Goal: Feedback & Contribution: Submit feedback/report problem

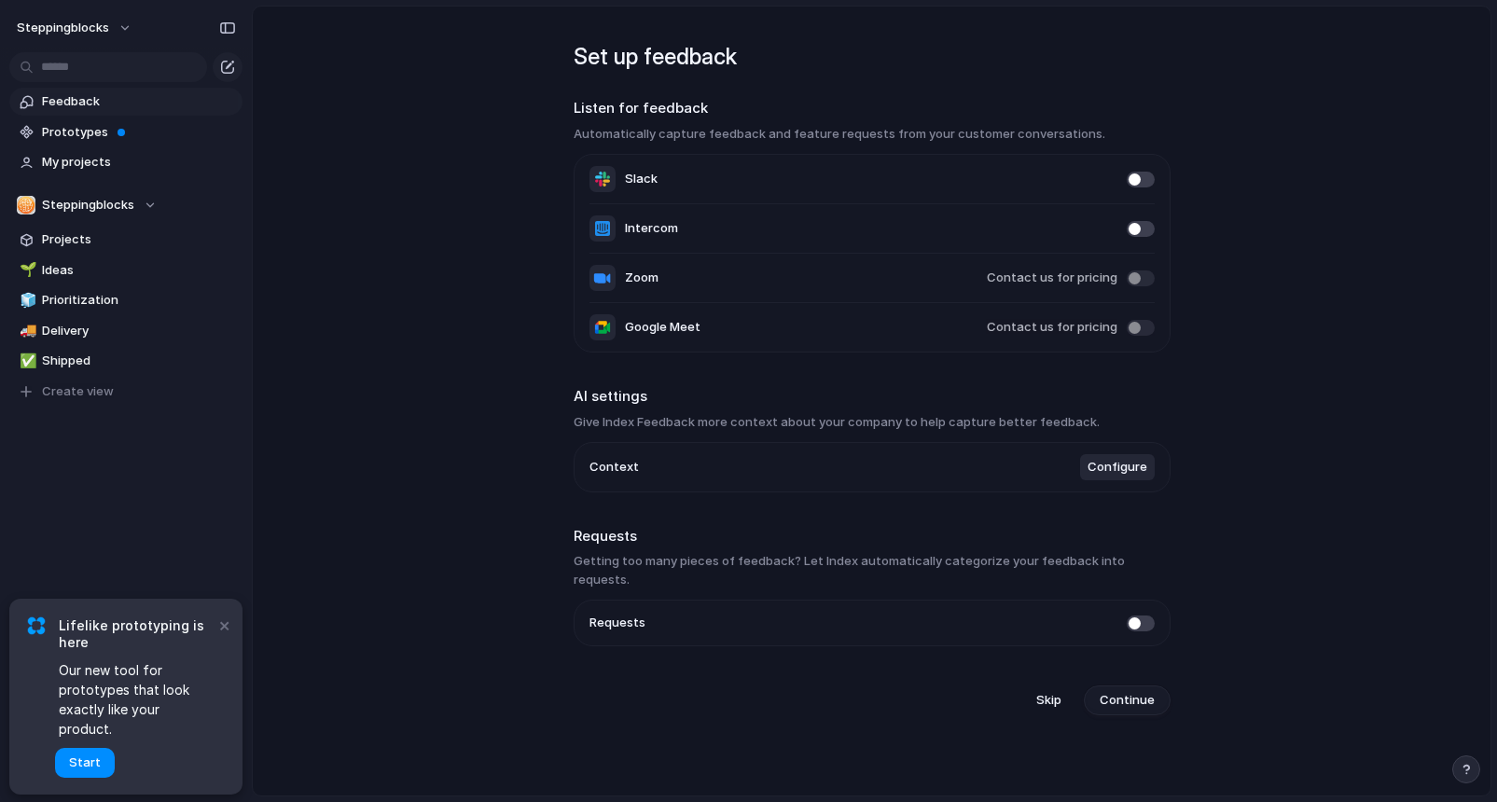
click at [1113, 691] on span "Continue" at bounding box center [1126, 700] width 55 height 19
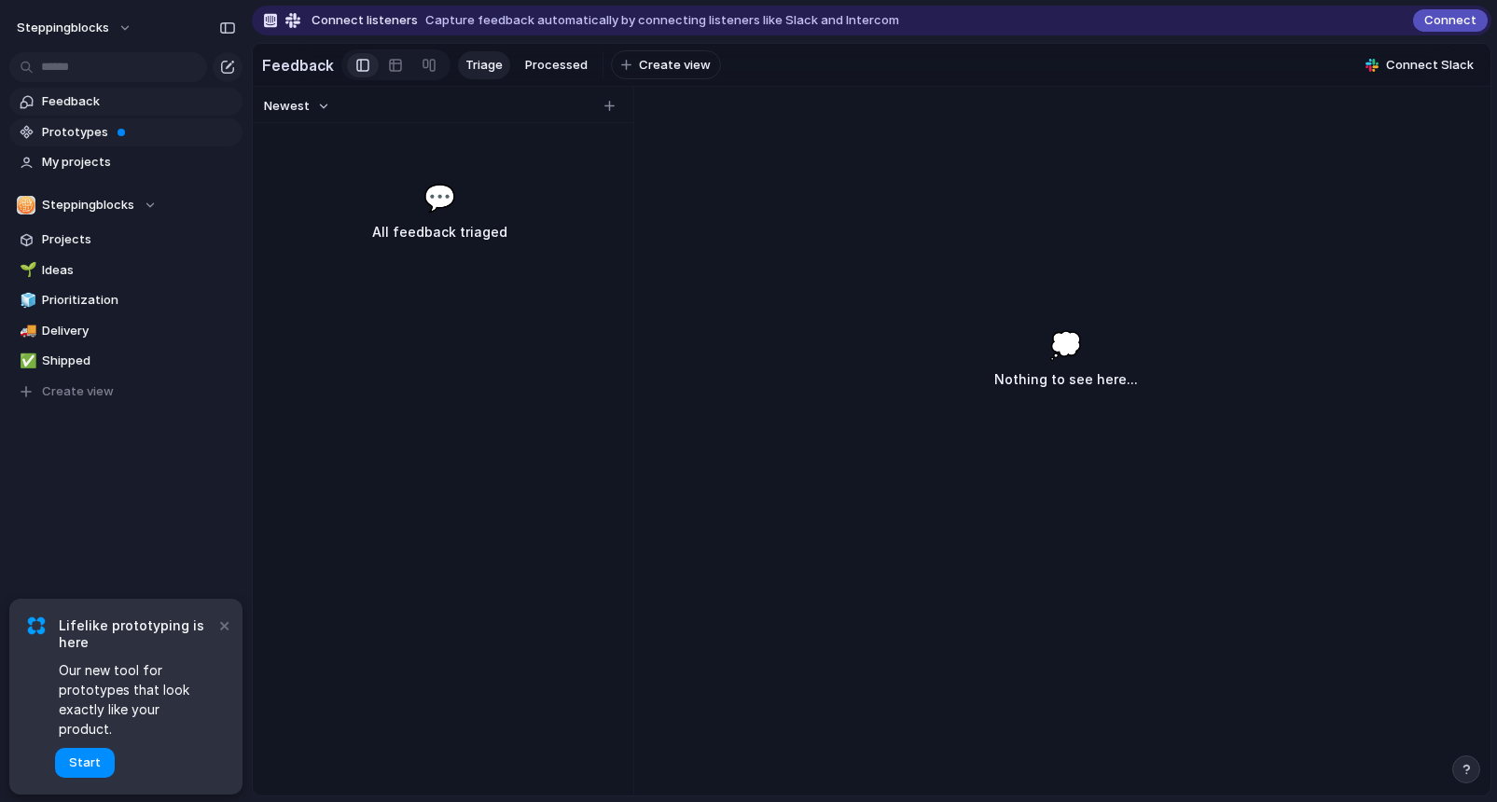
click at [102, 140] on span "Prototypes" at bounding box center [139, 132] width 194 height 19
click at [94, 103] on span "Feedback" at bounding box center [139, 101] width 194 height 19
click at [93, 162] on span "My projects" at bounding box center [139, 162] width 194 height 19
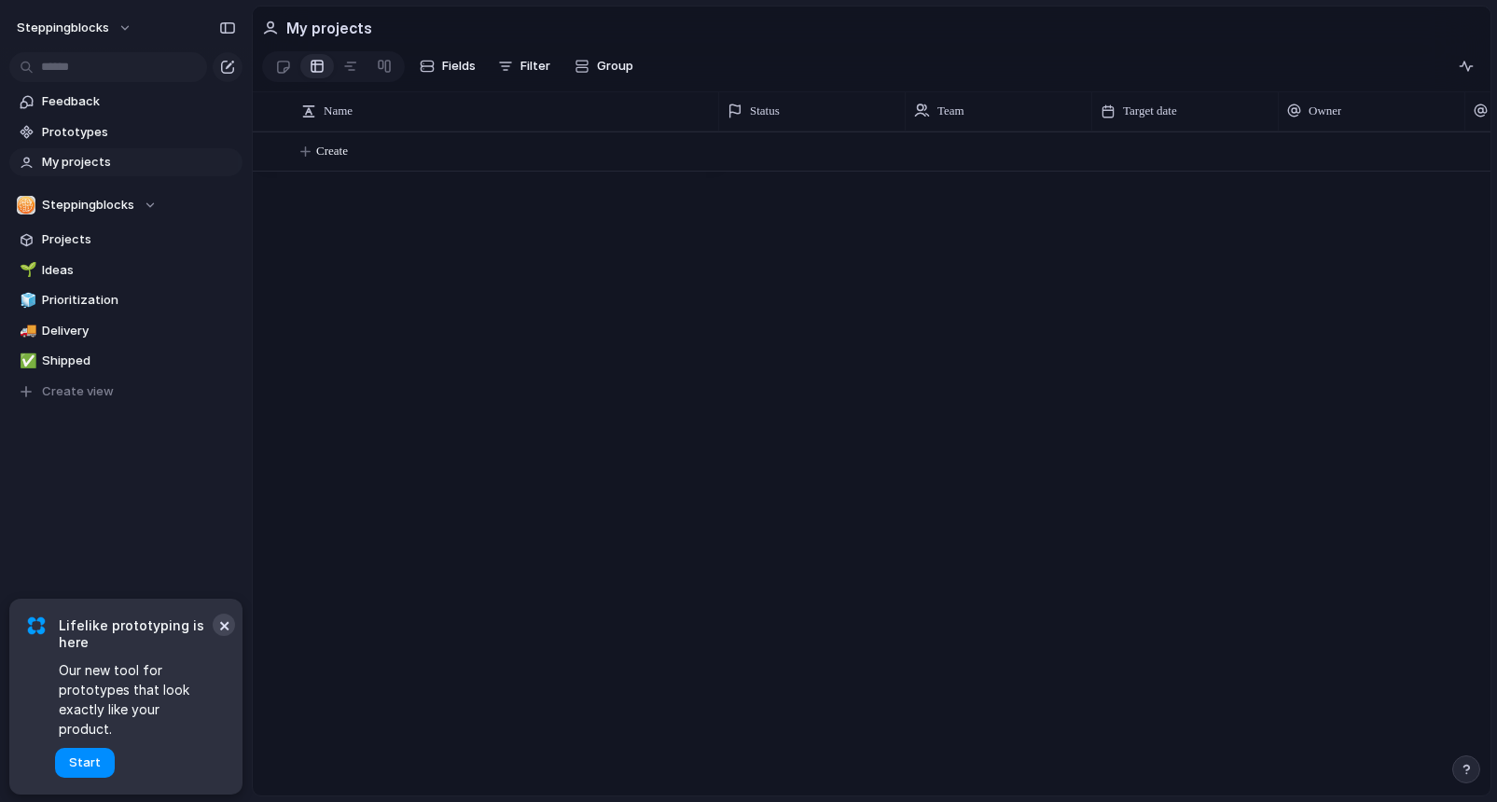
click at [223, 636] on button "×" at bounding box center [224, 625] width 22 height 22
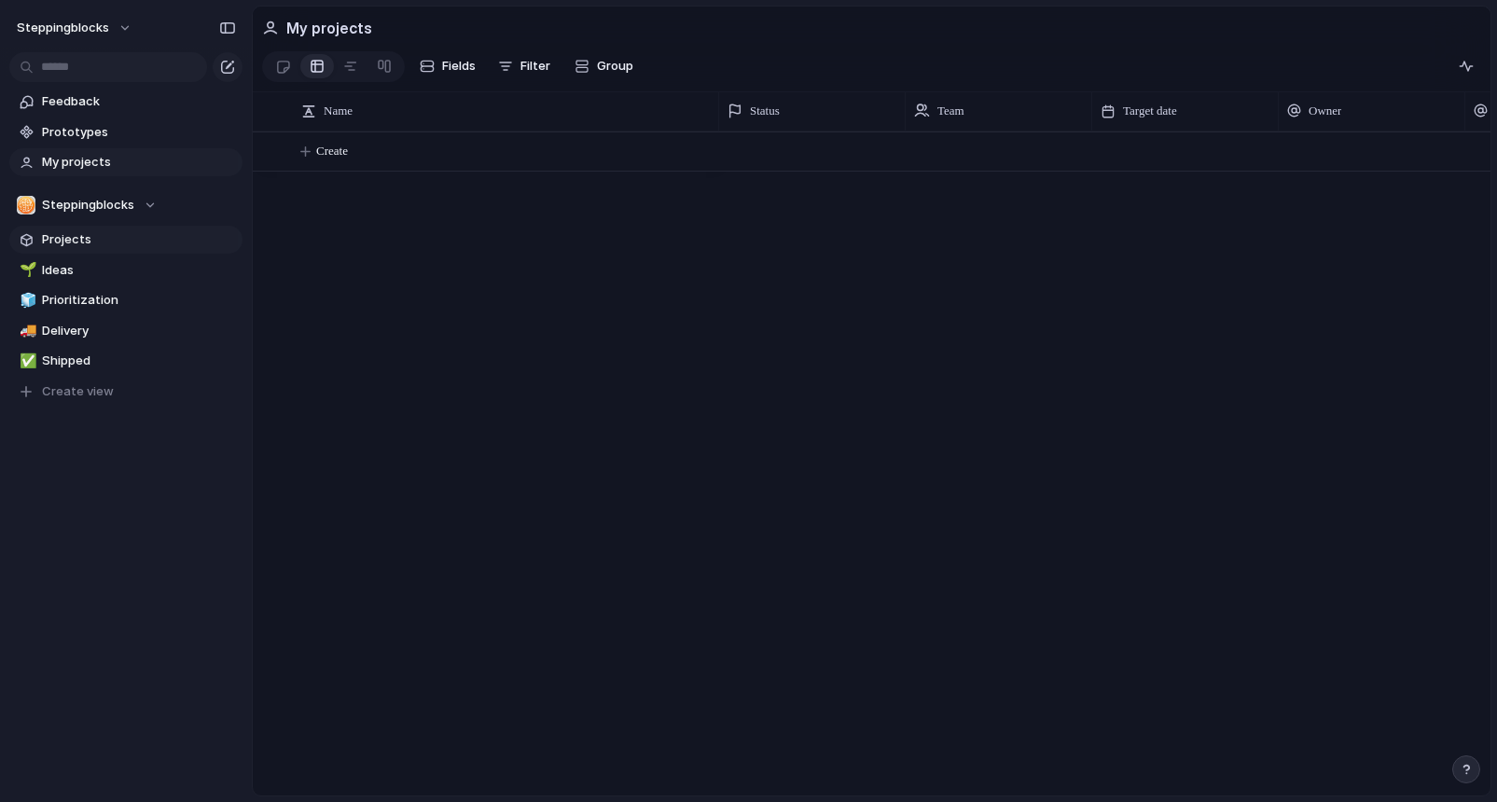
click at [76, 236] on span "Projects" at bounding box center [139, 239] width 194 height 19
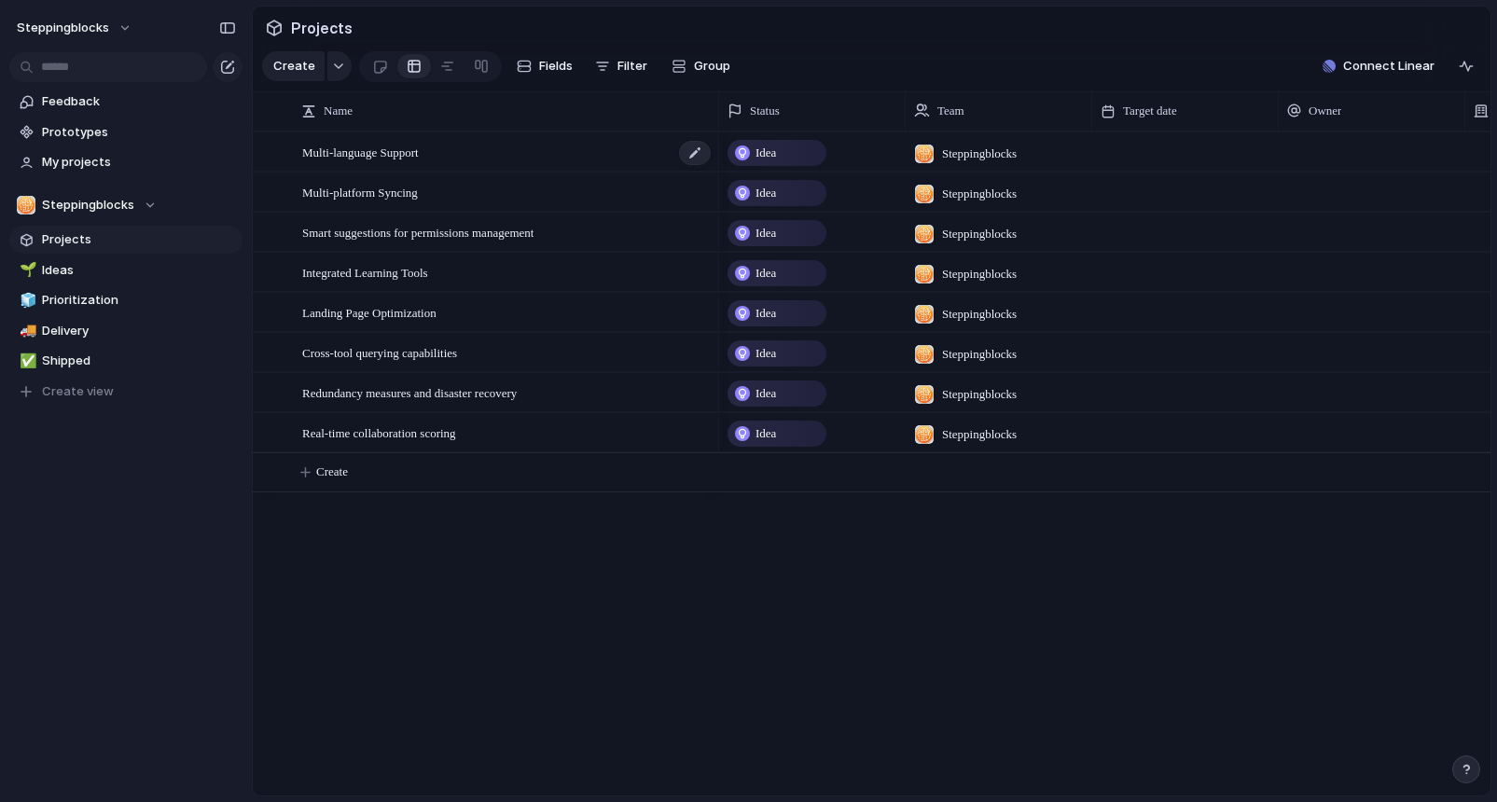
click at [416, 158] on span "Multi-language Support" at bounding box center [360, 151] width 117 height 21
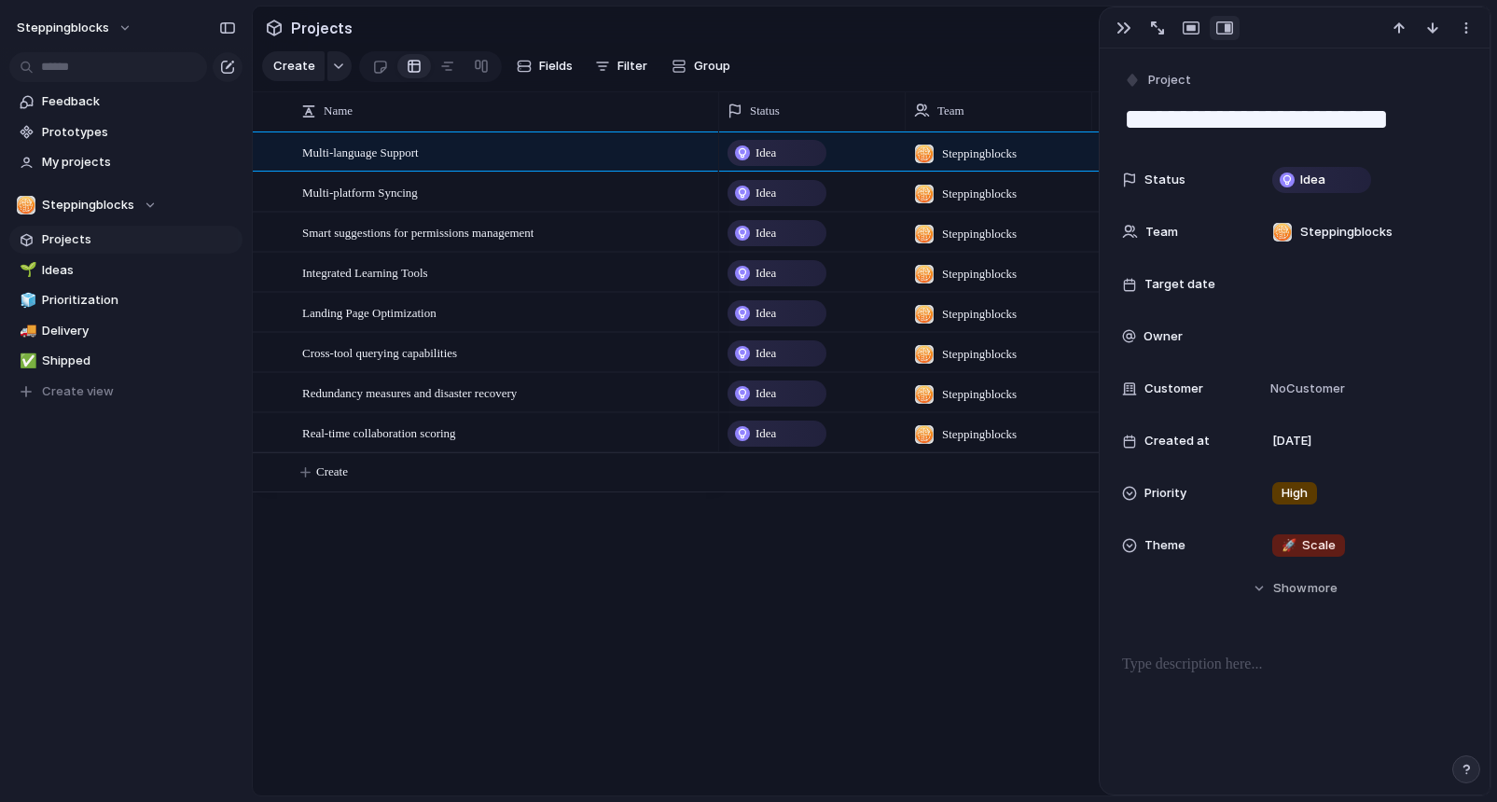
click at [750, 638] on div "Idea Steppingblocks 6 September Idea Steppingblocks 6 September Idea Steppingbl…" at bounding box center [1104, 463] width 771 height 664
click at [1120, 28] on div "button" at bounding box center [1123, 28] width 15 height 15
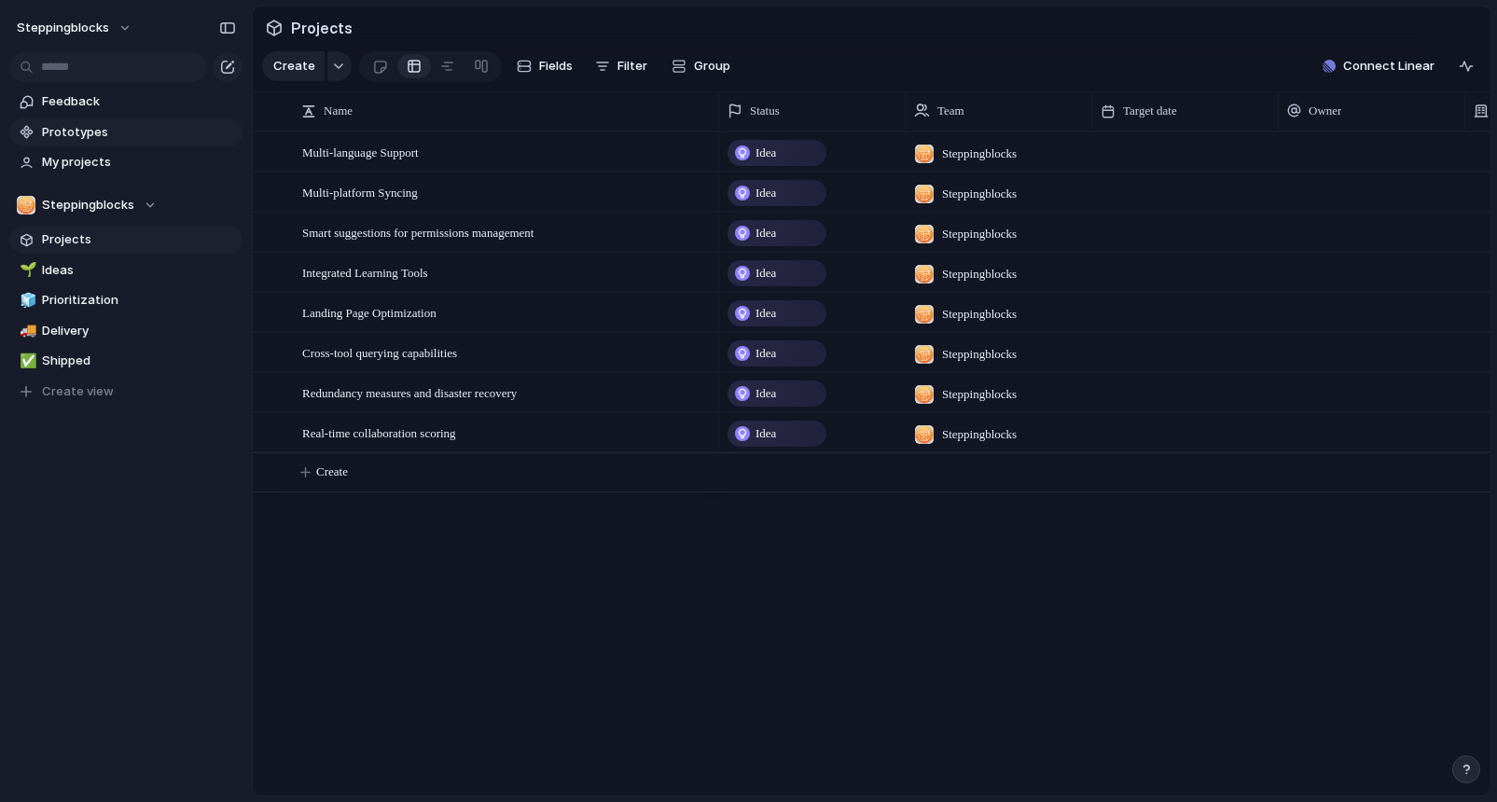
click at [89, 128] on span "Prototypes" at bounding box center [139, 132] width 194 height 19
click at [155, 201] on button "Steppingblocks" at bounding box center [125, 205] width 233 height 28
click at [159, 428] on div "Steppingblocks Create new team" at bounding box center [748, 401] width 1497 height 802
click at [117, 20] on button "Steppingblocks" at bounding box center [74, 28] width 133 height 30
click at [84, 603] on div "Settings Invite members Change theme Sign out" at bounding box center [748, 401] width 1497 height 802
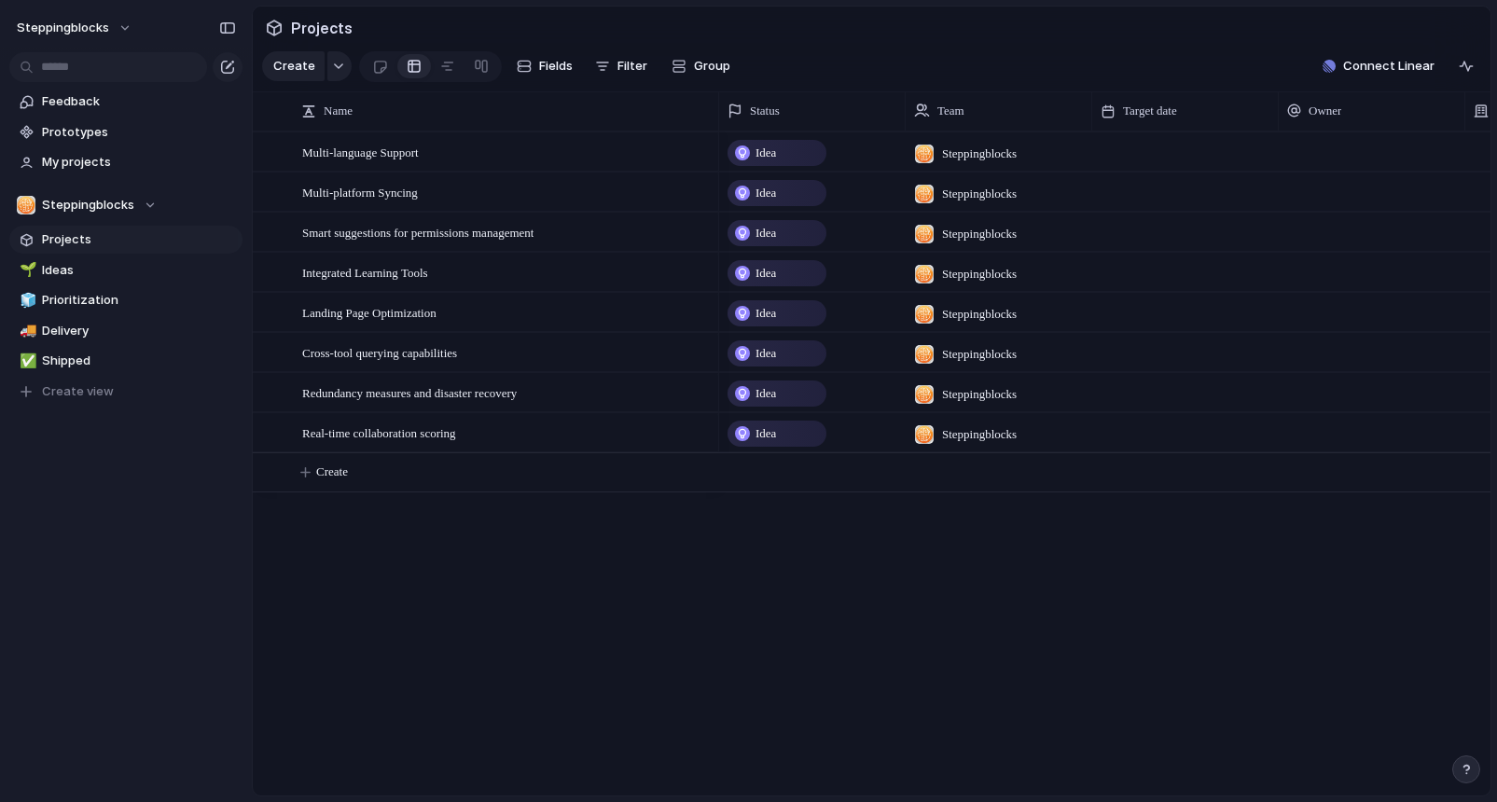
click at [213, 571] on div "Steppingblocks Feedback Prototypes My projects Steppingblocks Projects 🌱 Ideas …" at bounding box center [126, 401] width 252 height 802
click at [341, 62] on button "button" at bounding box center [339, 66] width 24 height 30
click at [454, 546] on div "Goal Program Initiative Launch Project Customize" at bounding box center [748, 401] width 1497 height 802
click at [377, 146] on span "Multi-language Support" at bounding box center [360, 151] width 117 height 21
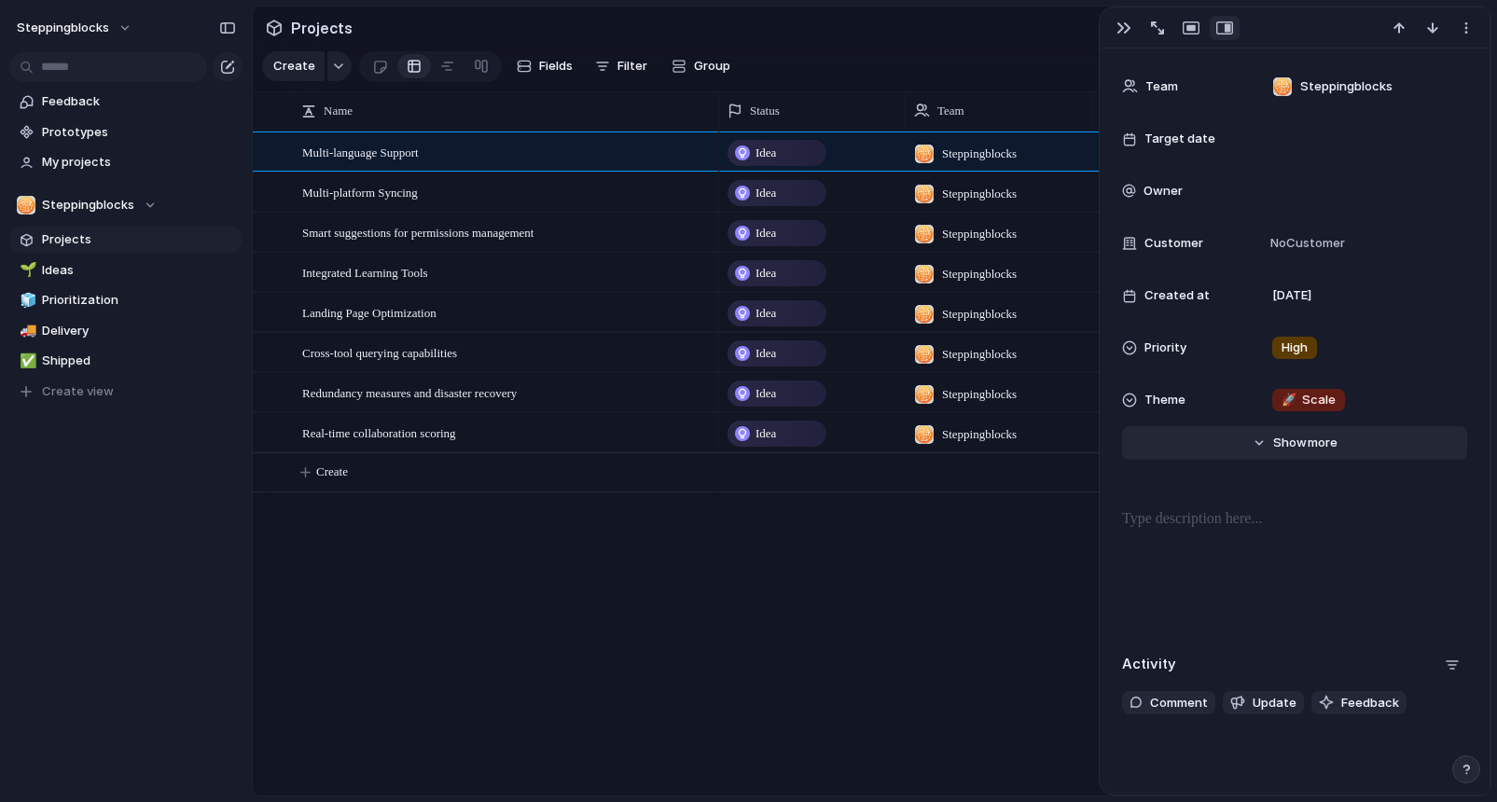
scroll to position [219, 0]
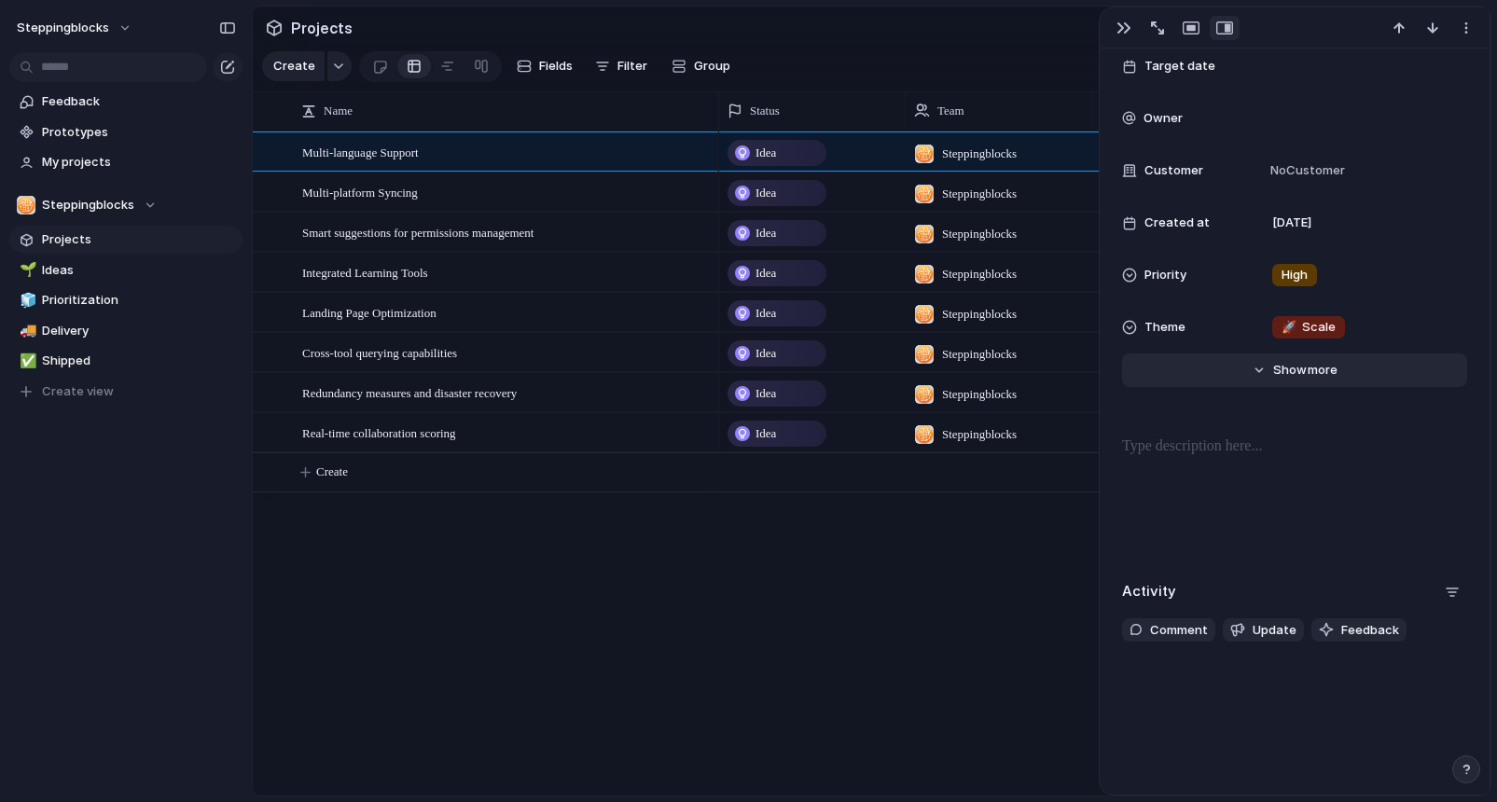
click at [1310, 366] on span "more" at bounding box center [1322, 370] width 30 height 19
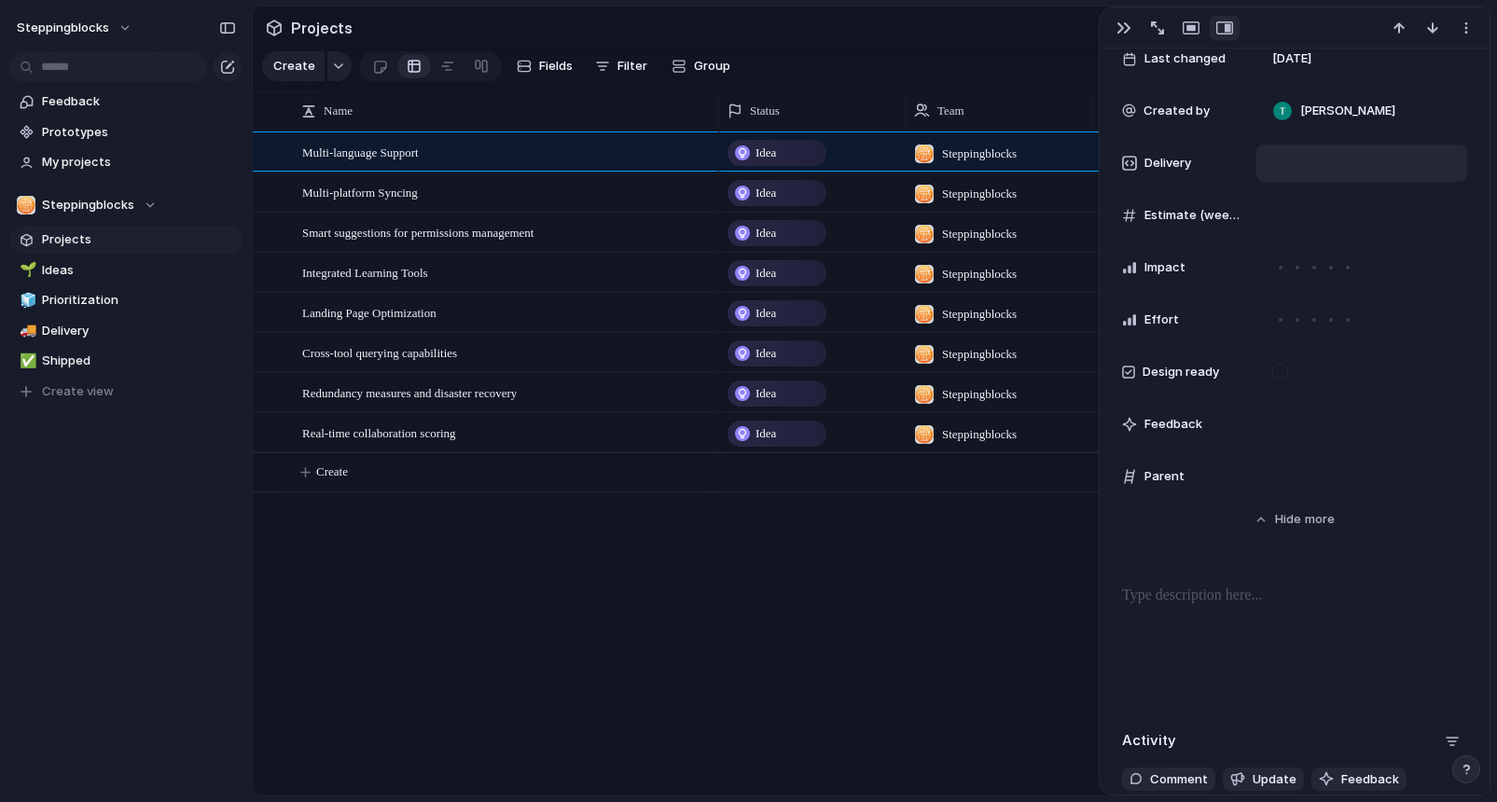
scroll to position [0, 0]
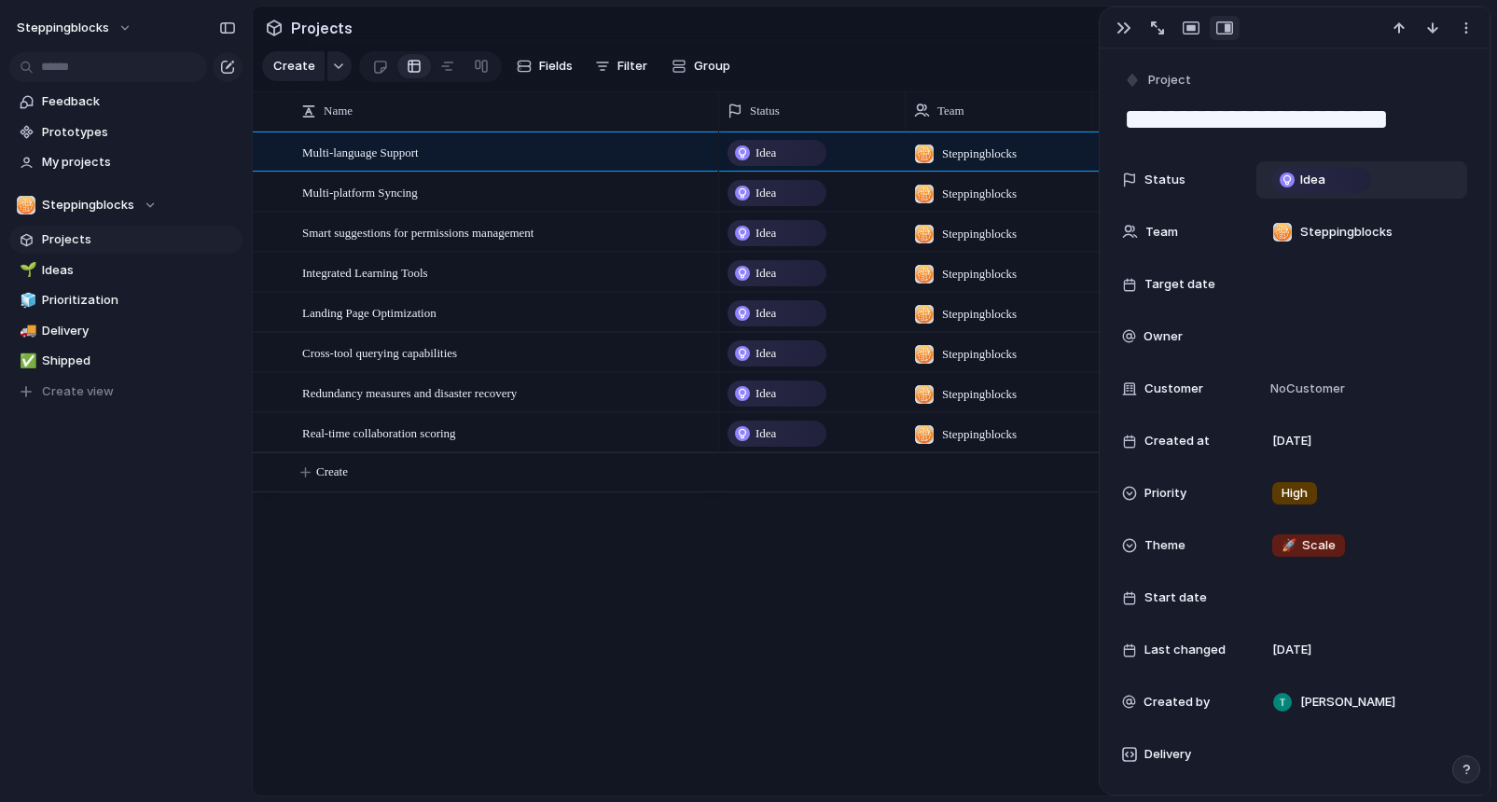
click at [1342, 181] on div "Idea" at bounding box center [1321, 180] width 95 height 22
click at [1334, 97] on div "Idea Planned On track At risk Off track Paused Canceled Done" at bounding box center [748, 401] width 1497 height 802
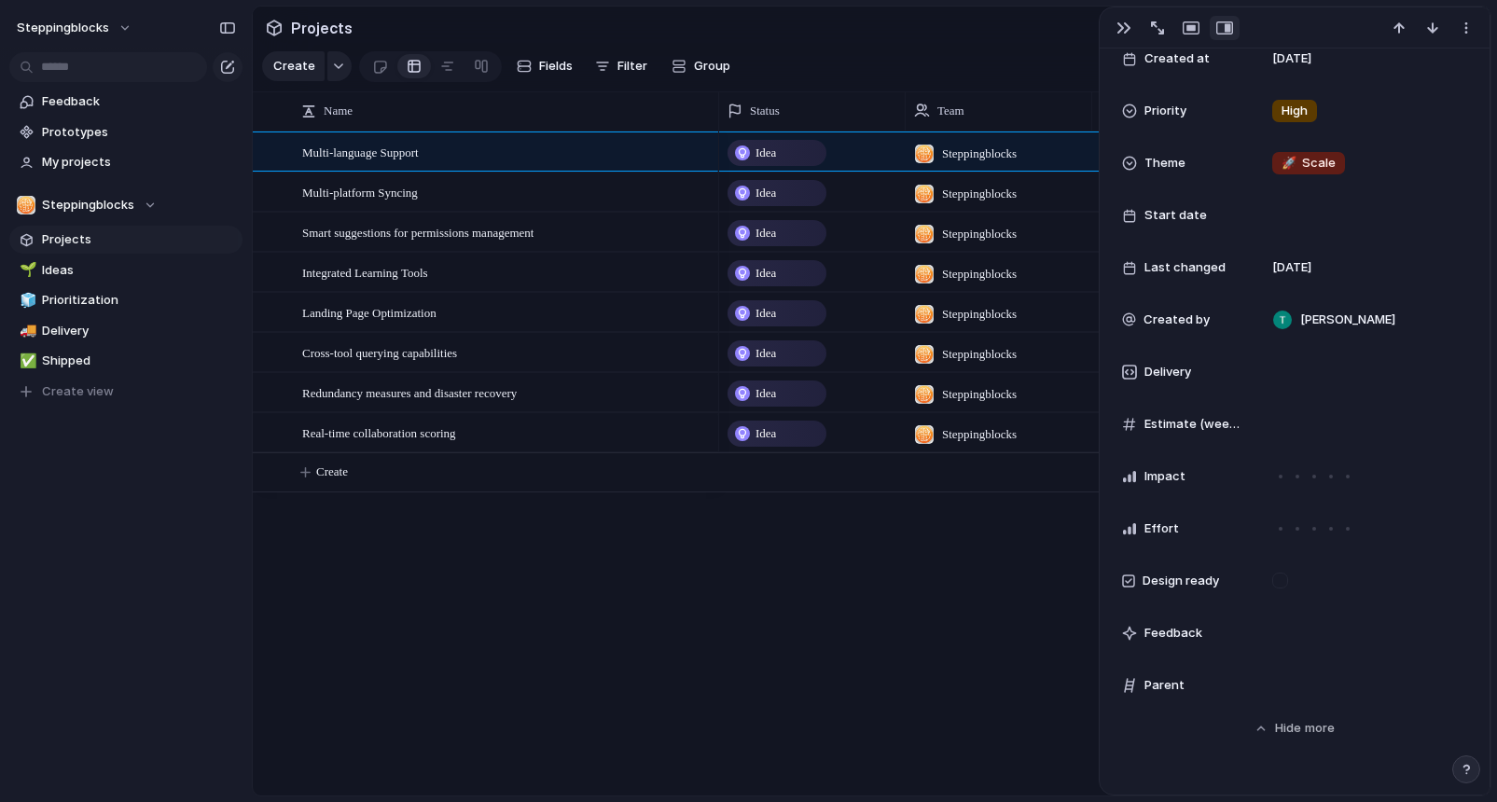
scroll to position [402, 0]
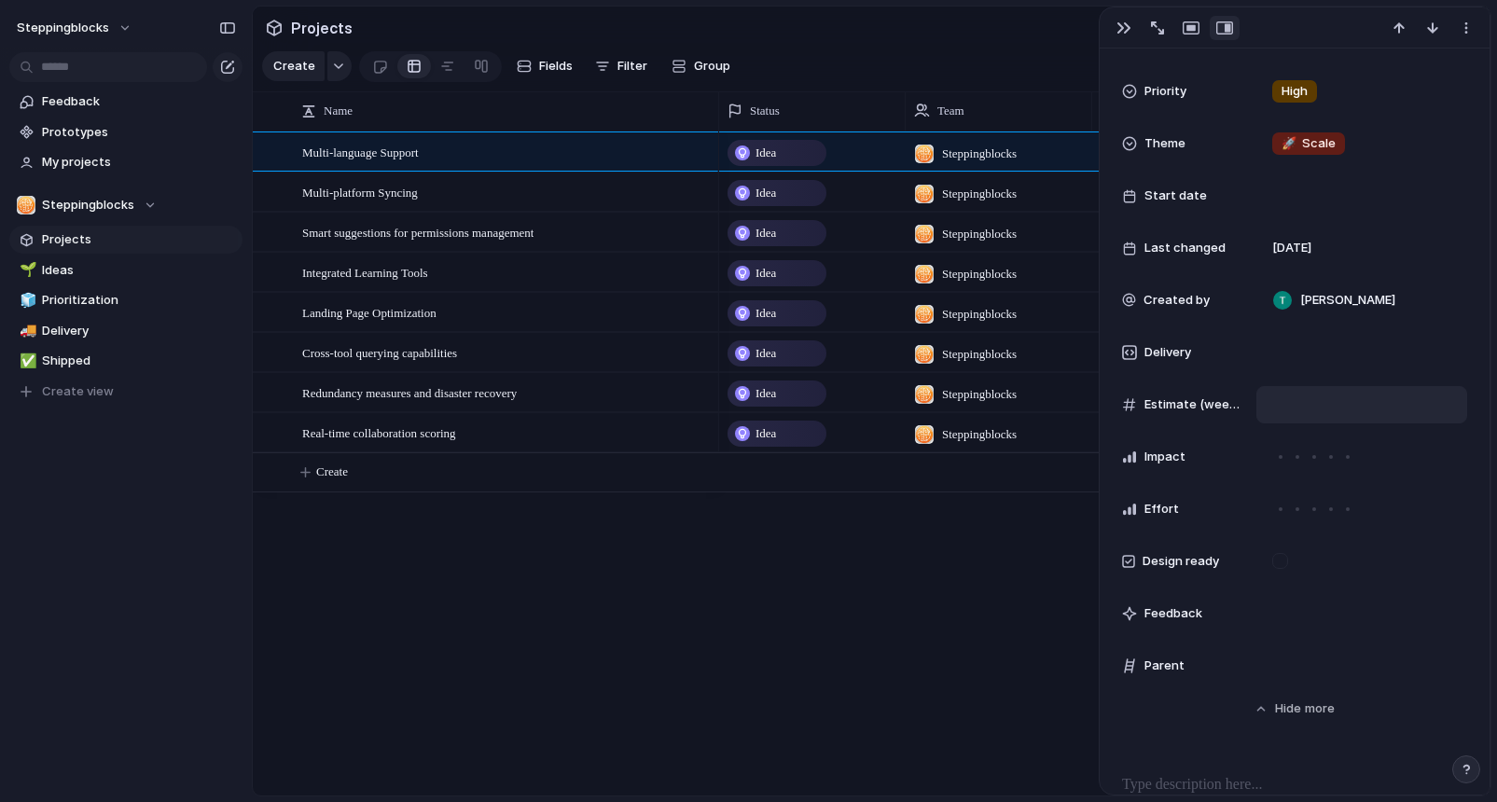
click at [1342, 407] on div at bounding box center [1362, 404] width 194 height 21
click at [1414, 356] on div at bounding box center [1362, 352] width 194 height 21
click at [1325, 352] on div at bounding box center [1362, 352] width 194 height 21
click at [1147, 348] on span "Delivery" at bounding box center [1167, 352] width 47 height 19
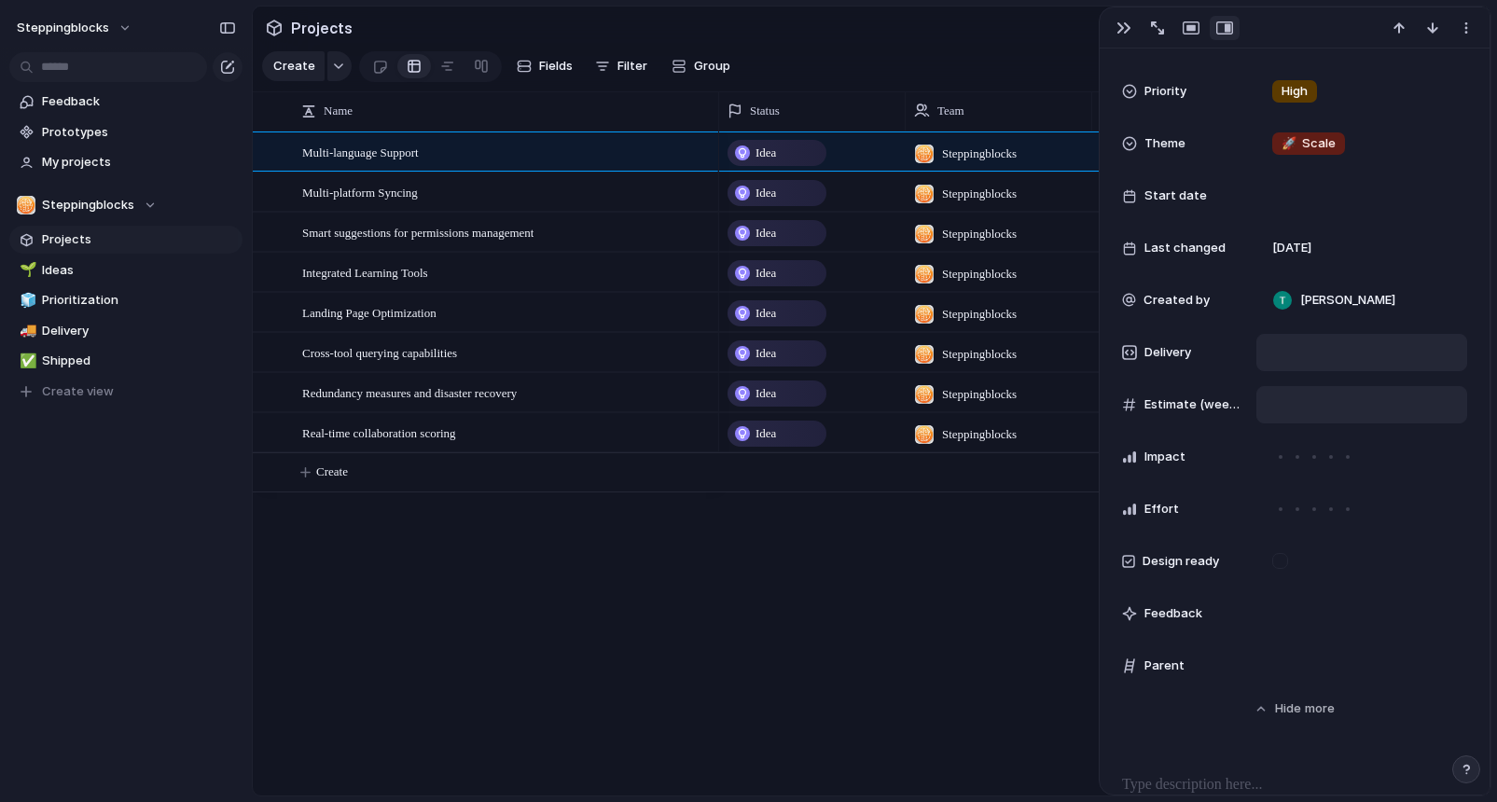
click at [1329, 350] on div at bounding box center [1362, 352] width 194 height 21
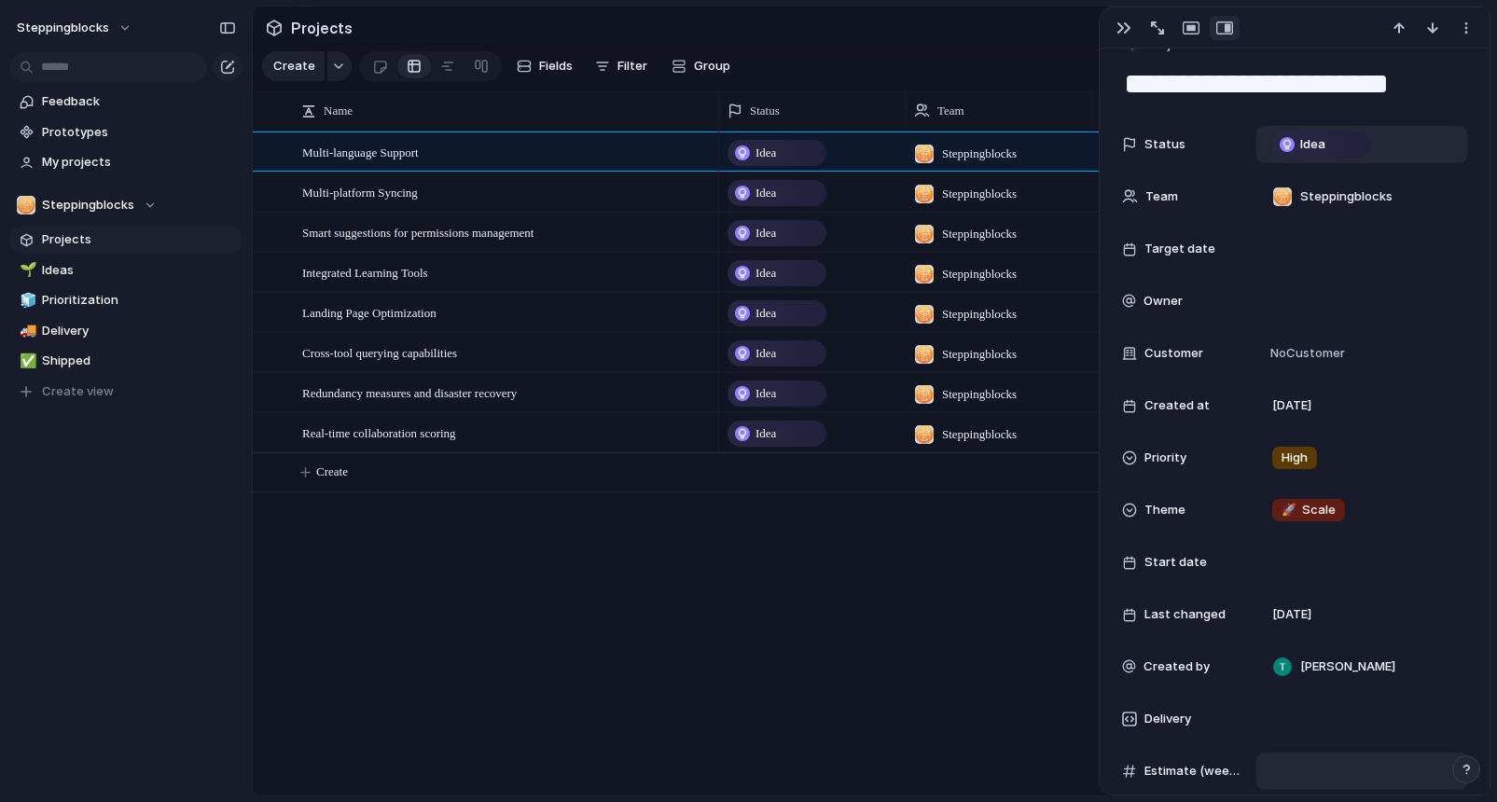
scroll to position [0, 0]
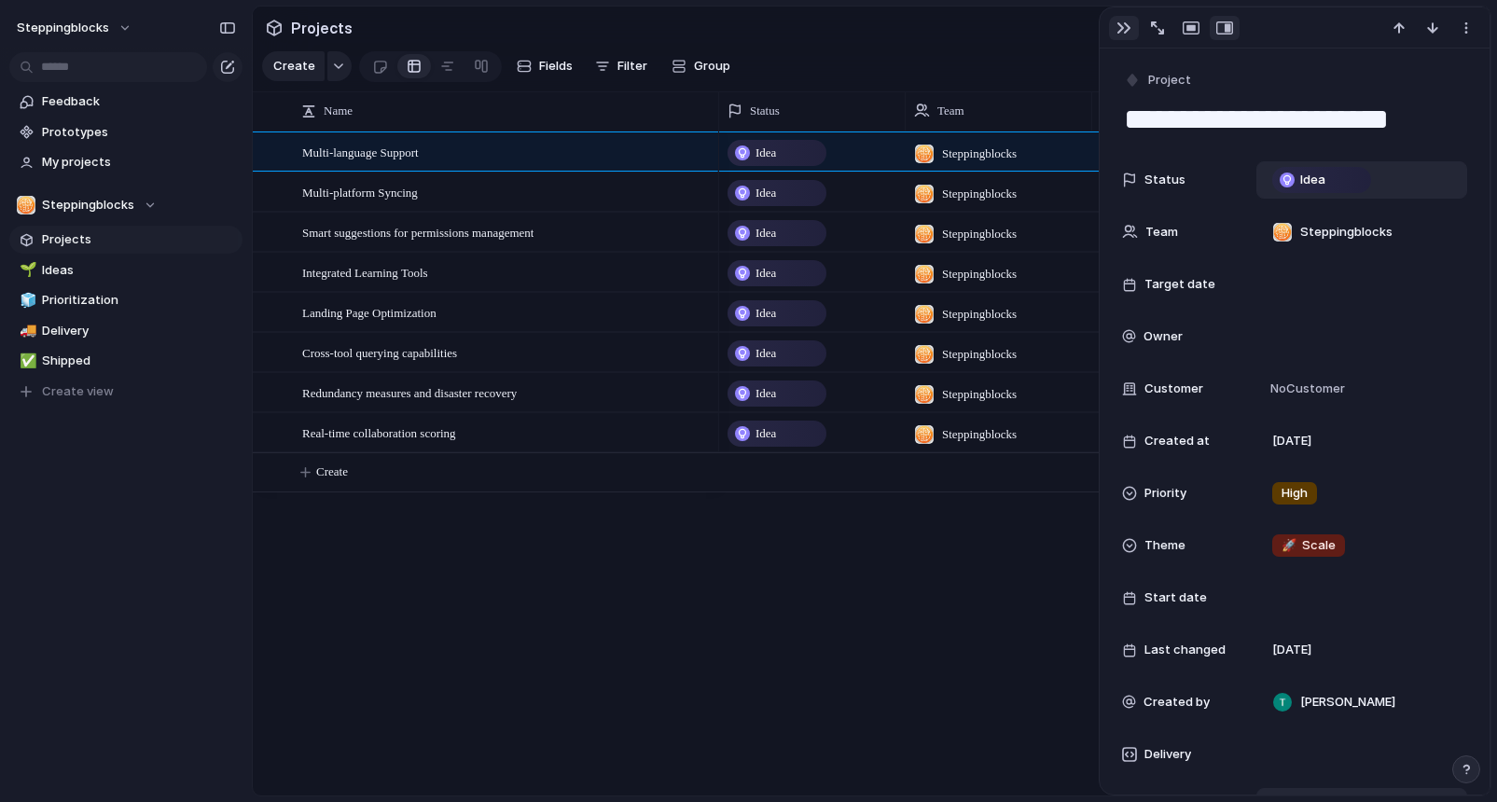
click at [1125, 32] on div "button" at bounding box center [1123, 28] width 15 height 15
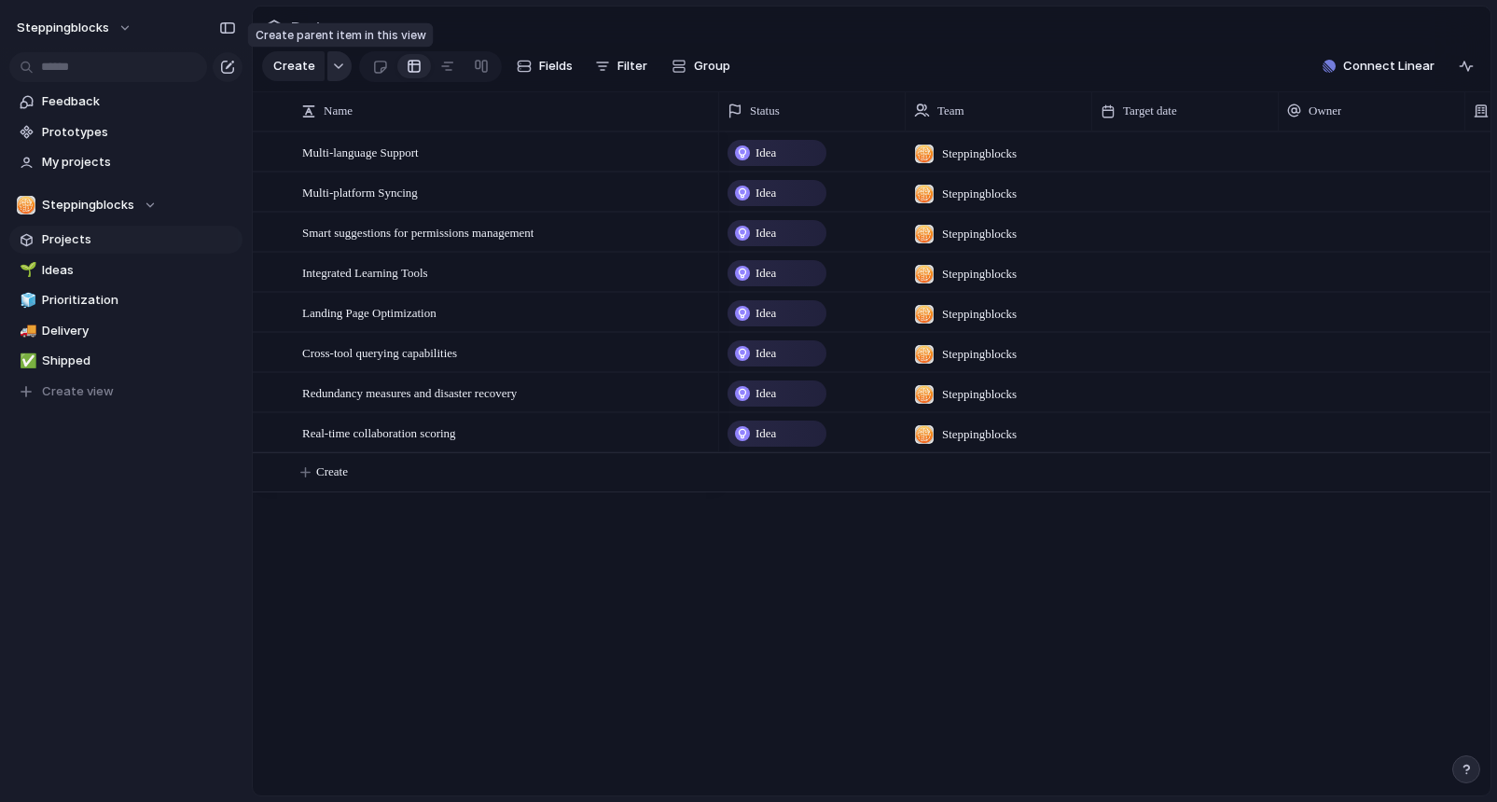
click at [336, 65] on div "button" at bounding box center [338, 65] width 13 height 7
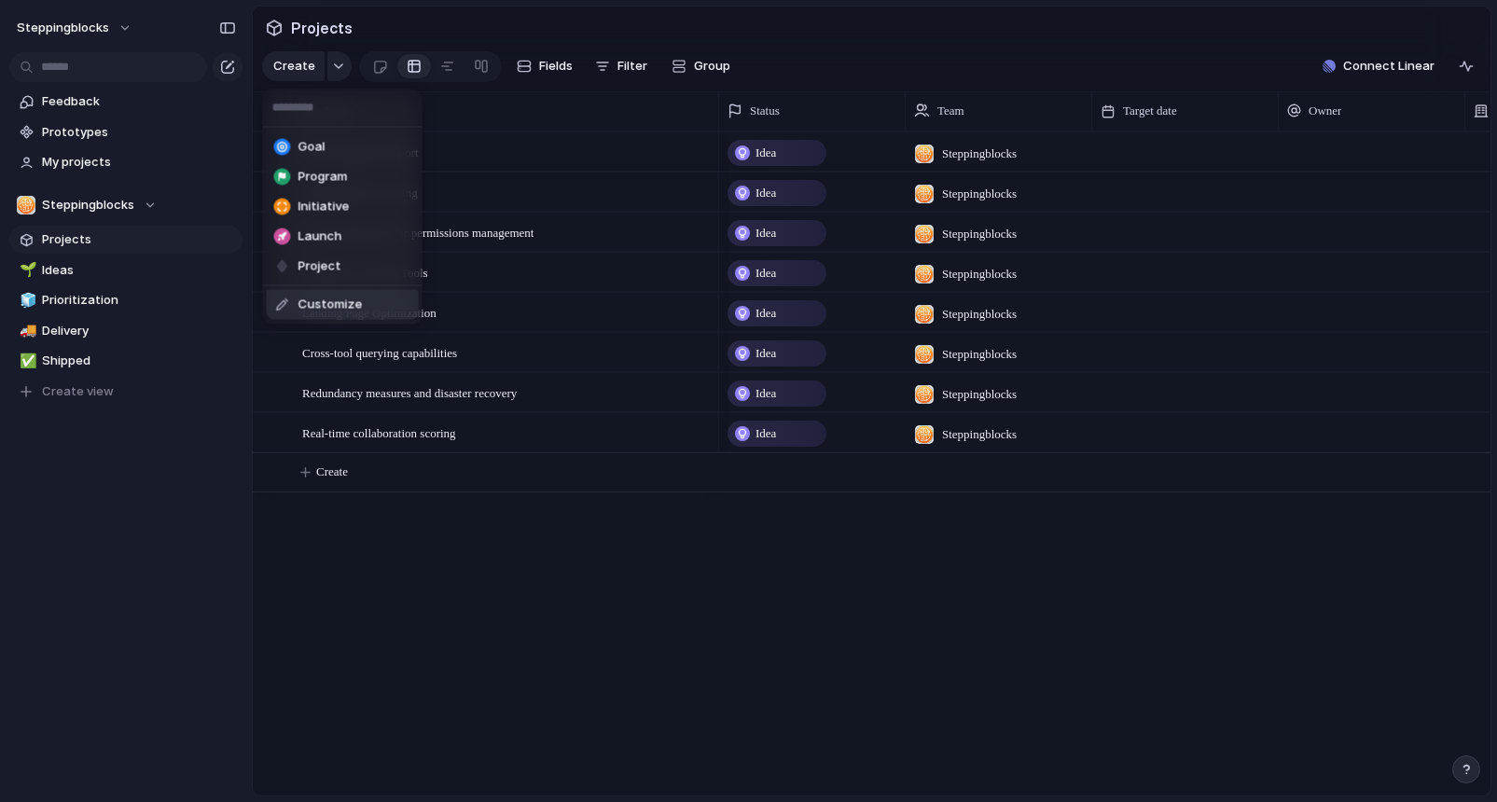
click at [441, 562] on div "Goal Program Initiative Launch Project Customize" at bounding box center [748, 401] width 1497 height 802
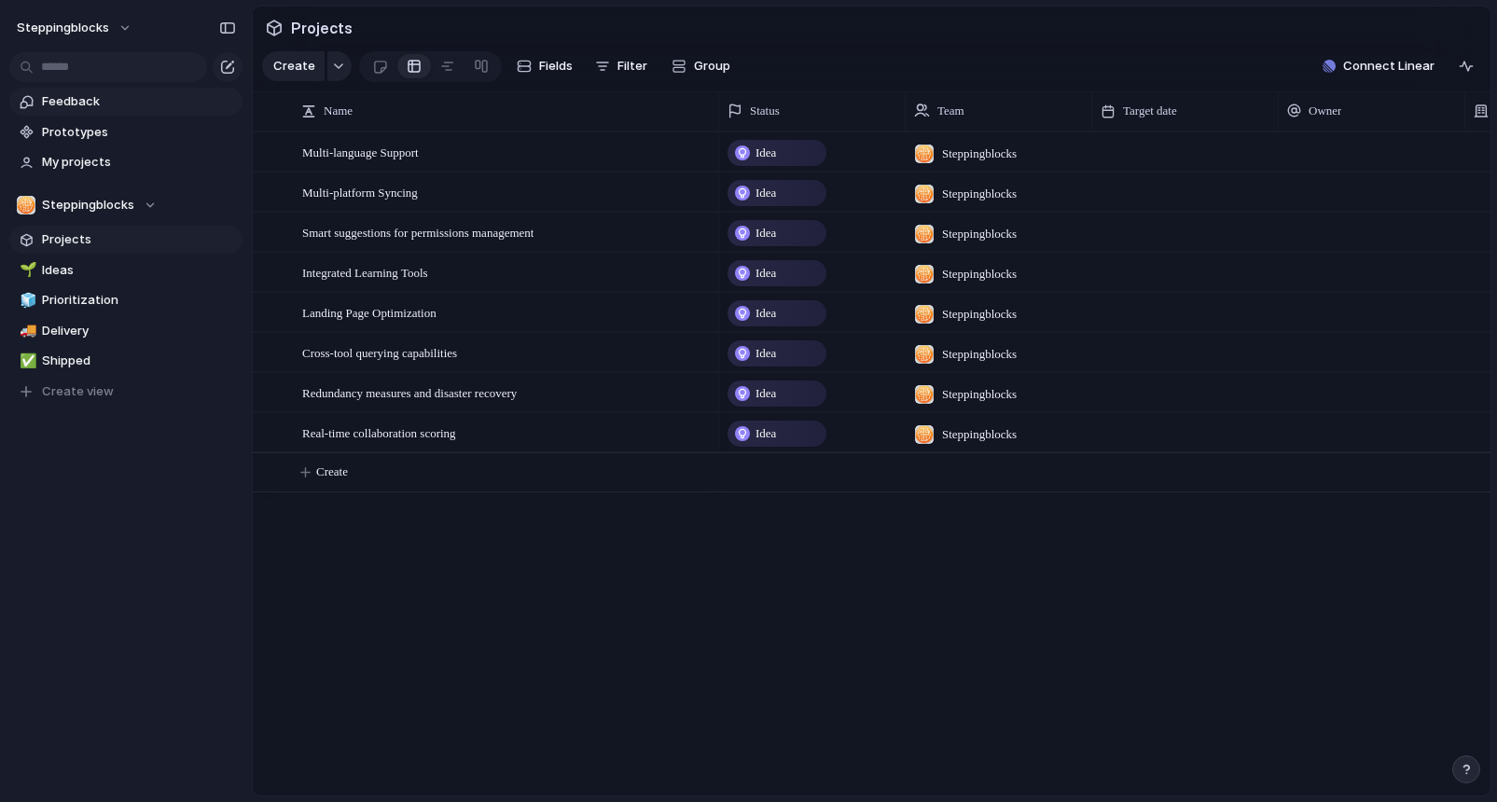
click at [95, 104] on span "Feedback" at bounding box center [139, 101] width 194 height 19
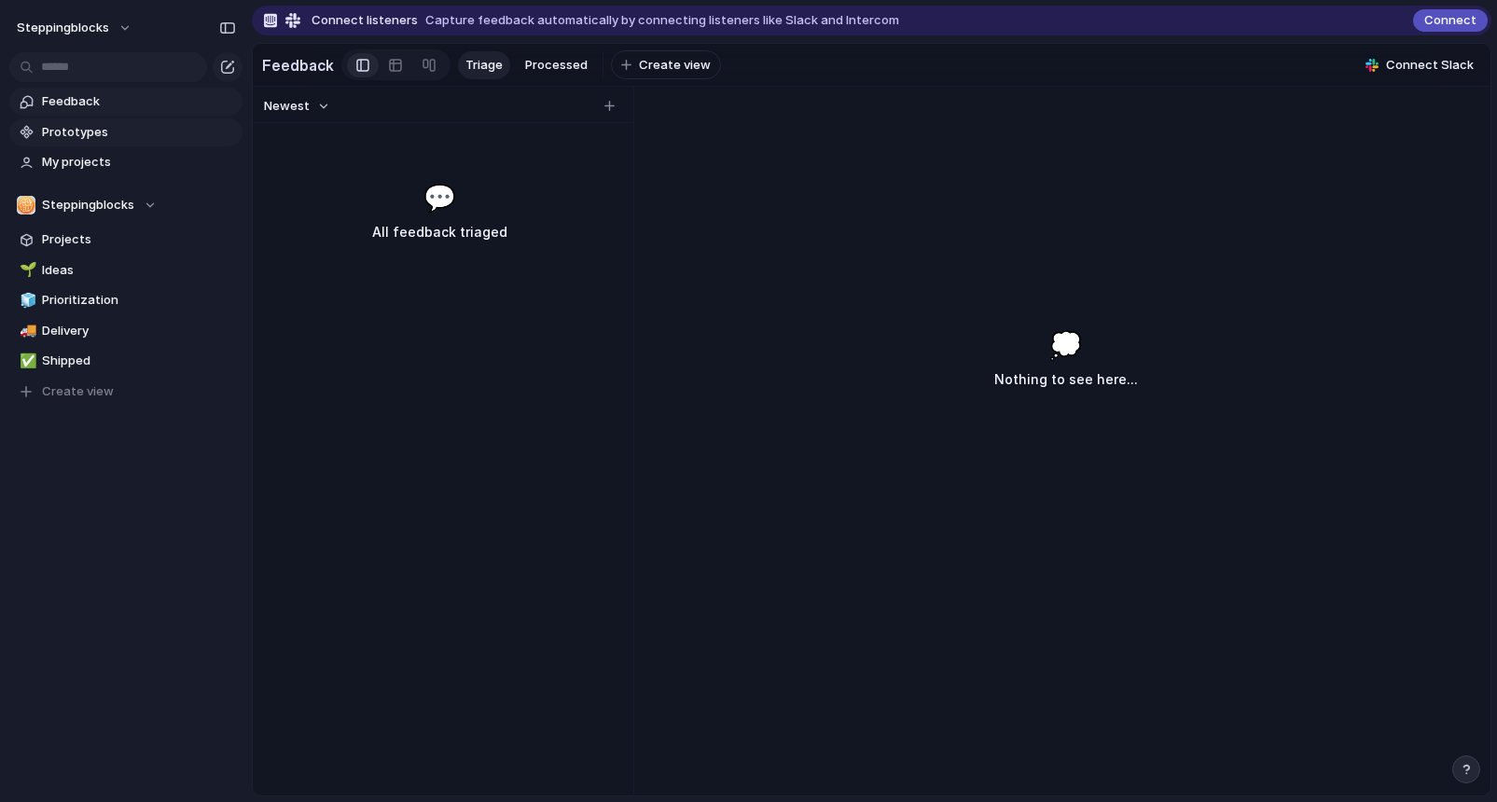
click at [100, 131] on span "Prototypes" at bounding box center [139, 132] width 194 height 19
click at [139, 301] on span "Prioritization" at bounding box center [139, 300] width 194 height 19
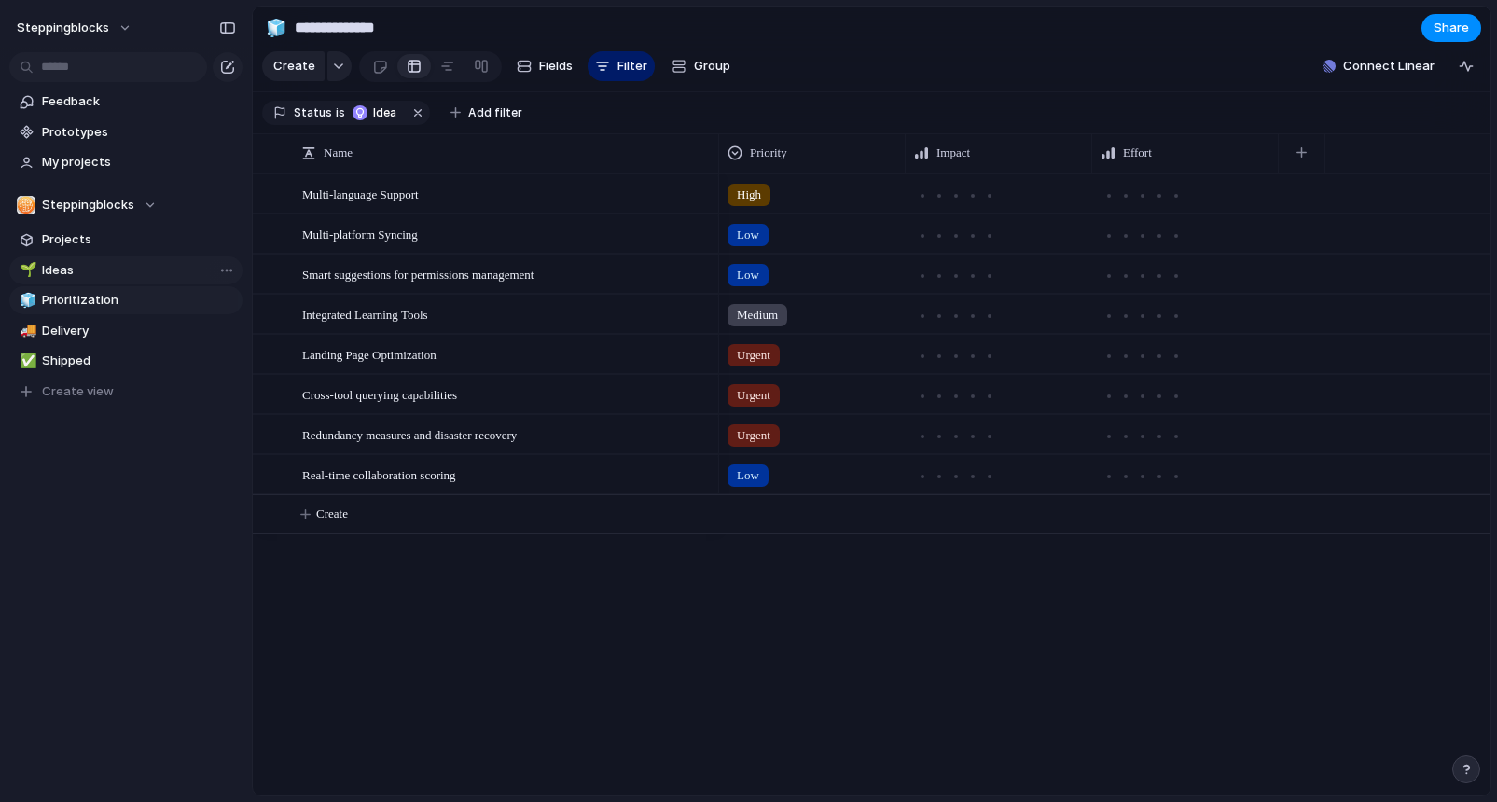
click at [141, 279] on link "🌱 Ideas" at bounding box center [125, 270] width 233 height 28
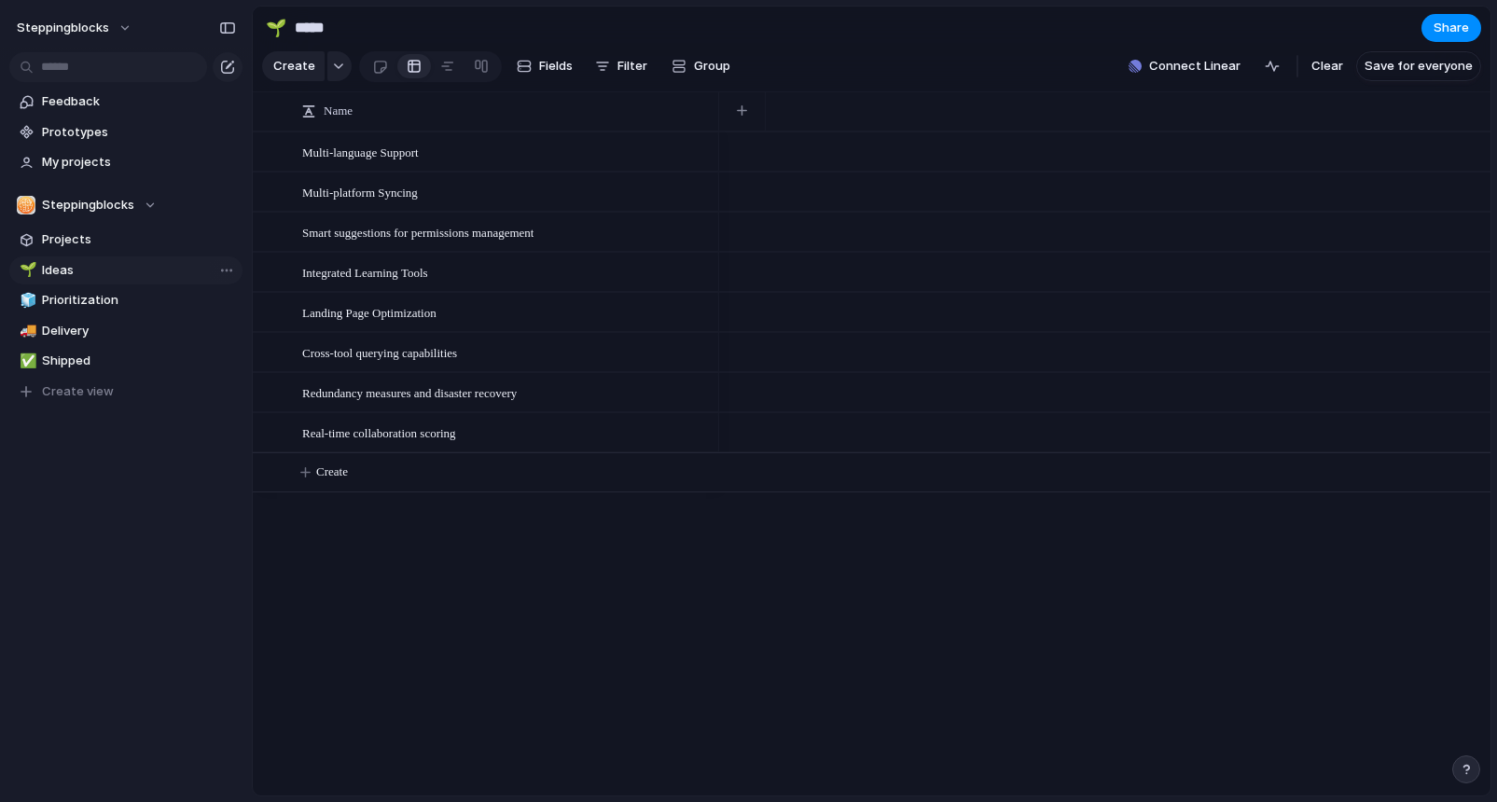
type input "*****"
click at [117, 237] on span "Projects" at bounding box center [139, 239] width 194 height 19
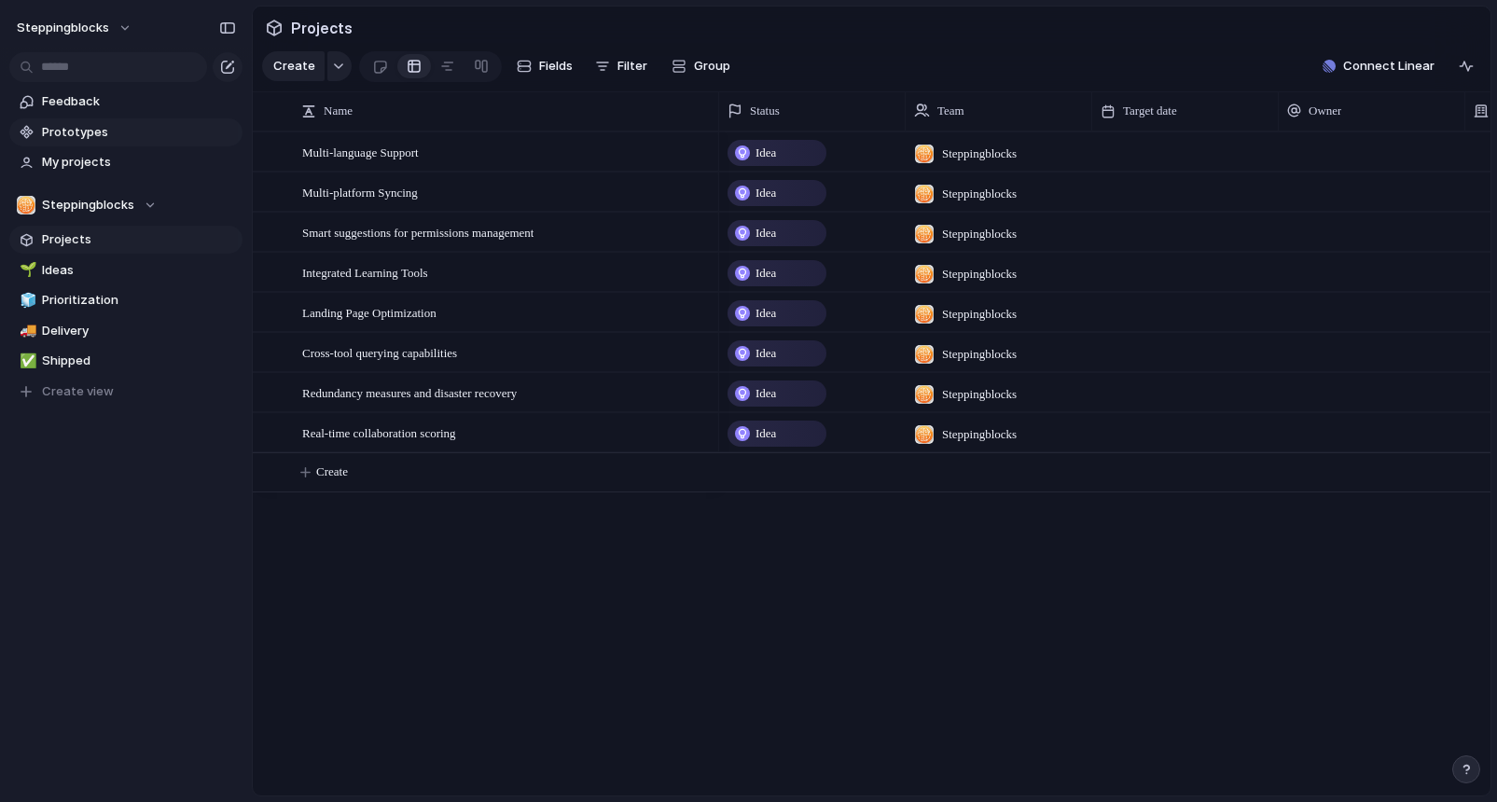
click at [120, 131] on span "Prototypes" at bounding box center [139, 132] width 194 height 19
click at [159, 164] on span "My projects" at bounding box center [139, 162] width 194 height 19
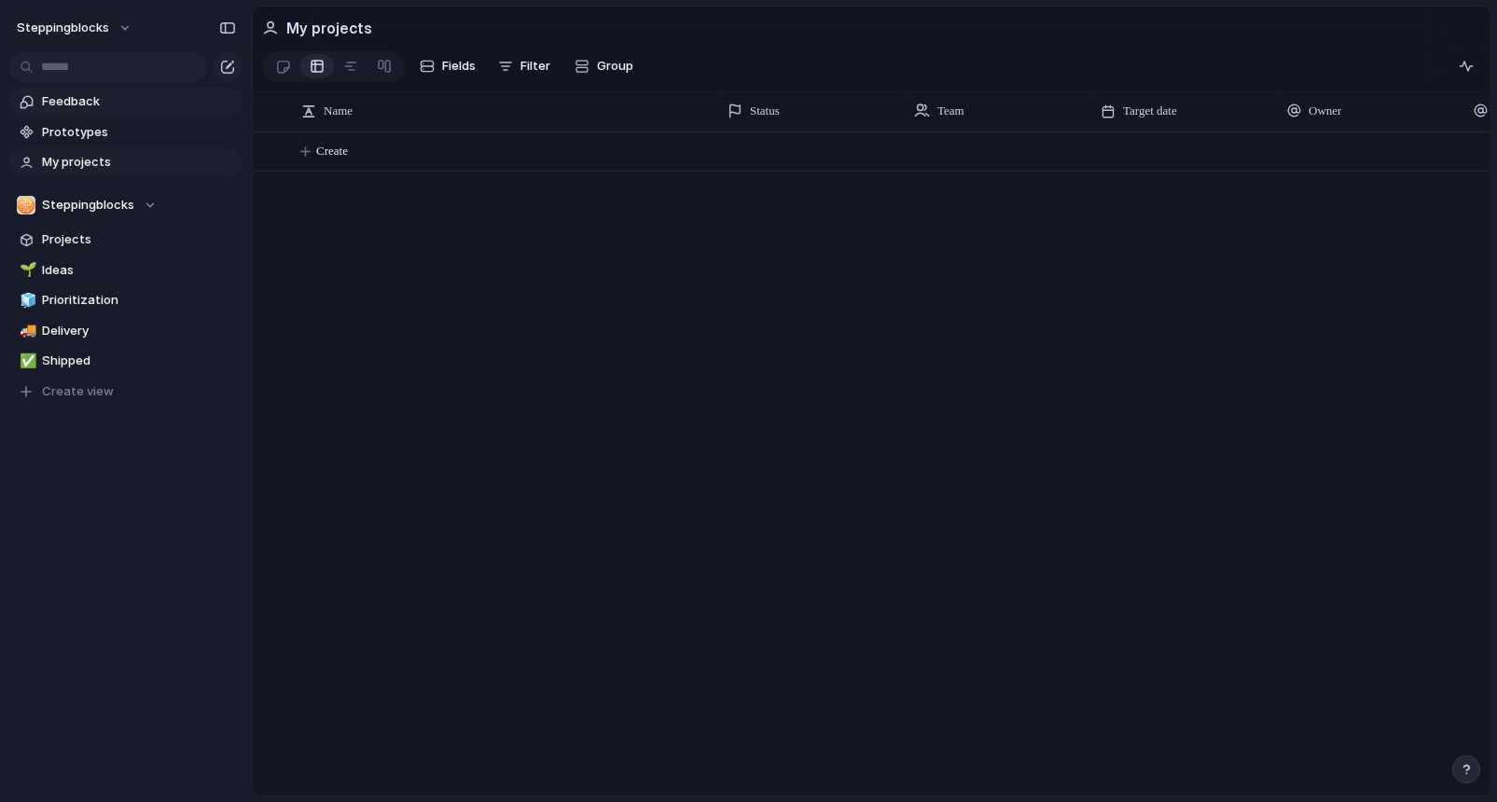
click at [120, 100] on span "Feedback" at bounding box center [139, 101] width 194 height 19
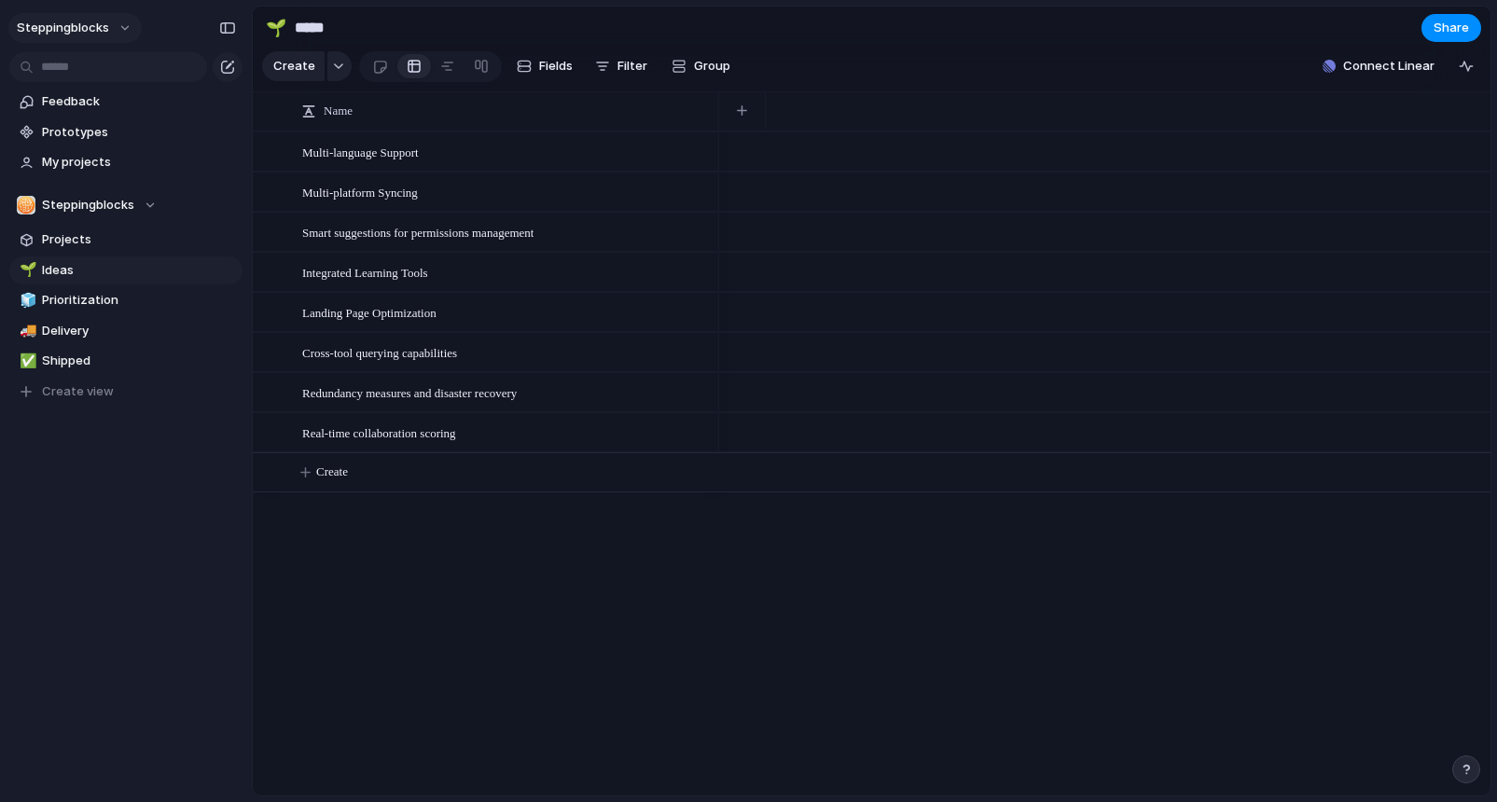
click at [113, 32] on button "Steppingblocks" at bounding box center [74, 28] width 133 height 30
click at [95, 161] on li "Sign out" at bounding box center [90, 160] width 155 height 30
click at [78, 161] on span "My projects" at bounding box center [139, 162] width 194 height 19
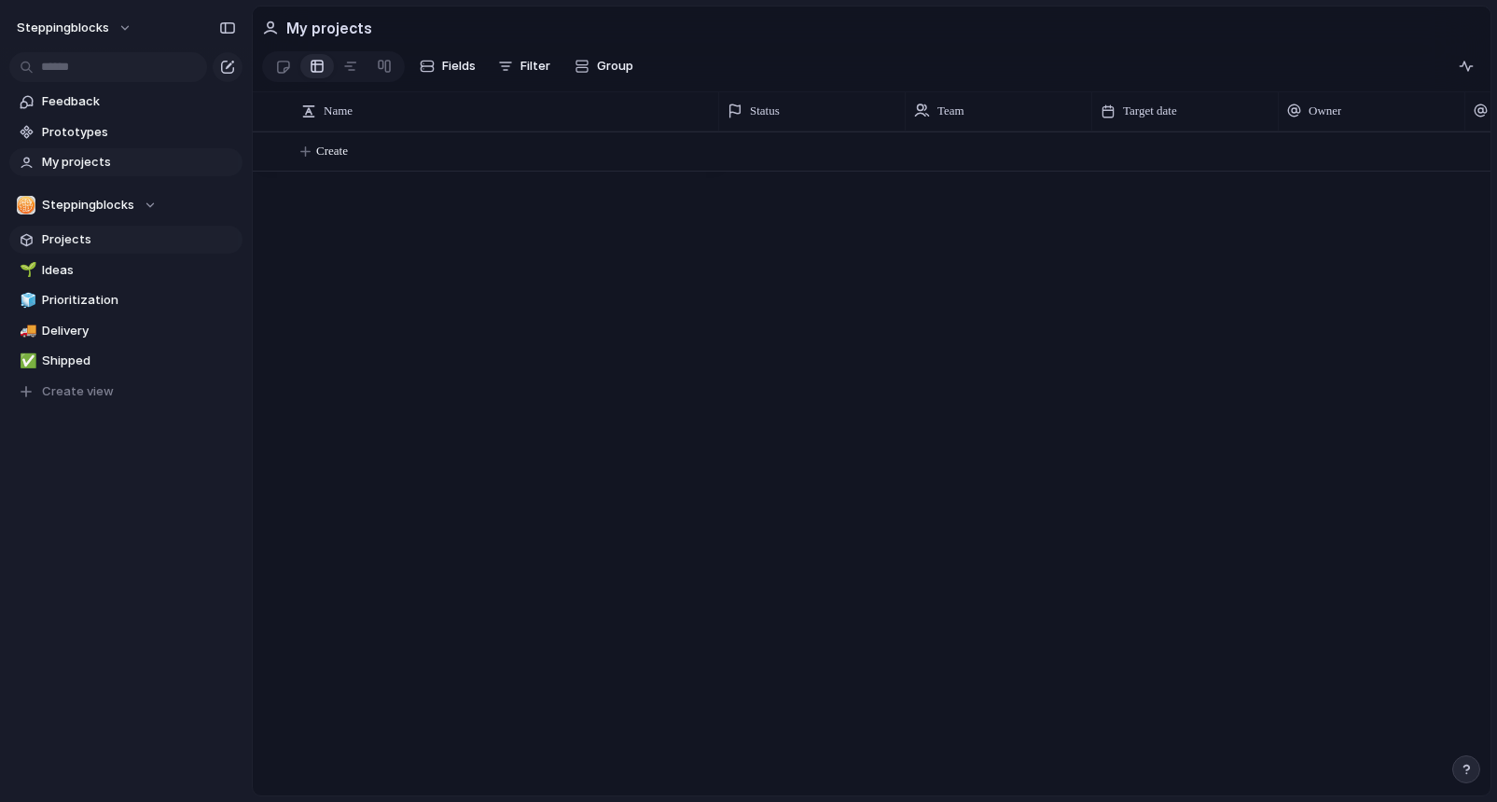
click at [99, 235] on span "Projects" at bounding box center [139, 239] width 194 height 19
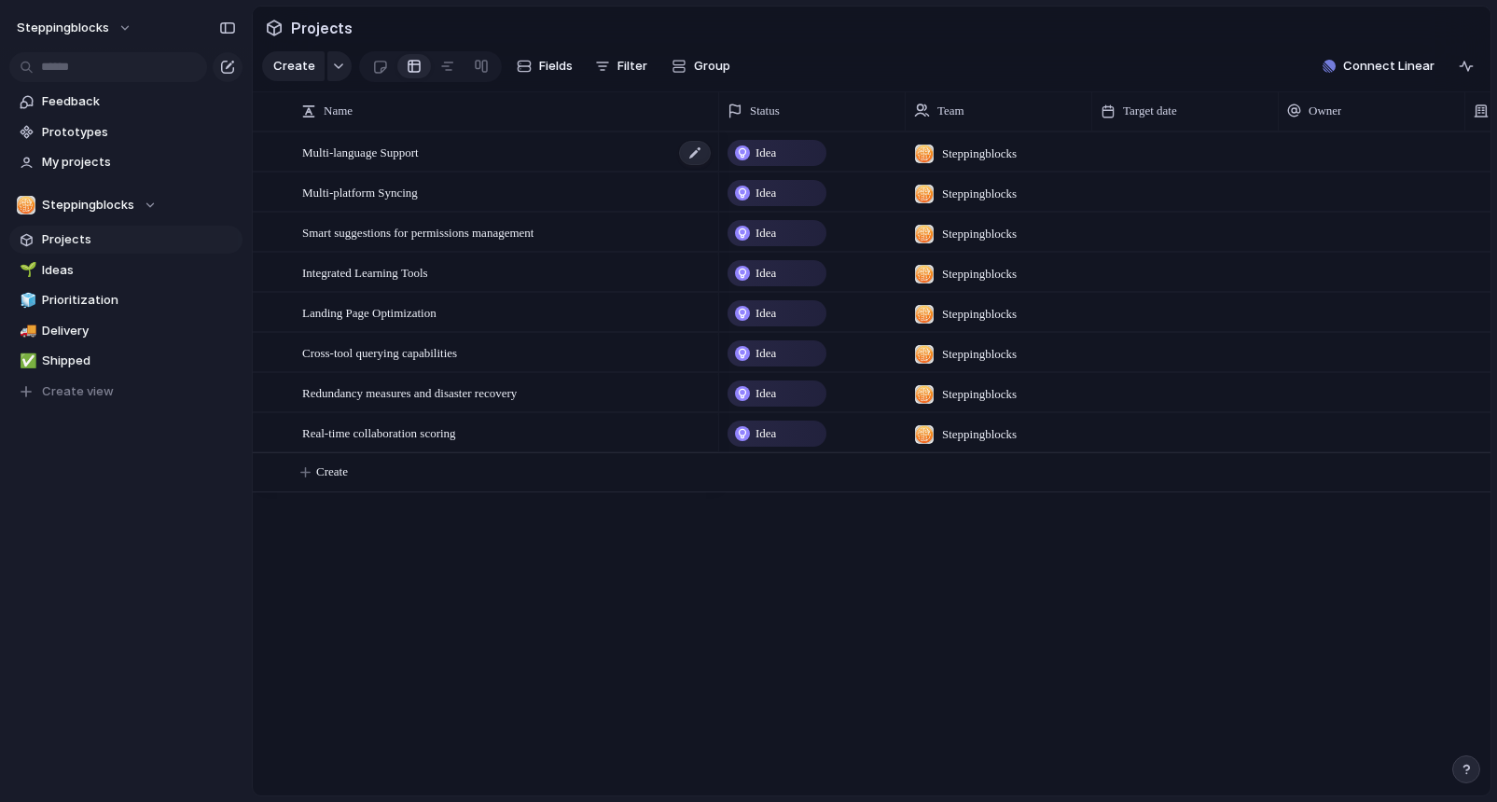
click at [387, 159] on span "Multi-language Support" at bounding box center [360, 151] width 117 height 21
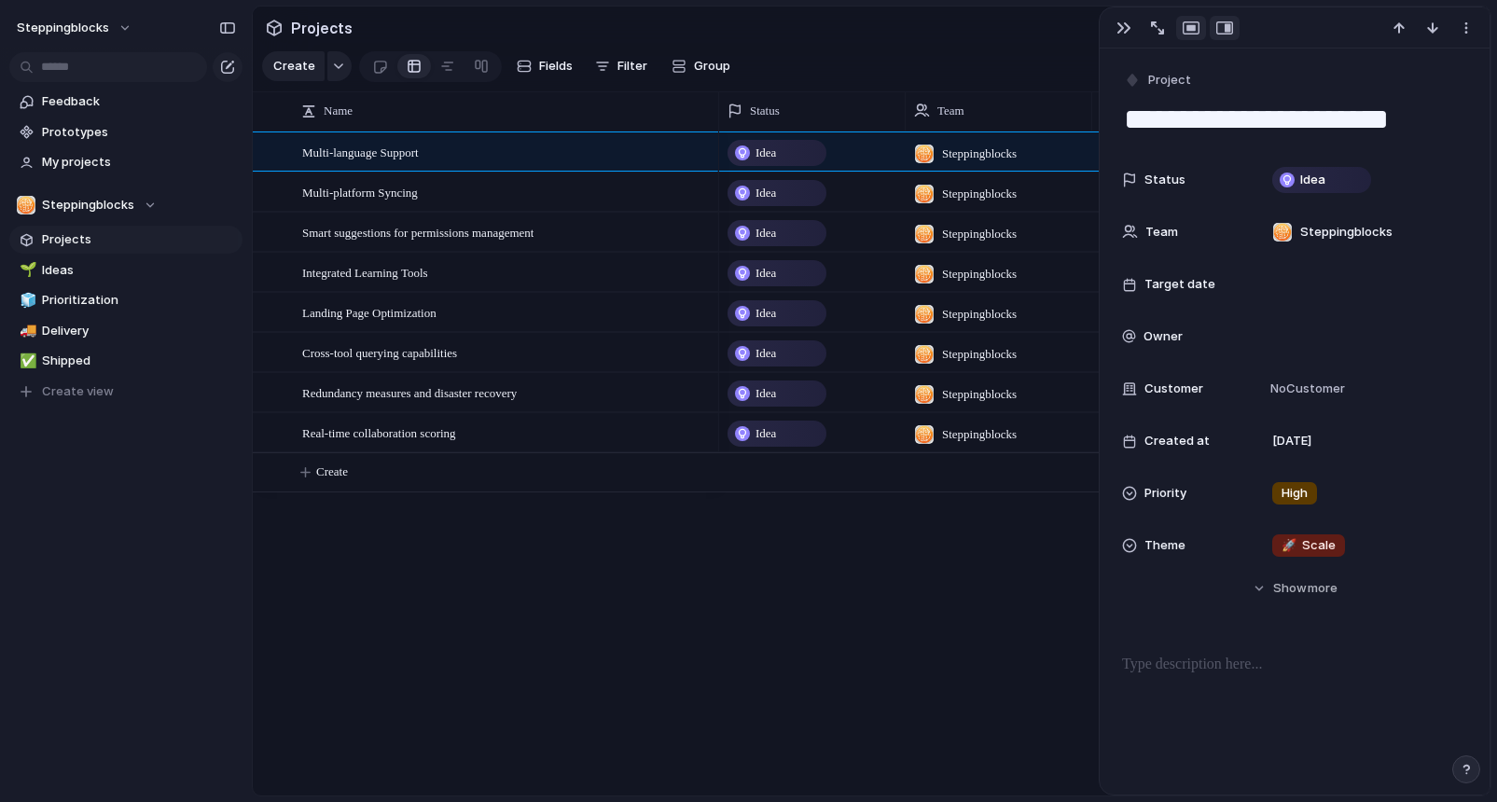
click at [1193, 23] on div "button" at bounding box center [1190, 28] width 17 height 15
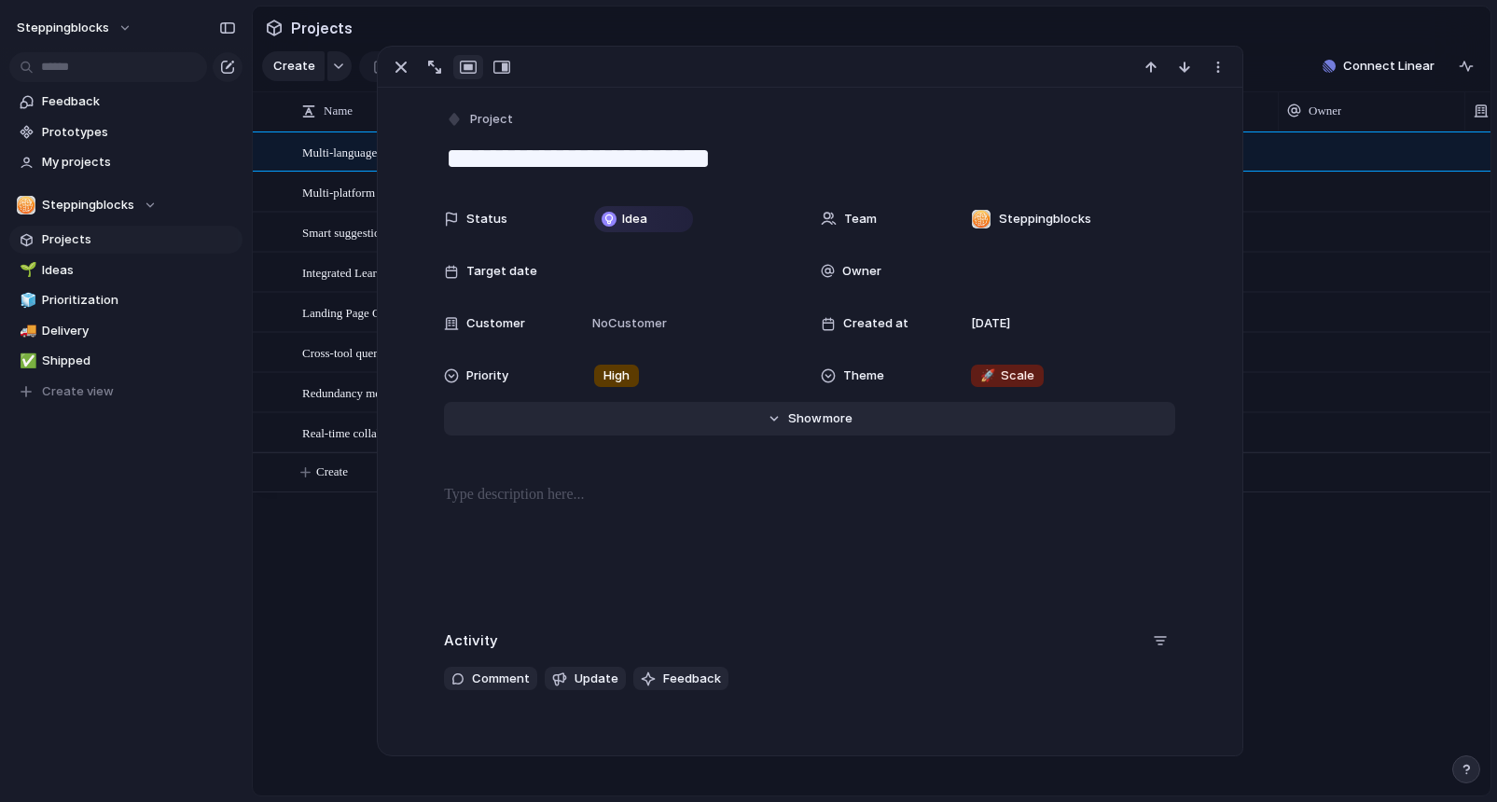
click at [825, 418] on span "more" at bounding box center [837, 418] width 30 height 19
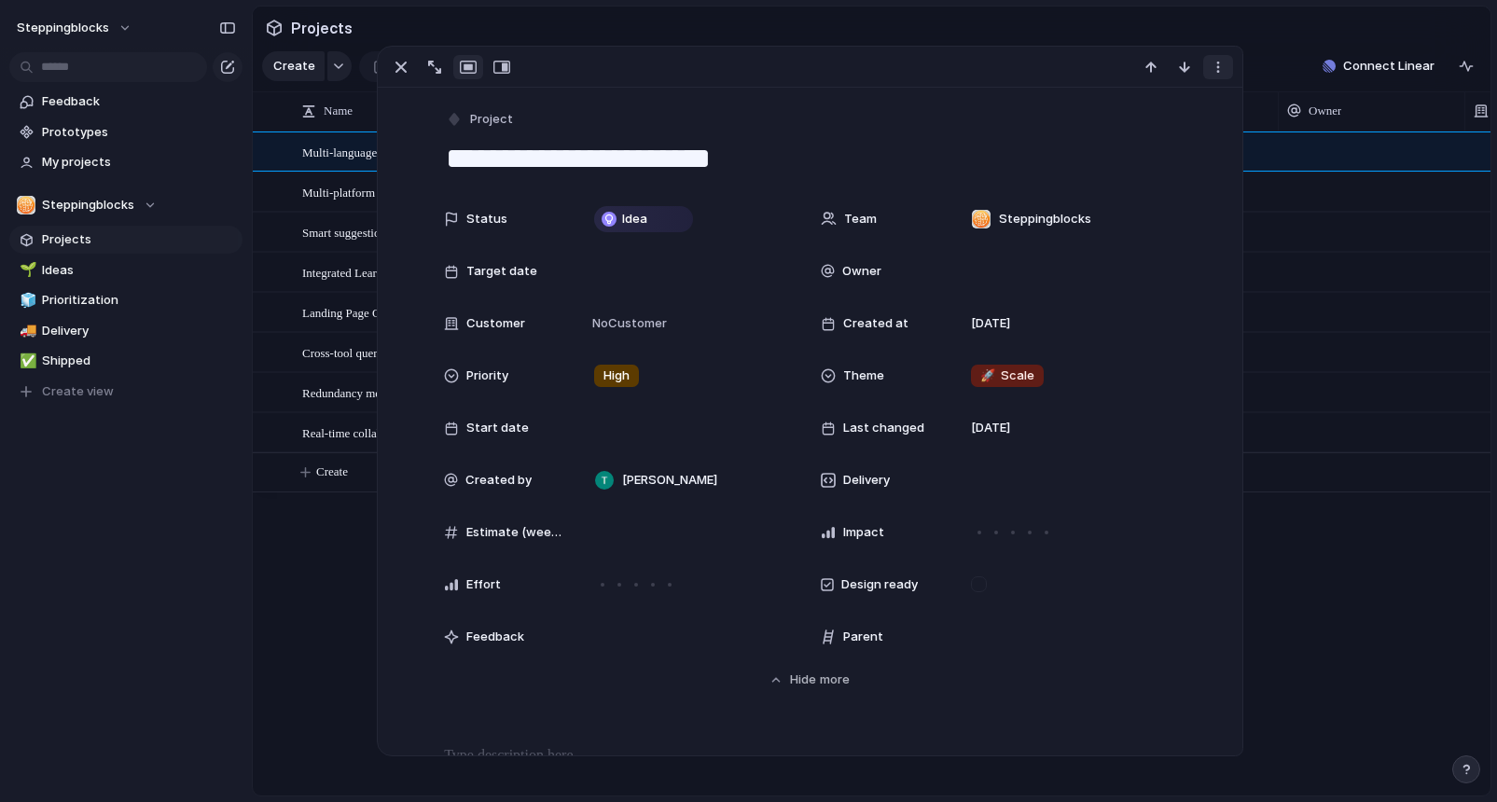
click at [1214, 70] on div "button" at bounding box center [1217, 67] width 15 height 15
click at [783, 155] on div "Mark as duplicate Delete" at bounding box center [748, 401] width 1497 height 802
click at [629, 434] on div at bounding box center [688, 428] width 203 height 21
click at [728, 256] on div "Day Month Quarter Half-year Year September 2025 Su Mo Tu We Th Fr Sa 31 1 2 3 4…" at bounding box center [748, 401] width 1497 height 802
click at [990, 372] on span "🚀" at bounding box center [987, 374] width 15 height 15
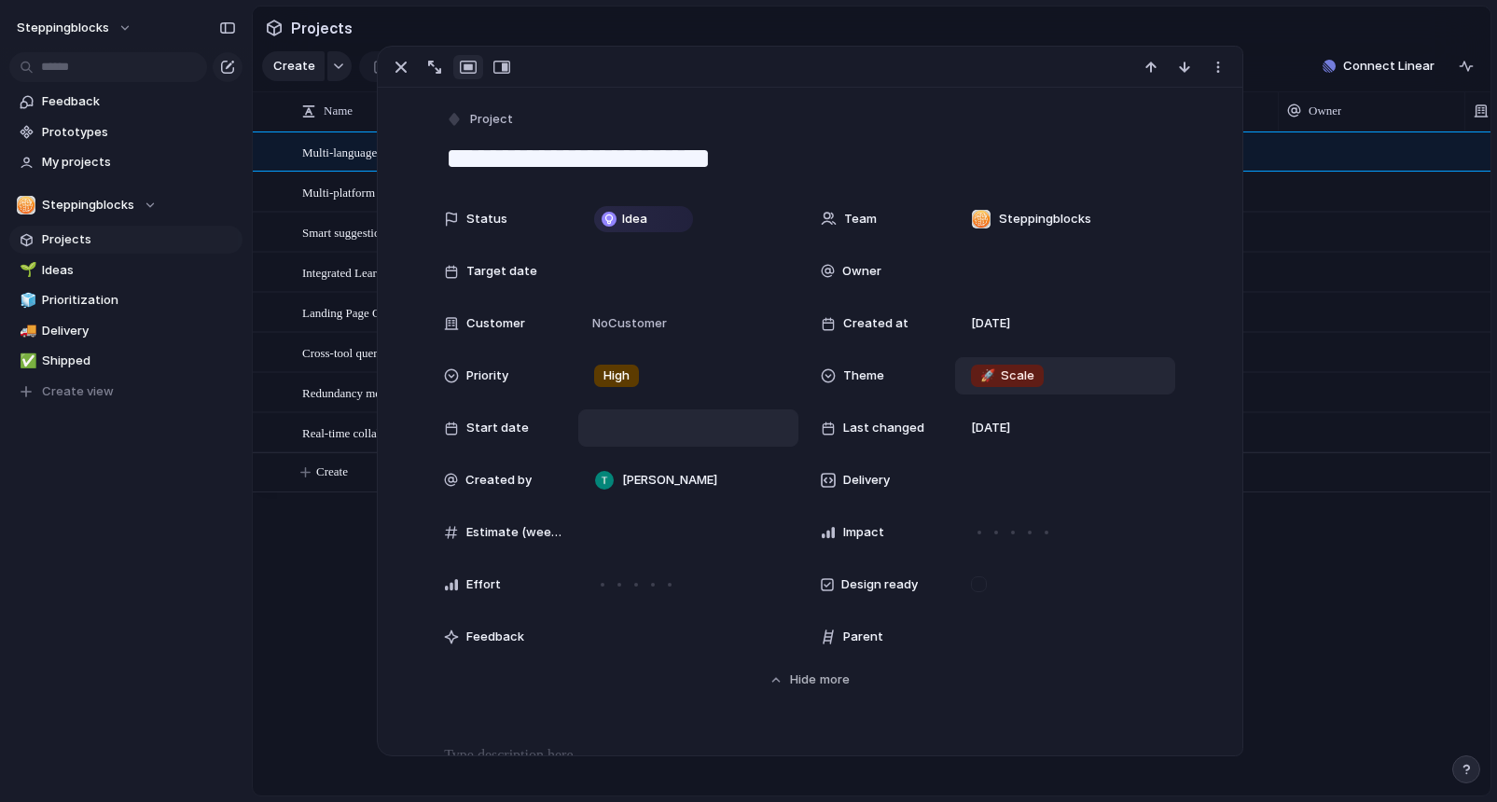
click at [1175, 247] on div "🌱 Experiment 🔮 Magic 🔨 Infrastructure 🚀 Scale" at bounding box center [748, 401] width 1497 height 802
click at [394, 66] on div "button" at bounding box center [401, 67] width 22 height 22
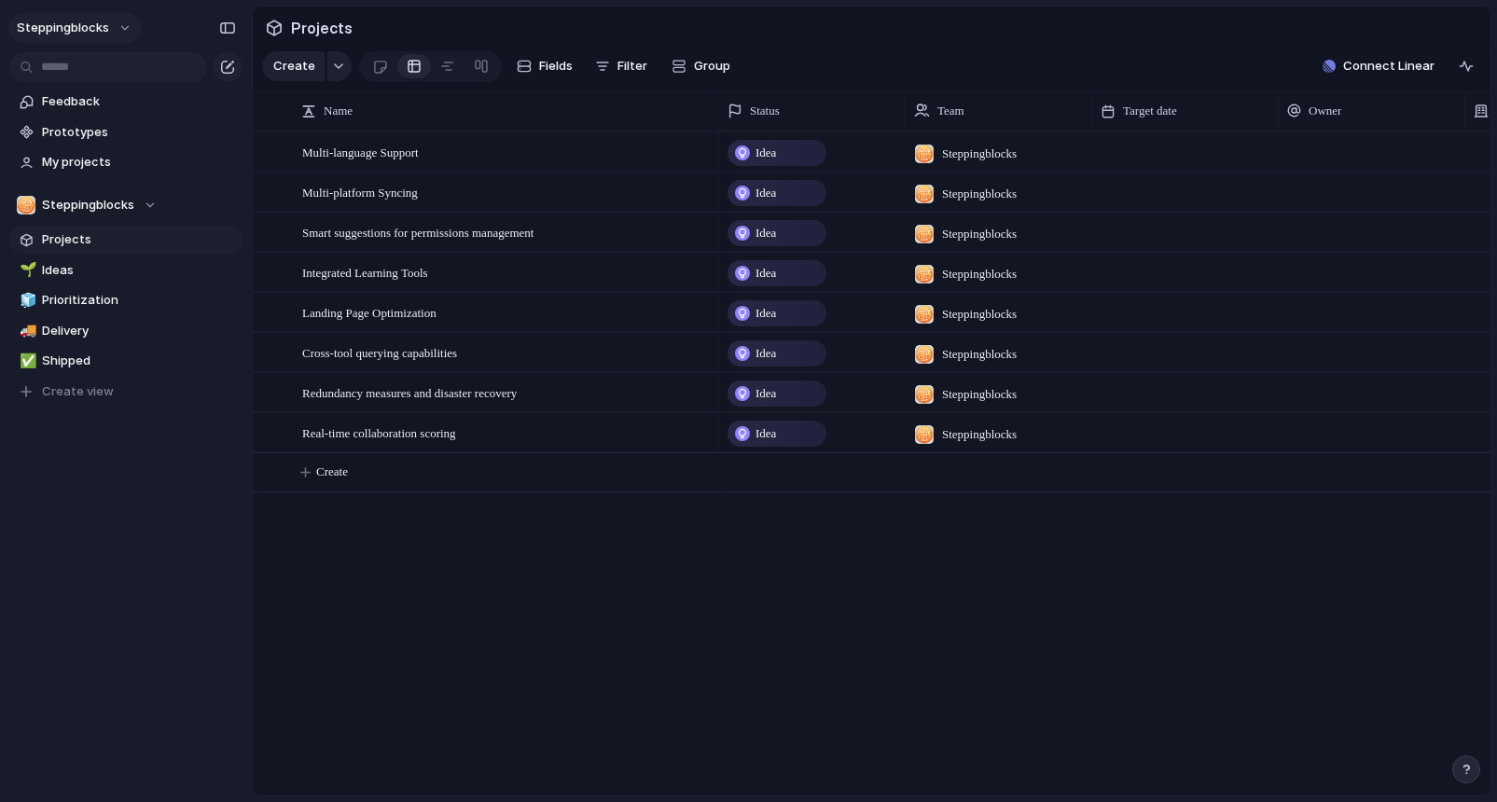
click at [95, 24] on span "Steppingblocks" at bounding box center [63, 28] width 92 height 19
click at [87, 72] on span "Settings" at bounding box center [68, 70] width 51 height 19
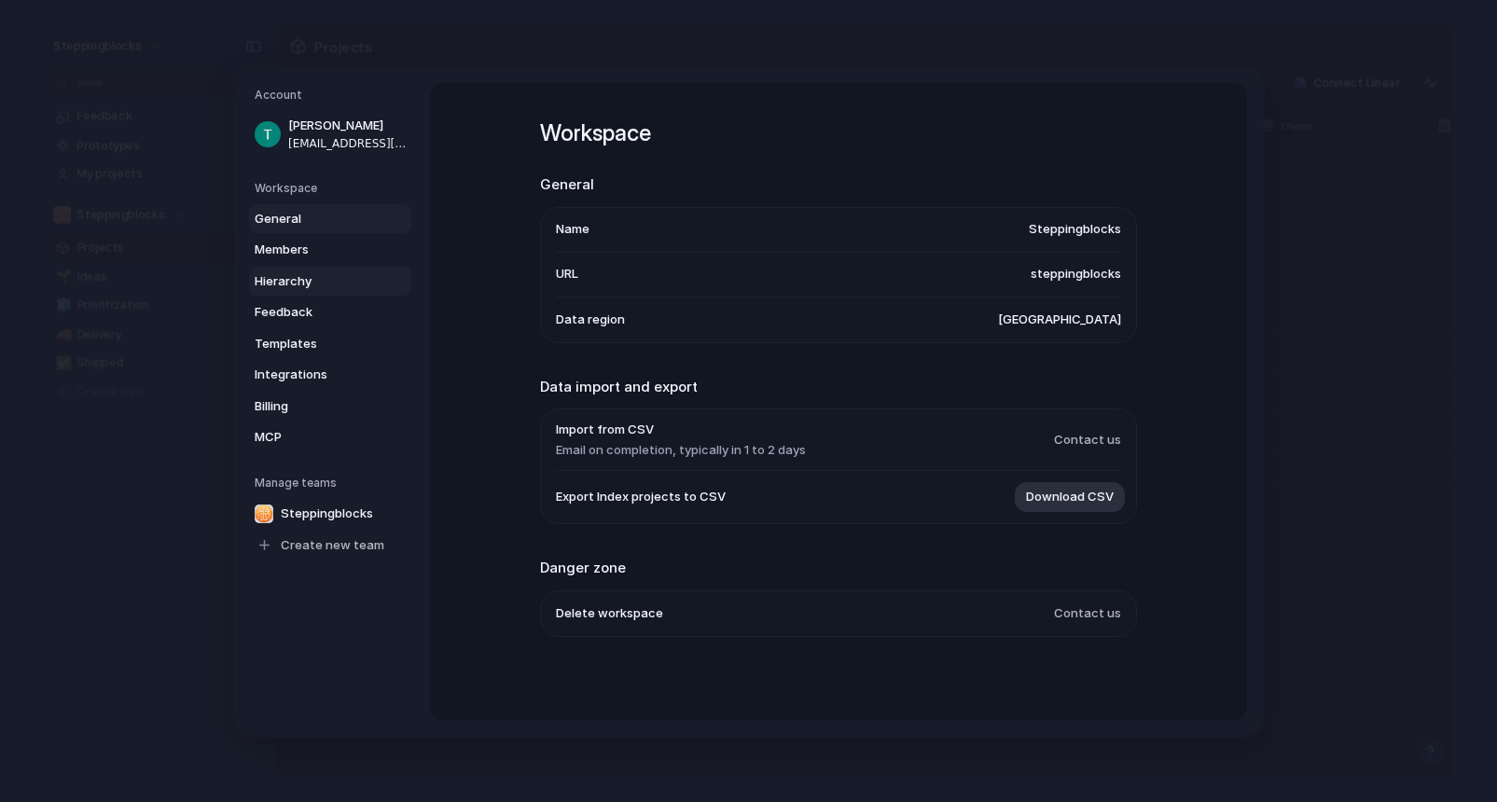
click at [303, 279] on span "Hierarchy" at bounding box center [314, 280] width 119 height 19
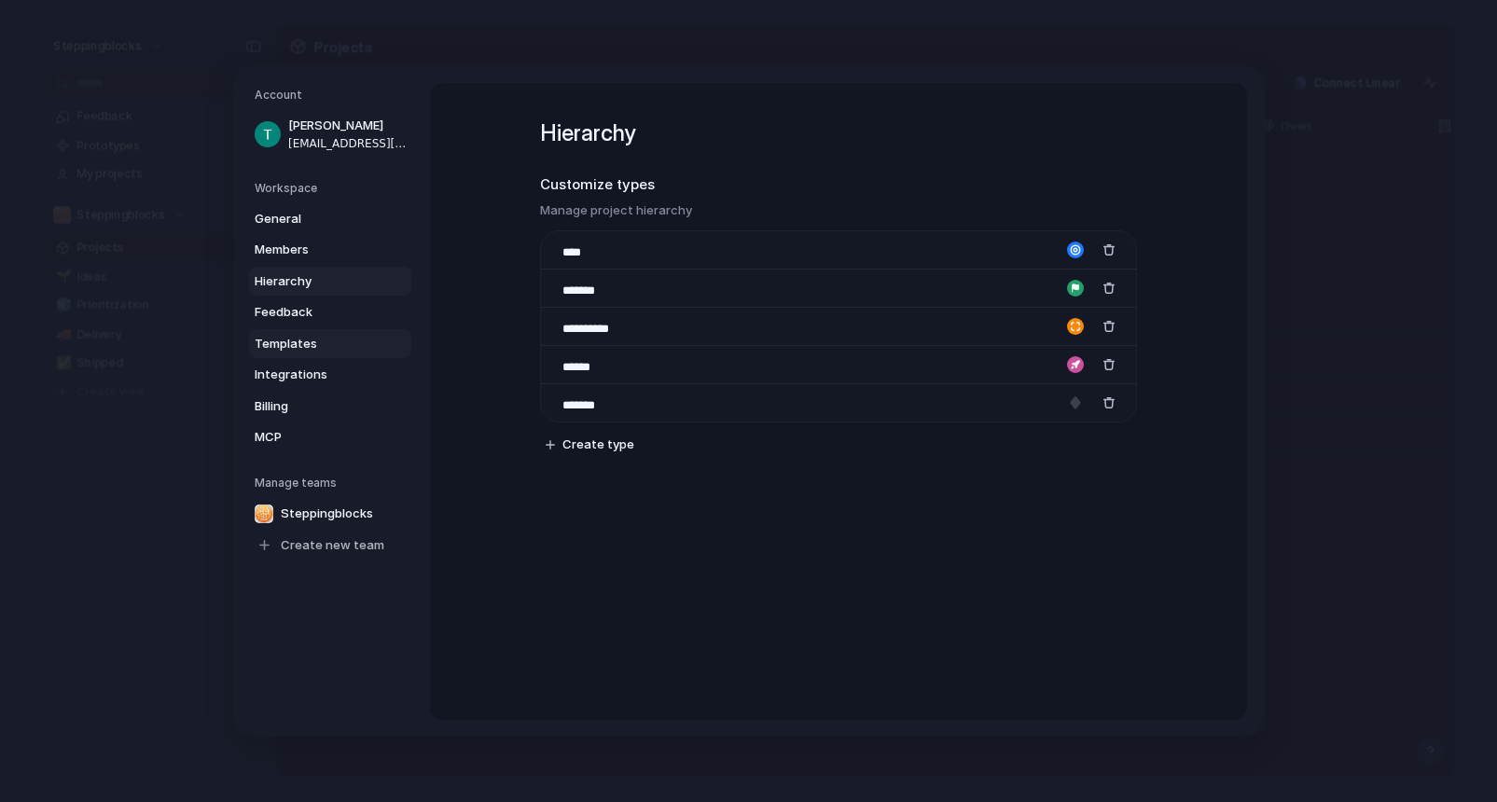
click at [318, 342] on span "Templates" at bounding box center [314, 343] width 119 height 19
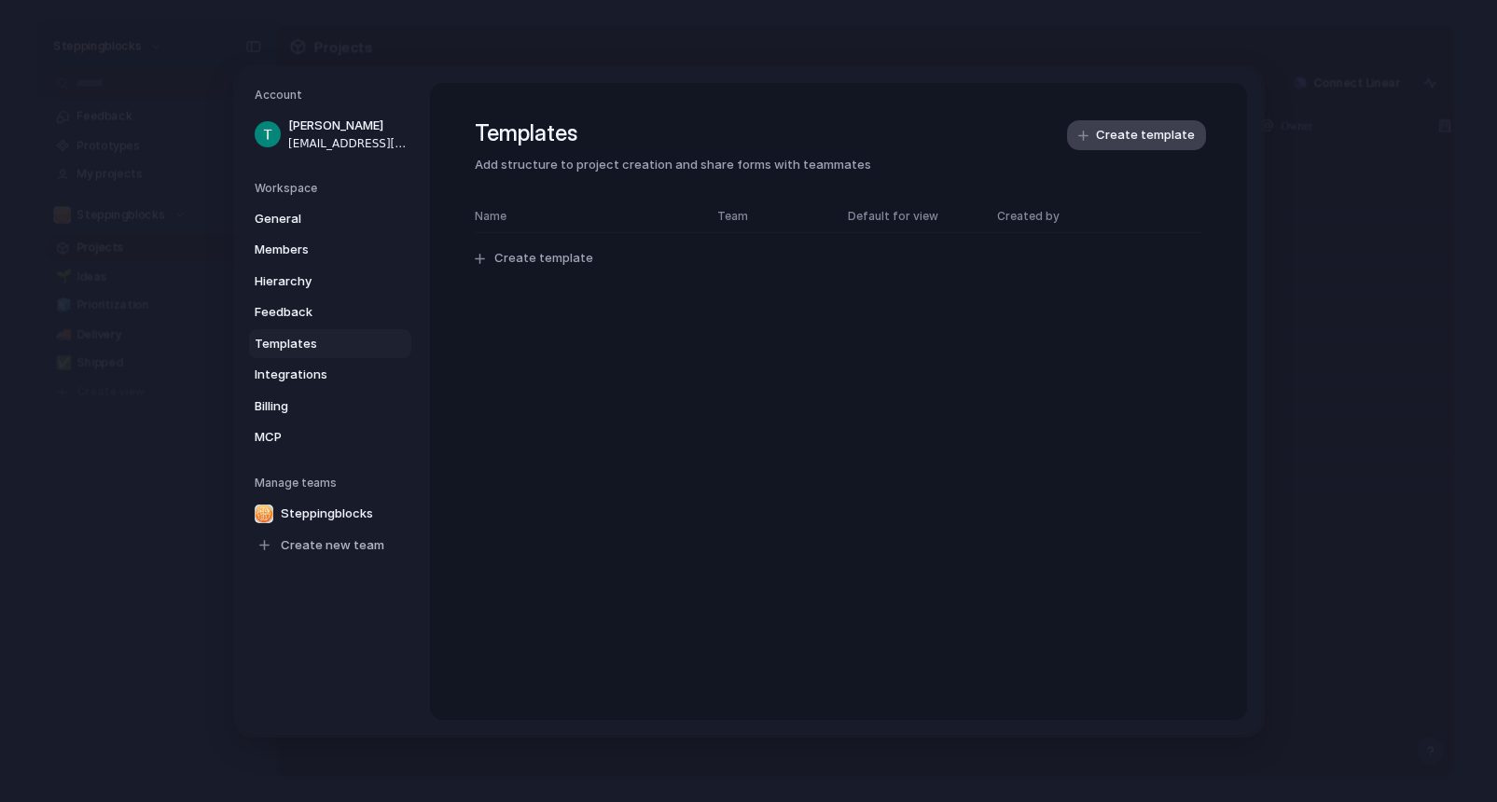
click at [1170, 134] on span "Create template" at bounding box center [1145, 135] width 99 height 19
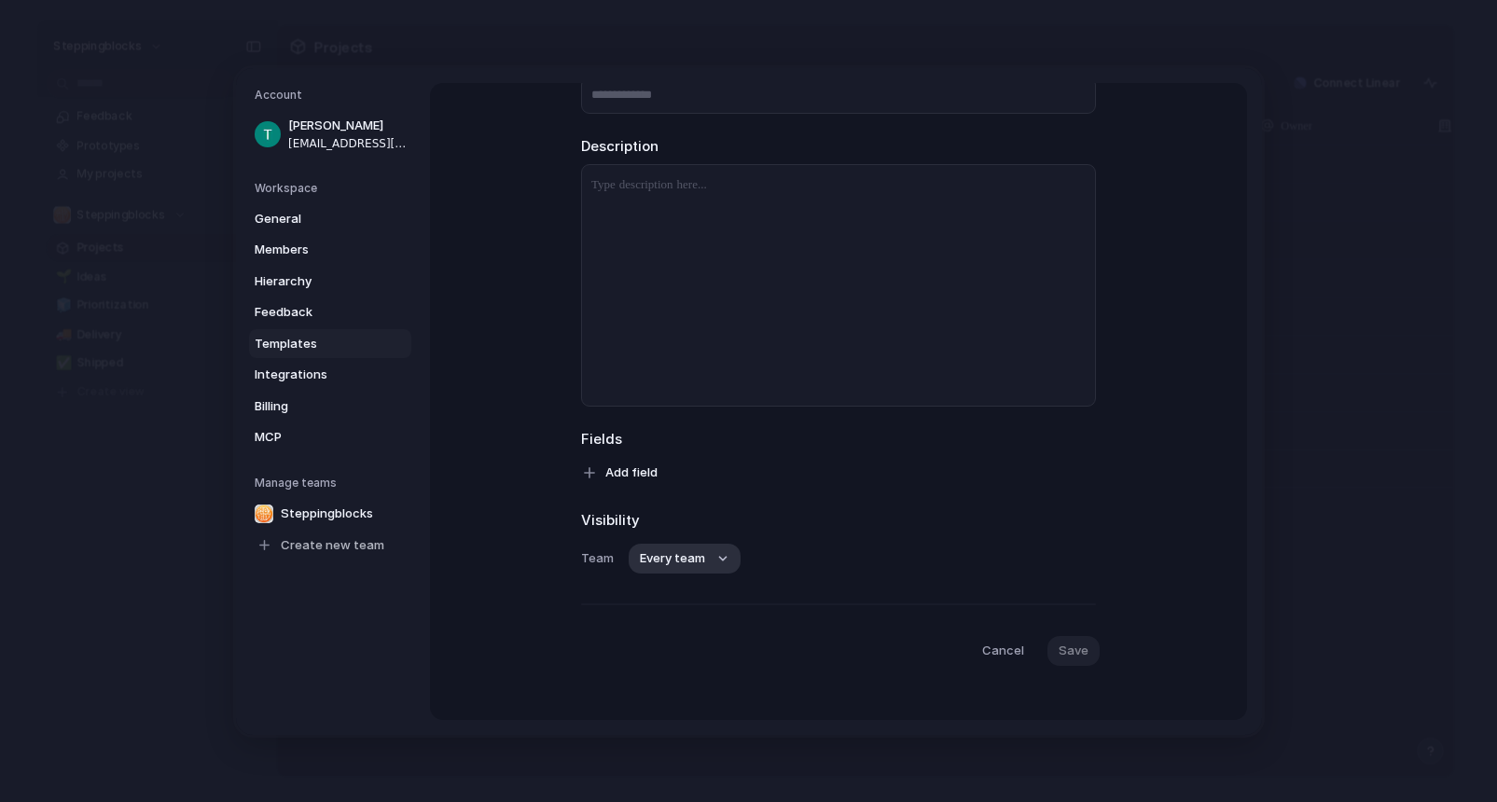
scroll to position [160, 0]
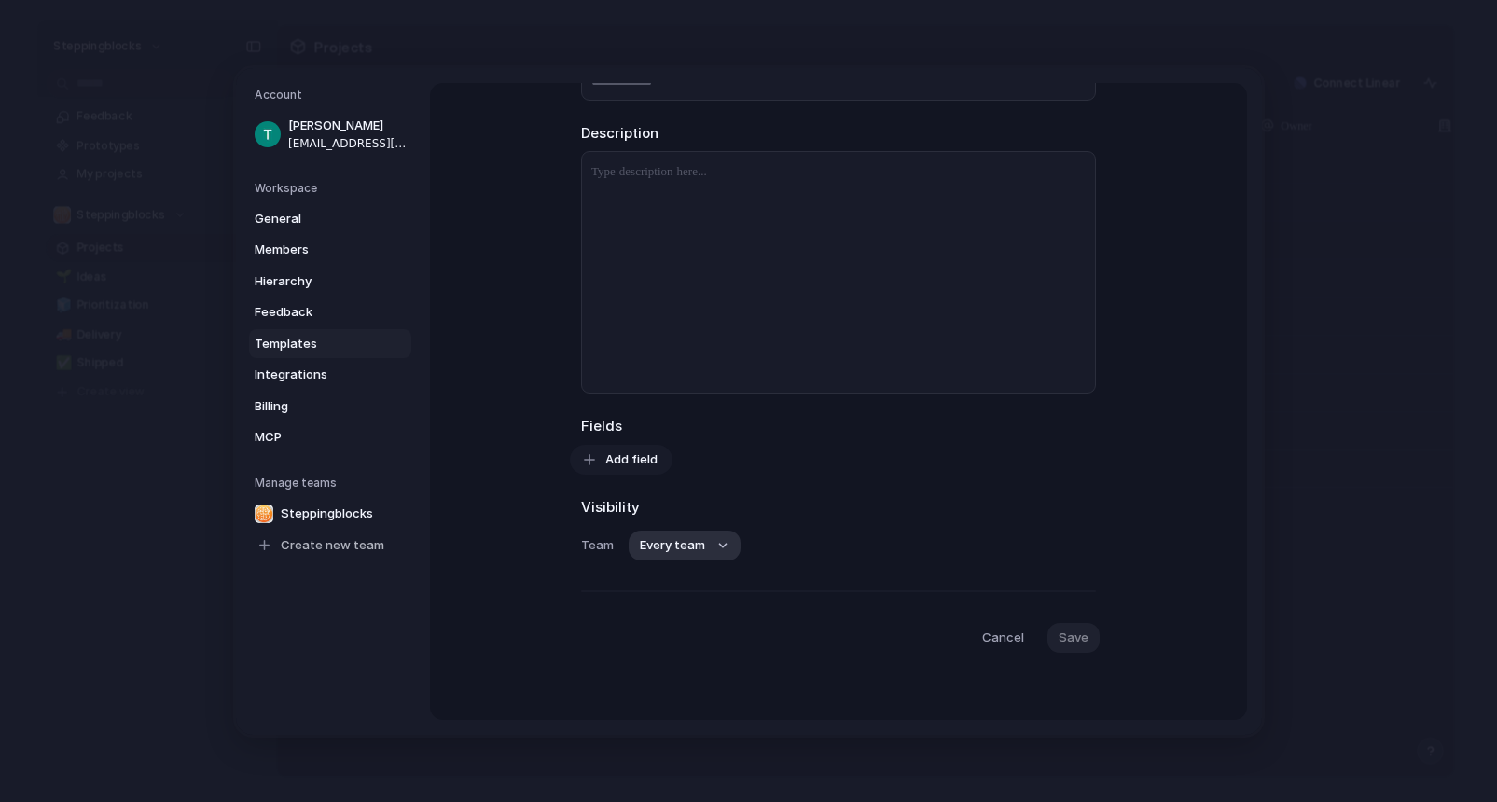
click at [629, 457] on span "Add field" at bounding box center [631, 458] width 52 height 19
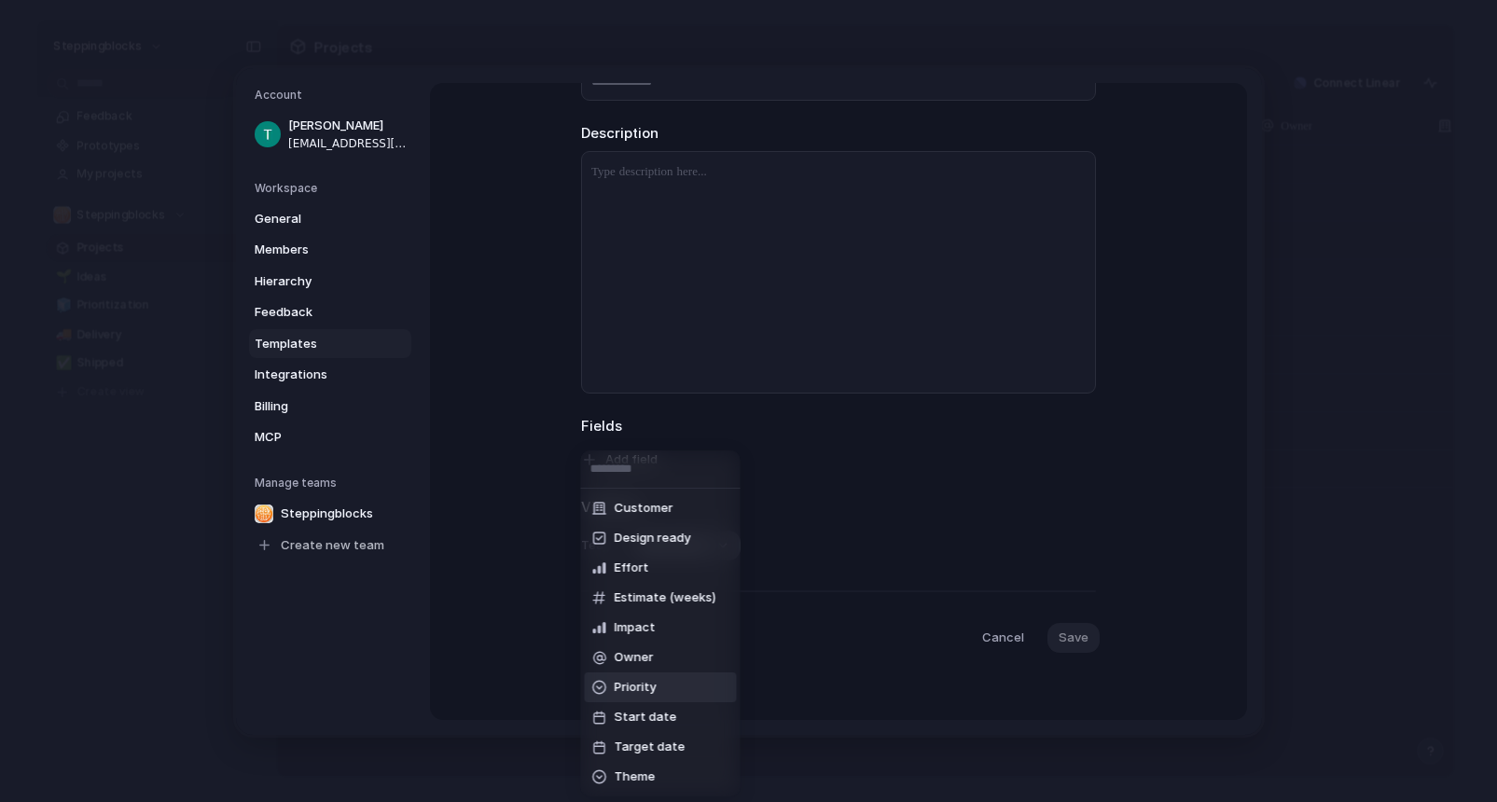
click at [833, 530] on div "Customer Design ready Effort Estimate (weeks) Impact Owner Priority Start date …" at bounding box center [748, 401] width 1497 height 802
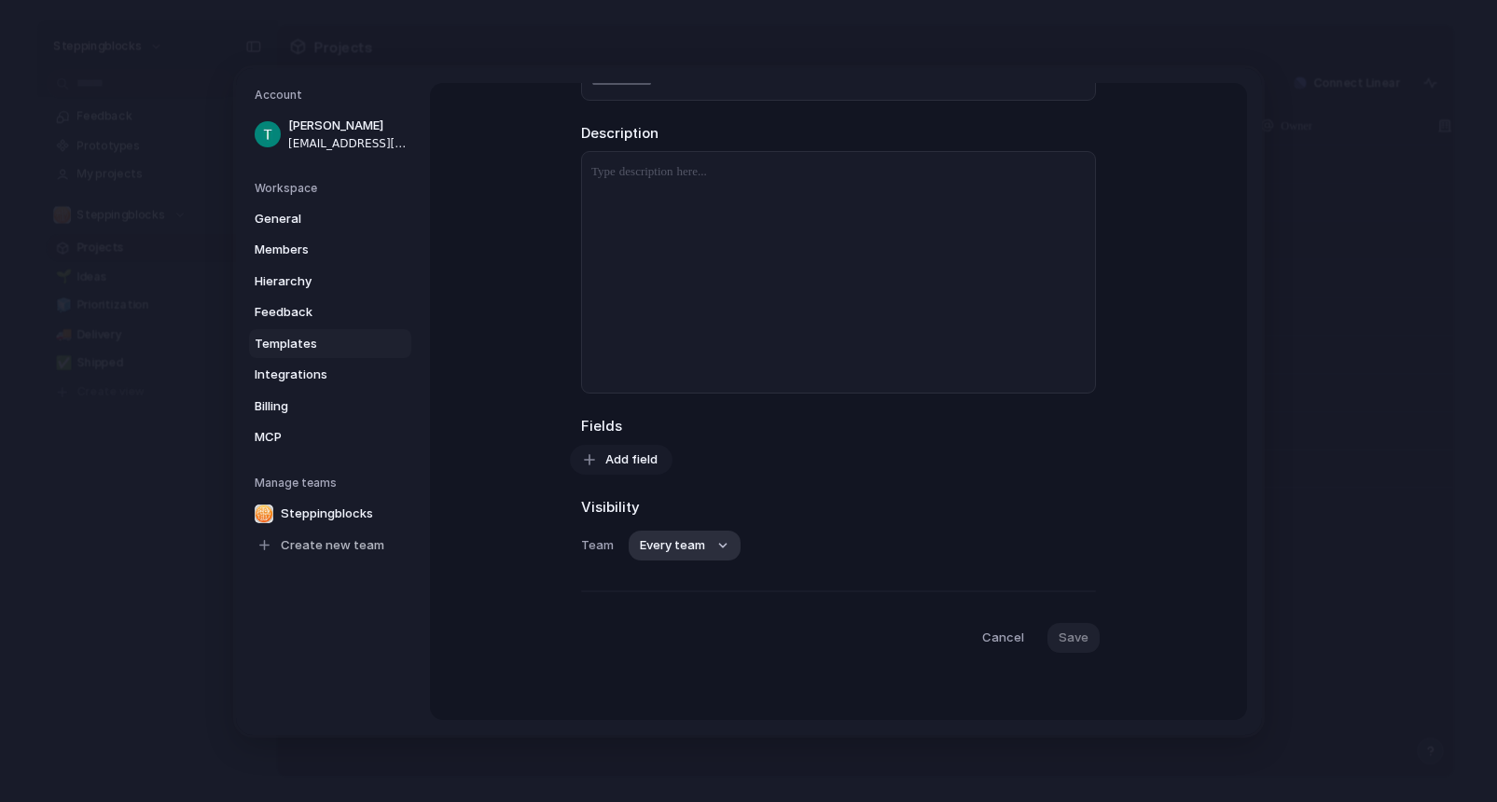
click at [652, 460] on span "Add field" at bounding box center [631, 458] width 52 height 19
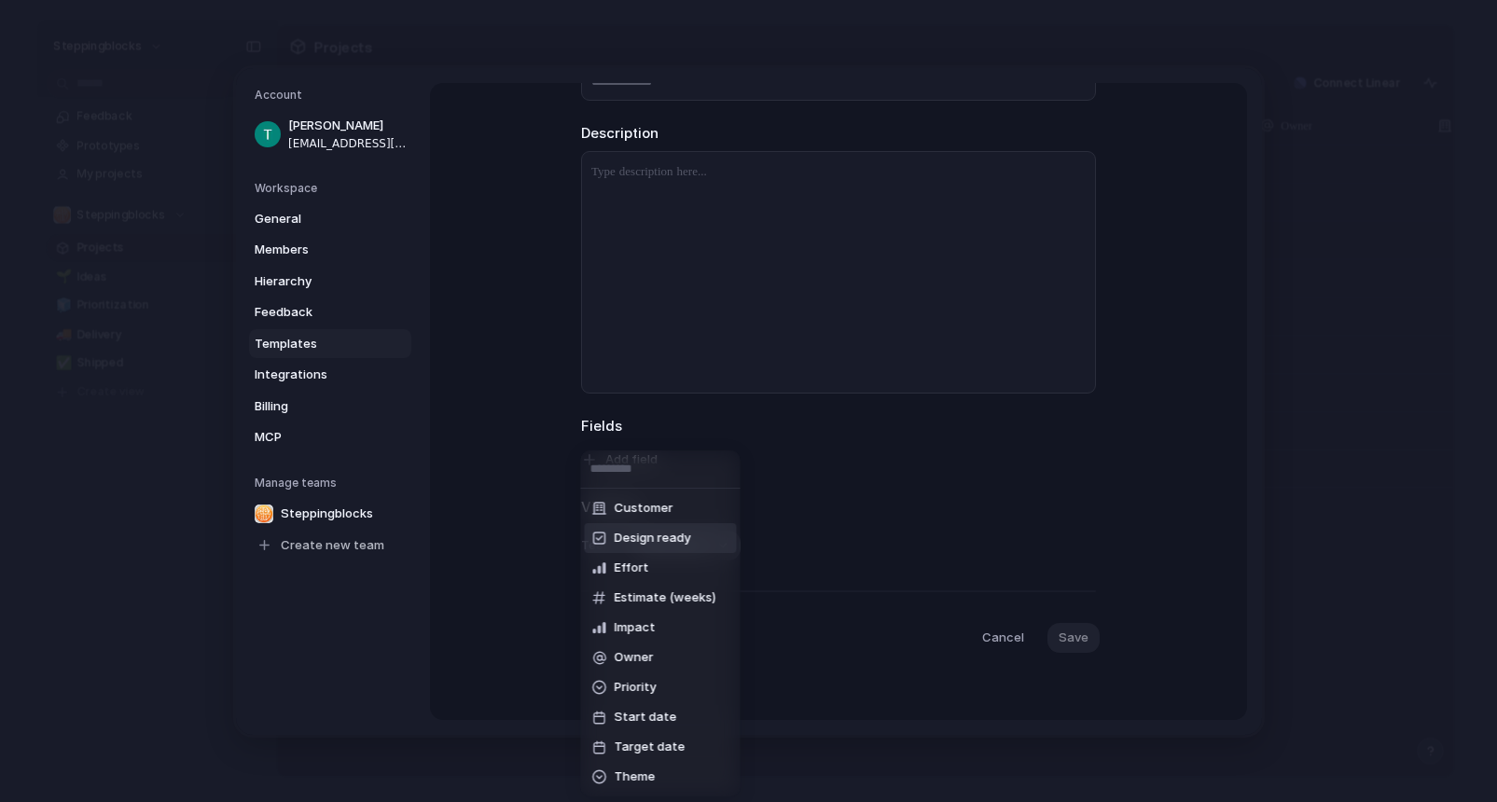
click at [851, 475] on div "Customer Design ready Effort Estimate (weeks) Impact Owner Priority Start date …" at bounding box center [748, 401] width 1497 height 802
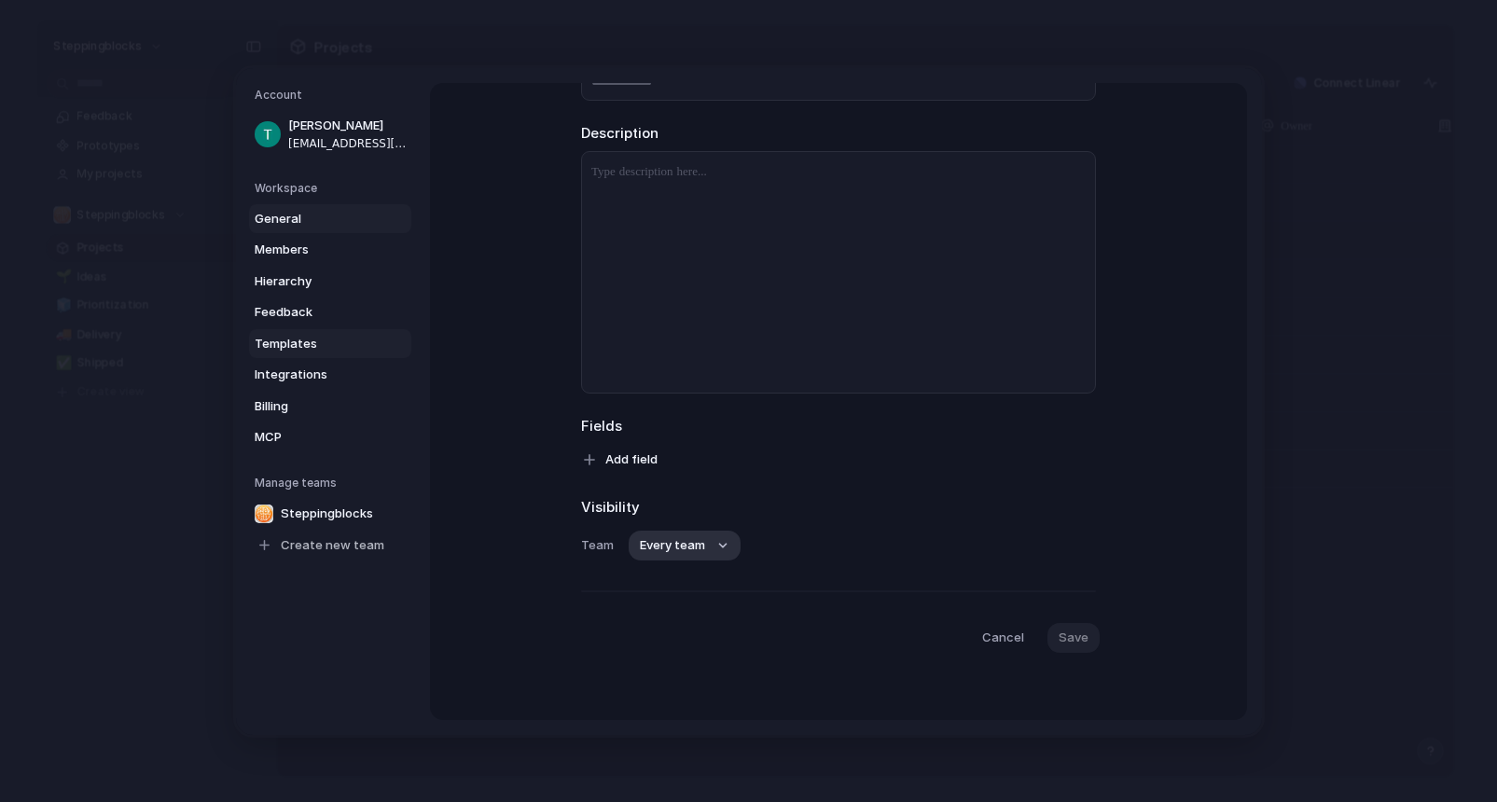
click at [307, 222] on span "General" at bounding box center [314, 218] width 119 height 19
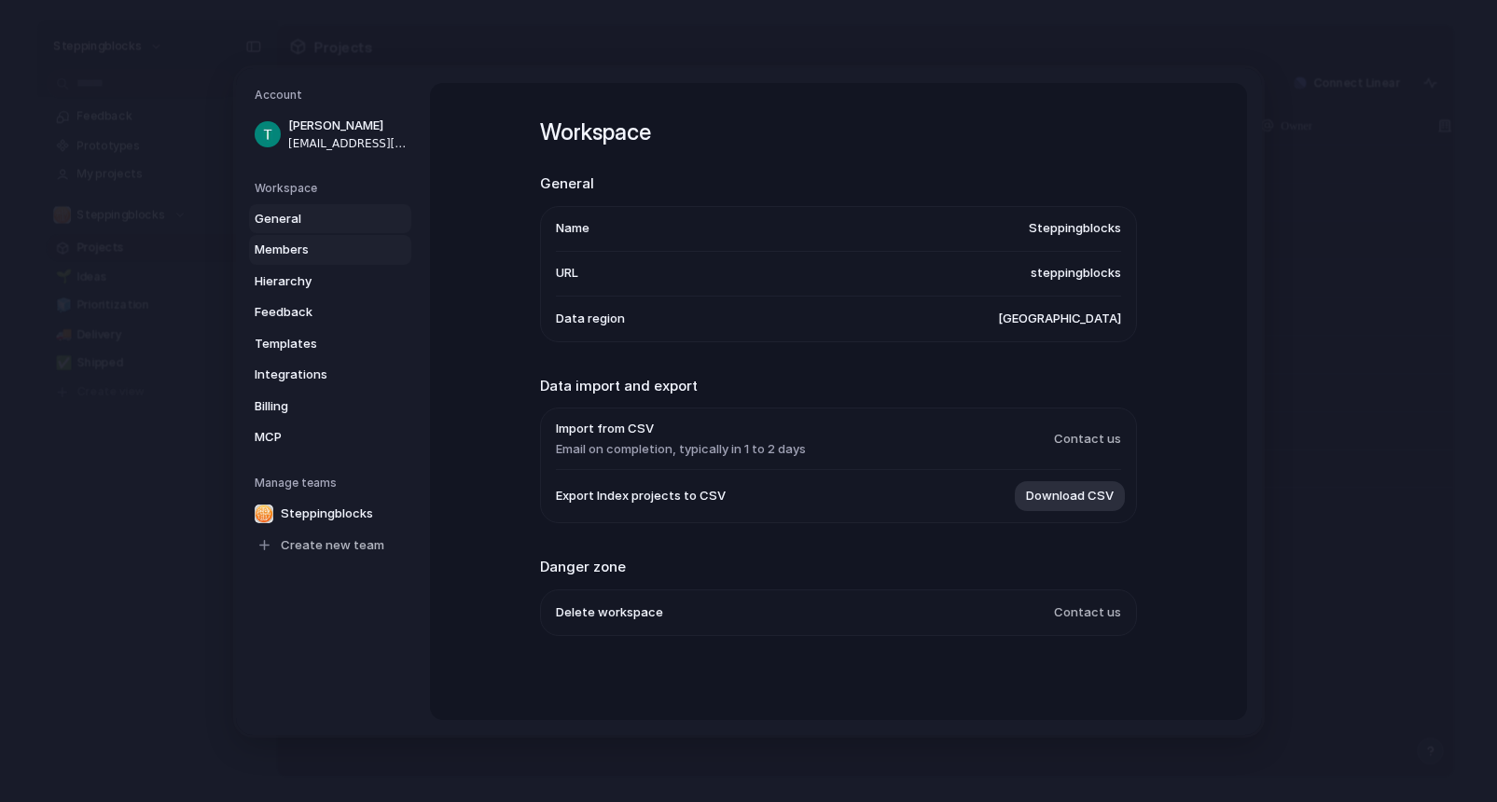
click at [292, 248] on span "Members" at bounding box center [314, 250] width 119 height 19
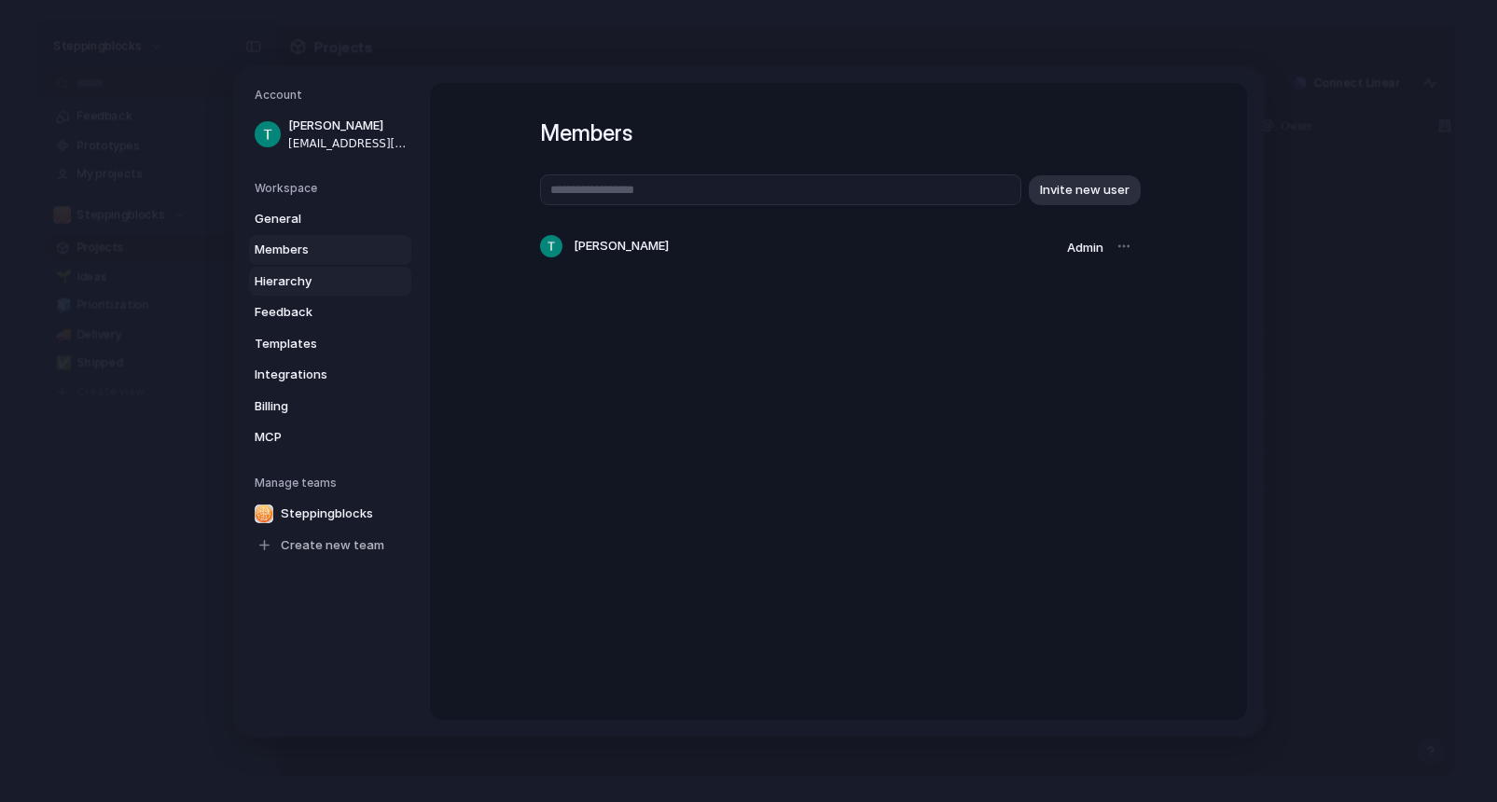
click at [302, 289] on span "Hierarchy" at bounding box center [314, 280] width 119 height 19
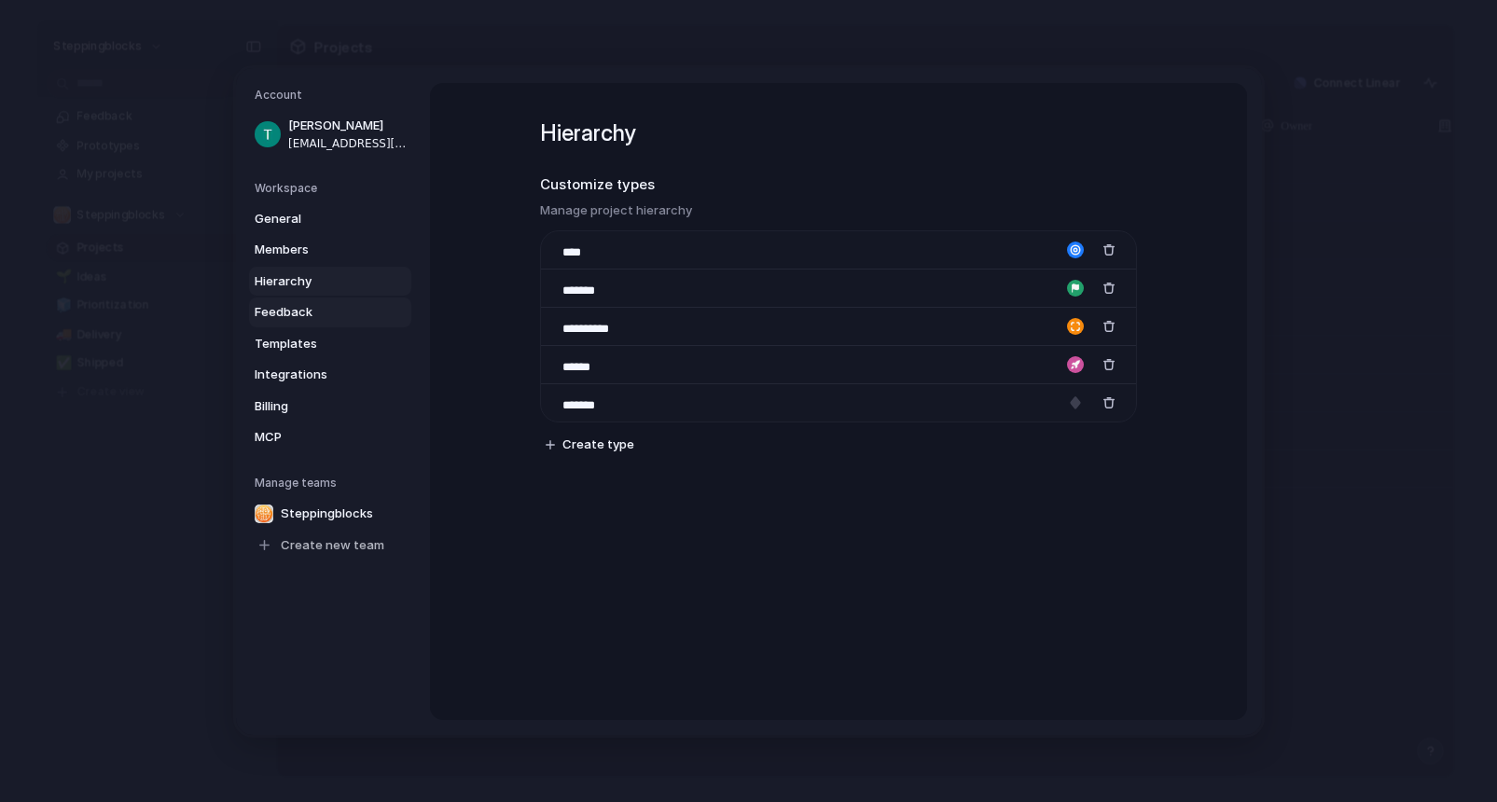
click at [304, 310] on span "Feedback" at bounding box center [314, 312] width 119 height 19
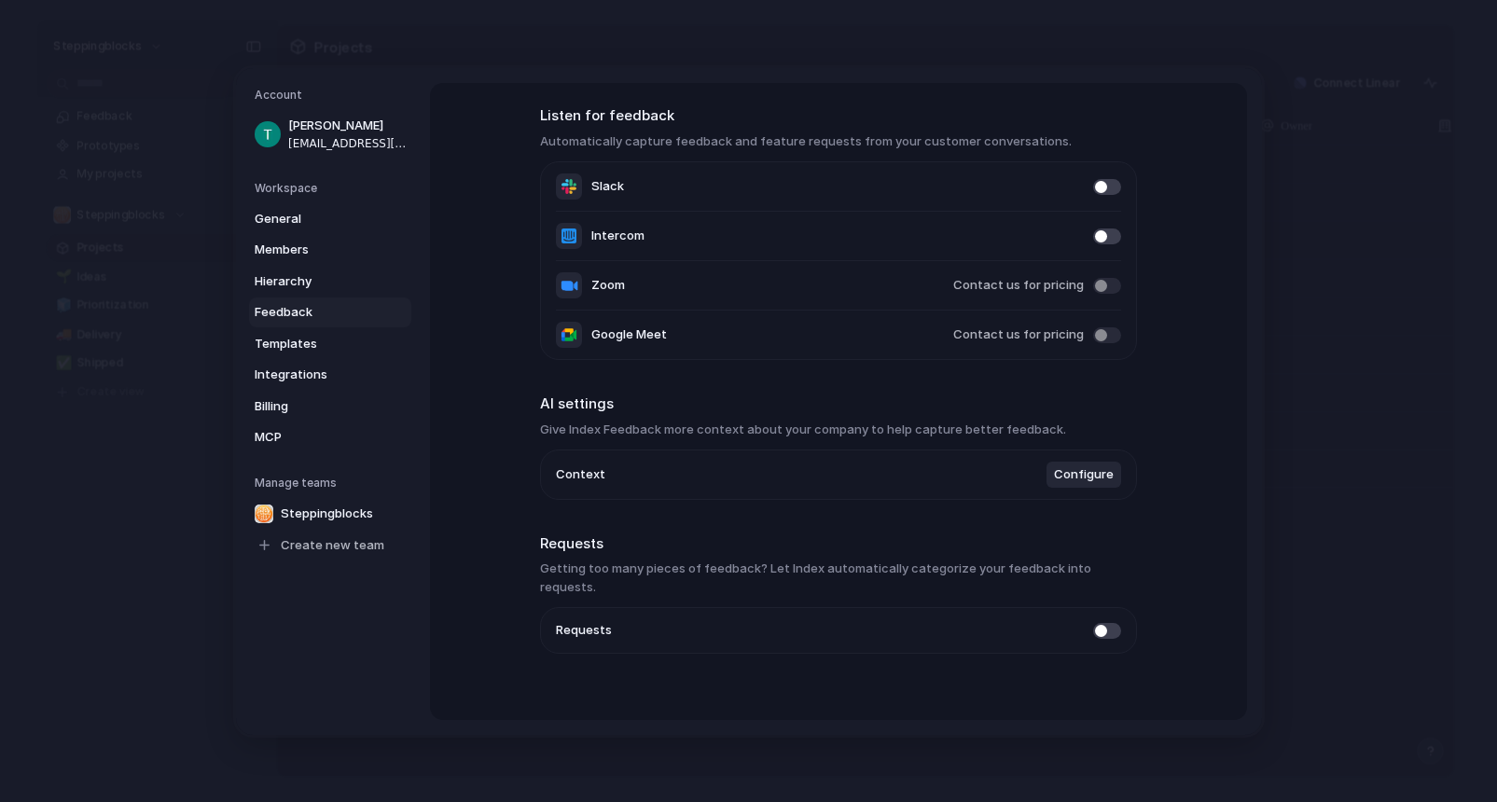
scroll to position [73, 0]
click at [325, 339] on span "Templates" at bounding box center [314, 343] width 119 height 19
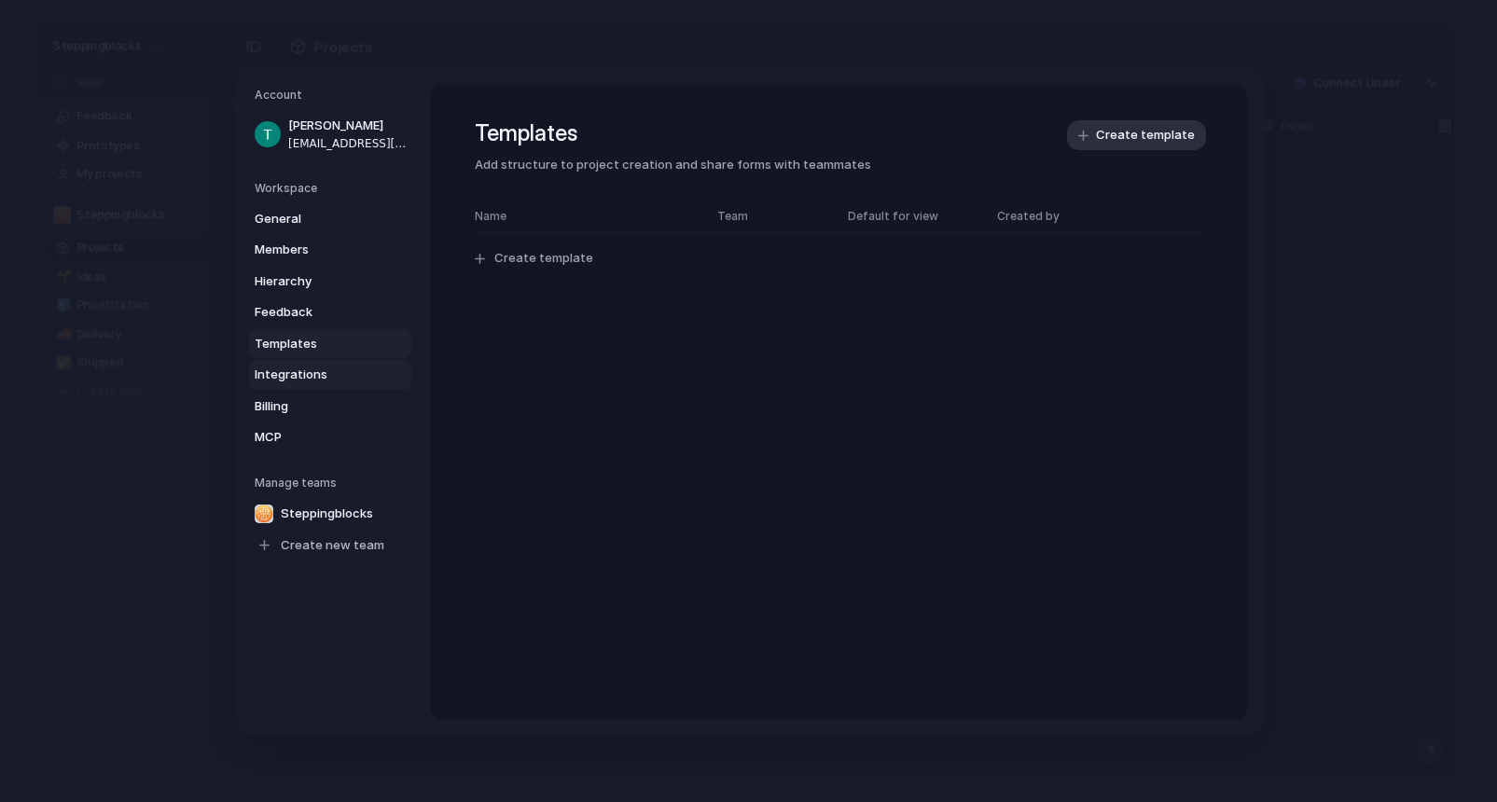
click at [325, 366] on span "Integrations" at bounding box center [314, 375] width 119 height 19
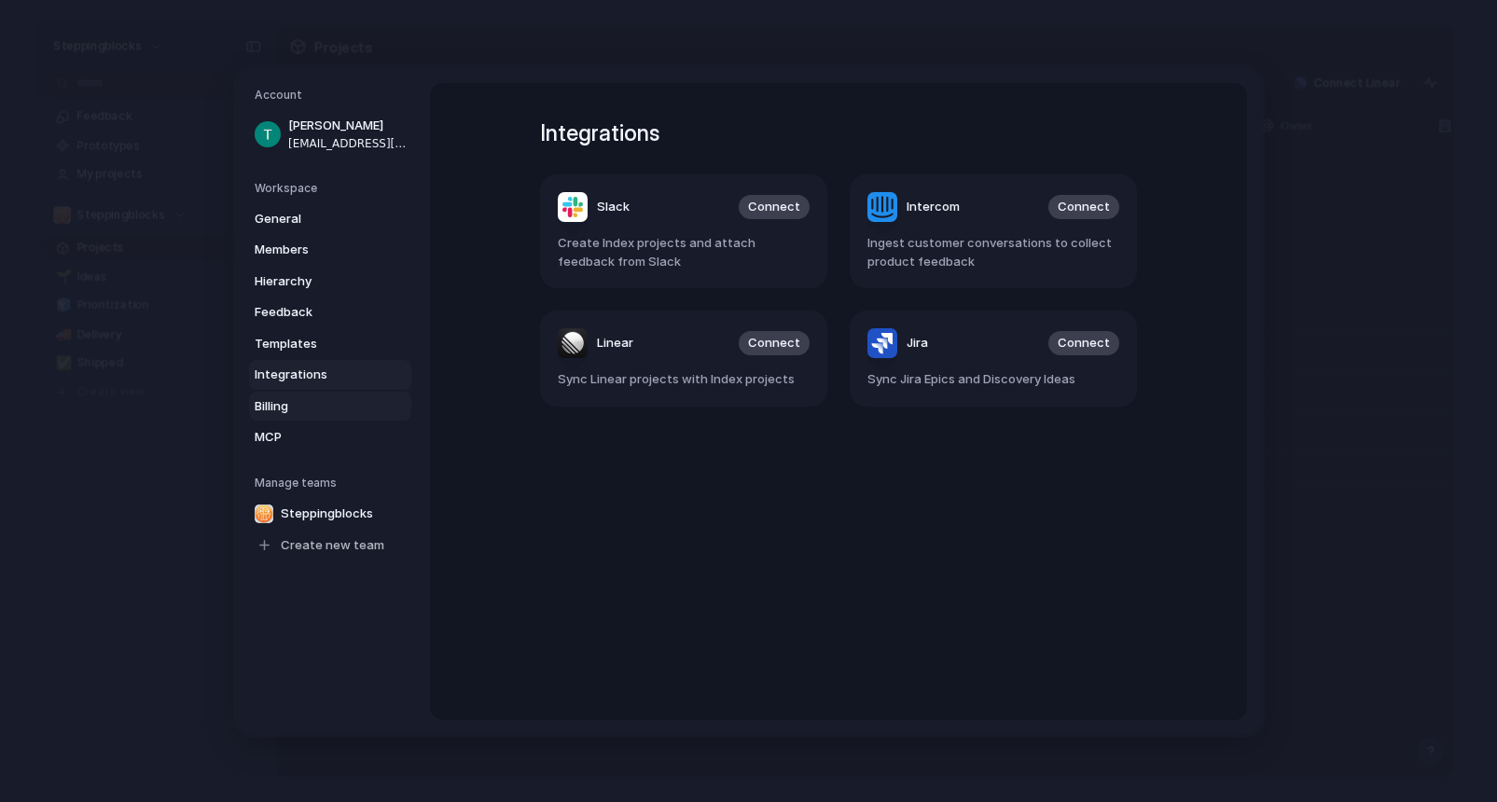
click at [323, 411] on span "Billing" at bounding box center [314, 405] width 119 height 19
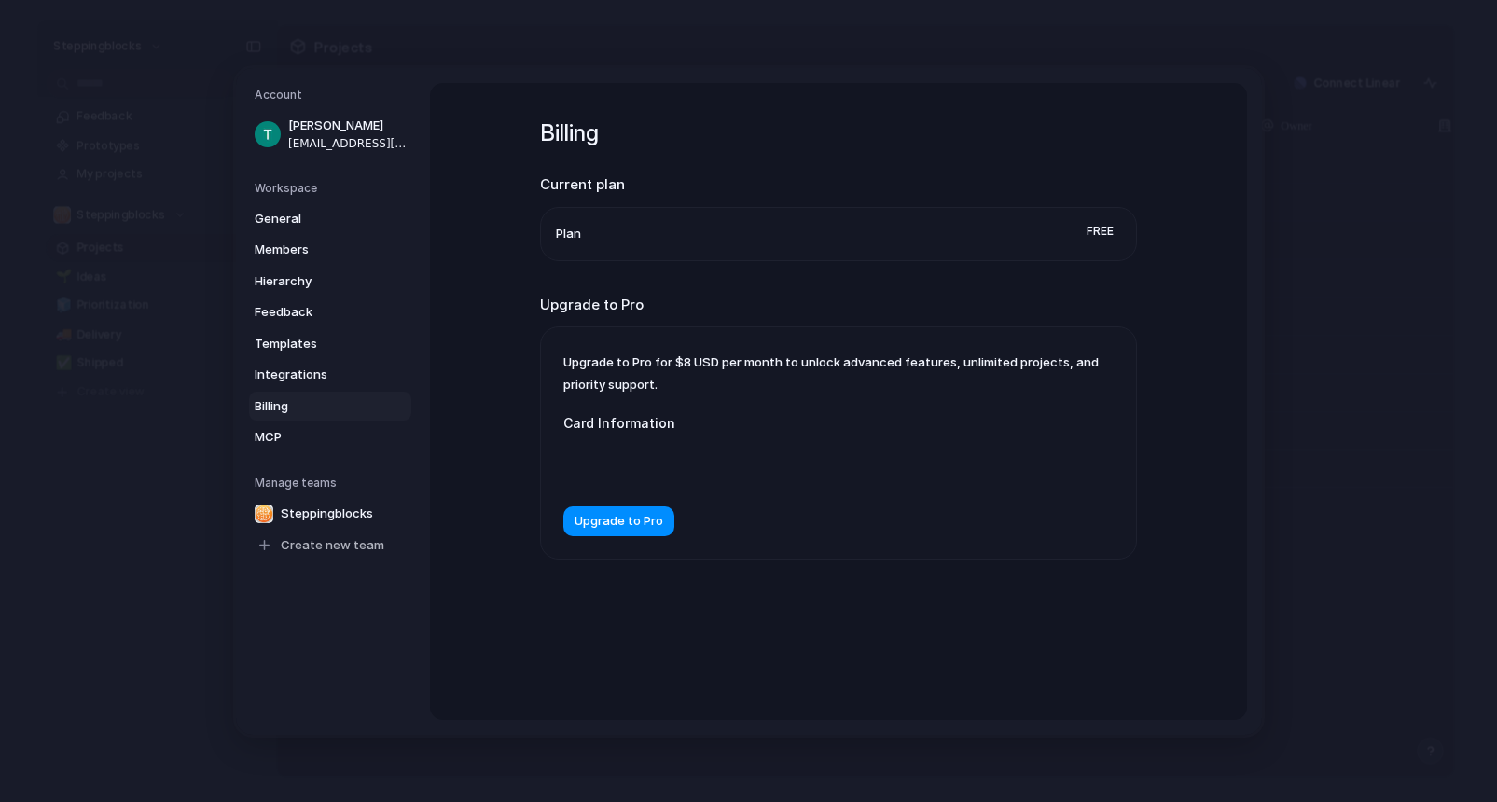
click at [568, 240] on span "Plan" at bounding box center [568, 233] width 25 height 19
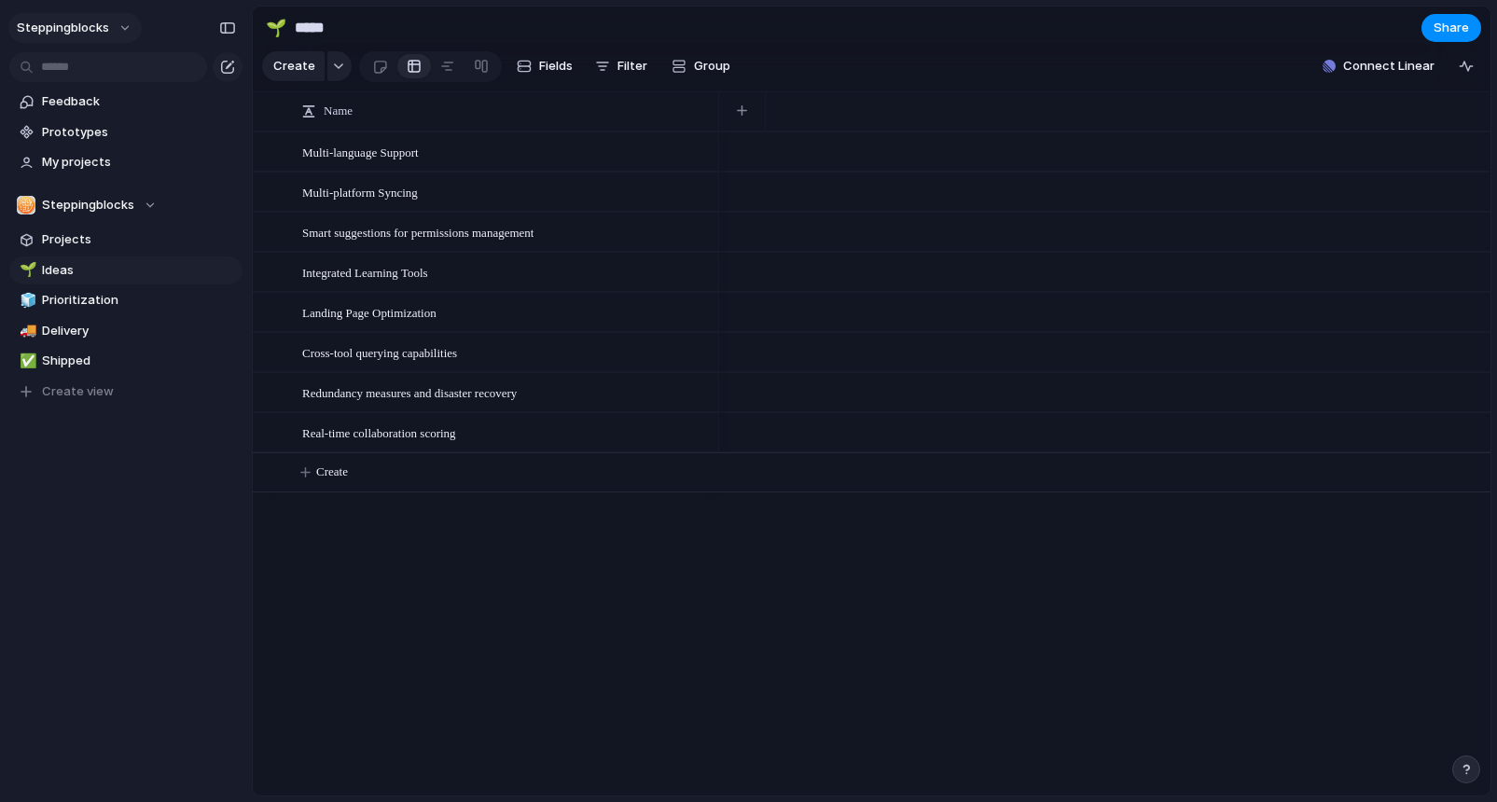
click at [93, 33] on span "Steppingblocks" at bounding box center [63, 28] width 92 height 19
click at [93, 168] on li "Sign out" at bounding box center [90, 160] width 155 height 30
click at [126, 28] on button "Steppingblocks" at bounding box center [74, 28] width 133 height 30
click at [162, 601] on div "Settings Invite members Change theme Sign out" at bounding box center [748, 401] width 1497 height 802
click at [543, 71] on span "Fields" at bounding box center [556, 66] width 34 height 19
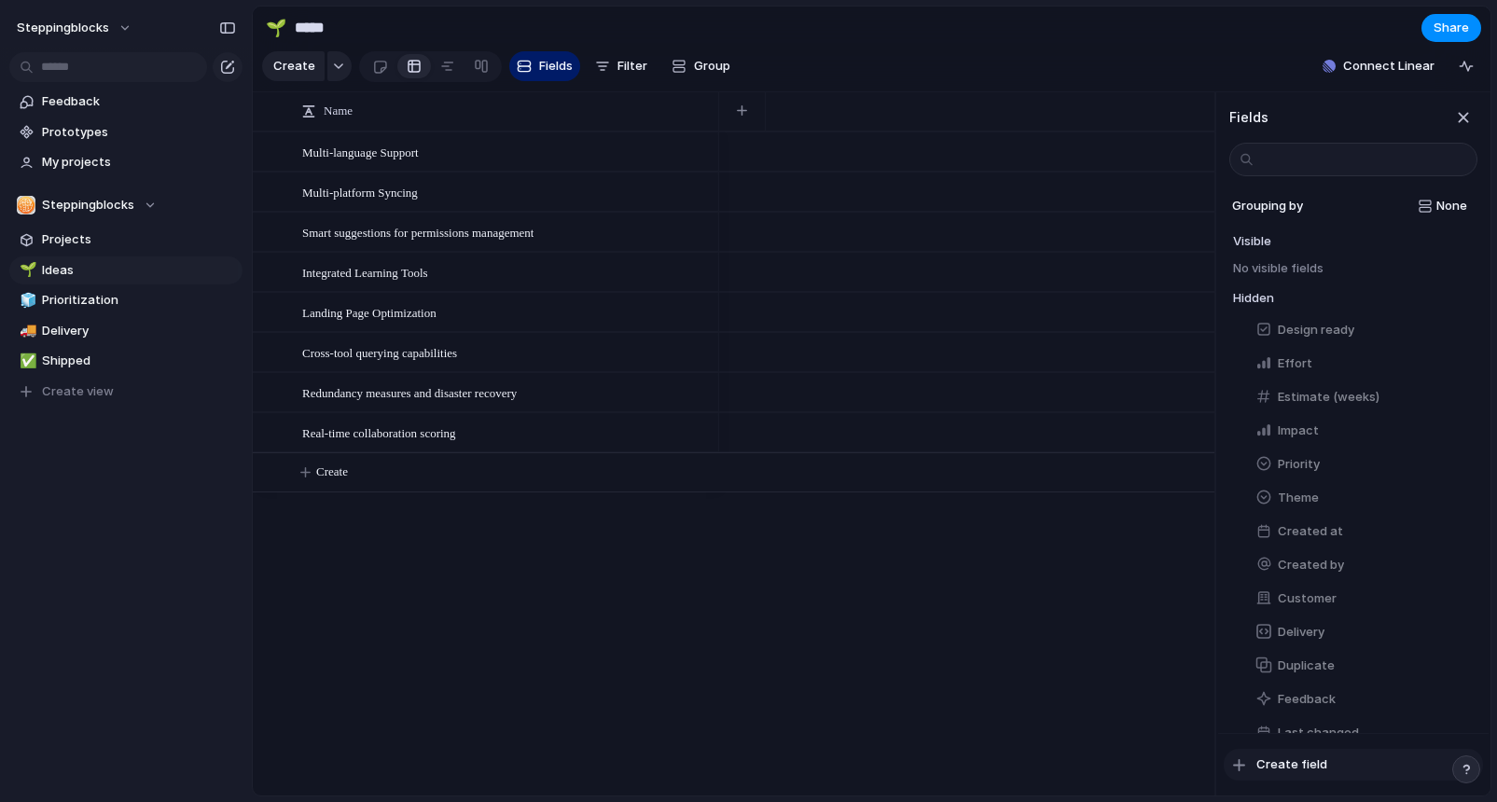
click at [1281, 767] on span "Create field" at bounding box center [1291, 764] width 71 height 19
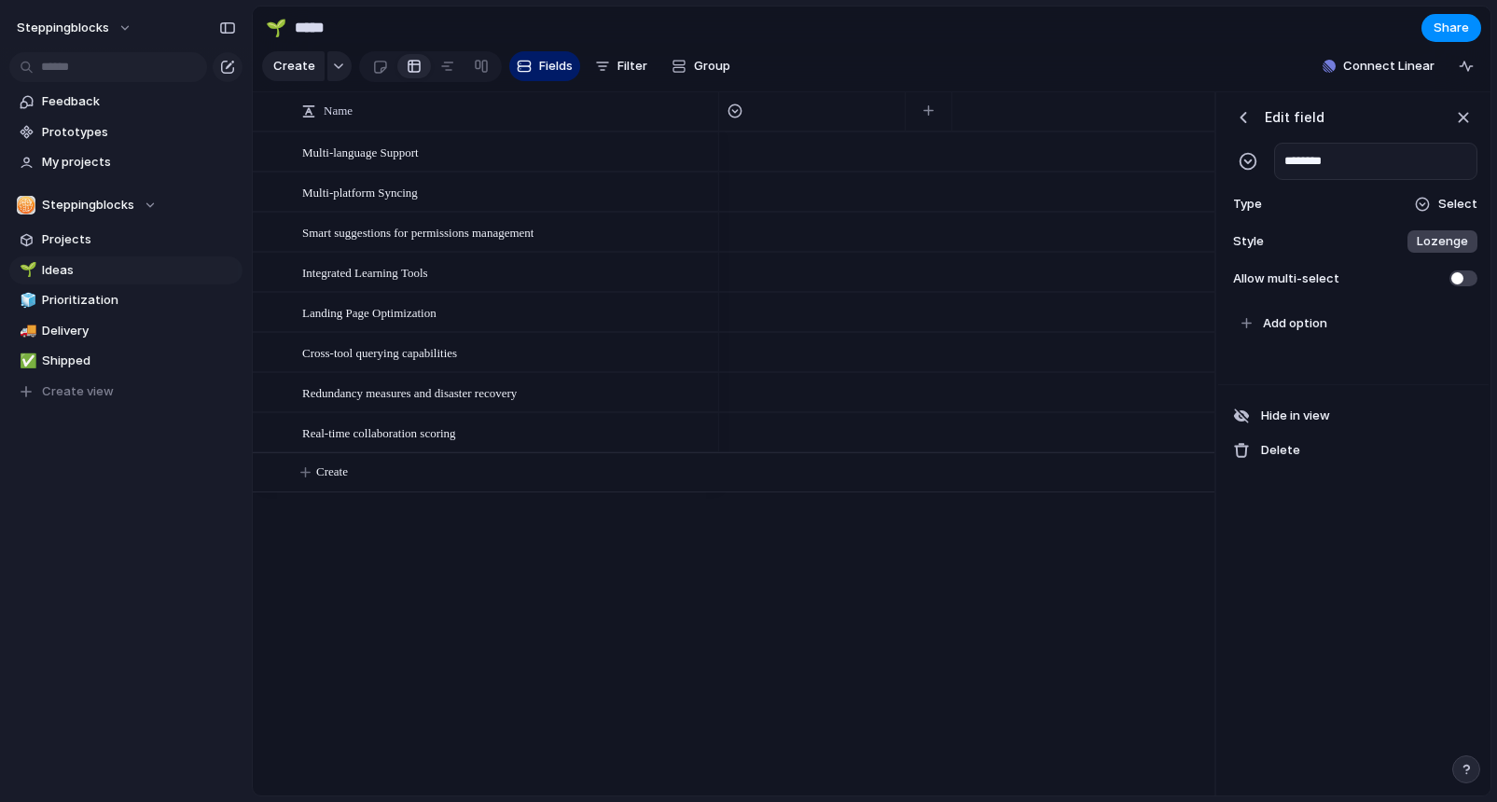
type input "********"
click at [1397, 203] on div "Type Select" at bounding box center [1353, 204] width 248 height 26
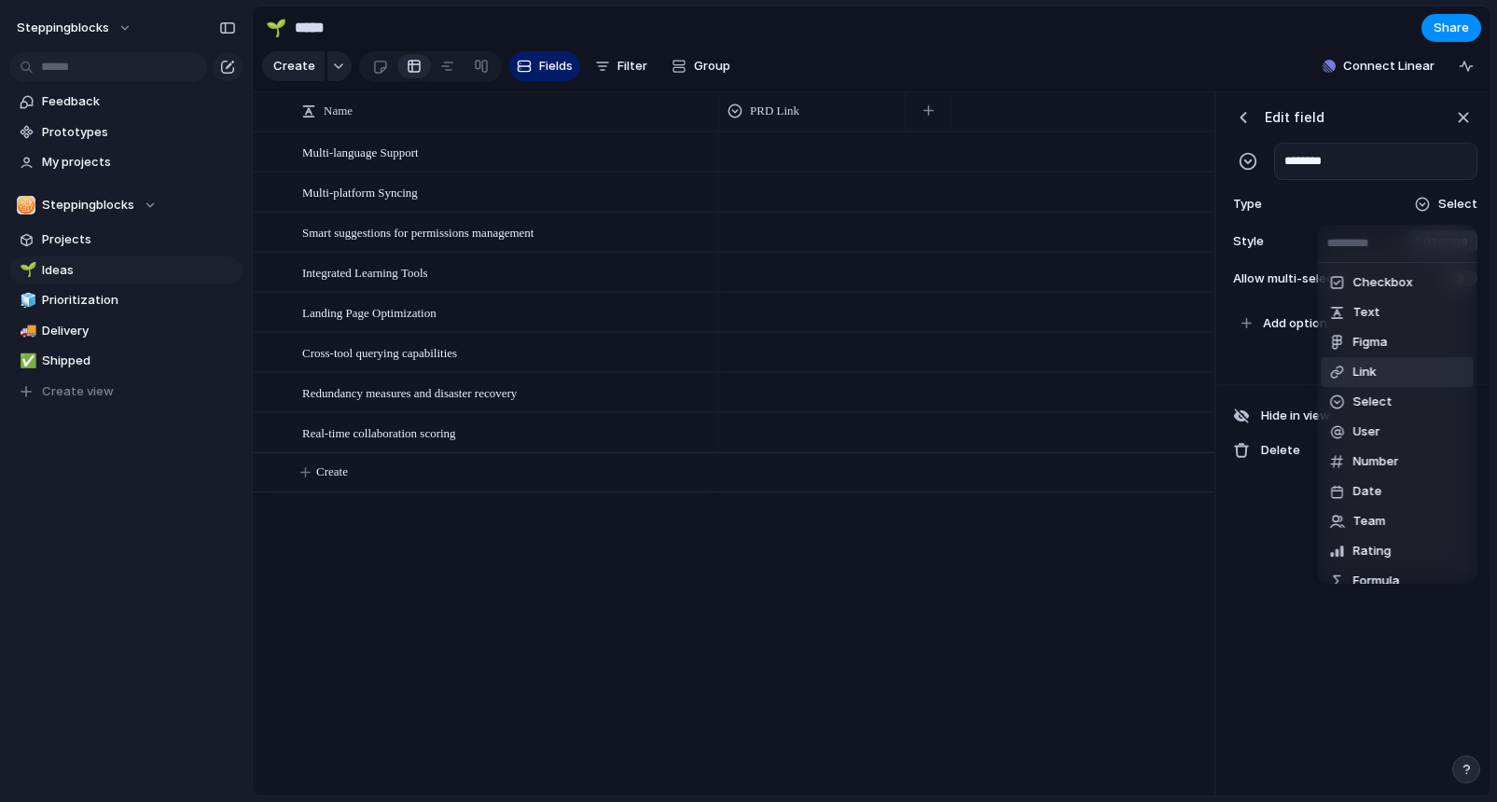
click at [1389, 376] on li "Link" at bounding box center [1397, 372] width 152 height 30
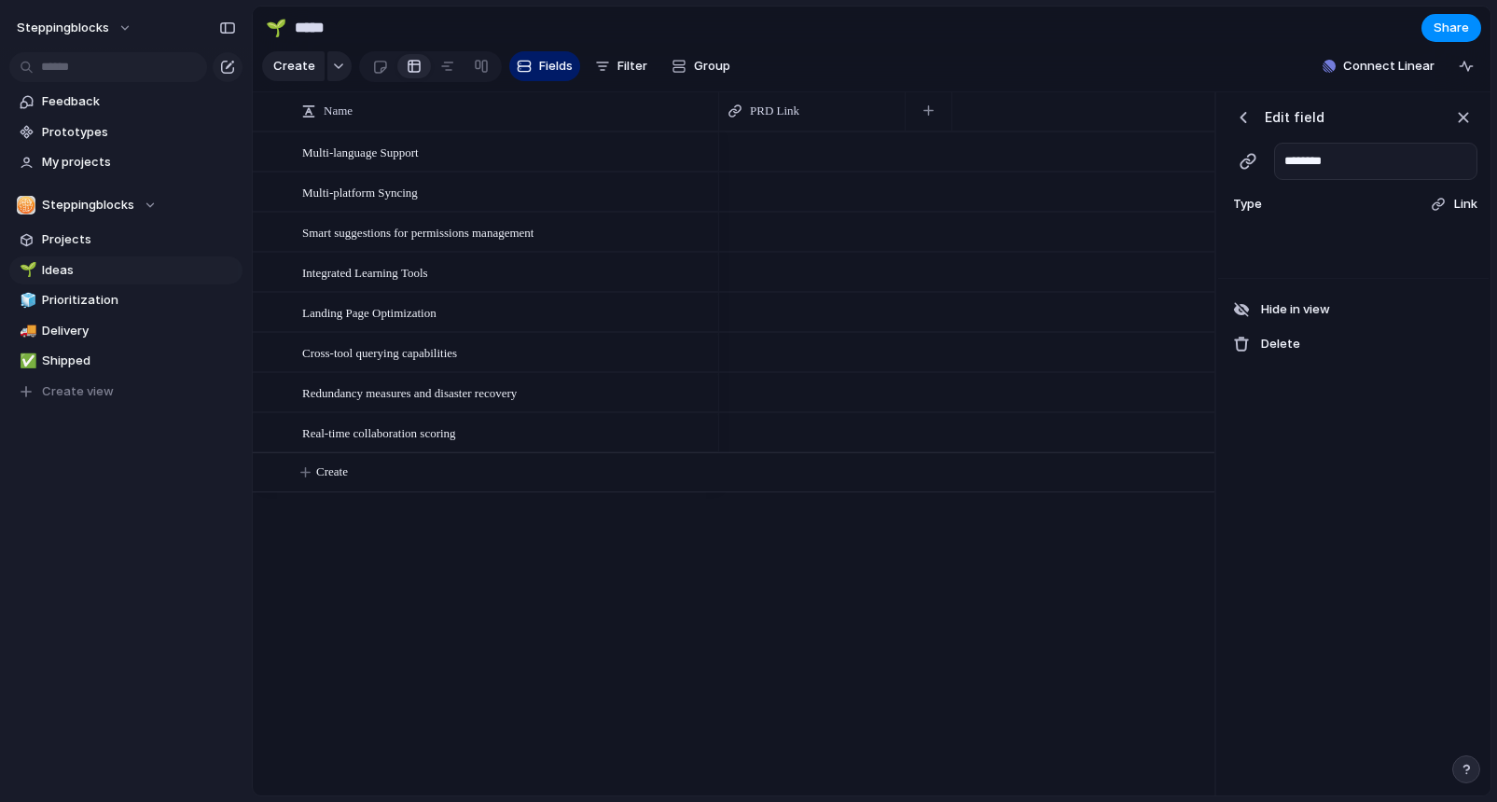
click at [1242, 115] on div "button" at bounding box center [1243, 117] width 19 height 19
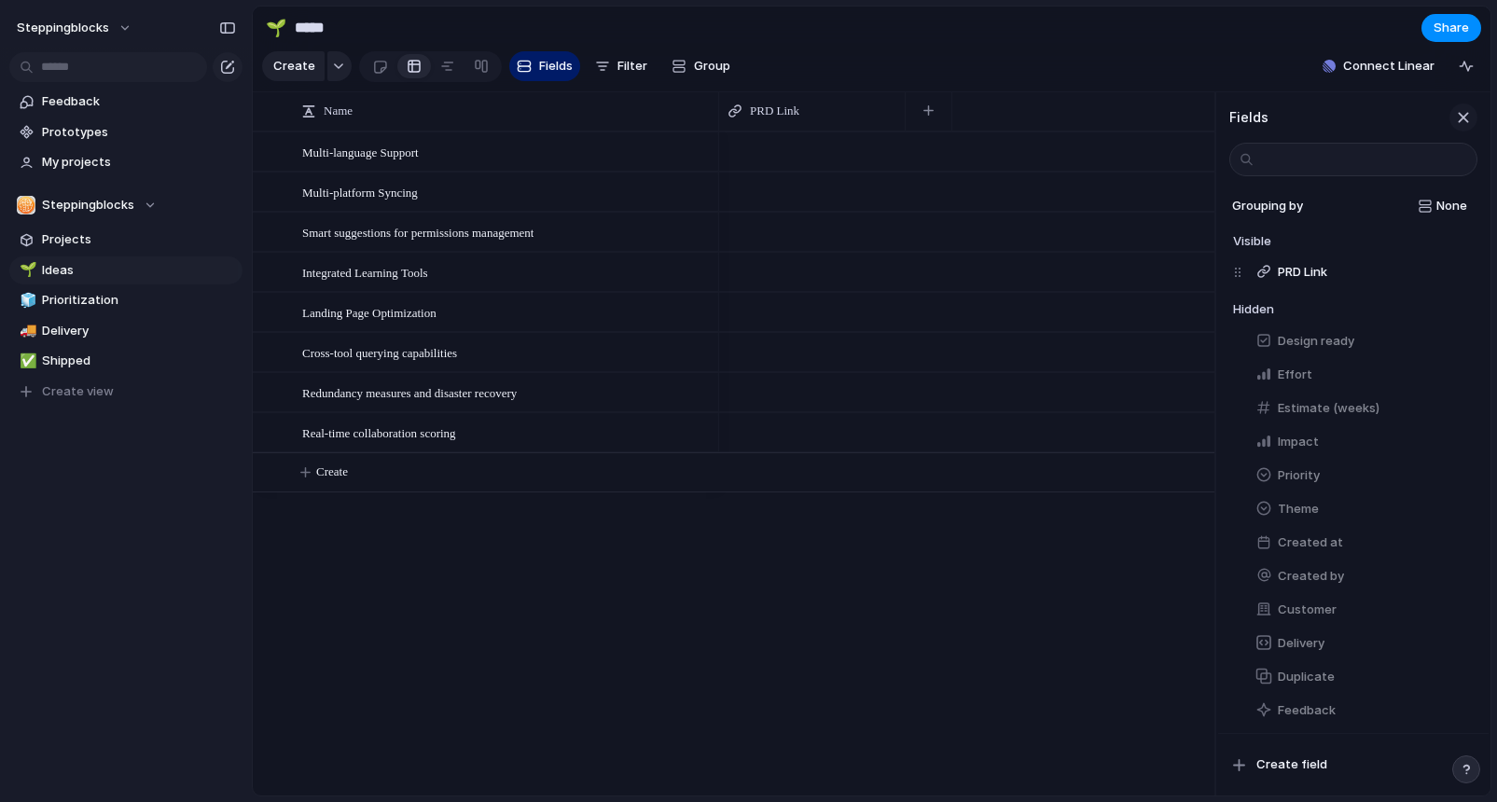
click at [1466, 117] on div "button" at bounding box center [1463, 117] width 21 height 21
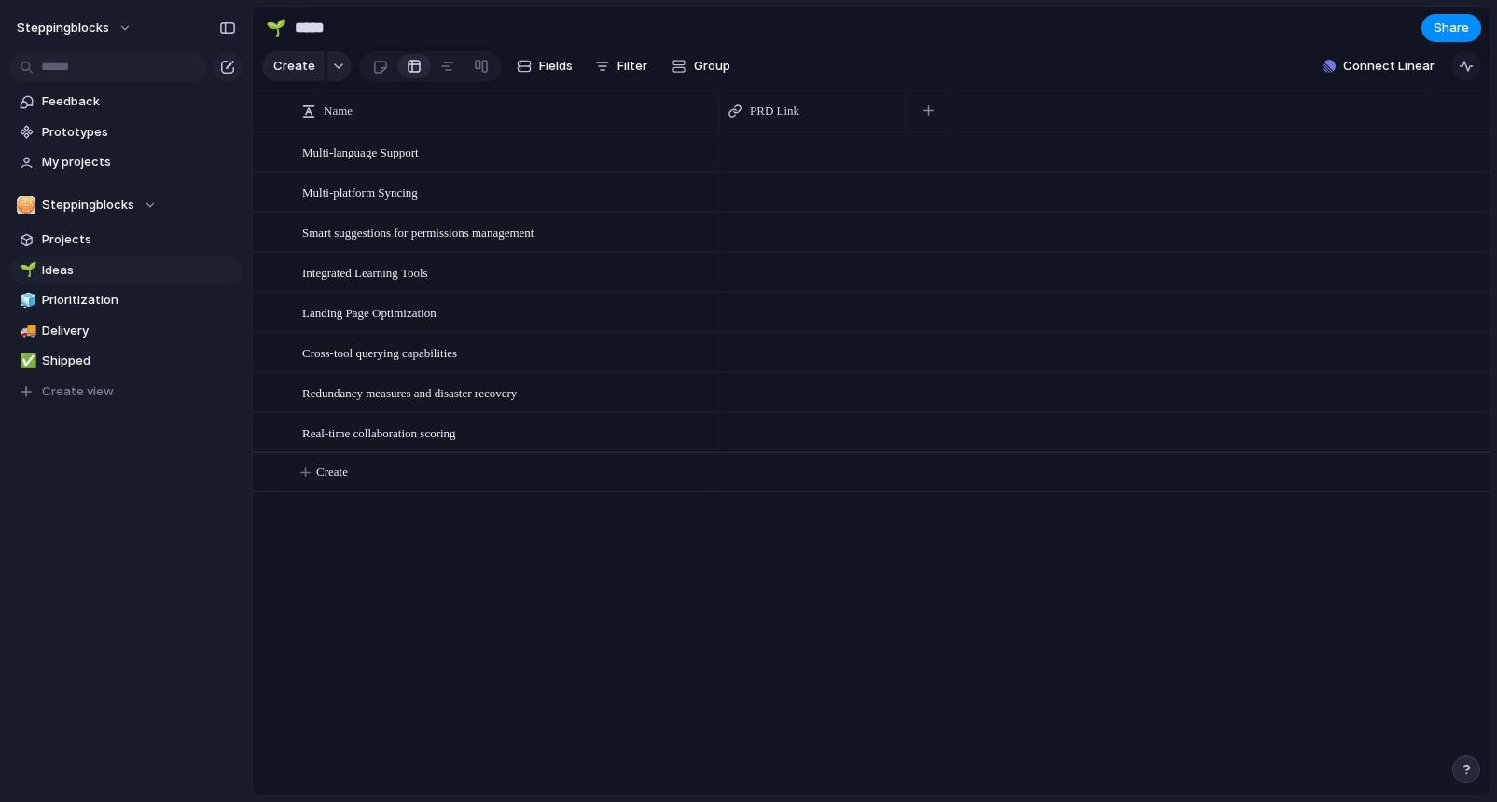
click at [1467, 62] on div "button" at bounding box center [1465, 66] width 15 height 15
click at [1462, 119] on div "button" at bounding box center [1460, 118] width 21 height 21
click at [447, 66] on div at bounding box center [447, 66] width 15 height 30
click at [418, 63] on div at bounding box center [414, 66] width 15 height 30
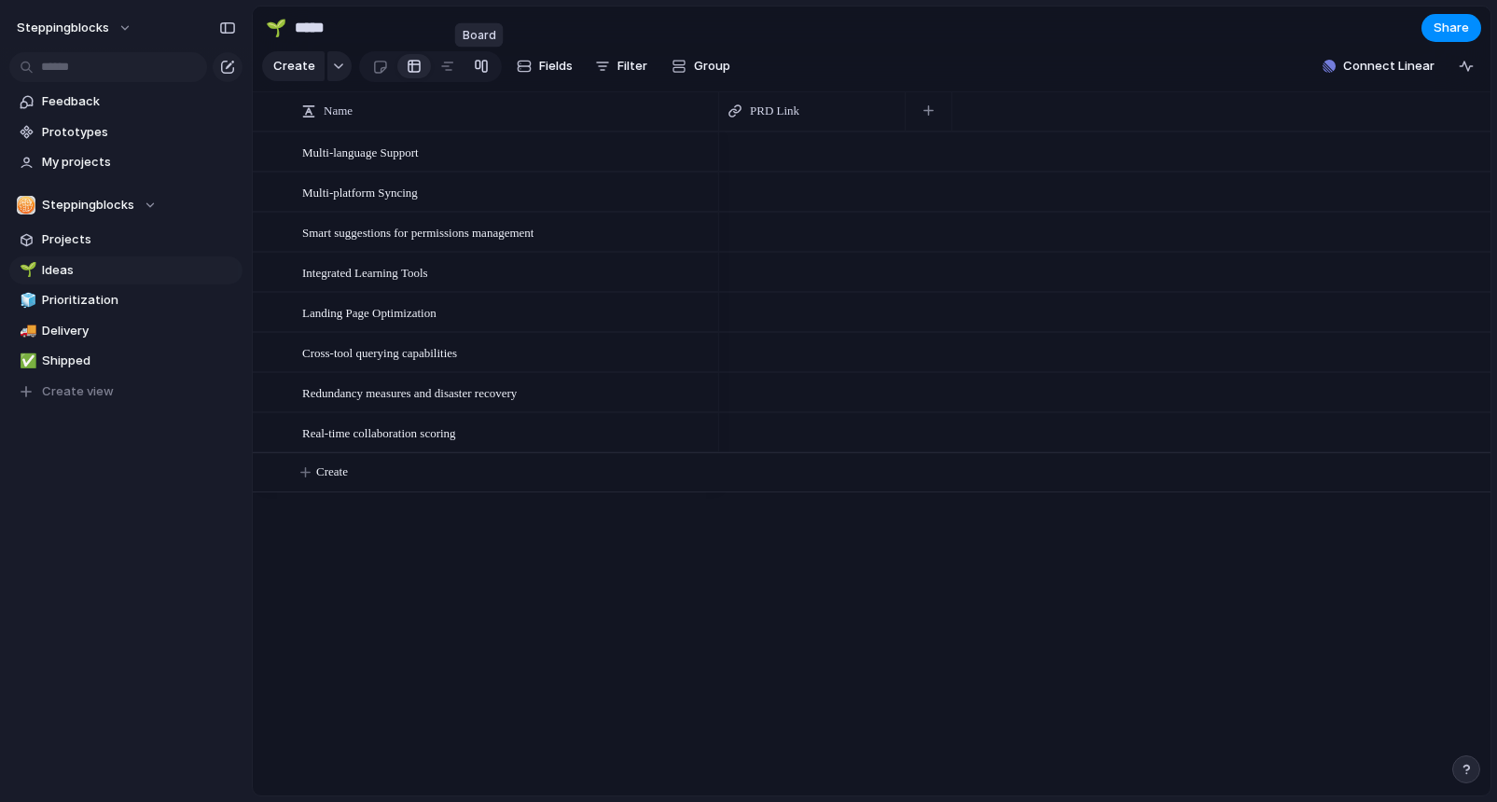
click at [474, 66] on div at bounding box center [481, 66] width 15 height 30
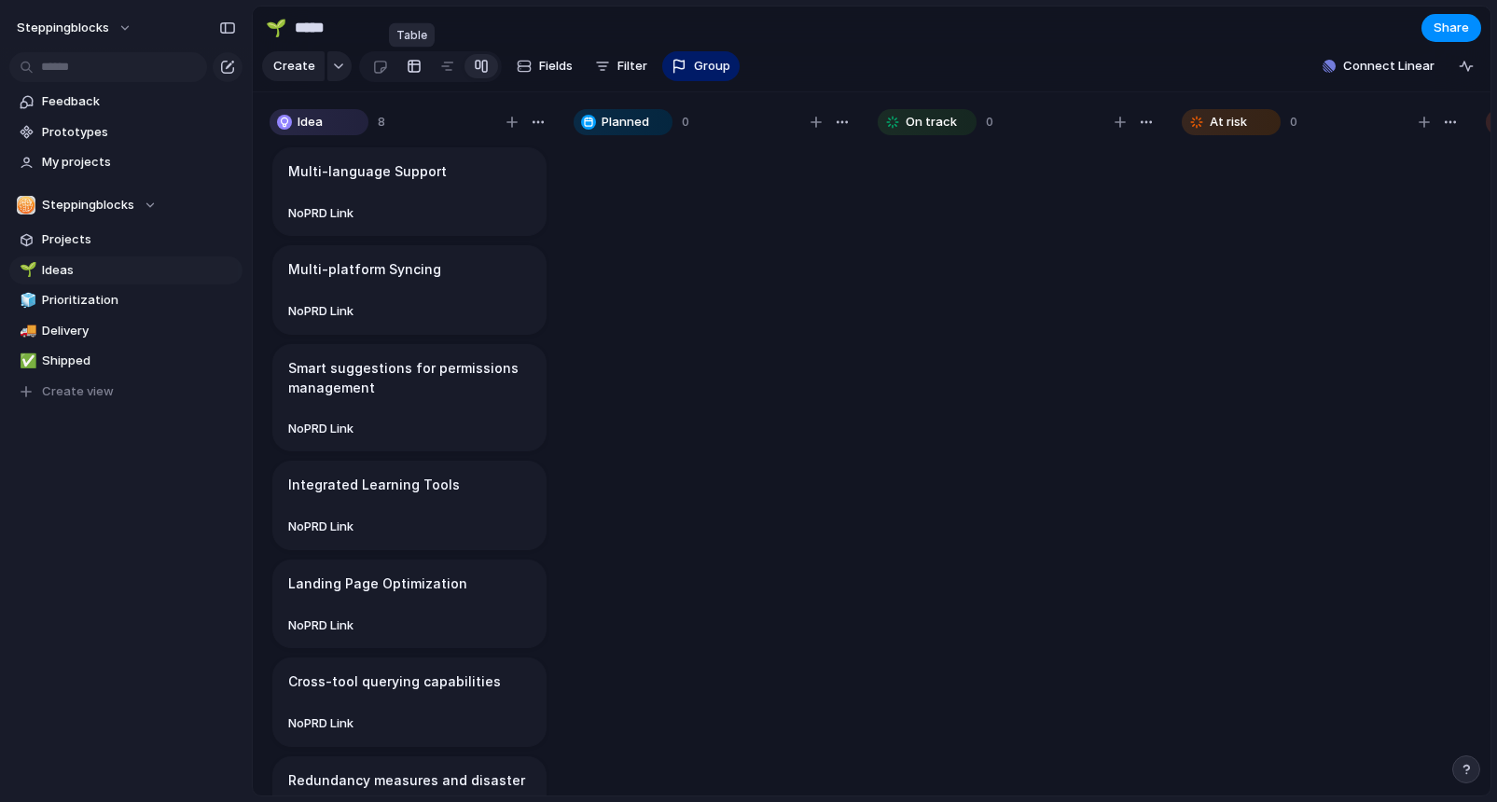
click at [415, 66] on div at bounding box center [414, 66] width 15 height 30
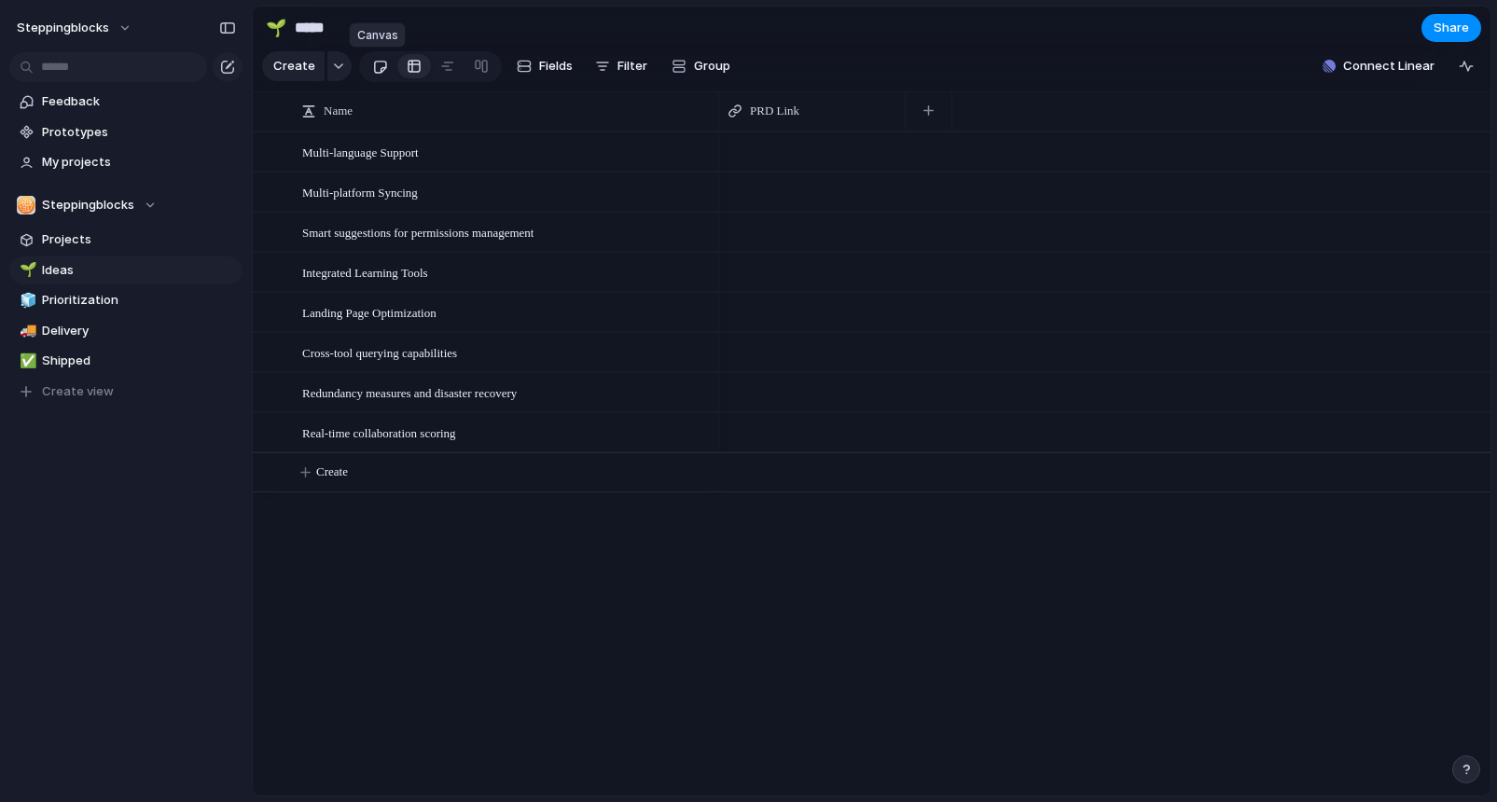
click at [381, 70] on div at bounding box center [380, 66] width 16 height 31
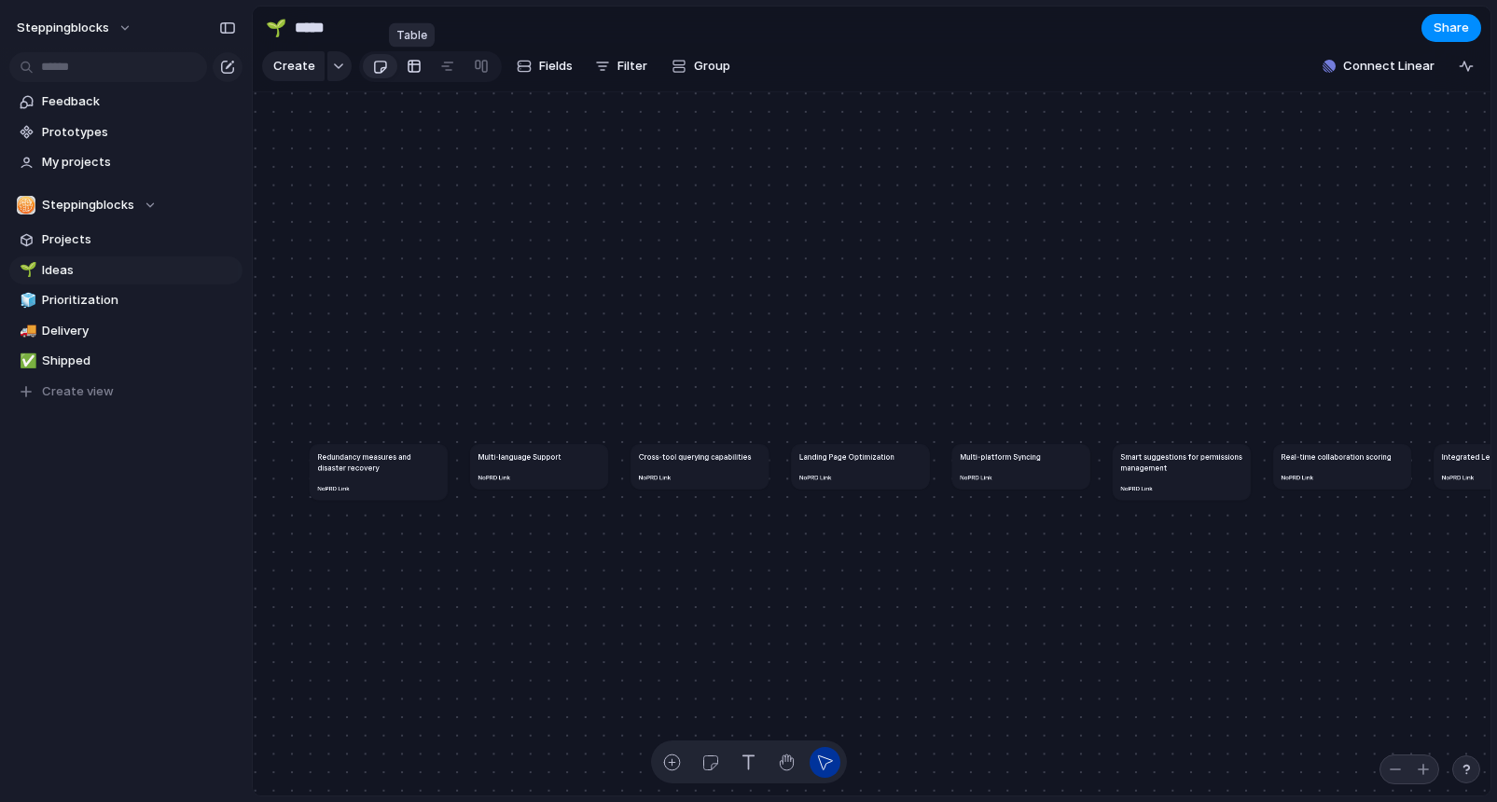
click at [409, 65] on div at bounding box center [414, 66] width 15 height 30
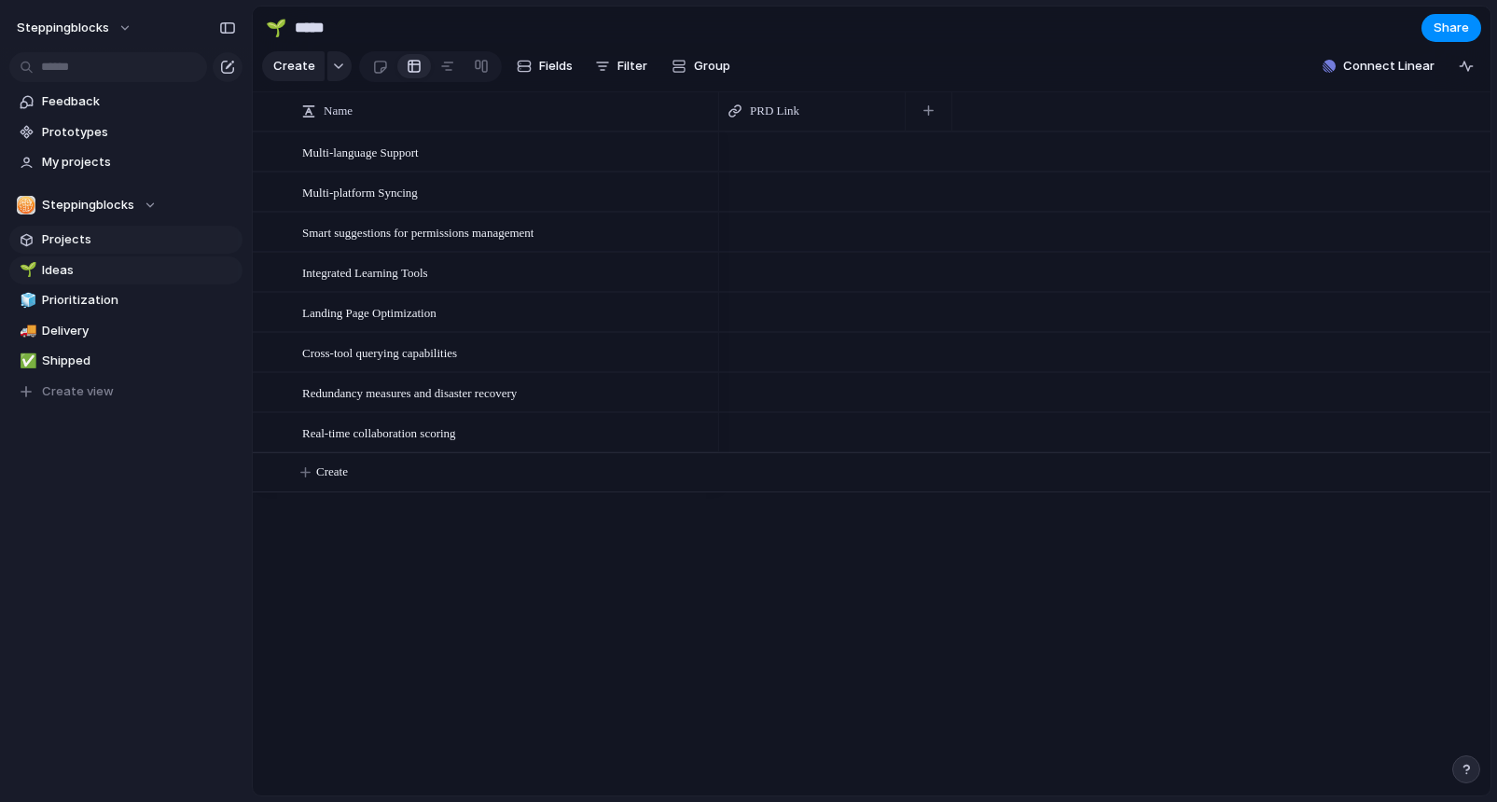
click at [85, 231] on span "Projects" at bounding box center [139, 239] width 194 height 19
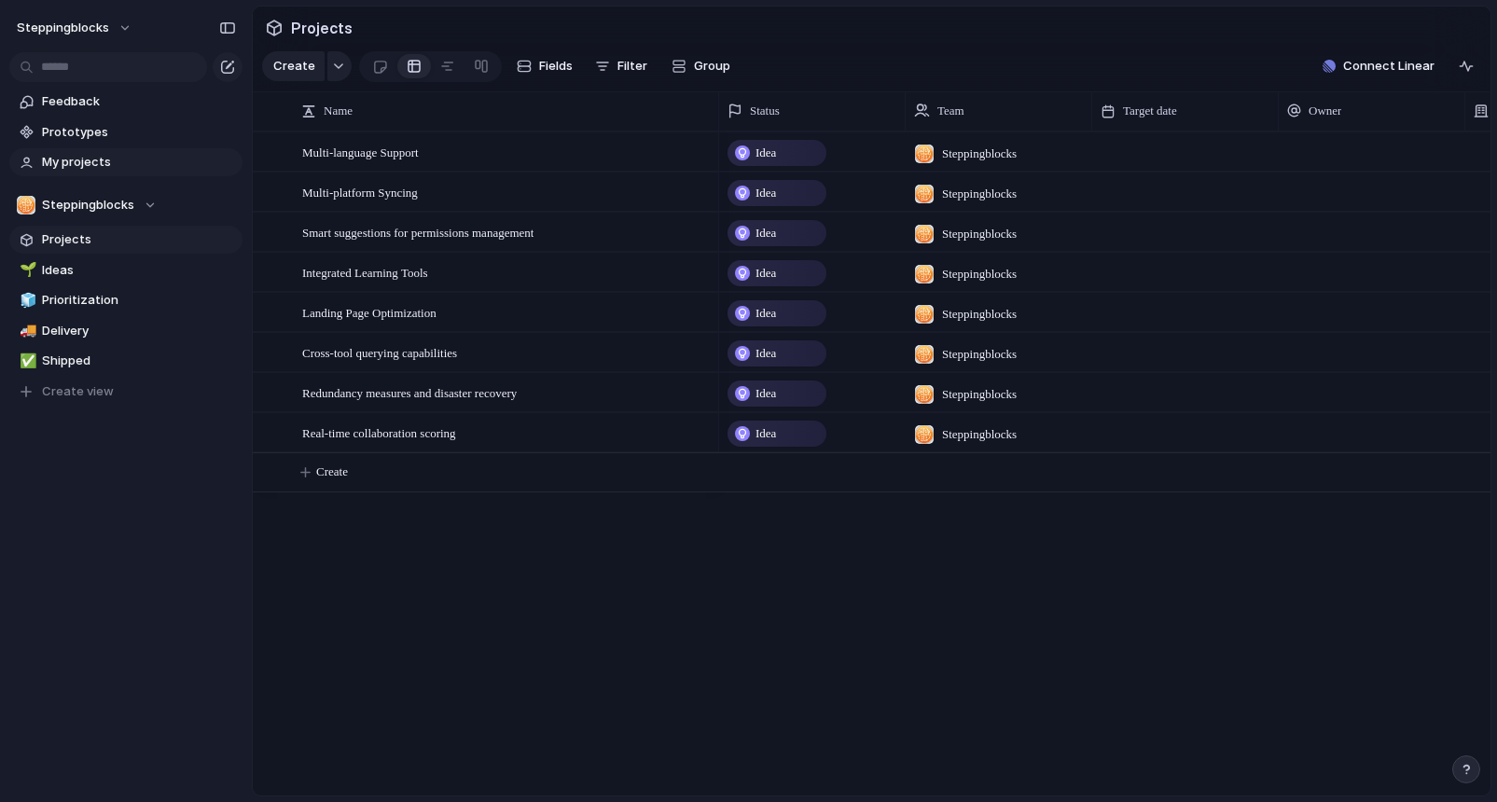
click at [112, 161] on span "My projects" at bounding box center [139, 162] width 194 height 19
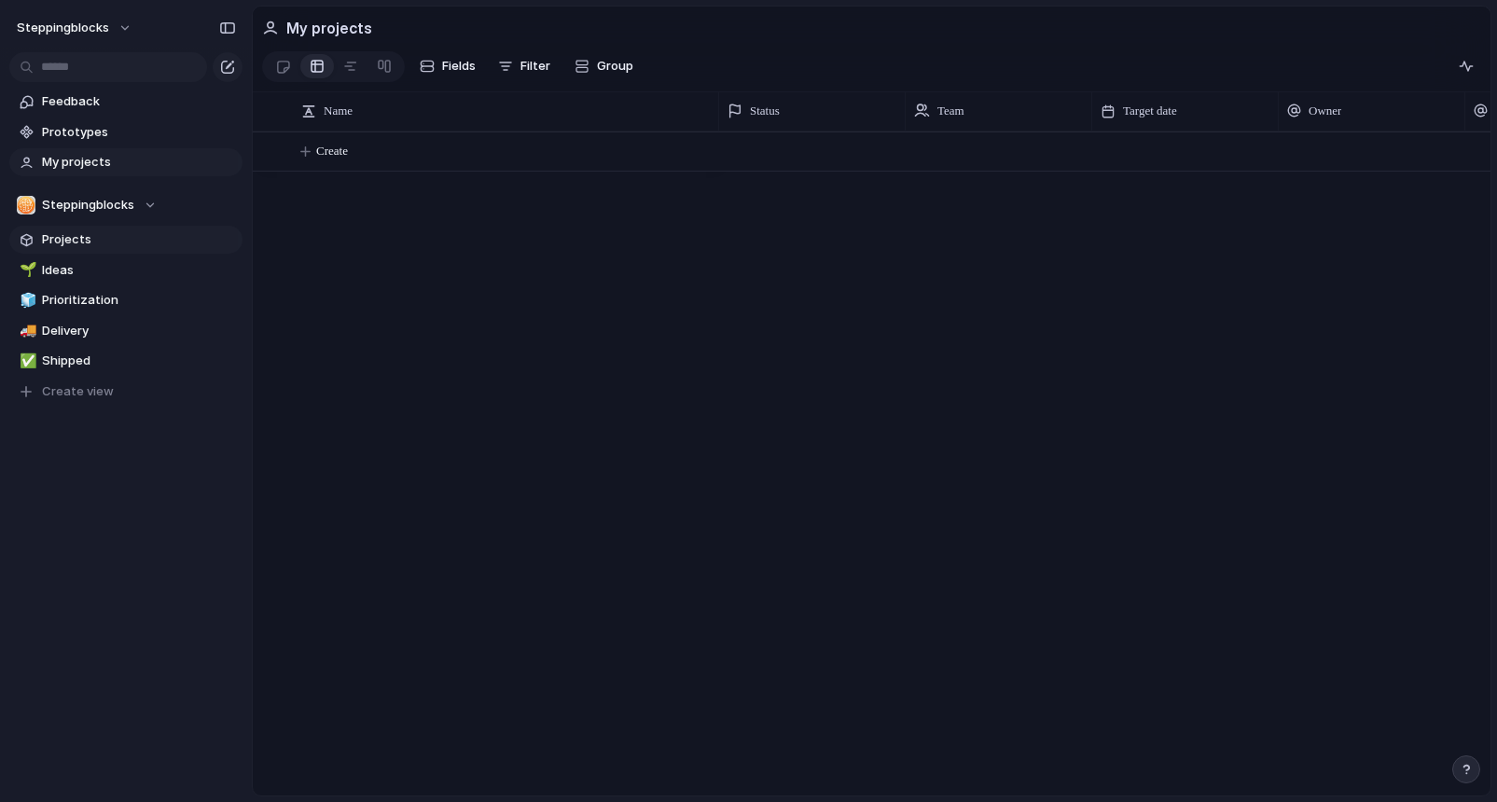
click at [112, 245] on span "Projects" at bounding box center [139, 239] width 194 height 19
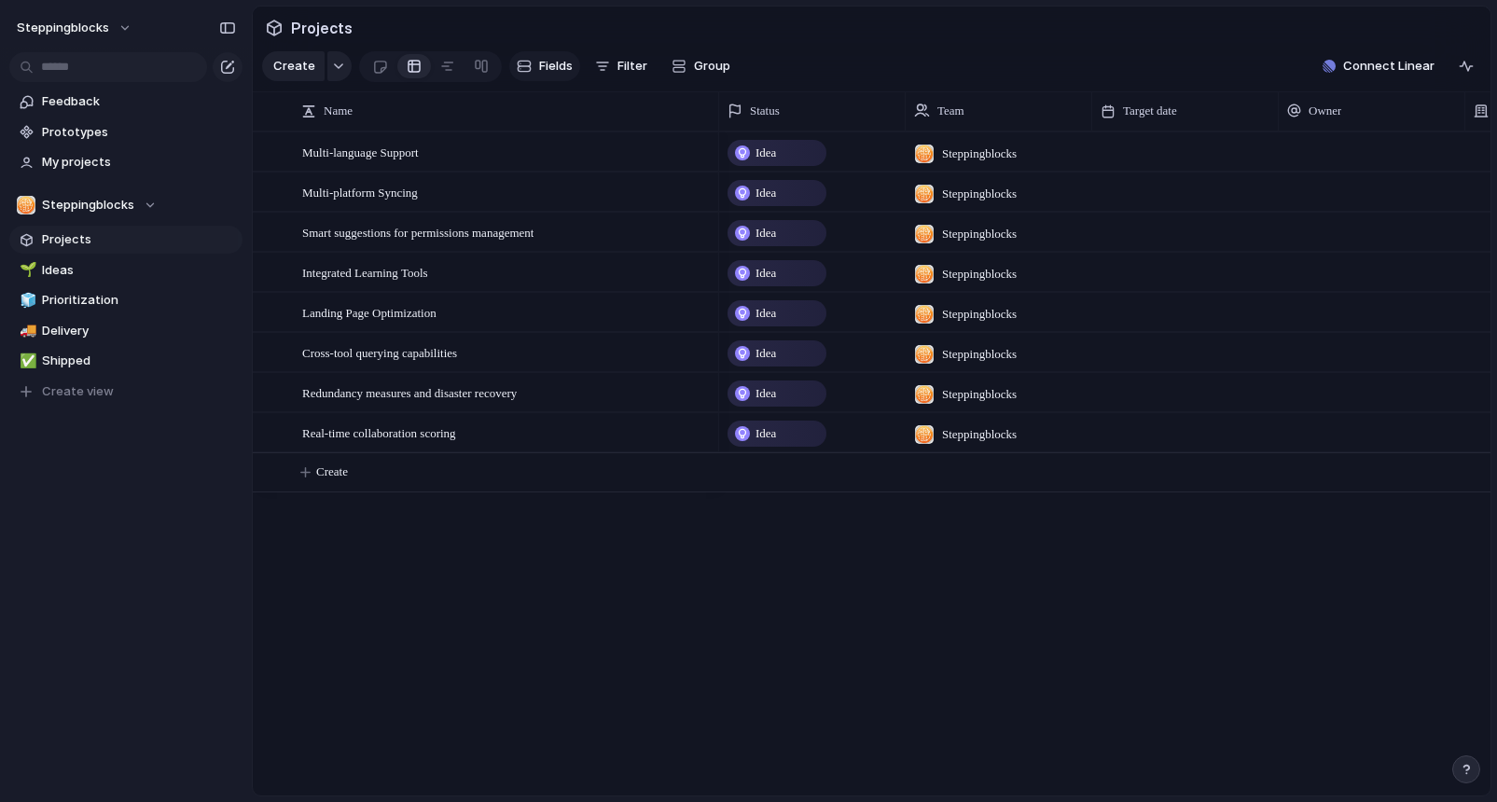
click at [556, 73] on span "Fields" at bounding box center [556, 66] width 34 height 19
click at [350, 63] on div "Create Fields Filter Group Zoom Collapse" at bounding box center [500, 67] width 477 height 38
click at [344, 66] on button "button" at bounding box center [339, 66] width 24 height 30
click at [352, 48] on div "Goal Program Initiative Launch Project Customize" at bounding box center [748, 401] width 1497 height 802
click at [294, 71] on span "Create" at bounding box center [294, 66] width 42 height 19
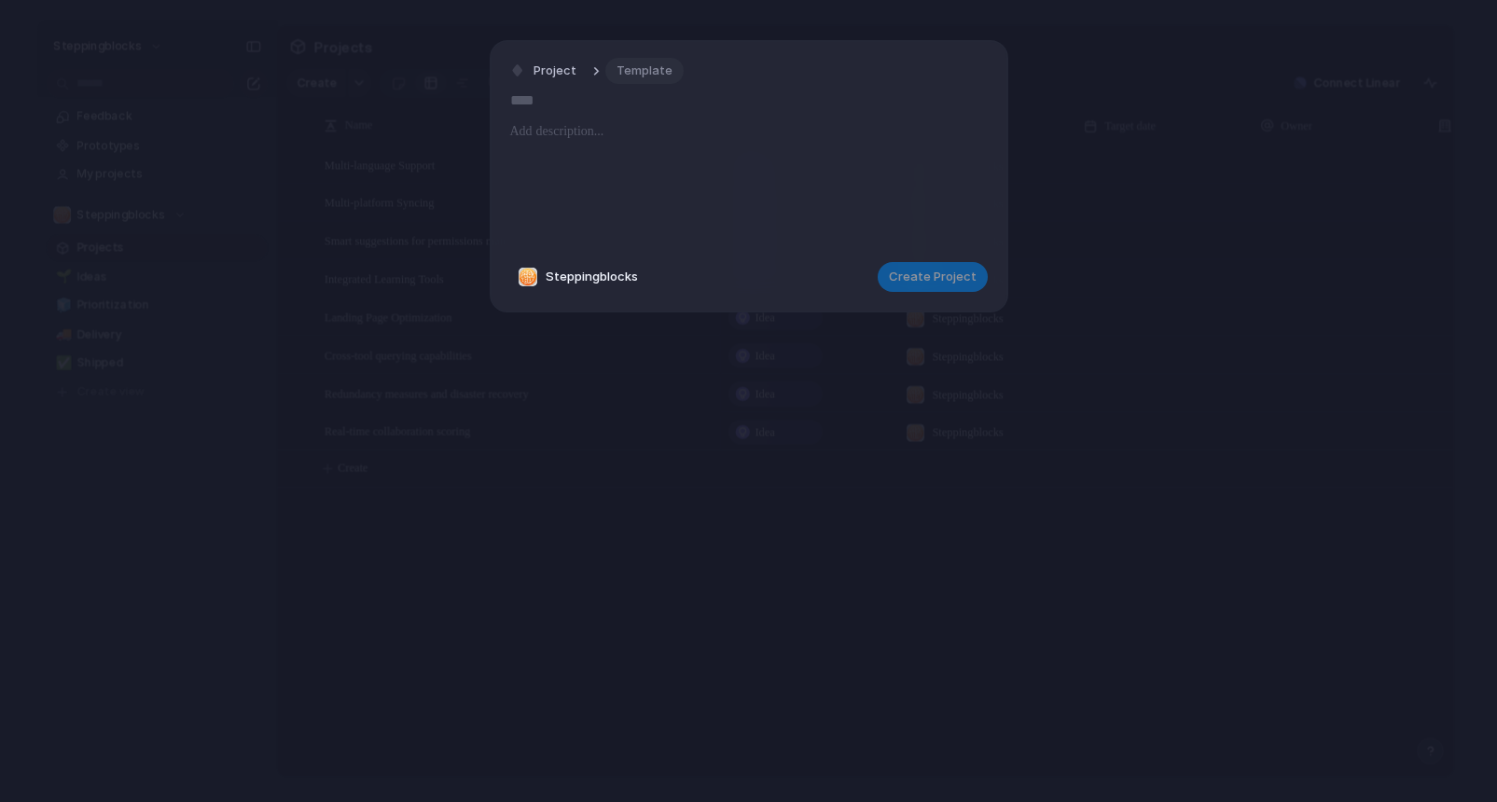
click at [633, 72] on span "Template" at bounding box center [644, 71] width 56 height 19
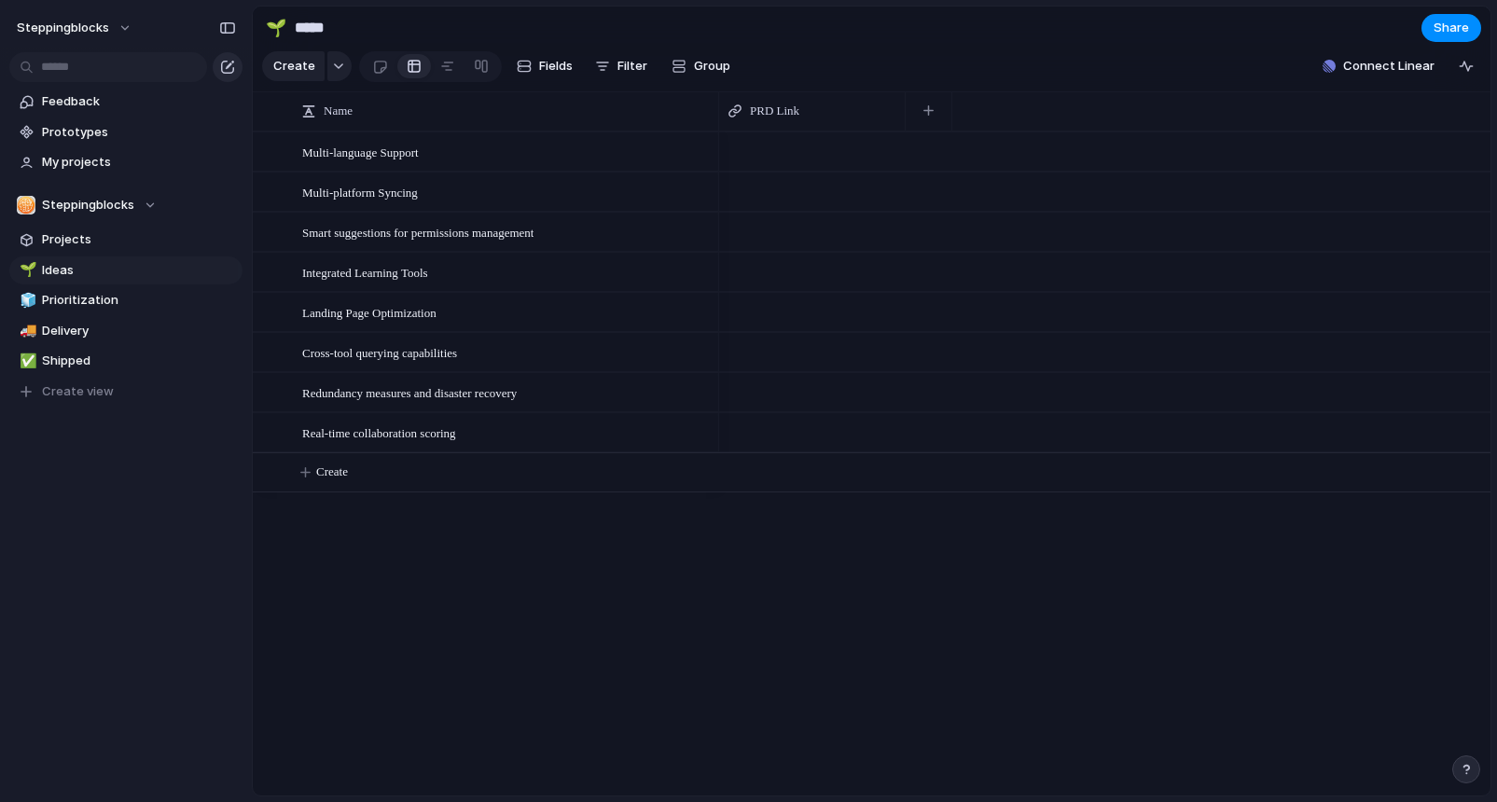
click at [227, 70] on div "button" at bounding box center [227, 67] width 15 height 15
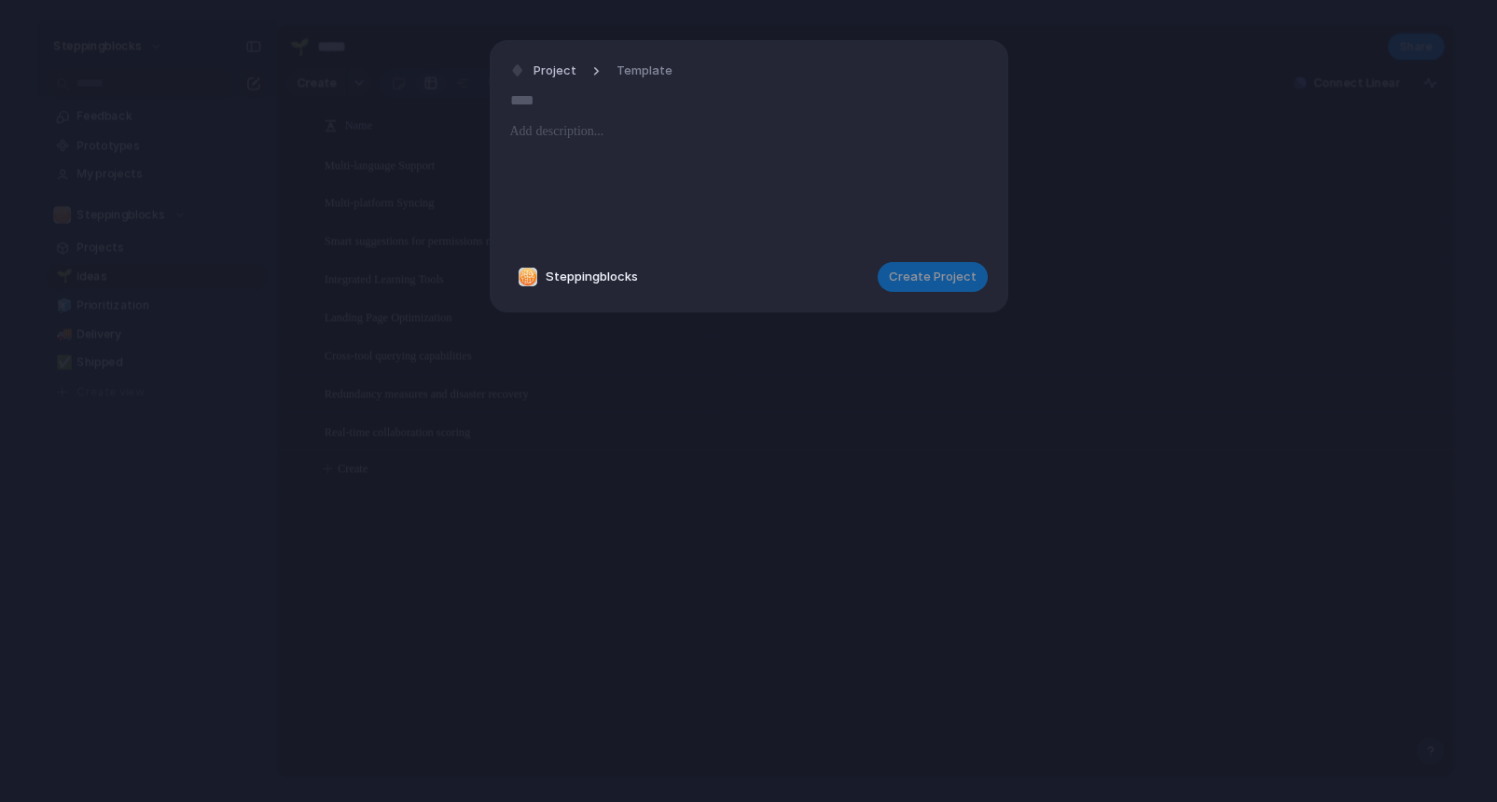
click at [616, 101] on input "text" at bounding box center [748, 100] width 477 height 30
click at [641, 75] on span "Template" at bounding box center [644, 71] width 56 height 19
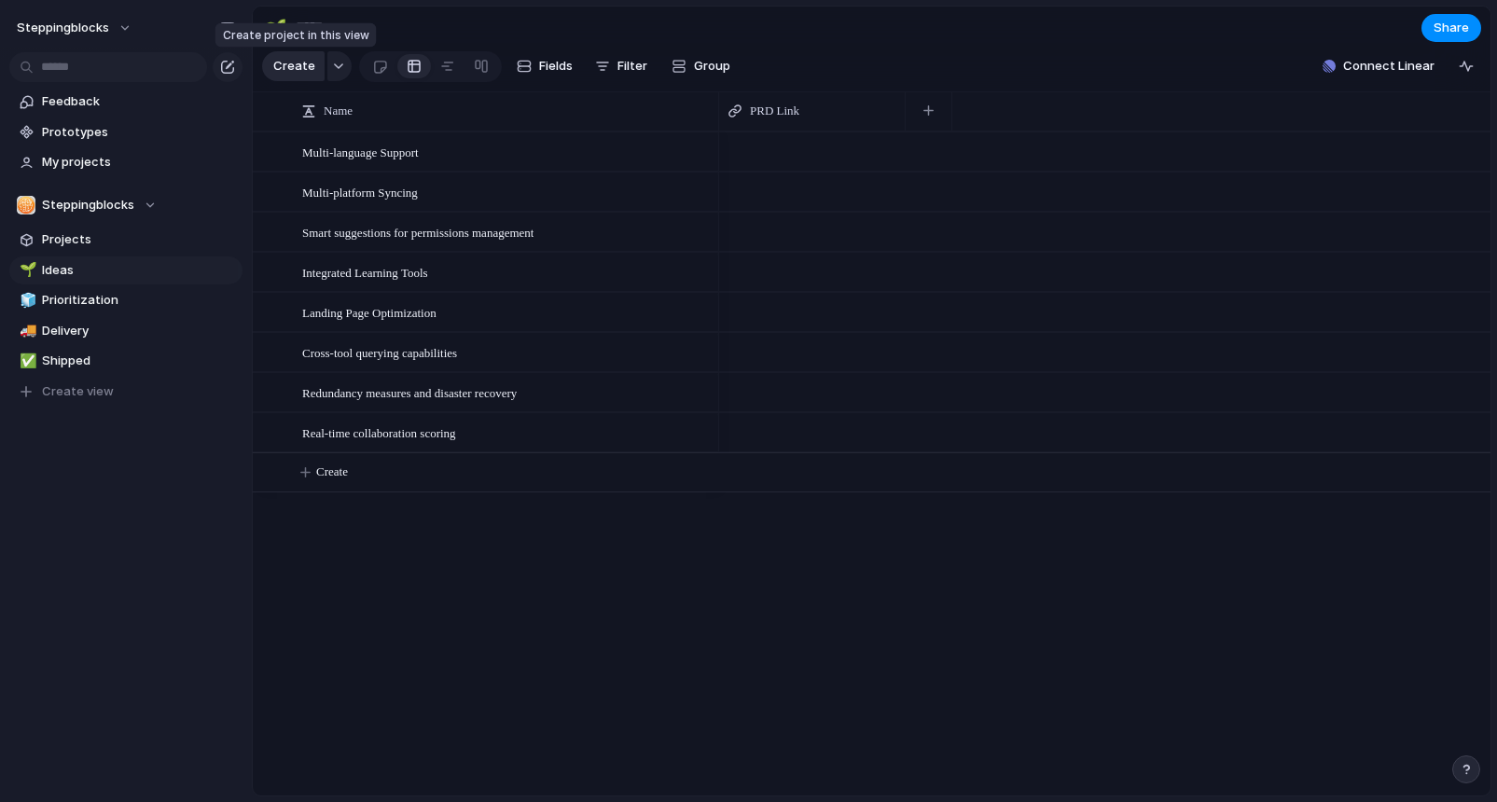
click at [297, 72] on span "Create" at bounding box center [294, 66] width 42 height 19
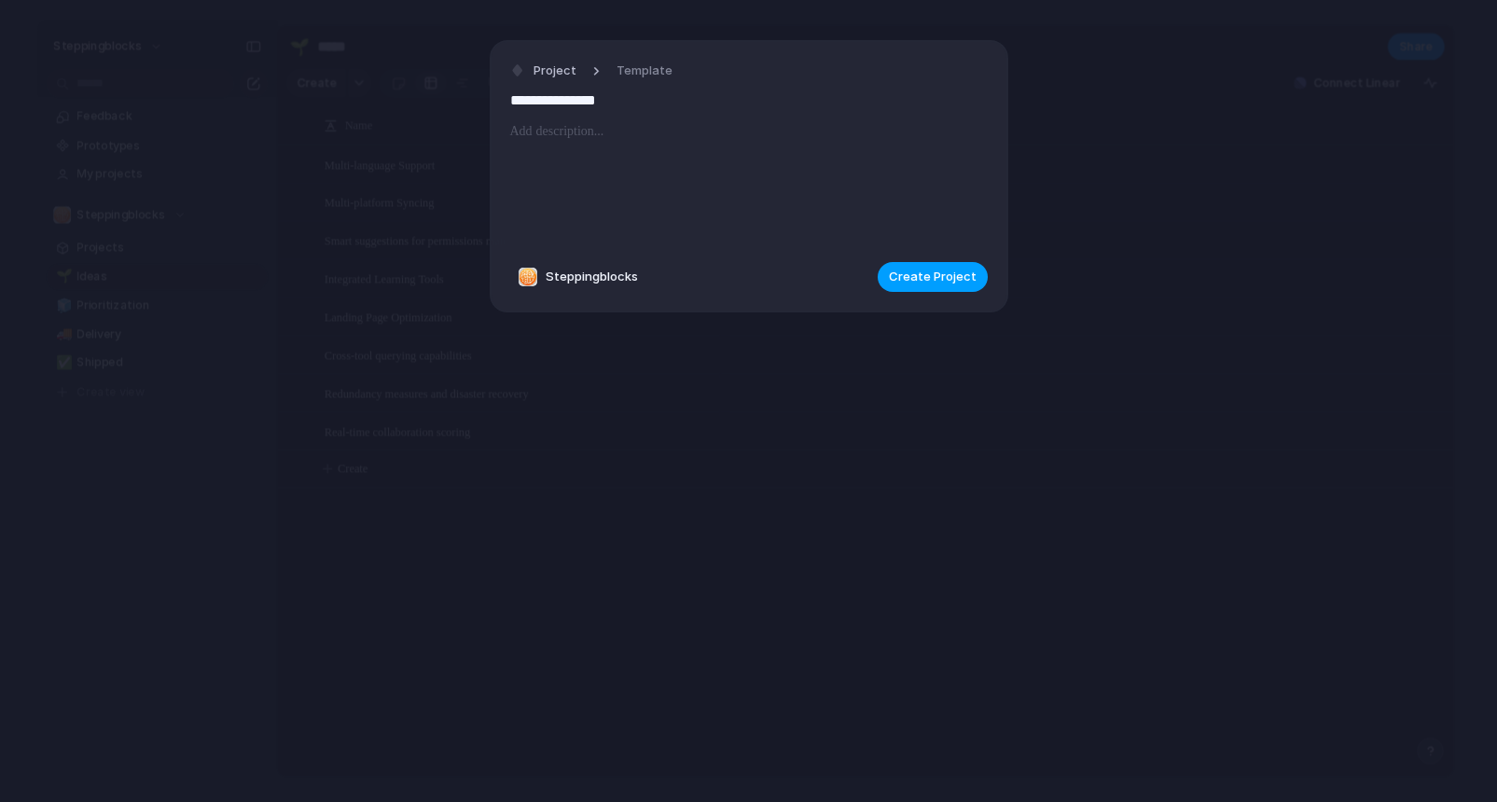
type input "**********"
click at [969, 284] on span "Create Project" at bounding box center [933, 277] width 88 height 19
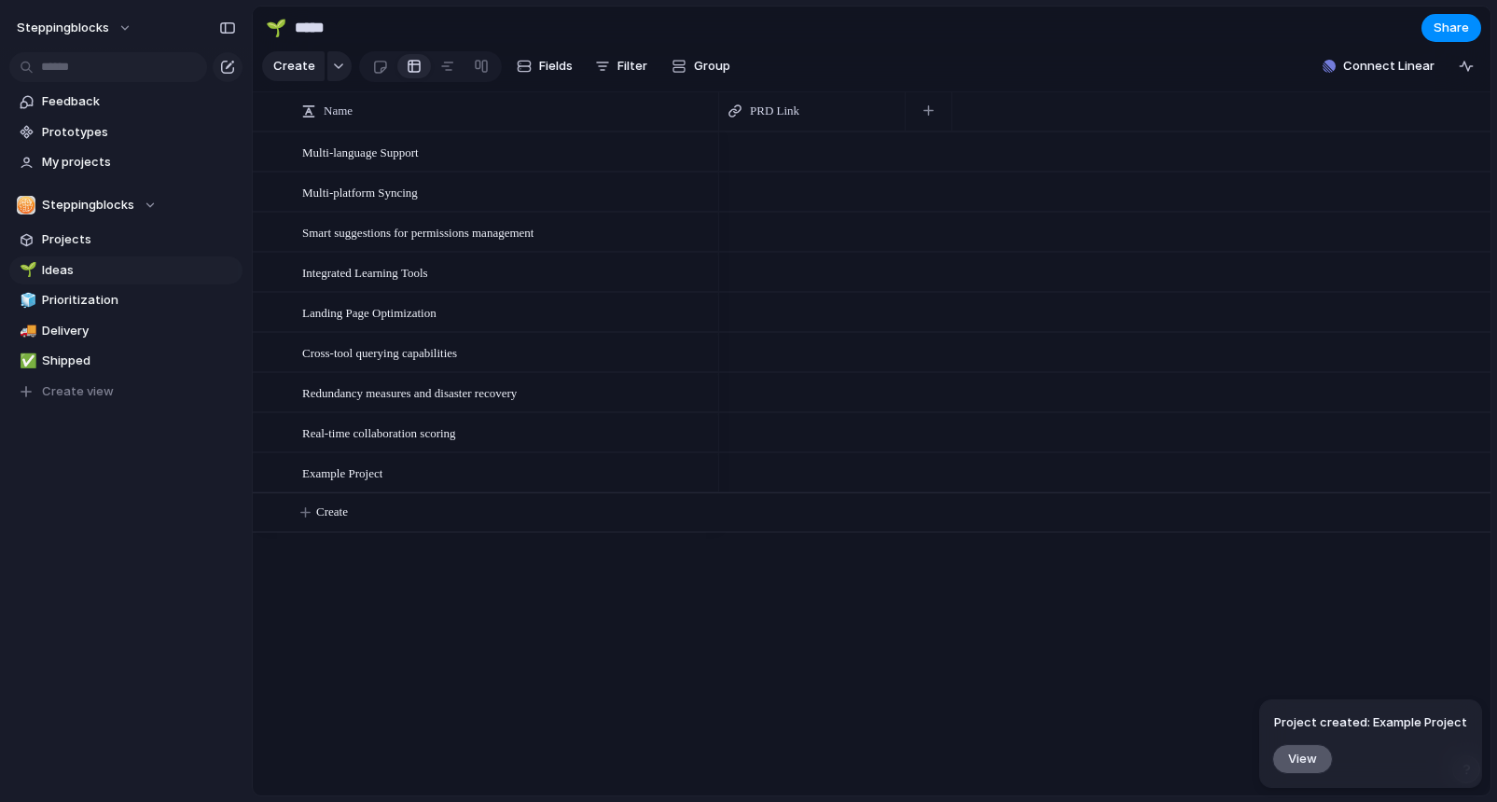
click at [1313, 746] on button "View" at bounding box center [1302, 758] width 61 height 30
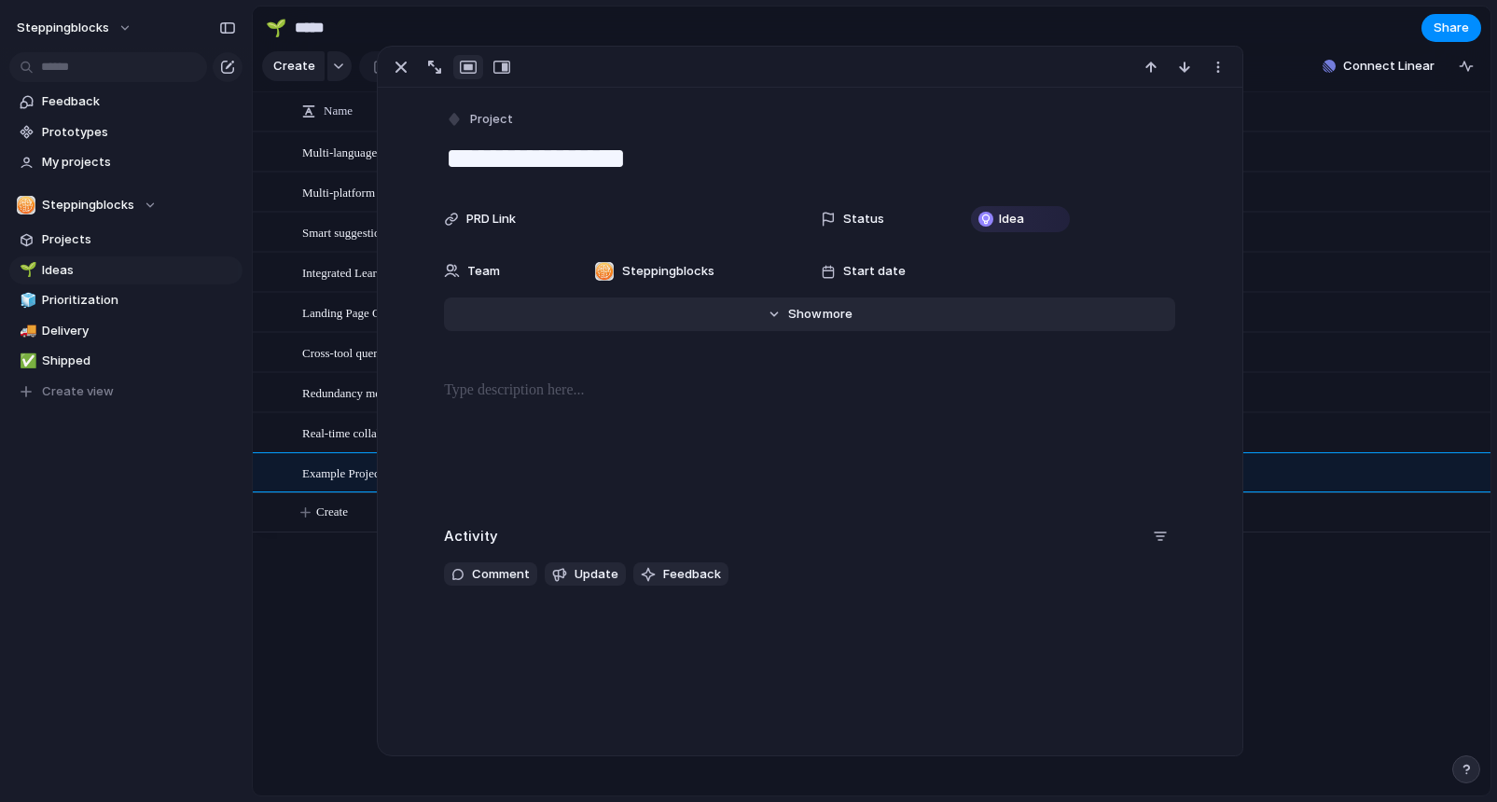
click at [817, 325] on button "Hide Show more" at bounding box center [809, 314] width 731 height 34
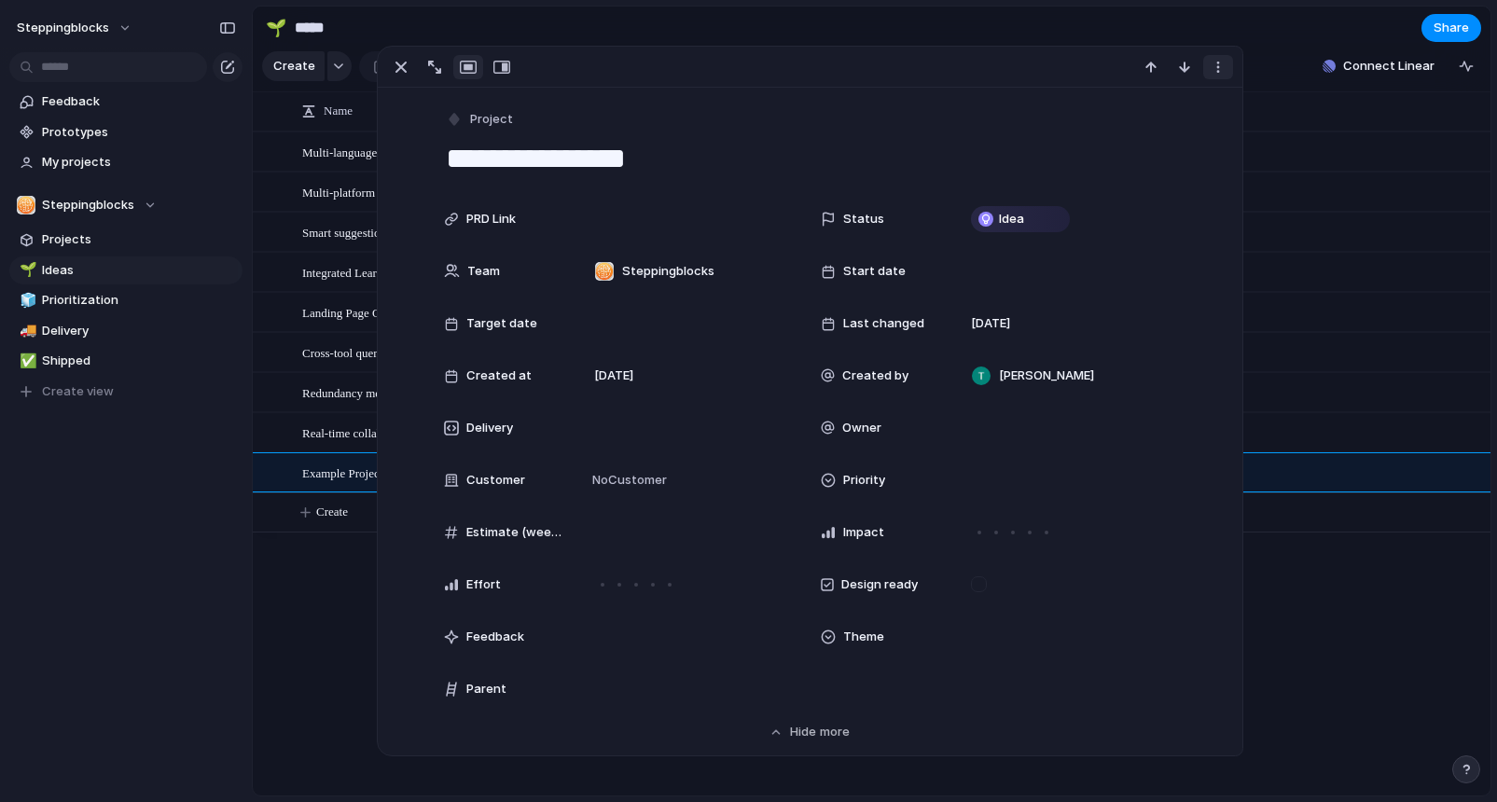
click at [1223, 65] on div "button" at bounding box center [1217, 67] width 15 height 15
click at [987, 536] on div "Mark as duplicate Delete" at bounding box center [748, 401] width 1497 height 802
click at [659, 227] on div at bounding box center [688, 219] width 207 height 24
click at [737, 153] on textarea "**********" at bounding box center [809, 158] width 731 height 39
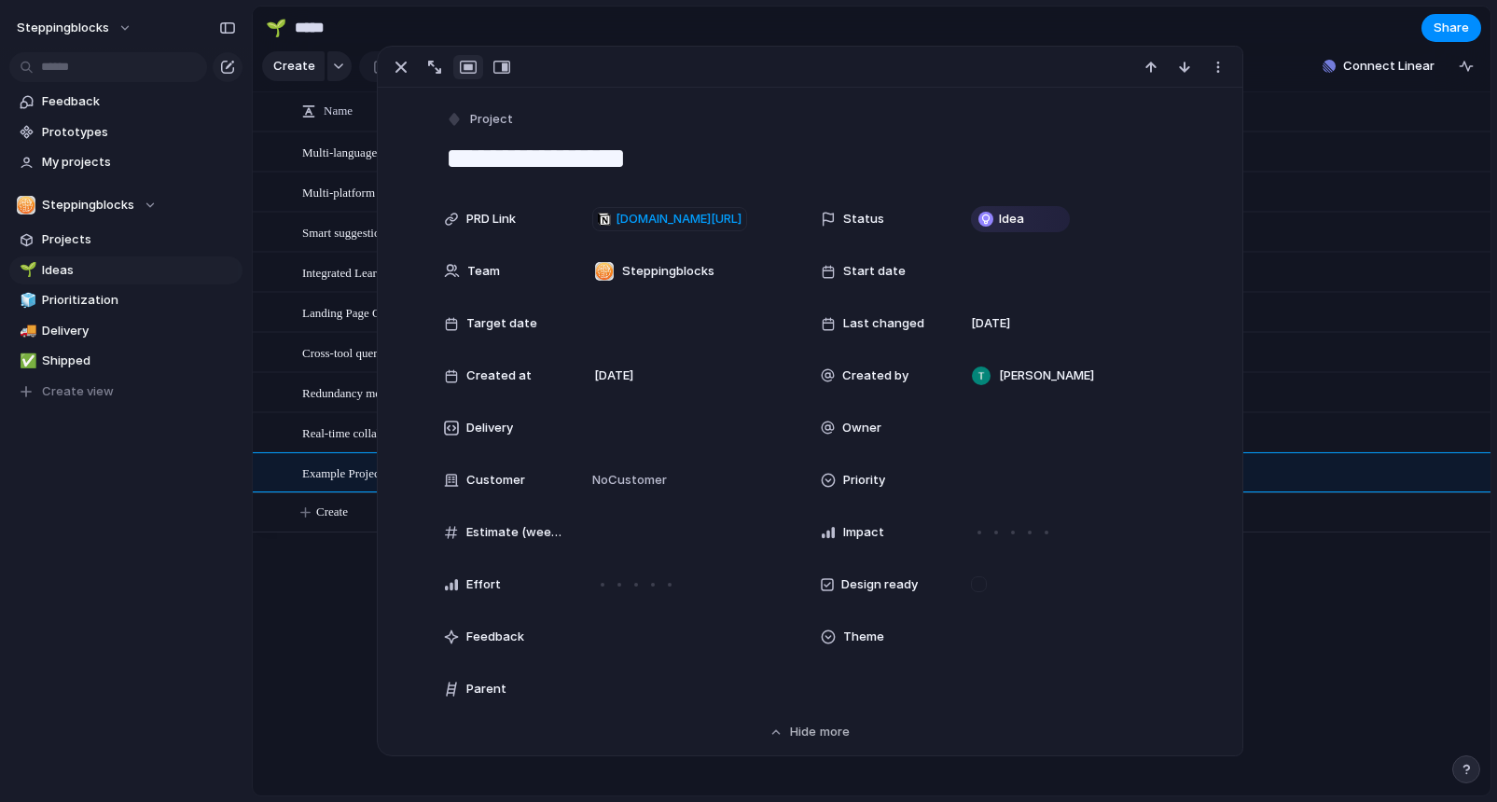
scroll to position [0, 0]
click at [738, 216] on span "notion.so/steppingblocks/SteppingHub-Main-Page-PRD-26202bc5226880d28555f3892a9f…" at bounding box center [678, 219] width 126 height 19
click at [835, 48] on div at bounding box center [810, 67] width 864 height 41
click at [961, 123] on div "Project" at bounding box center [809, 119] width 731 height 27
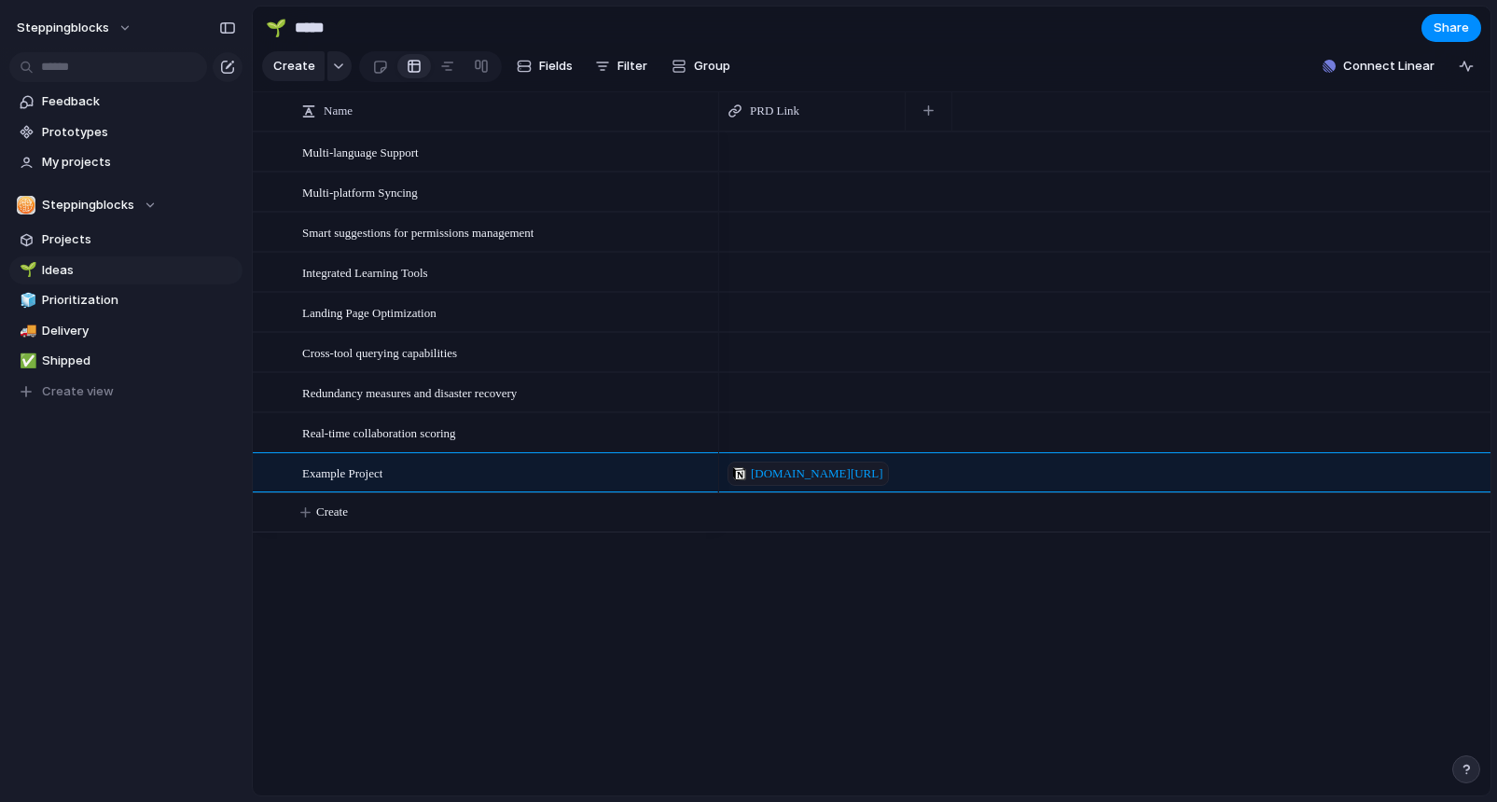
click at [1386, 250] on div at bounding box center [1104, 232] width 771 height 40
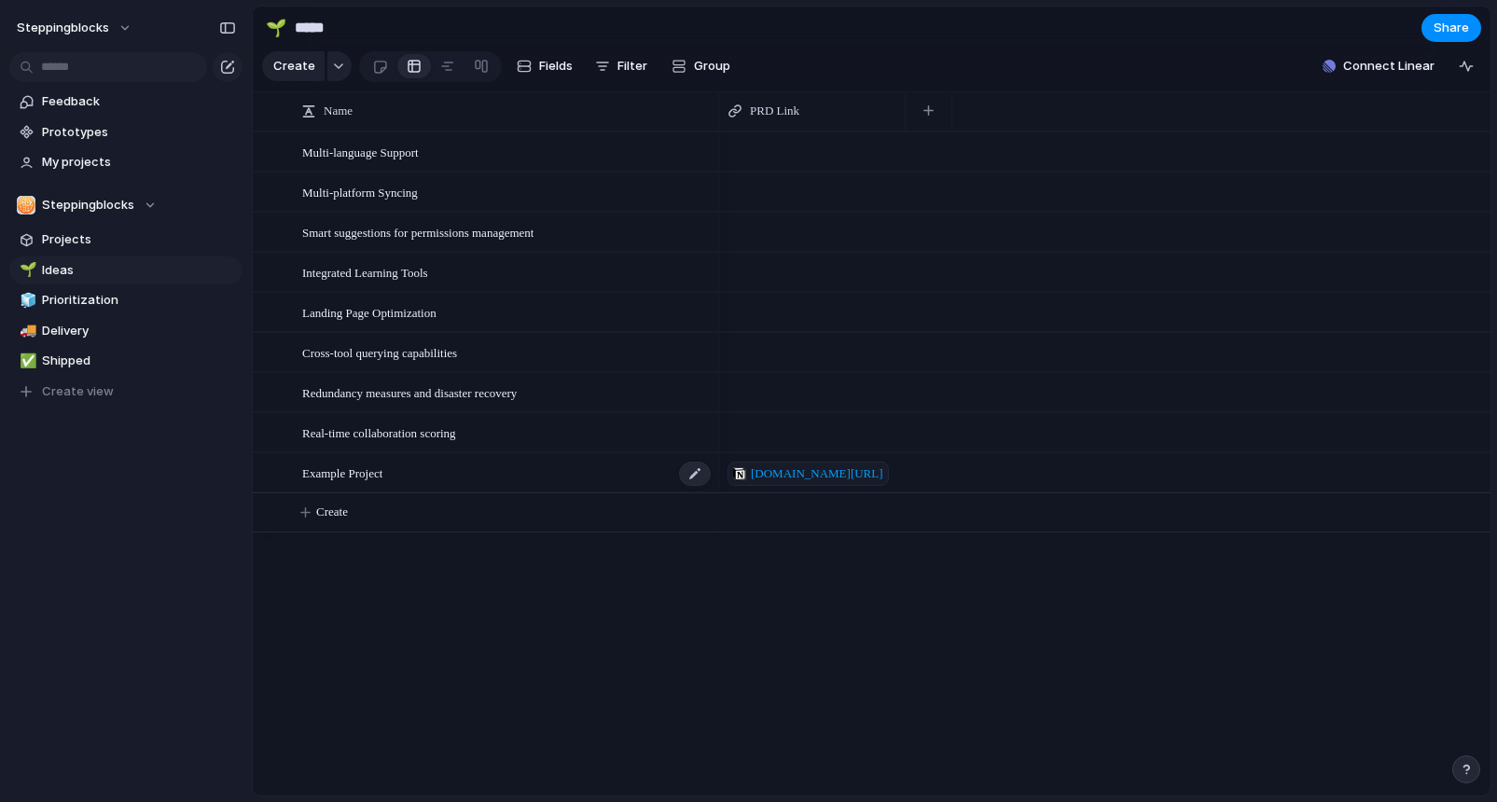
click at [342, 471] on span "Example Project" at bounding box center [342, 472] width 80 height 21
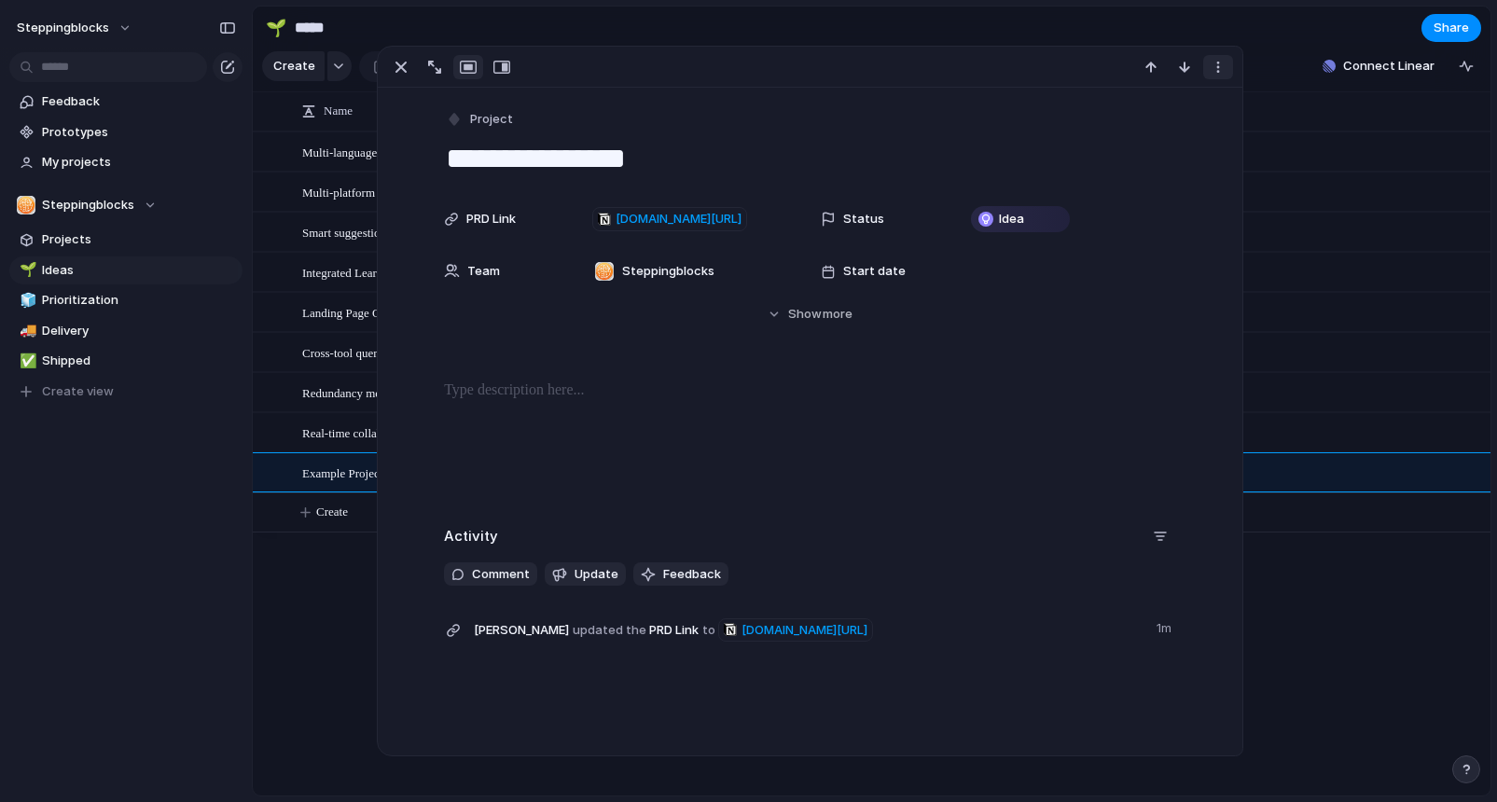
click at [1214, 76] on button "button" at bounding box center [1218, 67] width 30 height 24
click at [1175, 138] on li "Delete" at bounding box center [1161, 137] width 140 height 30
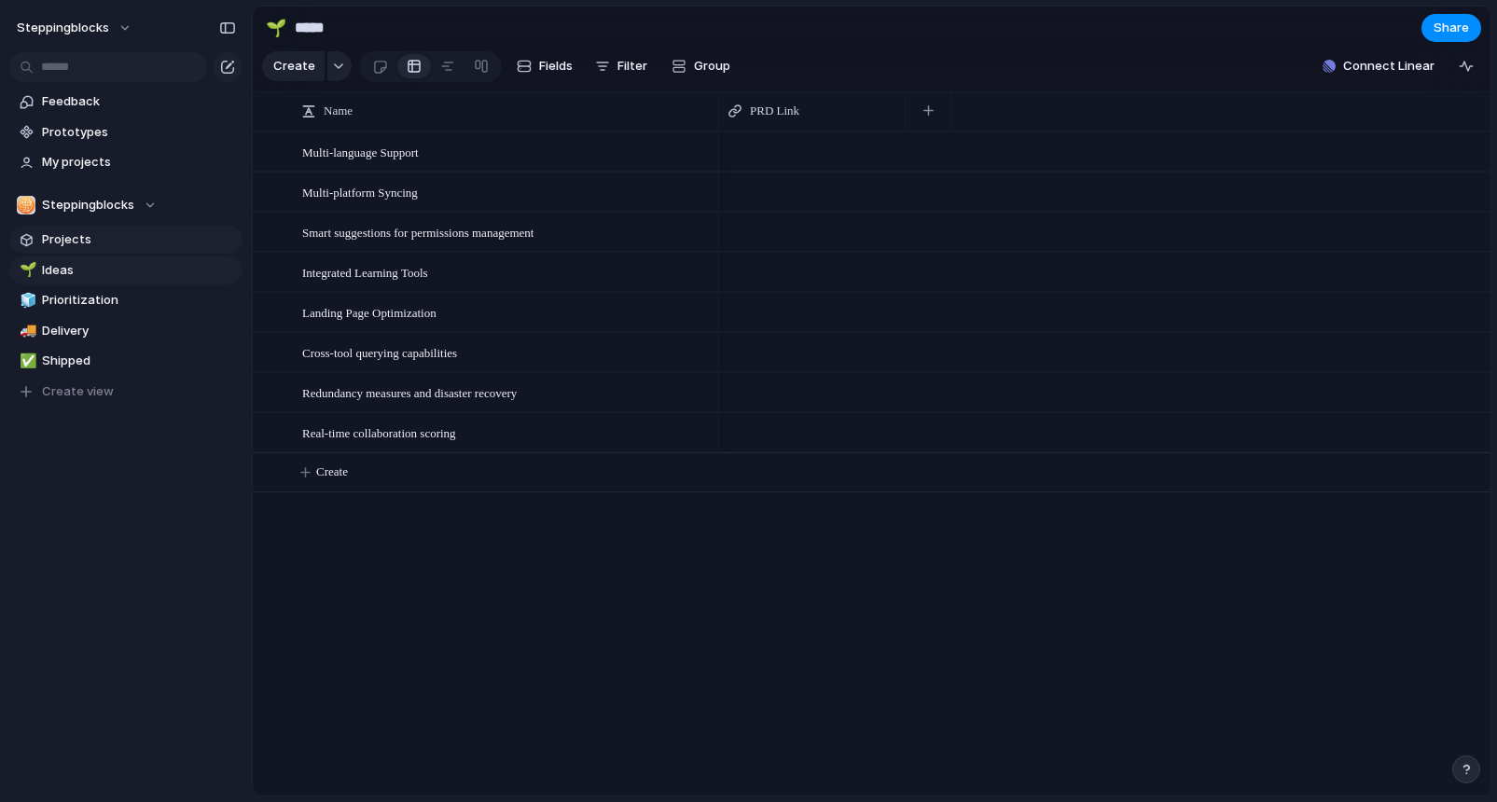
click at [101, 240] on span "Projects" at bounding box center [139, 239] width 194 height 19
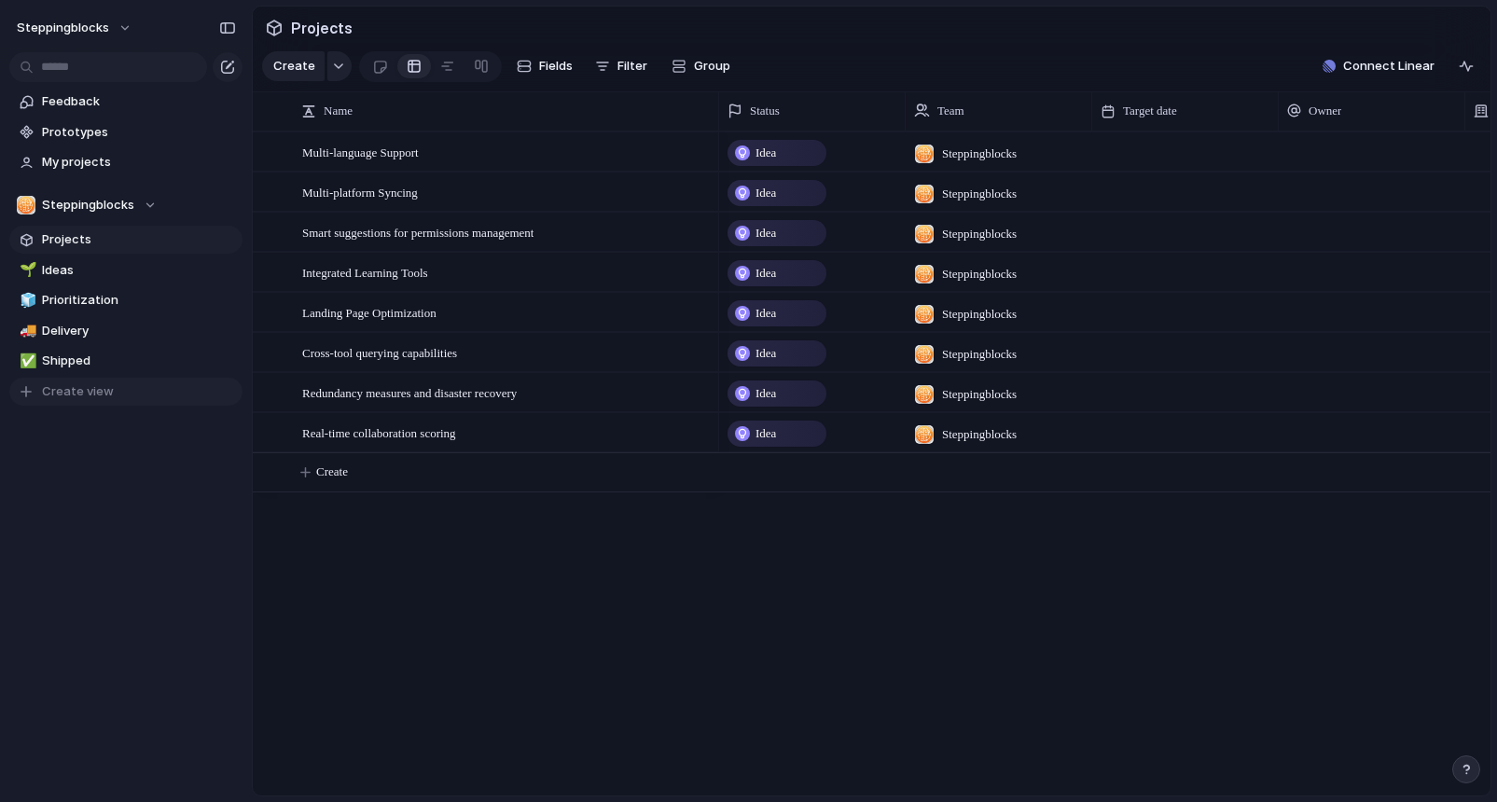
click at [79, 380] on button "Create view" at bounding box center [125, 392] width 233 height 28
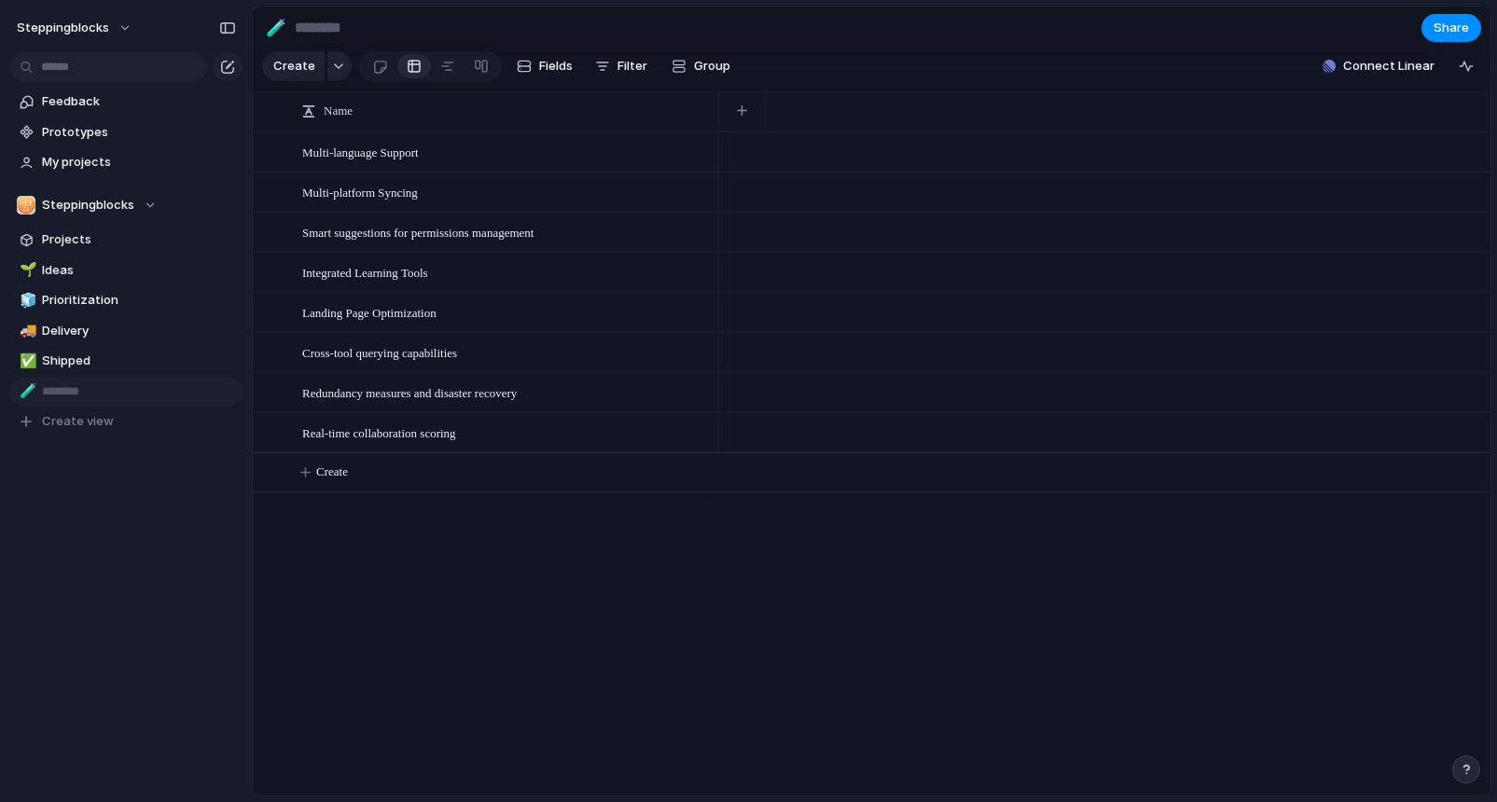
click at [109, 504] on div "Feedback Prototypes My projects Steppingblocks Projects 🌱 Ideas 🧊 Prioritizatio…" at bounding box center [126, 293] width 252 height 587
click at [65, 366] on span "Shipped" at bounding box center [139, 361] width 194 height 19
type input "*******"
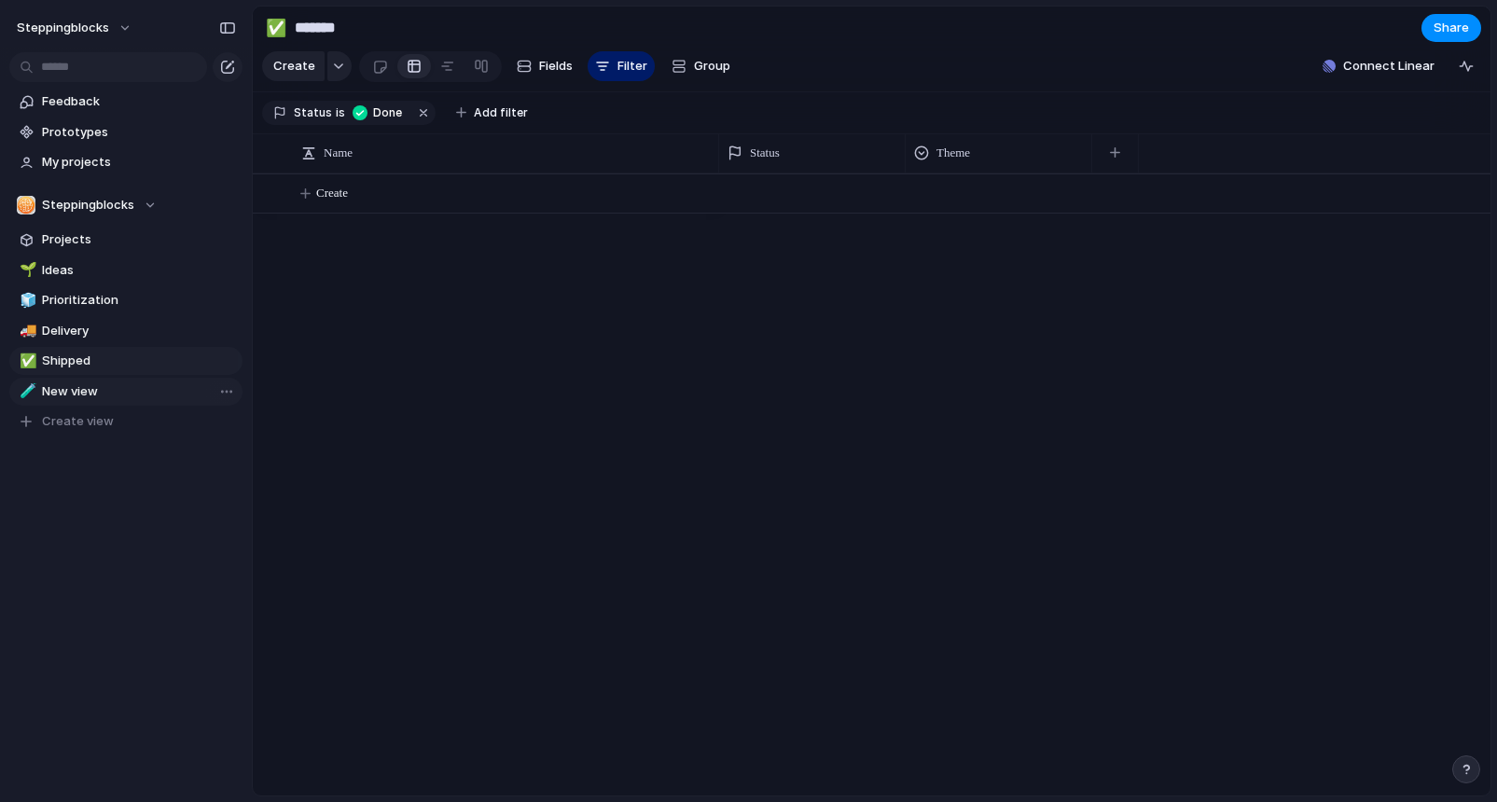
click at [100, 389] on span "New view" at bounding box center [139, 391] width 194 height 19
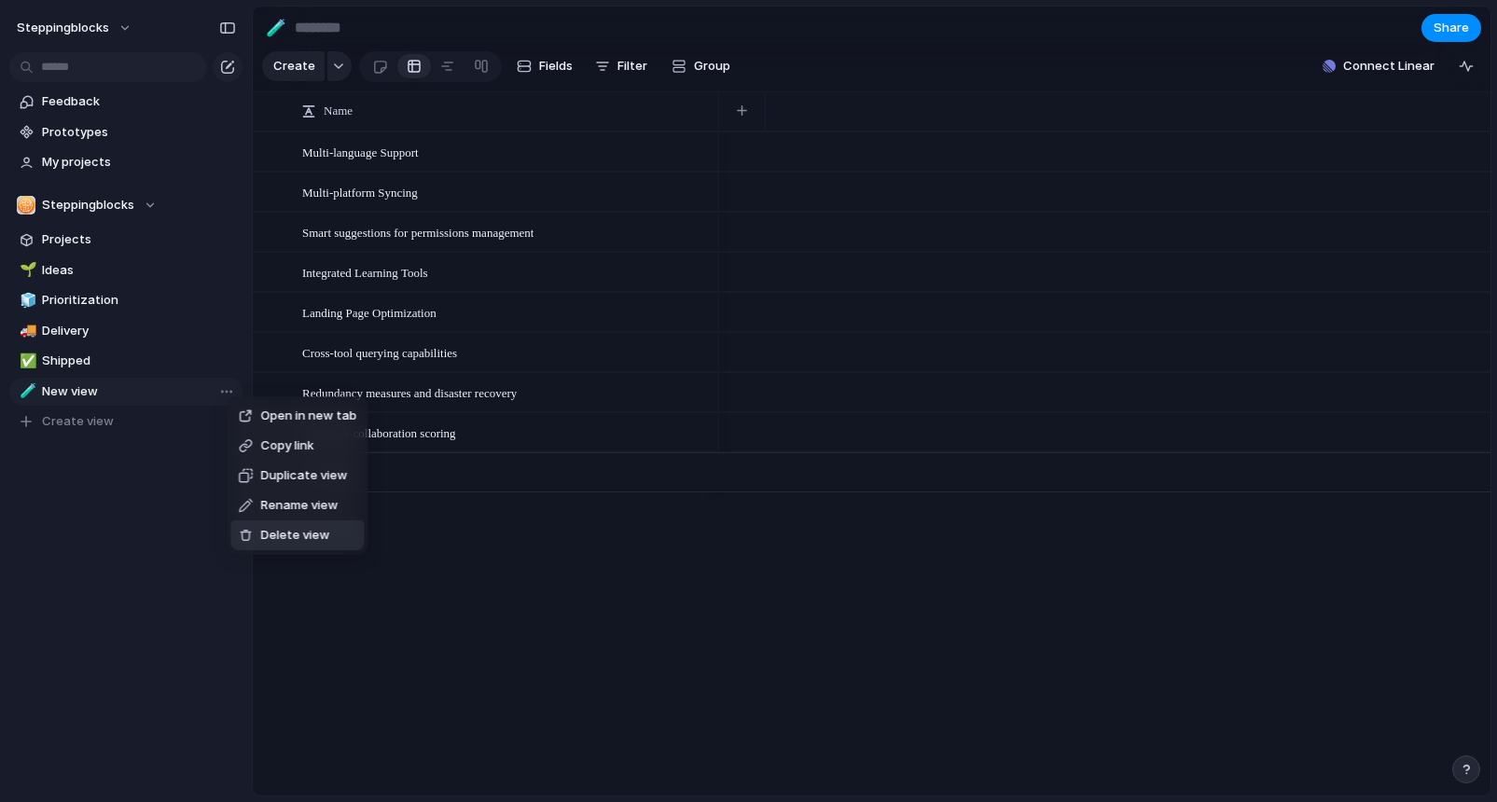
click at [277, 544] on span "Delete view" at bounding box center [295, 535] width 69 height 19
type input "*******"
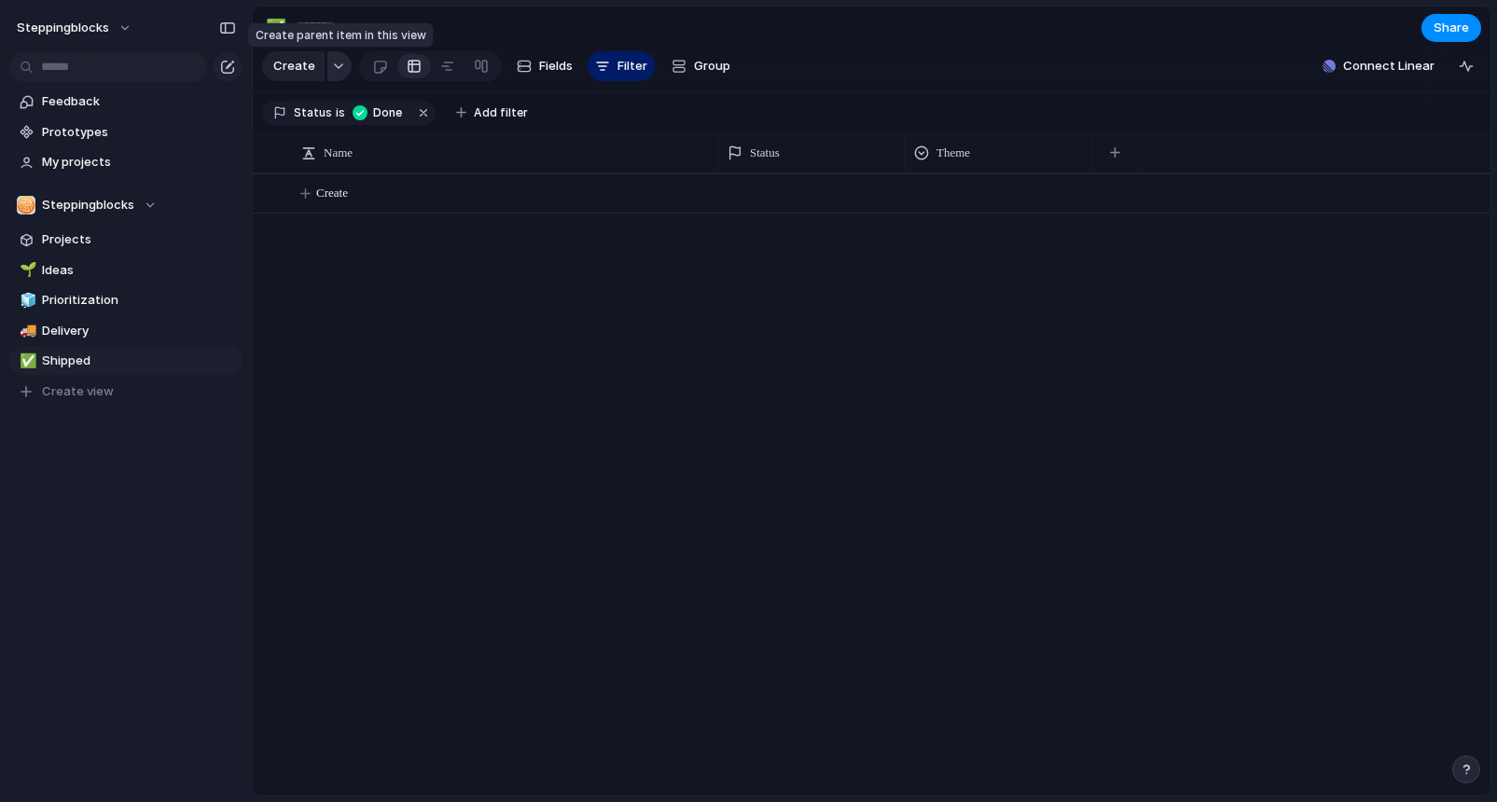
click at [338, 62] on button "button" at bounding box center [339, 66] width 24 height 30
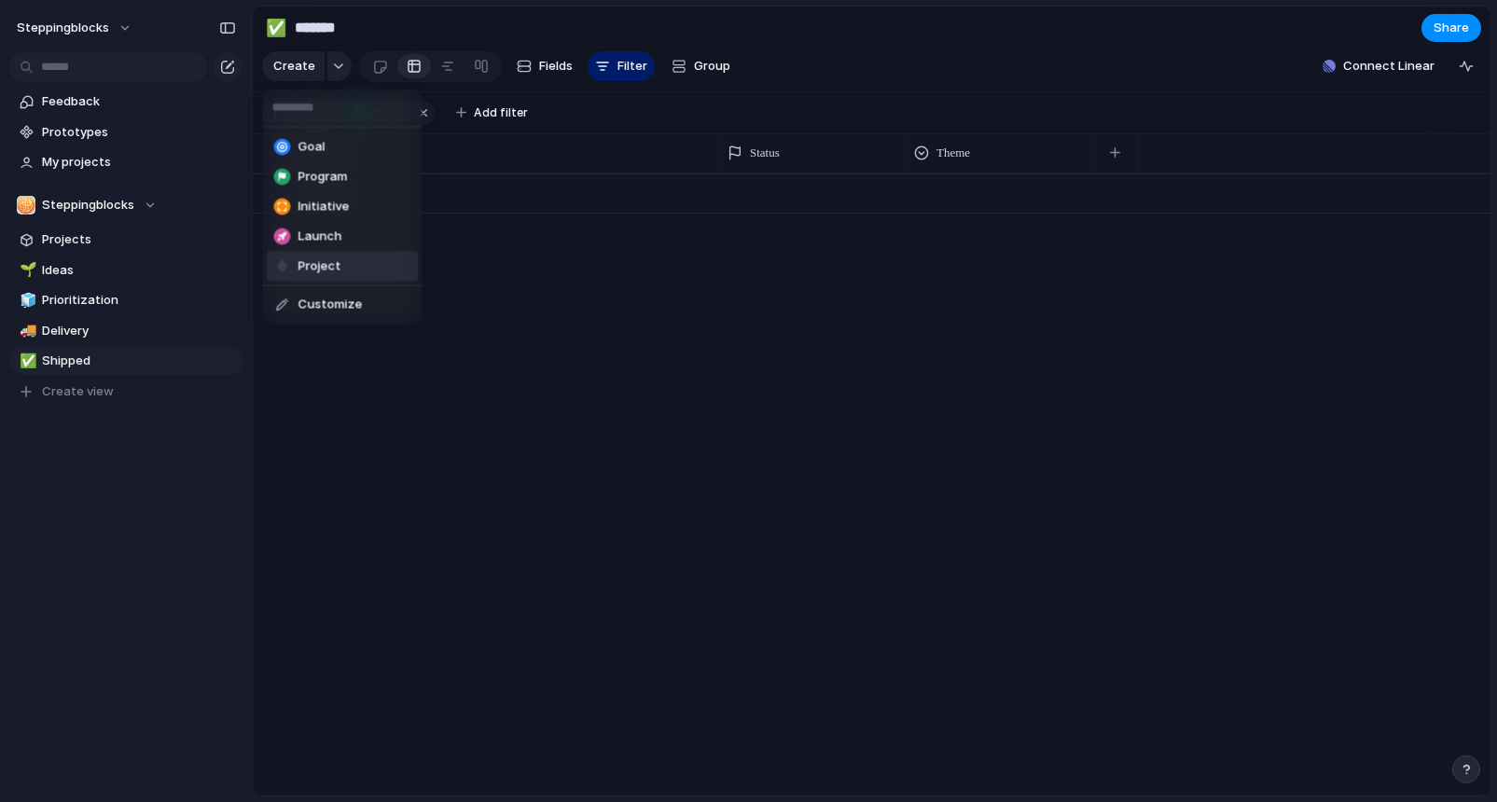
click at [490, 442] on div "Goal Program Initiative Launch Project Customize" at bounding box center [748, 401] width 1497 height 802
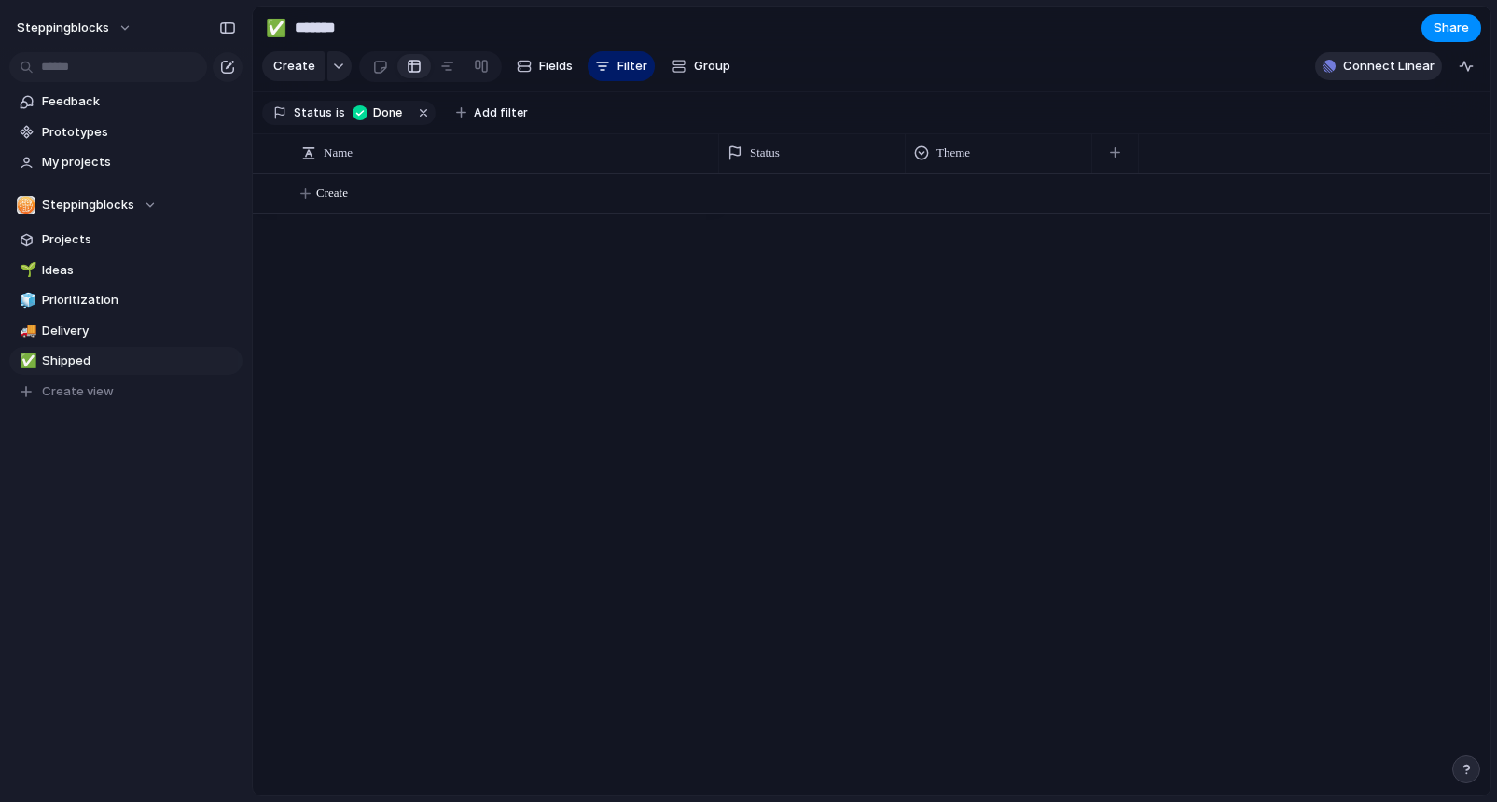
click at [1357, 58] on span "Connect Linear" at bounding box center [1388, 66] width 91 height 19
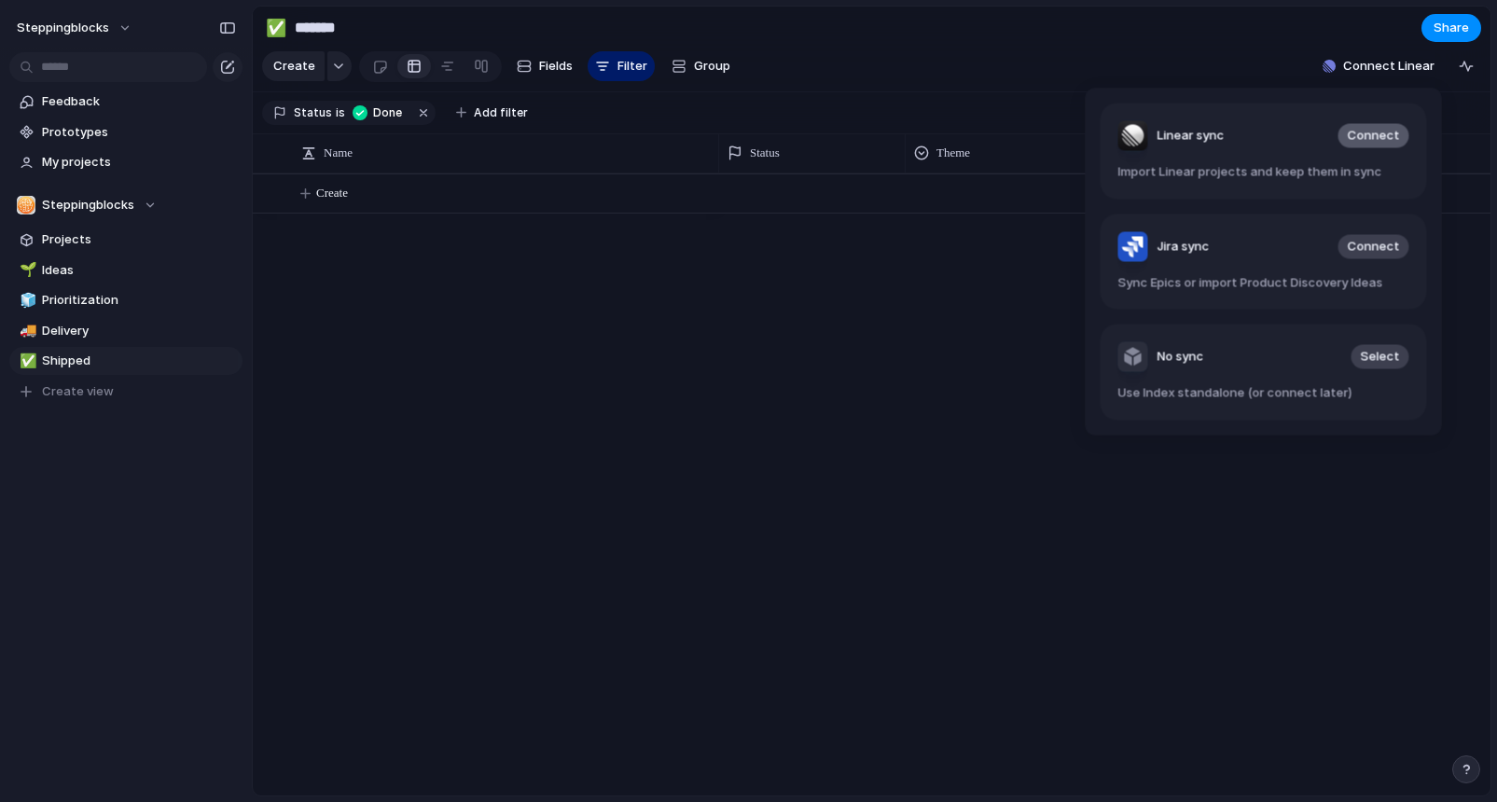
click at [1380, 141] on span "Connect" at bounding box center [1374, 136] width 52 height 19
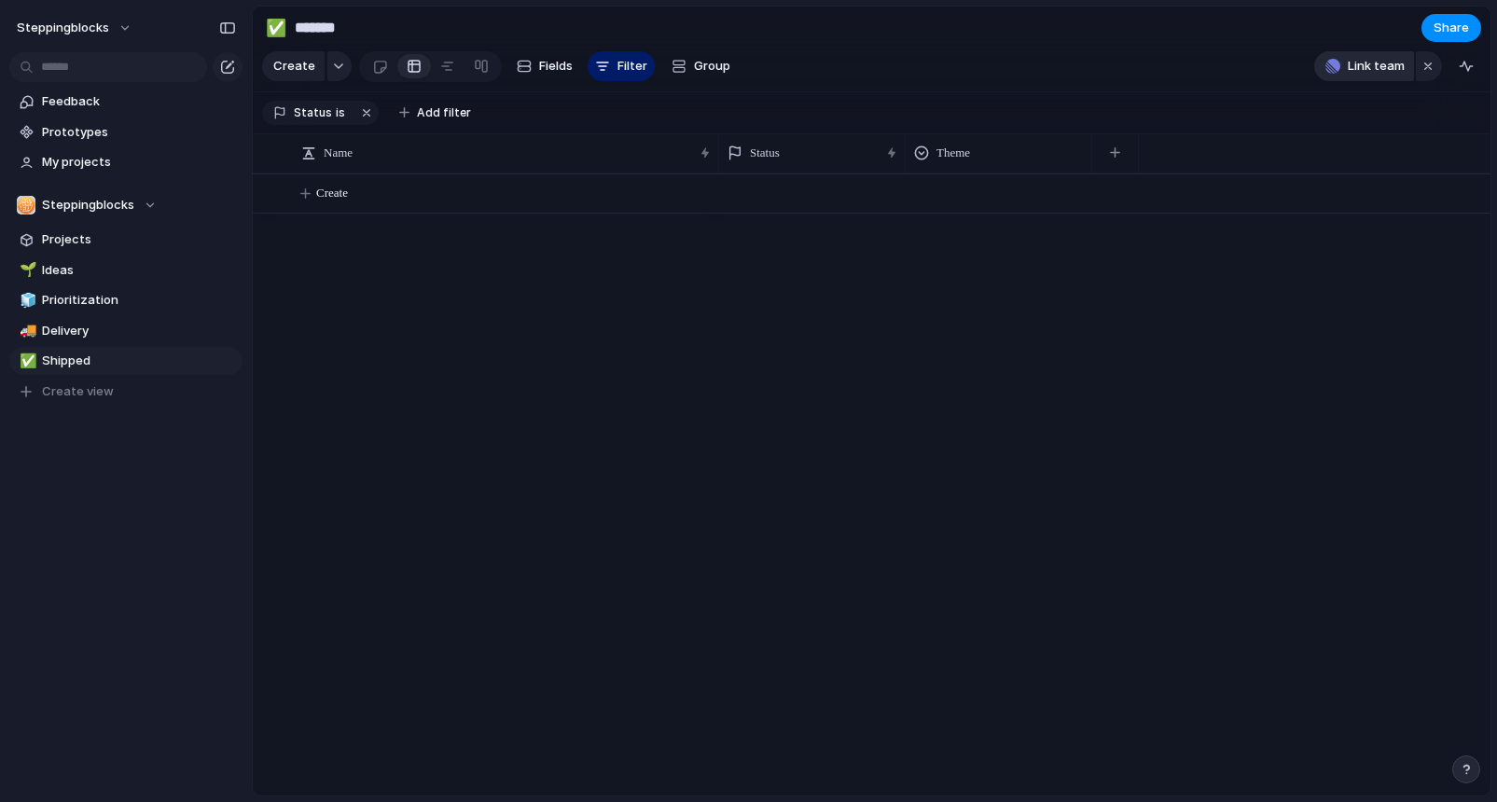
click at [1379, 70] on span "Link team" at bounding box center [1376, 66] width 57 height 19
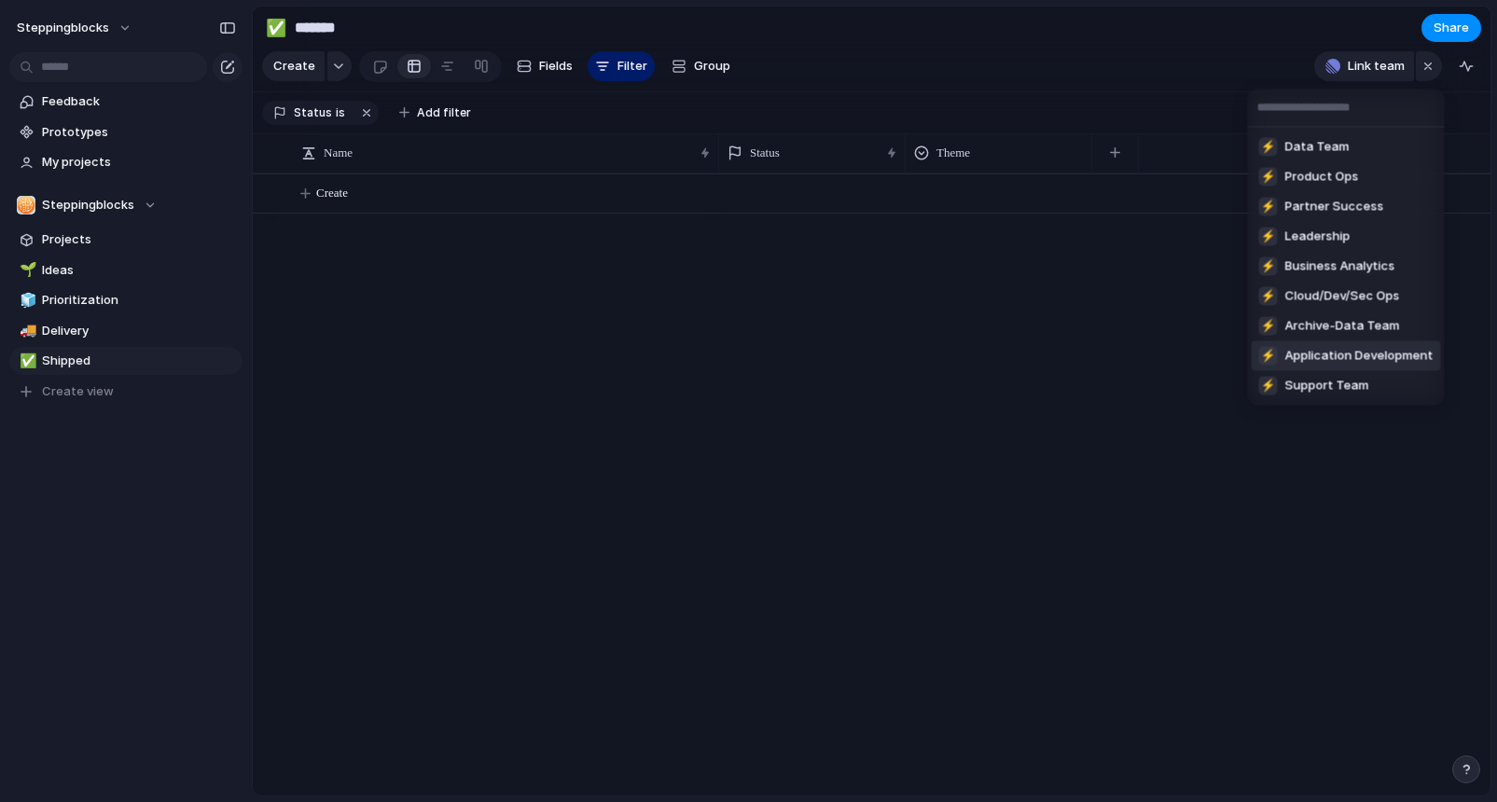
click at [842, 331] on div "⚡ Data Team ⚡ Product Ops ⚡ Partner Success ⚡ Leadership ⚡ Business Analytics ⚡…" at bounding box center [748, 401] width 1497 height 802
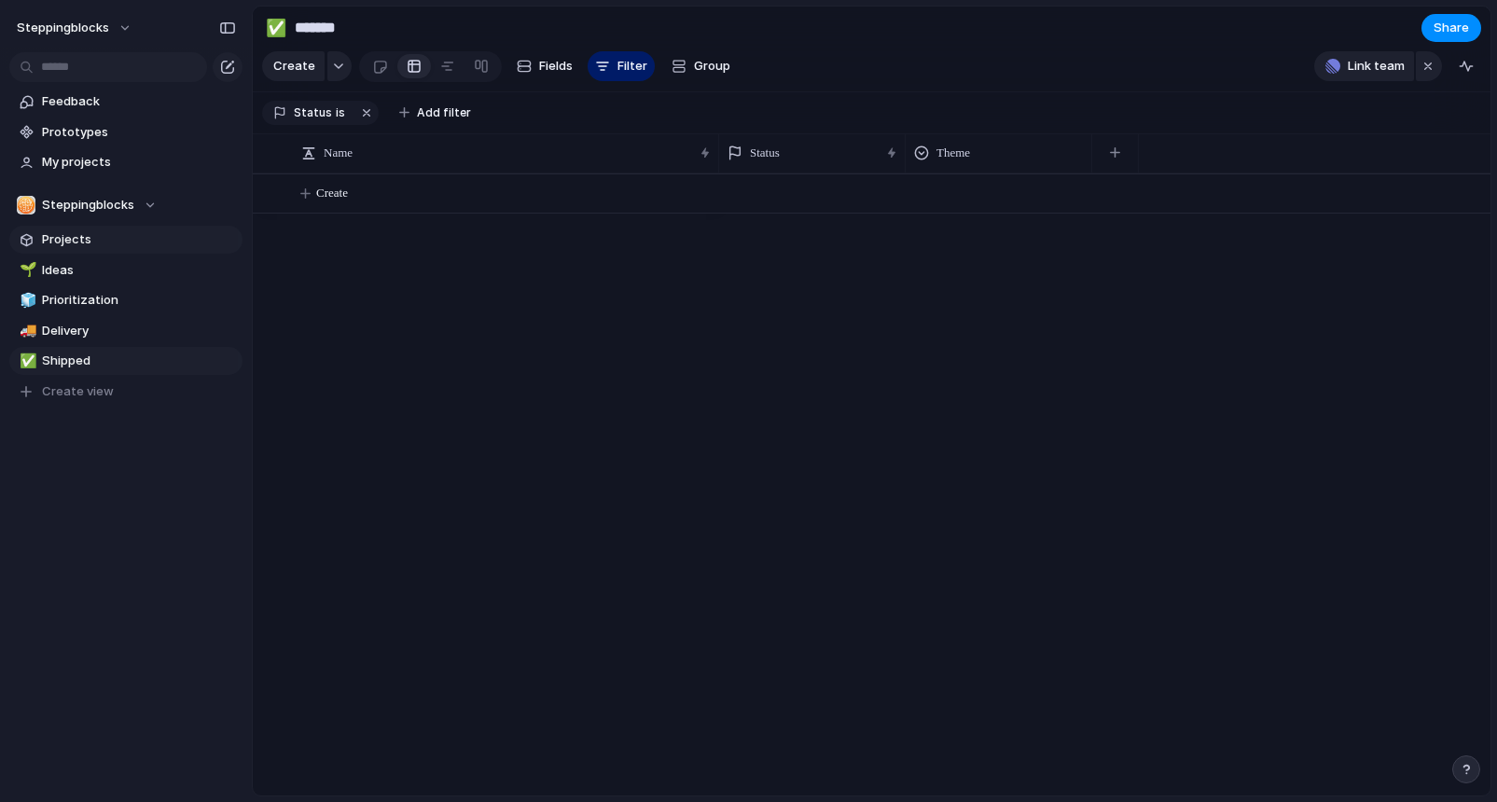
click at [98, 248] on span "Projects" at bounding box center [139, 239] width 194 height 19
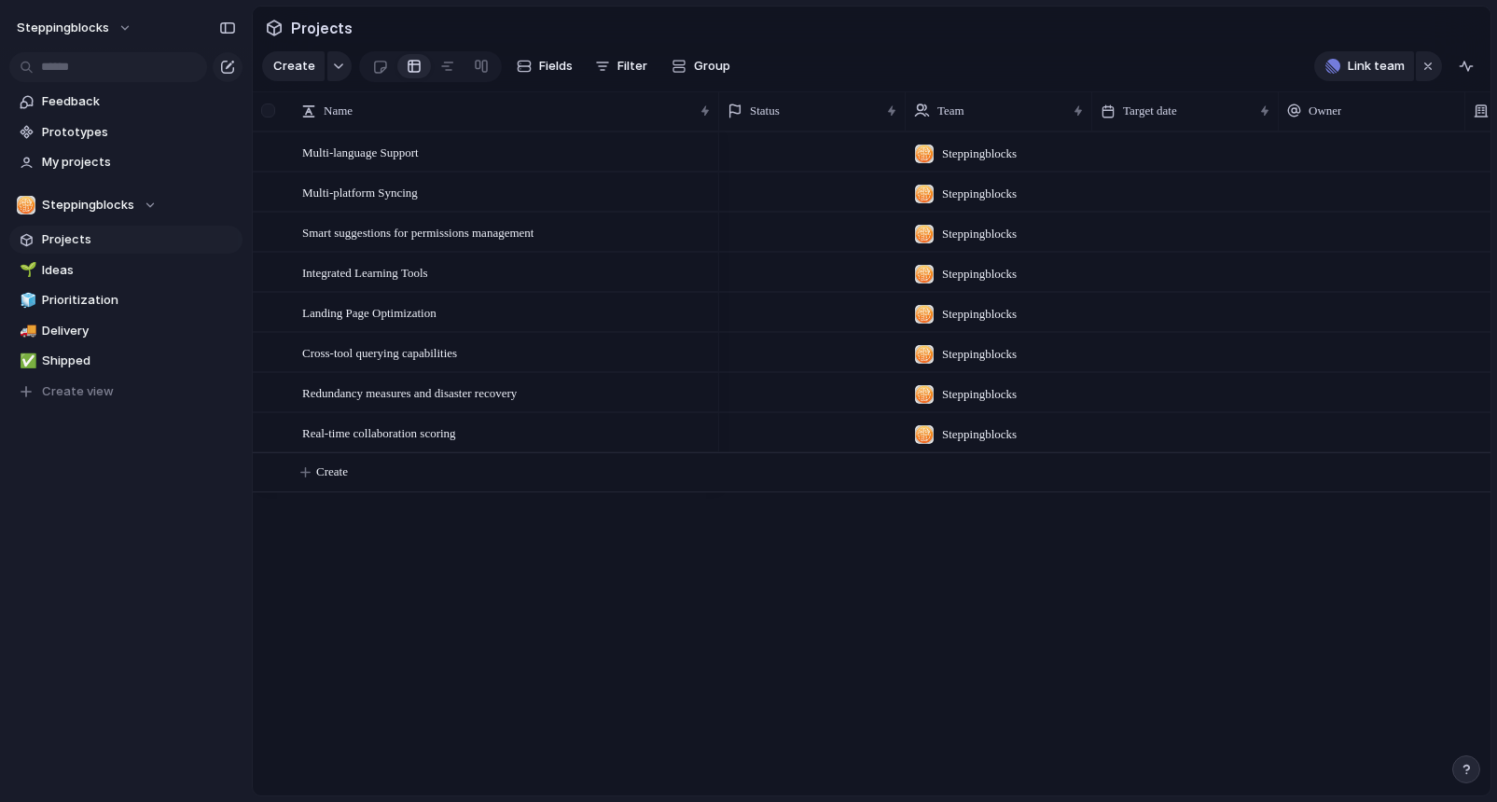
click at [268, 117] on div at bounding box center [268, 111] width 14 height 14
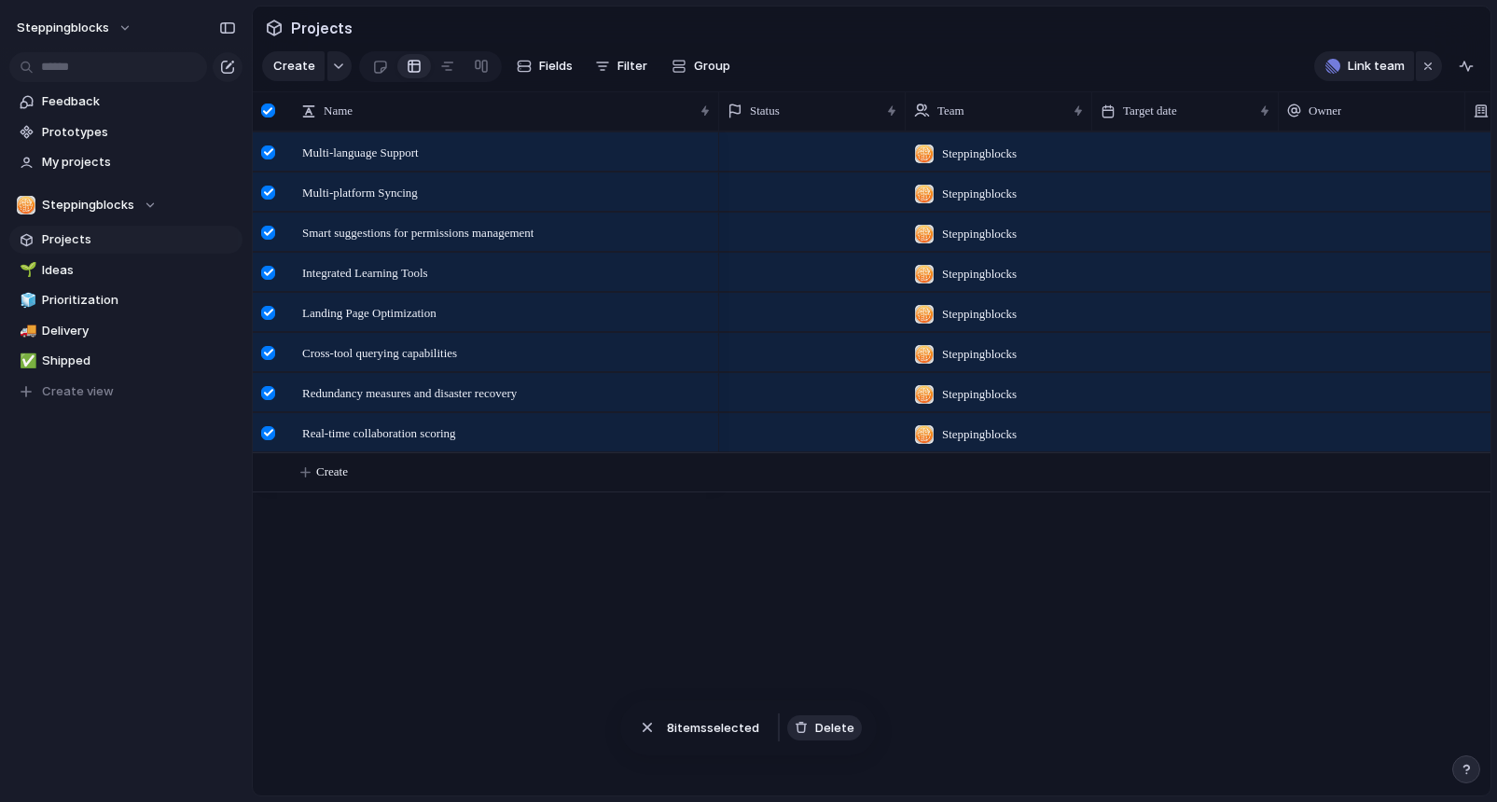
click at [824, 729] on span "Delete" at bounding box center [834, 728] width 39 height 19
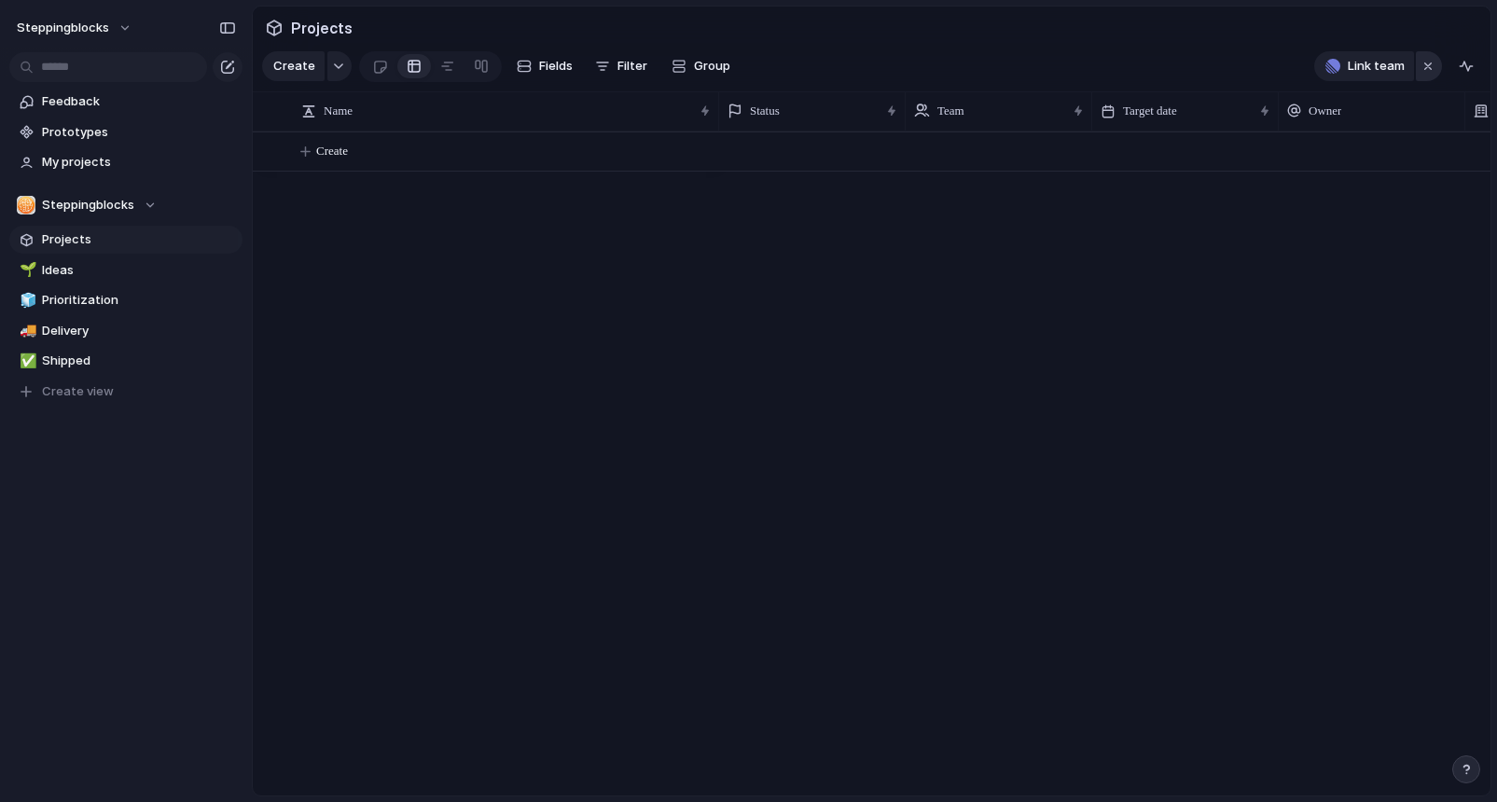
click at [1427, 71] on div "button" at bounding box center [1427, 66] width 15 height 22
click at [104, 28] on span "Steppingblocks" at bounding box center [63, 28] width 92 height 19
click at [104, 71] on li "Settings" at bounding box center [90, 70] width 155 height 30
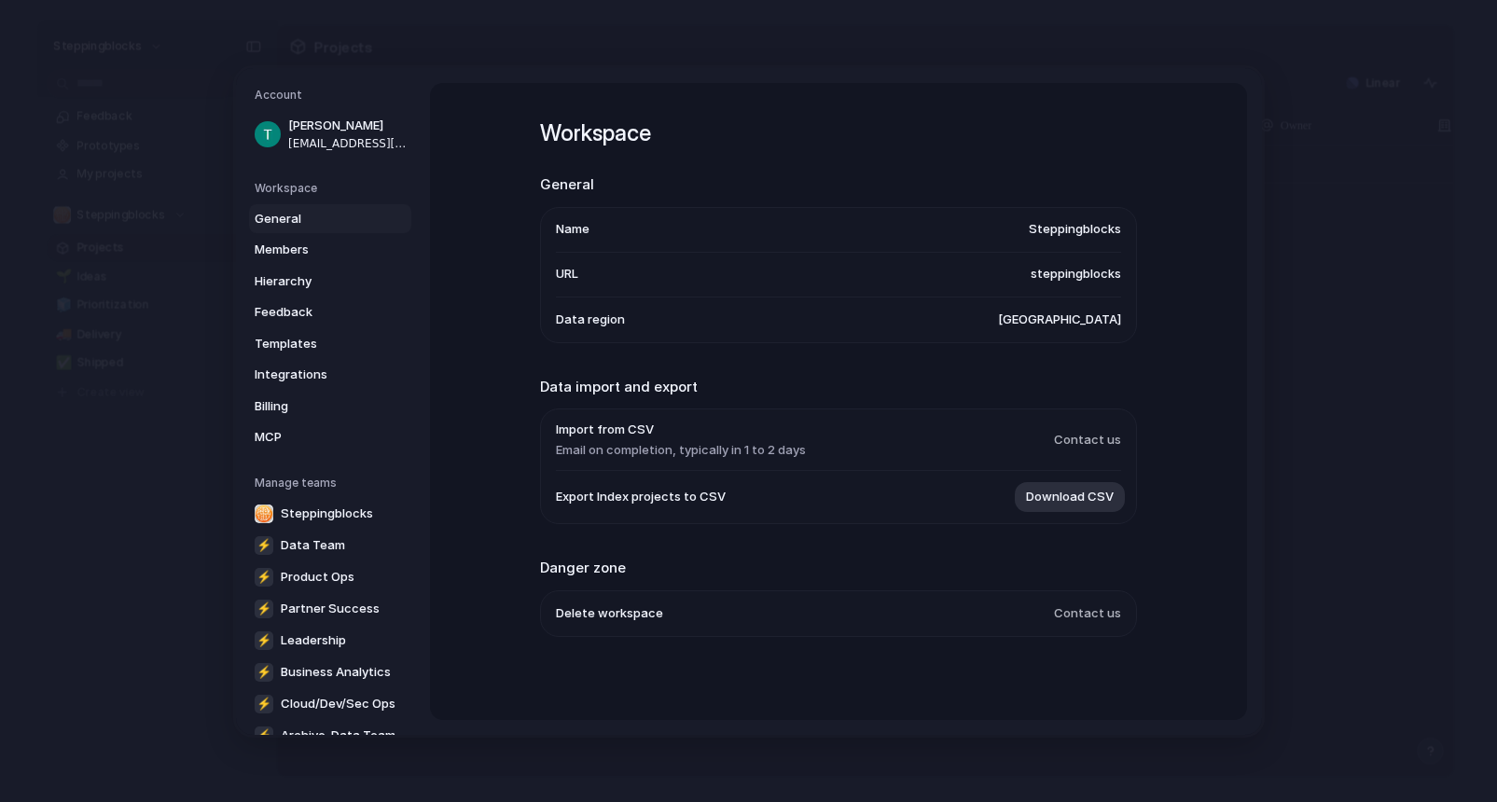
scroll to position [4, 0]
click at [298, 256] on span "Members" at bounding box center [314, 250] width 119 height 19
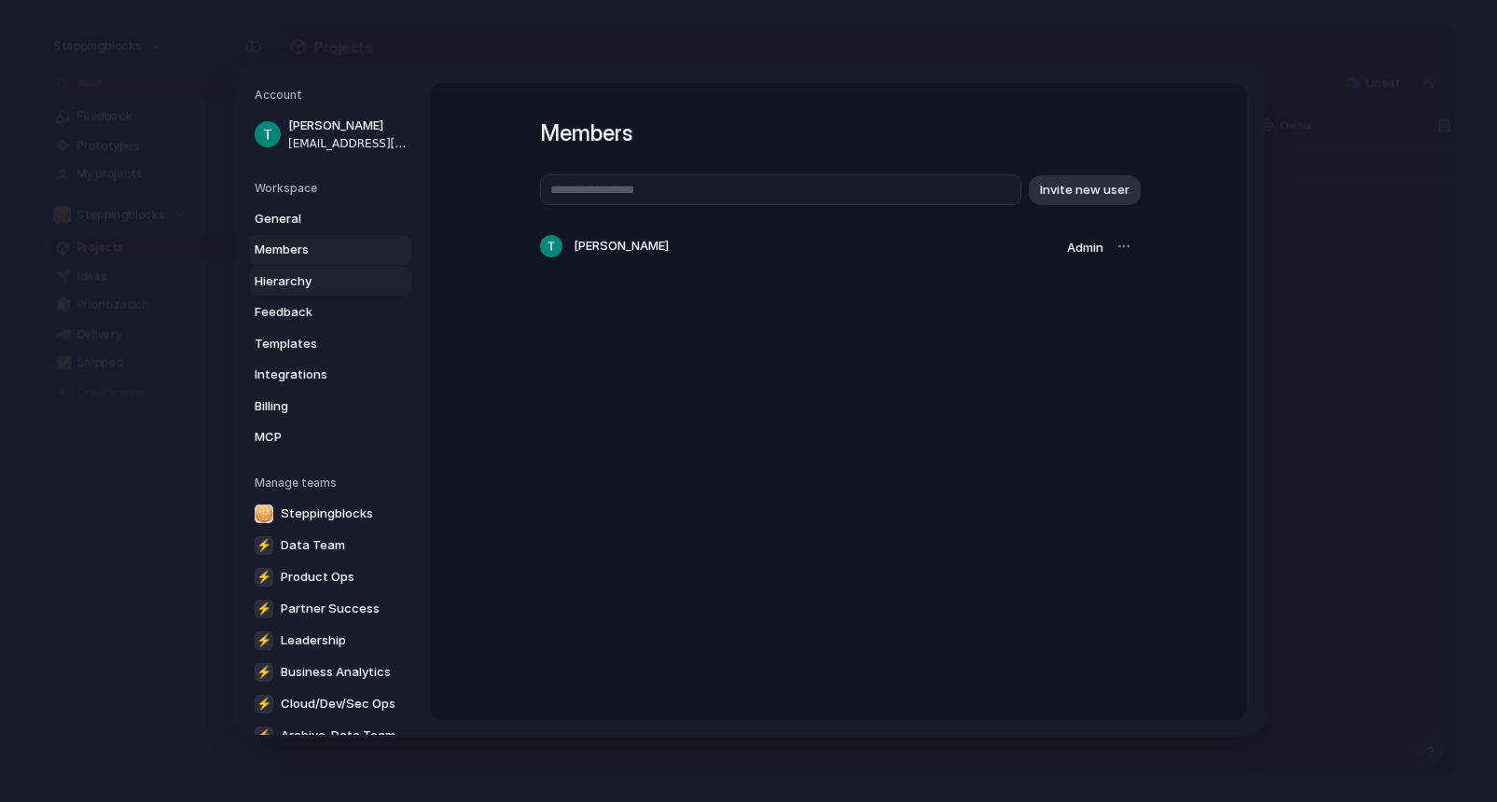
click at [299, 277] on span "Hierarchy" at bounding box center [314, 280] width 119 height 19
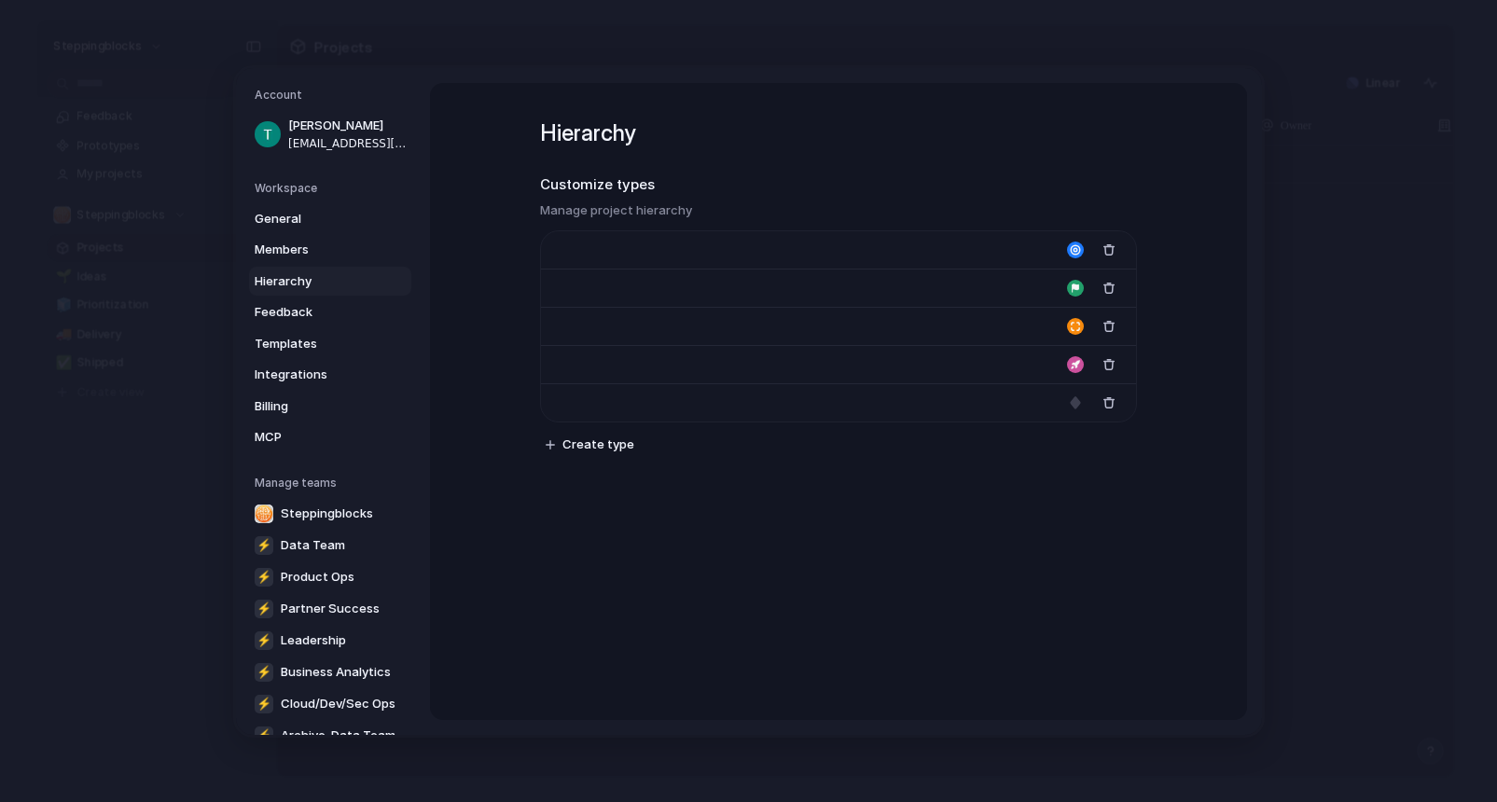
type input "****"
type input "*******"
type input "**********"
type input "******"
type input "*******"
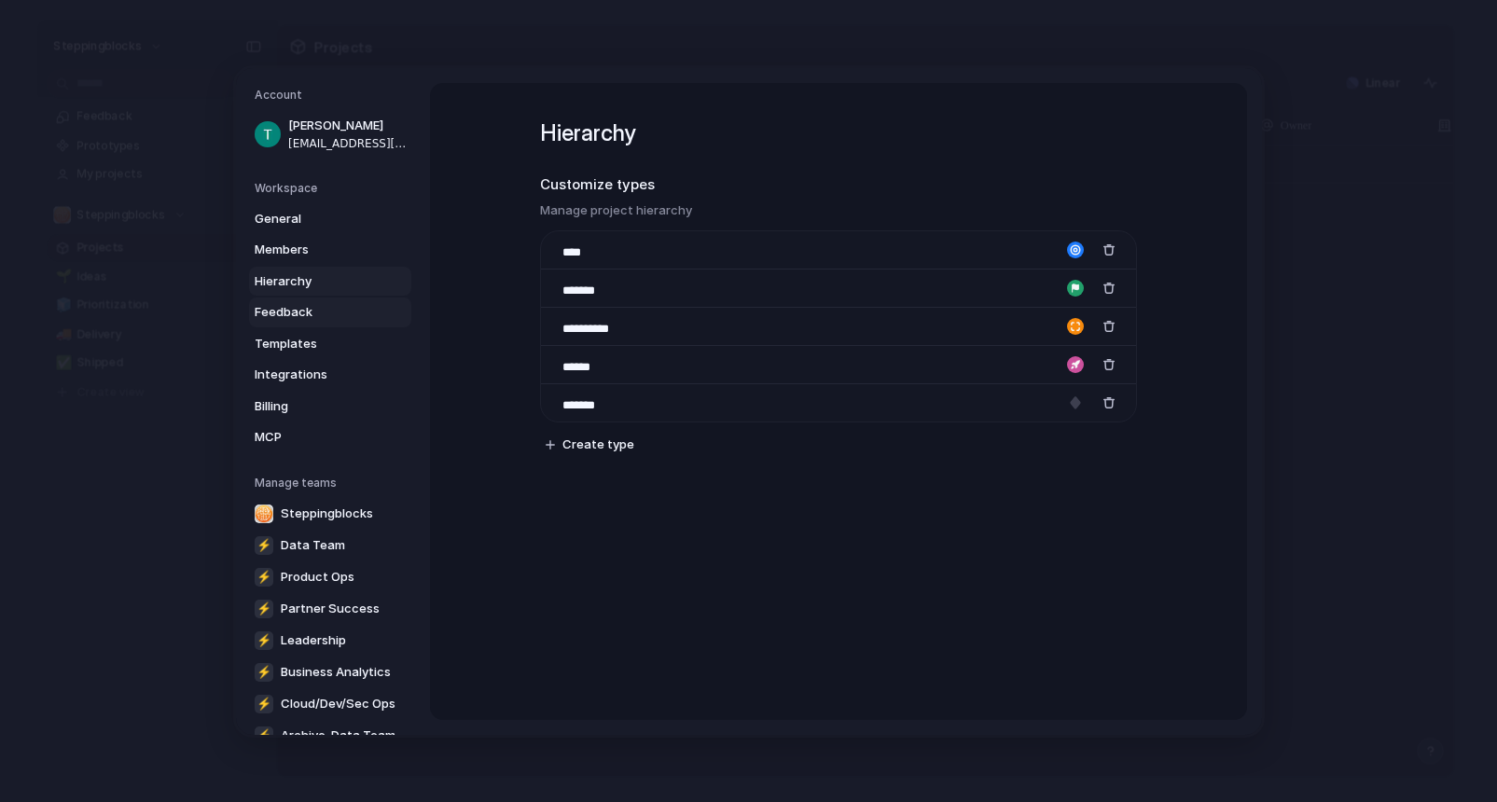
click at [298, 309] on span "Feedback" at bounding box center [314, 312] width 119 height 19
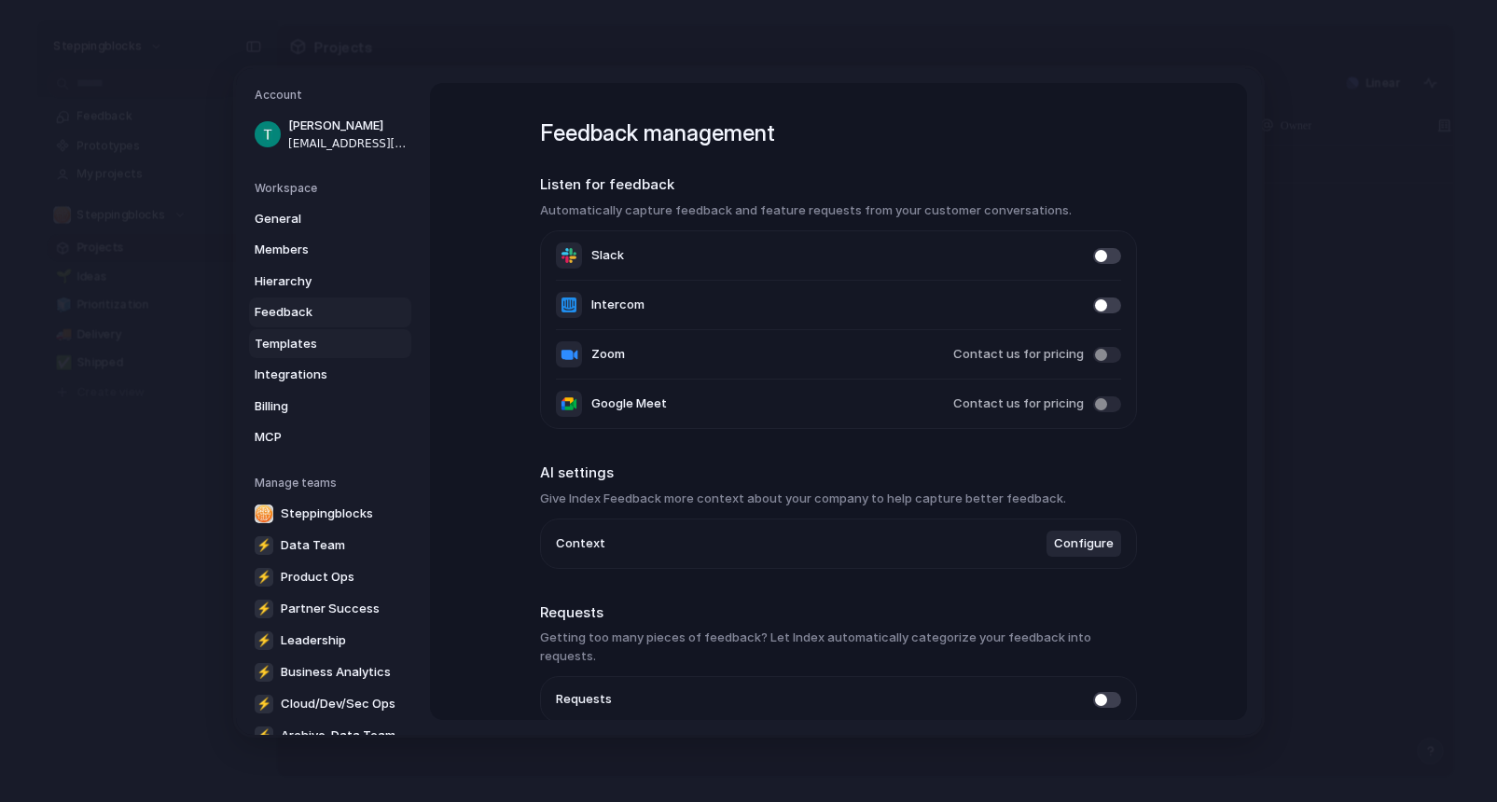
click at [298, 344] on span "Templates" at bounding box center [314, 343] width 119 height 19
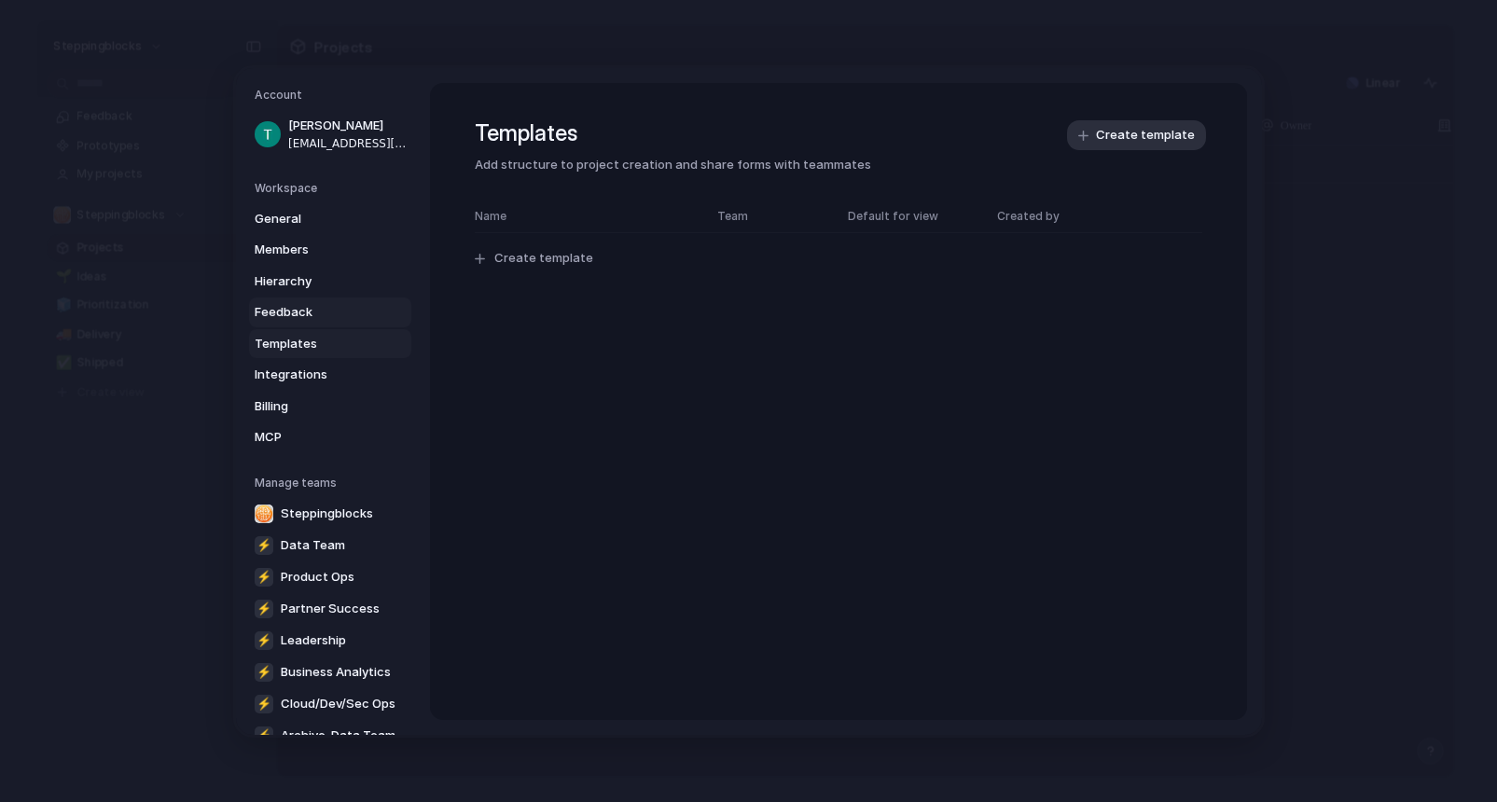
click at [306, 308] on span "Feedback" at bounding box center [314, 312] width 119 height 19
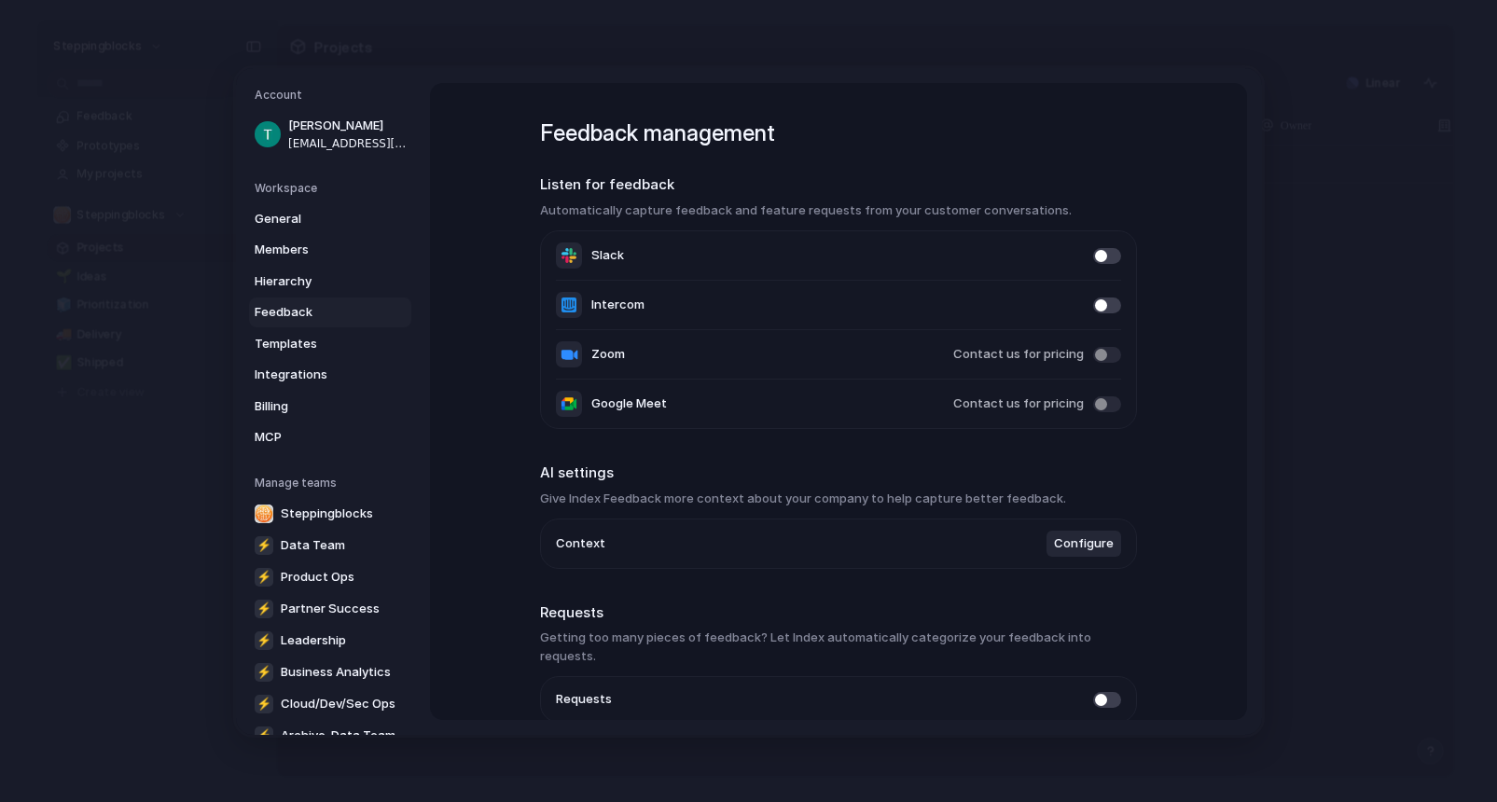
scroll to position [73, 0]
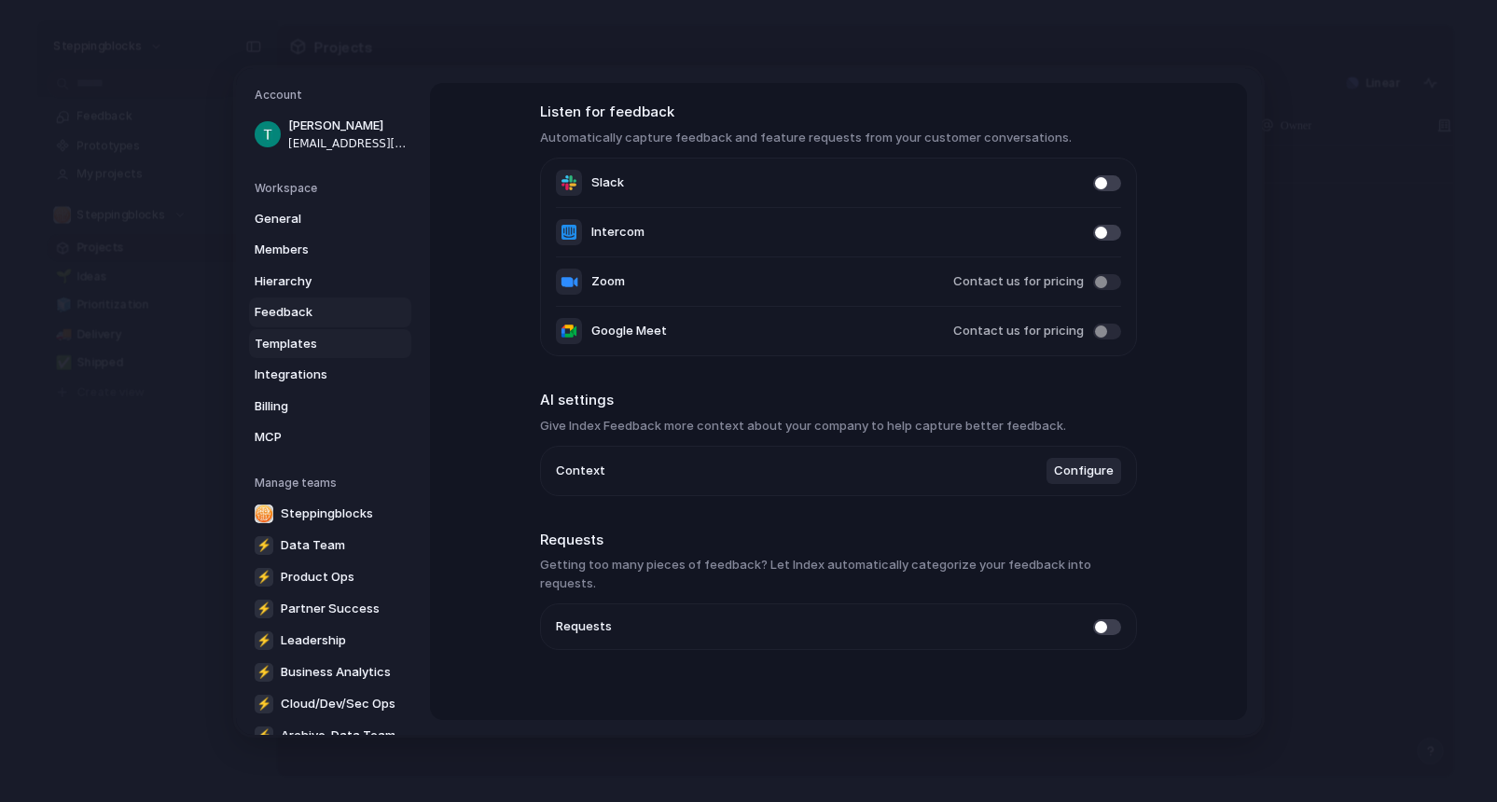
click at [302, 341] on span "Templates" at bounding box center [314, 343] width 119 height 19
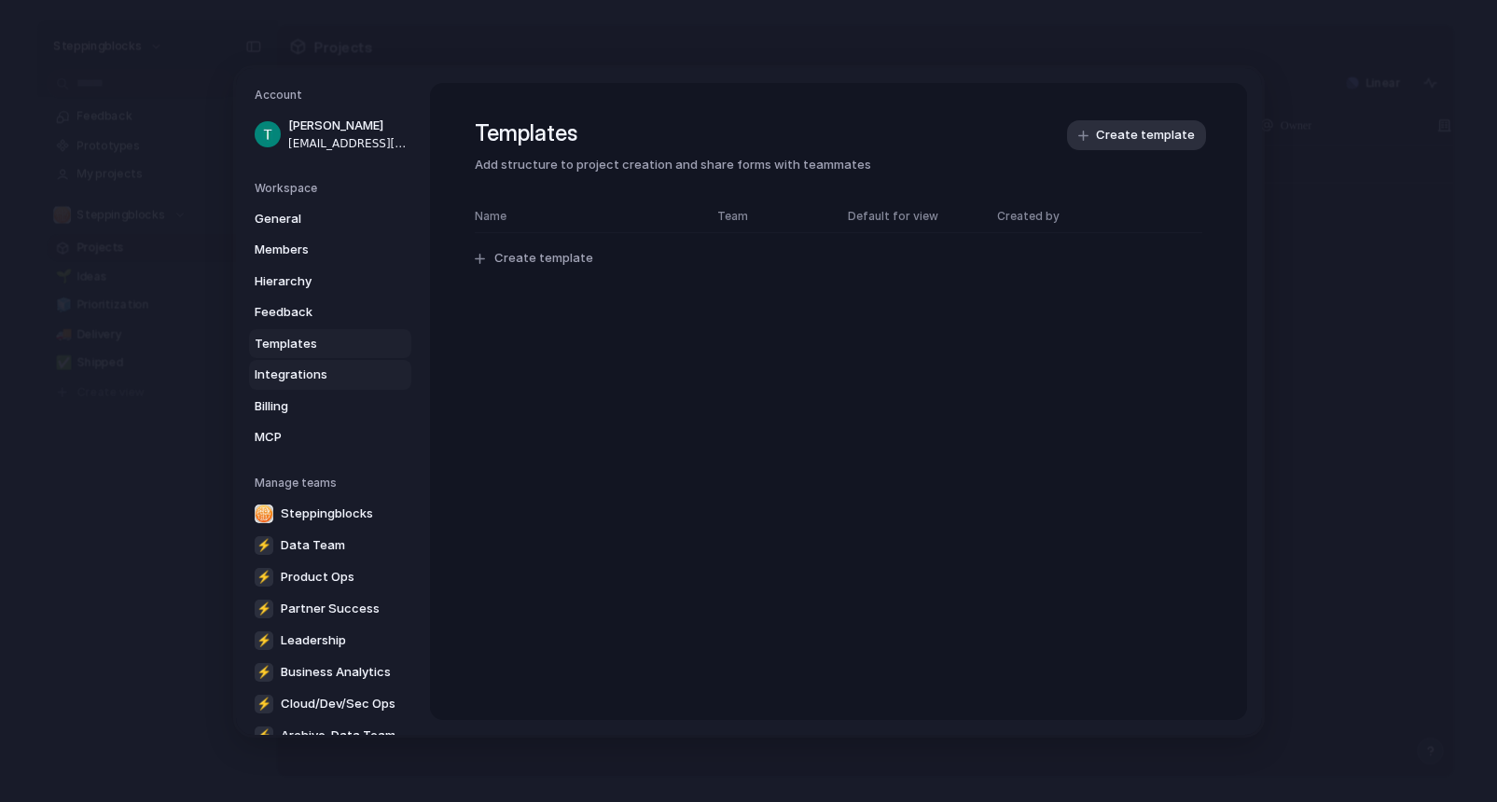
click at [307, 369] on span "Integrations" at bounding box center [314, 375] width 119 height 19
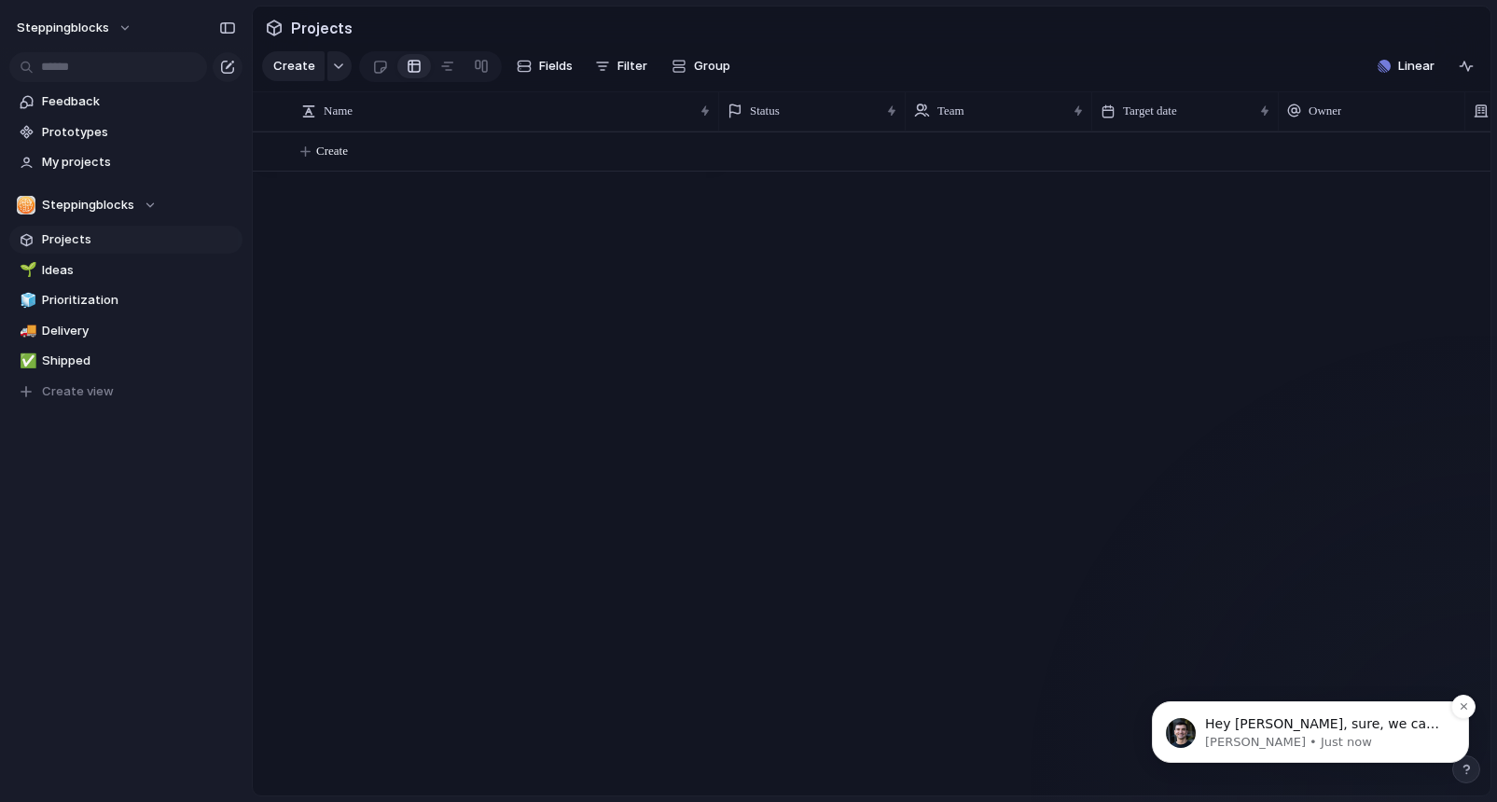
click at [1274, 738] on p "Simon • Just now" at bounding box center [1325, 742] width 241 height 17
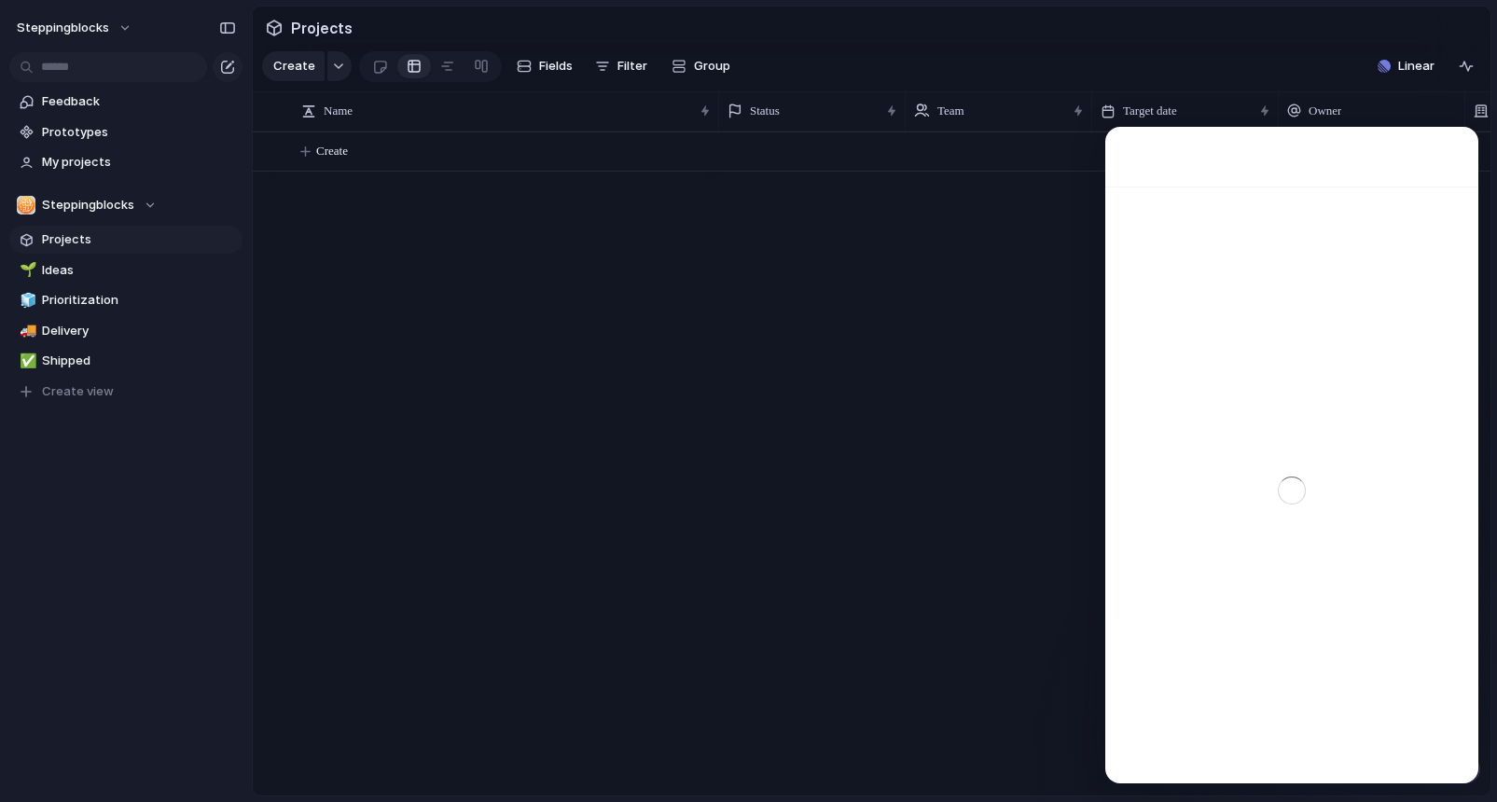
scroll to position [3, 0]
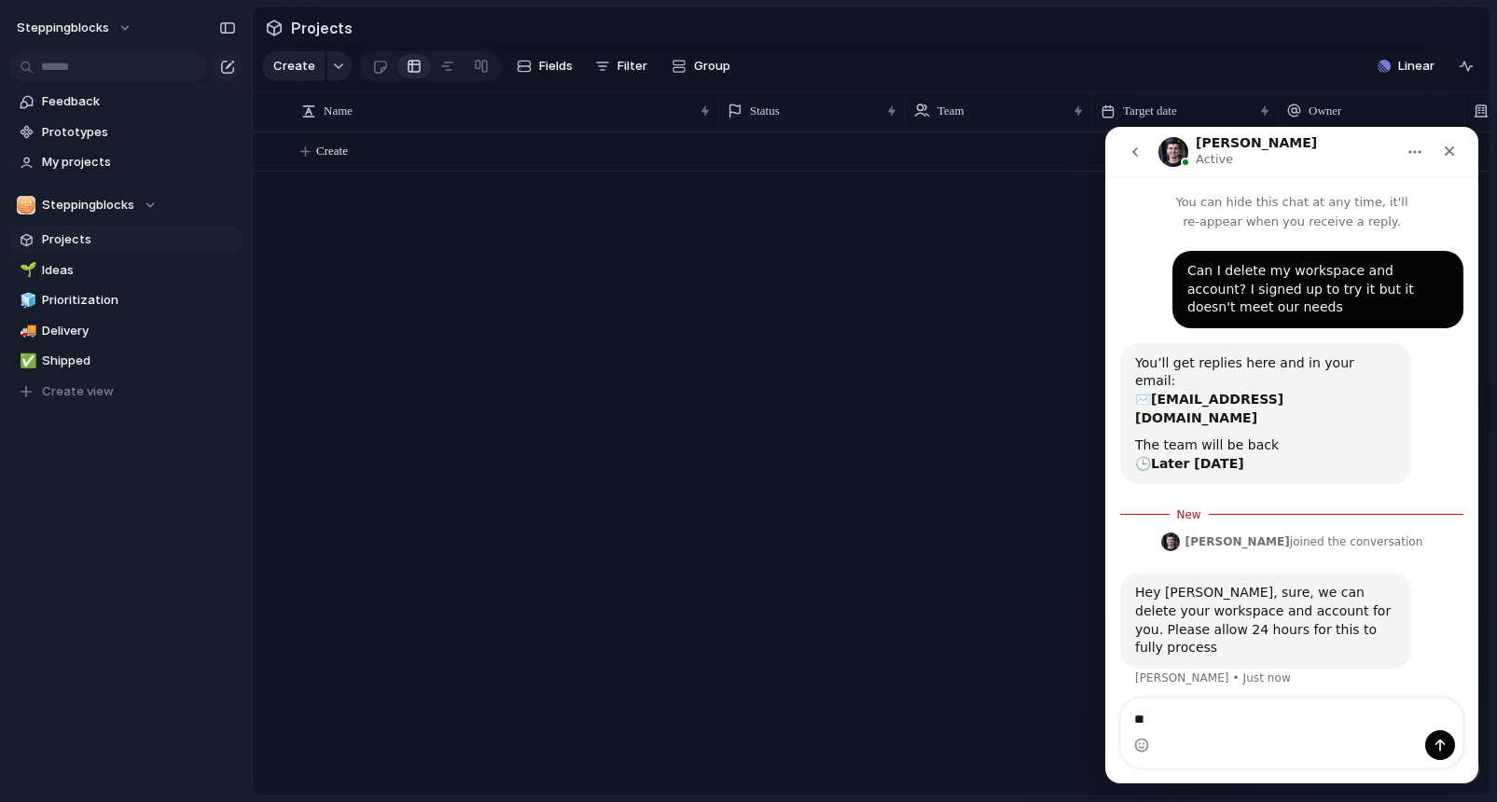
type textarea "*"
type textarea "**********"
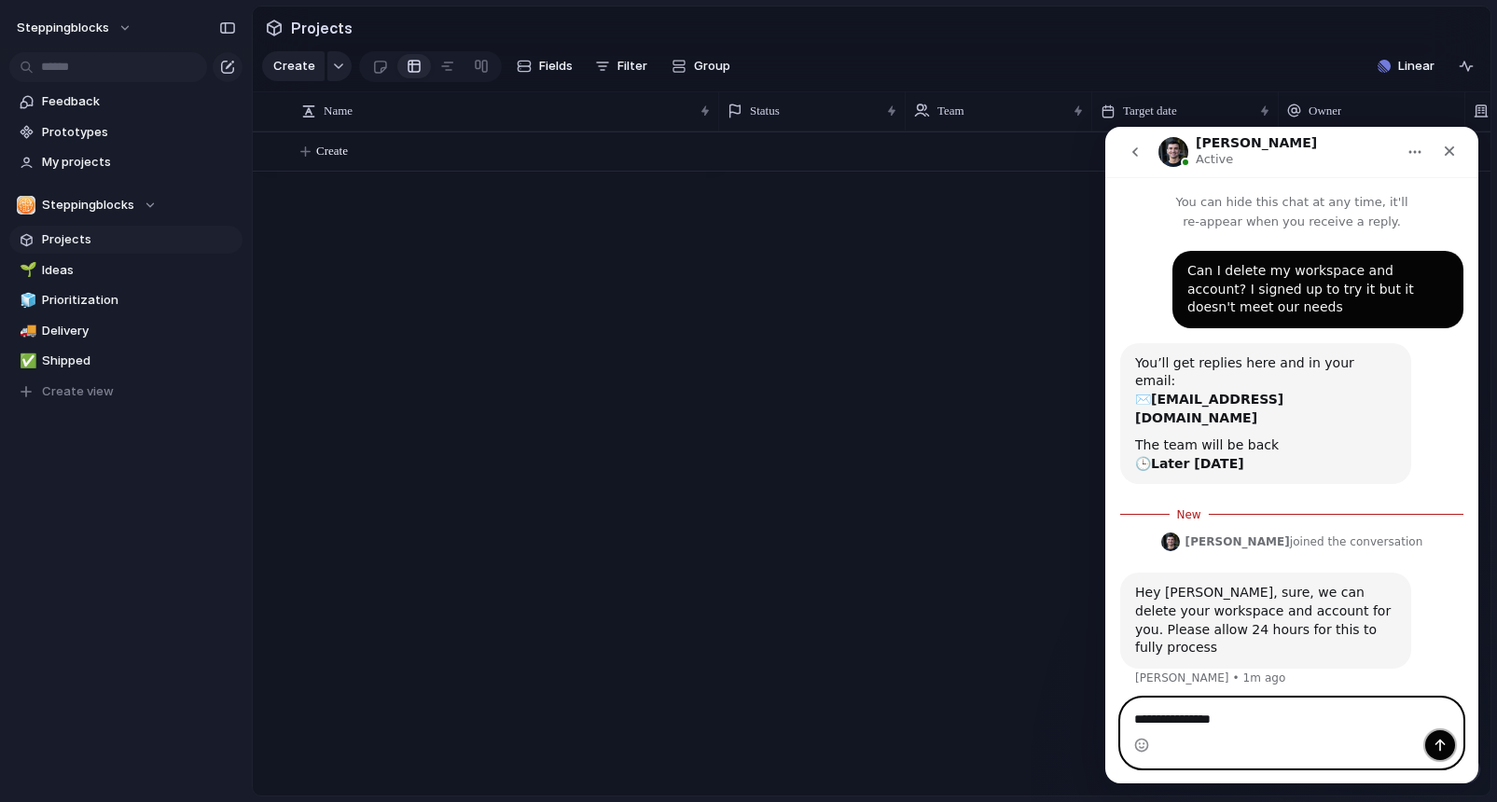
click at [1436, 742] on icon "Send a message…" at bounding box center [1440, 746] width 10 height 12
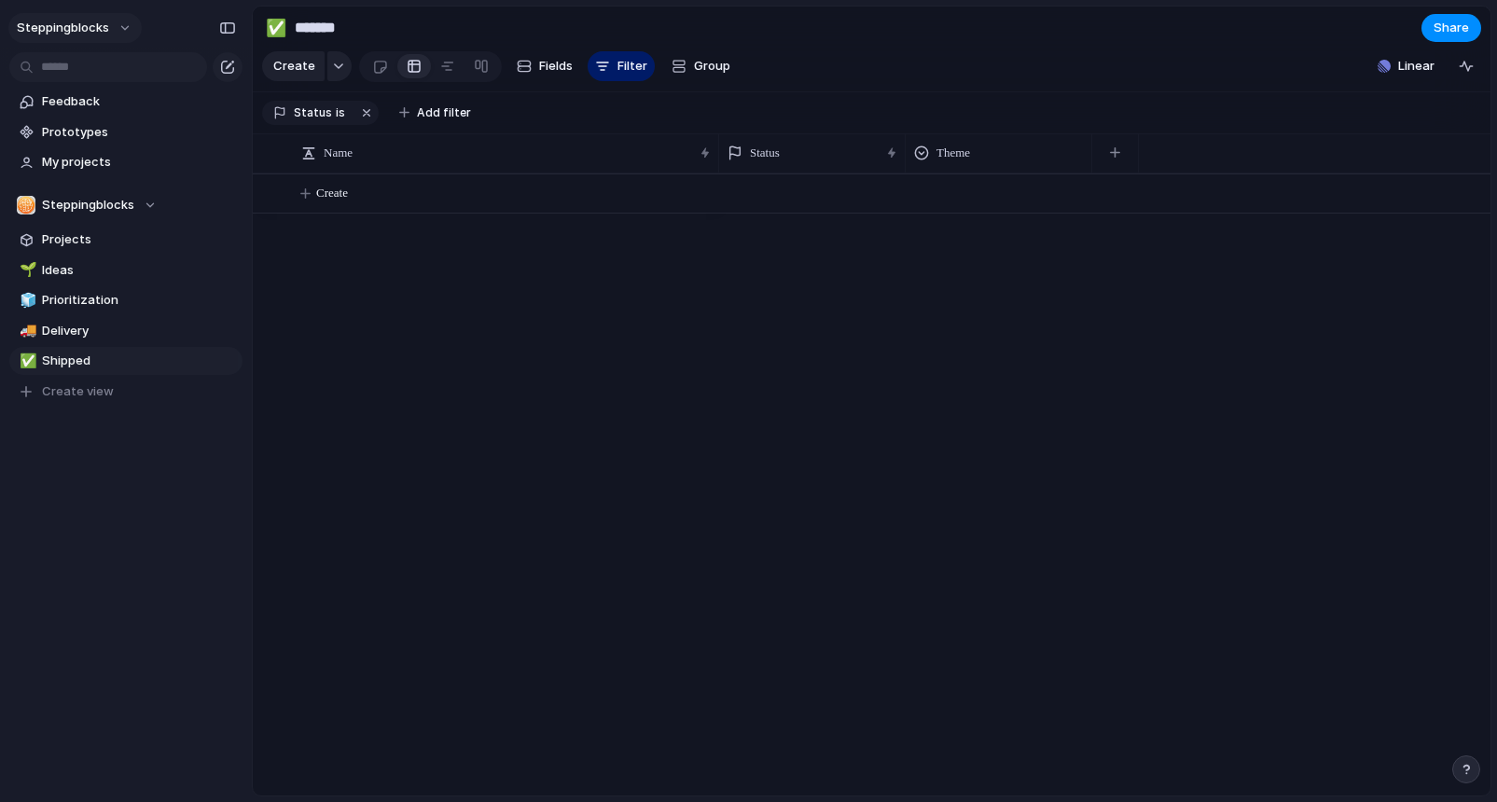
click at [118, 29] on button "Steppingblocks" at bounding box center [74, 28] width 133 height 30
click at [72, 66] on span "Settings" at bounding box center [68, 70] width 51 height 19
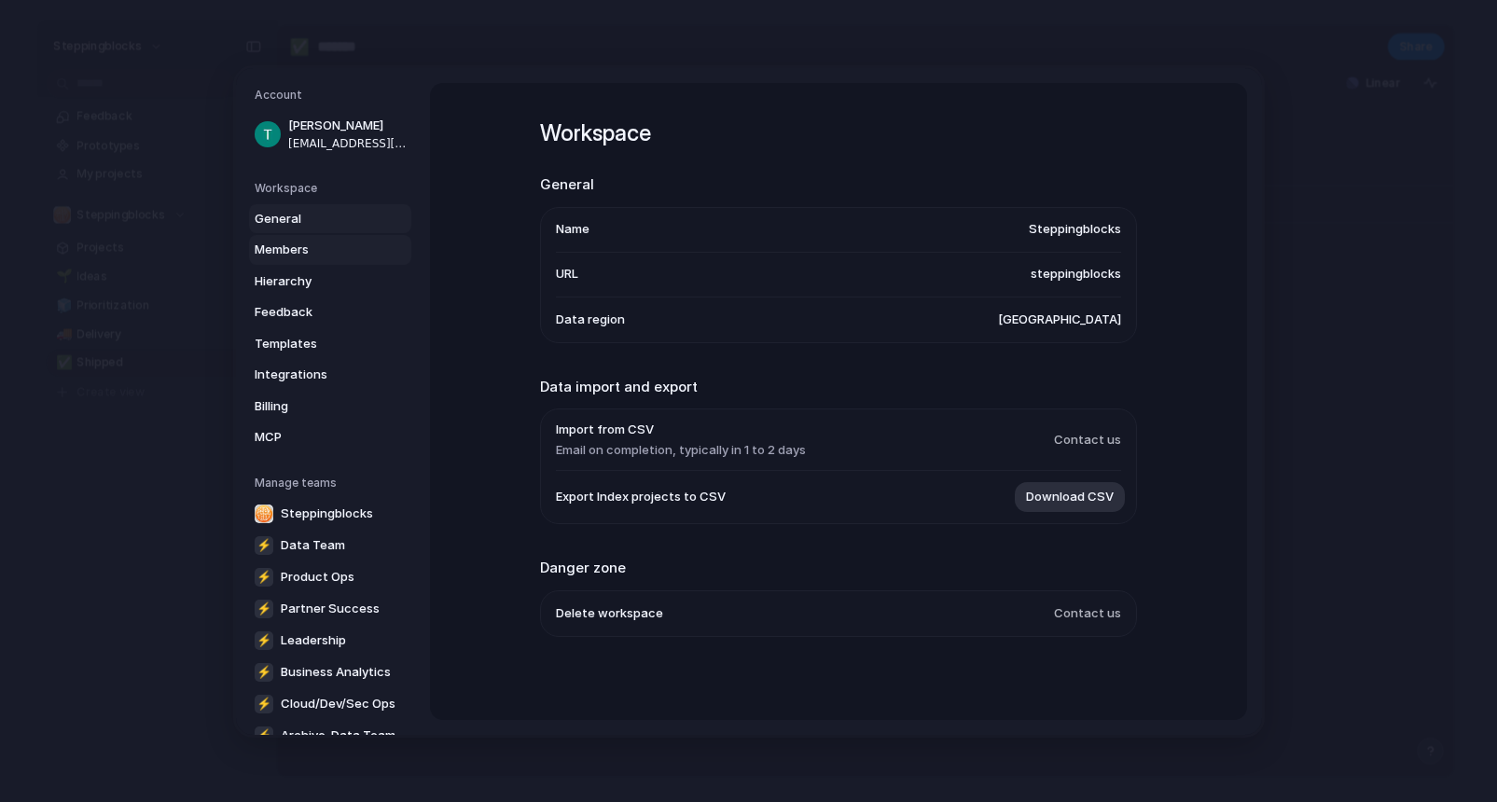
click at [305, 247] on span "Members" at bounding box center [314, 250] width 119 height 19
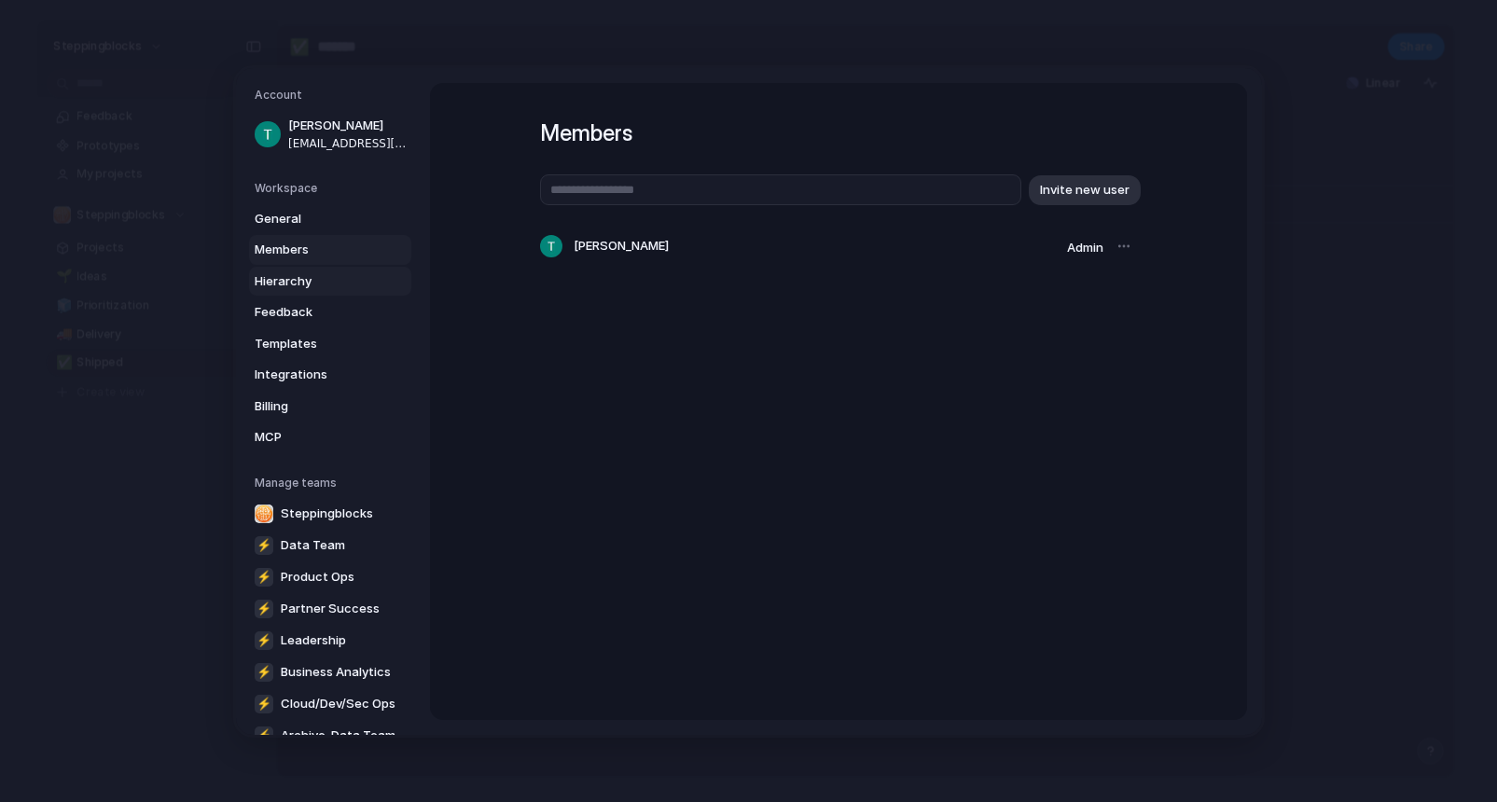
click at [295, 289] on span "Hierarchy" at bounding box center [314, 280] width 119 height 19
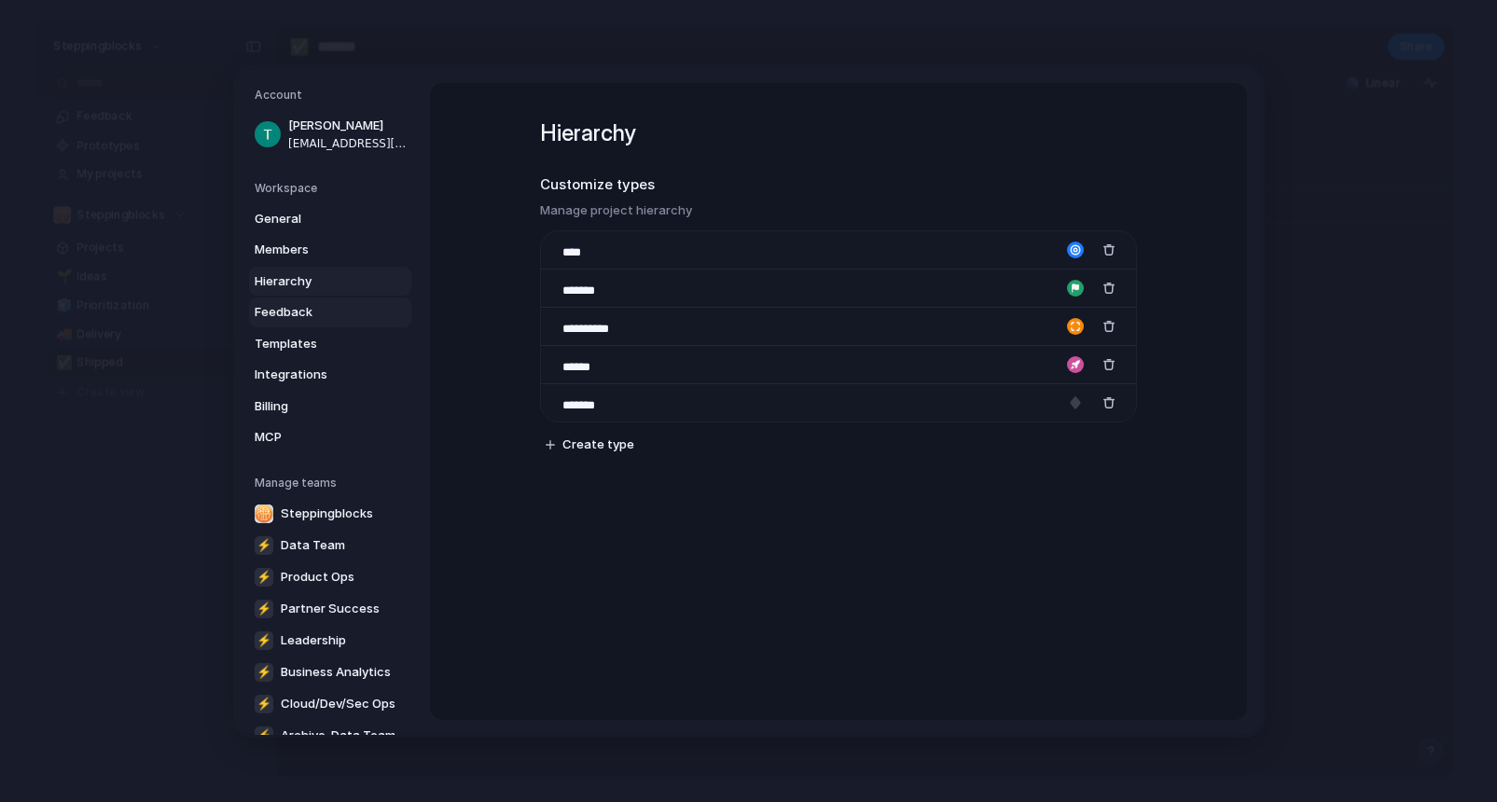
click at [295, 311] on span "Feedback" at bounding box center [314, 312] width 119 height 19
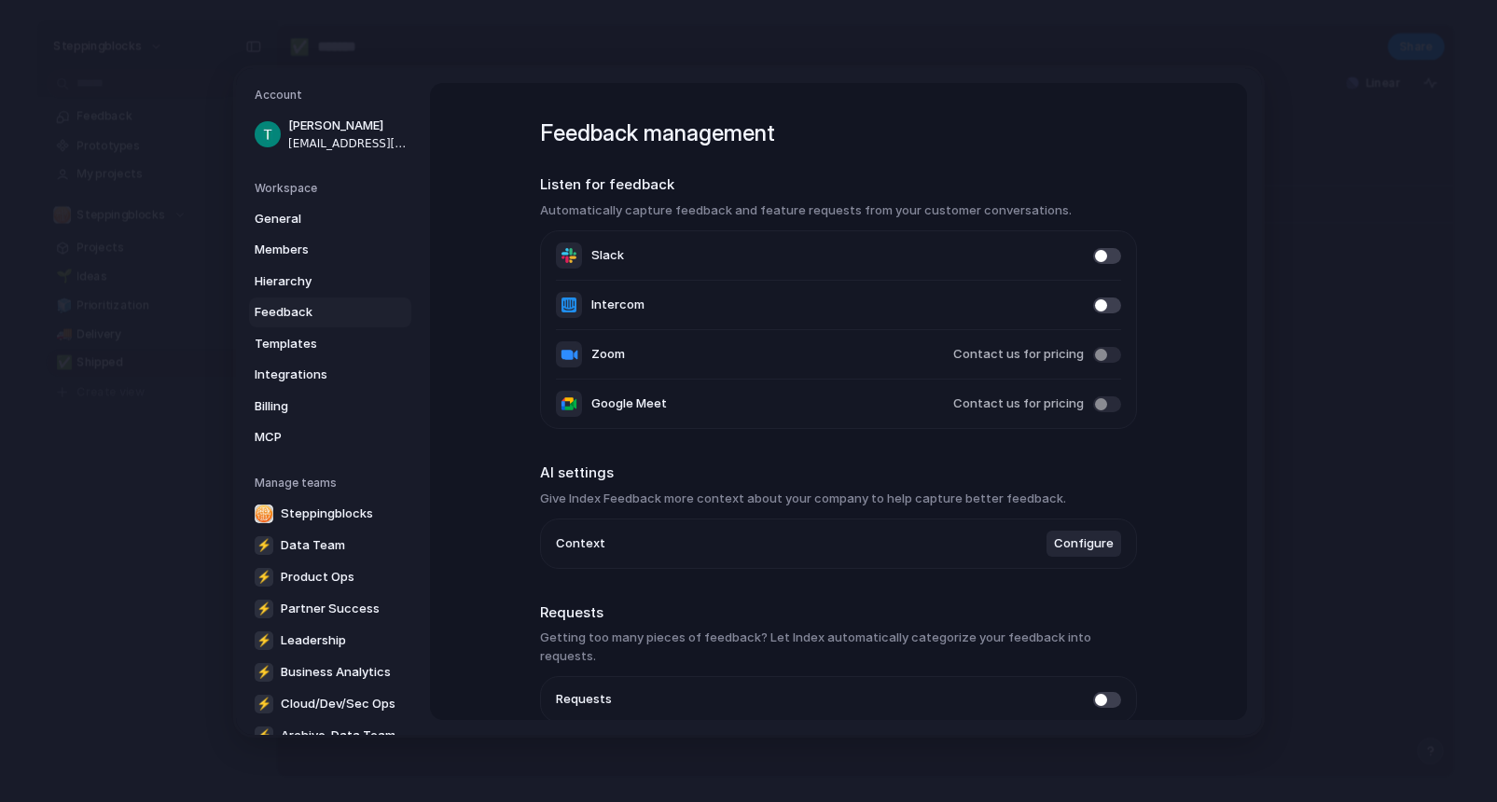
scroll to position [73, 0]
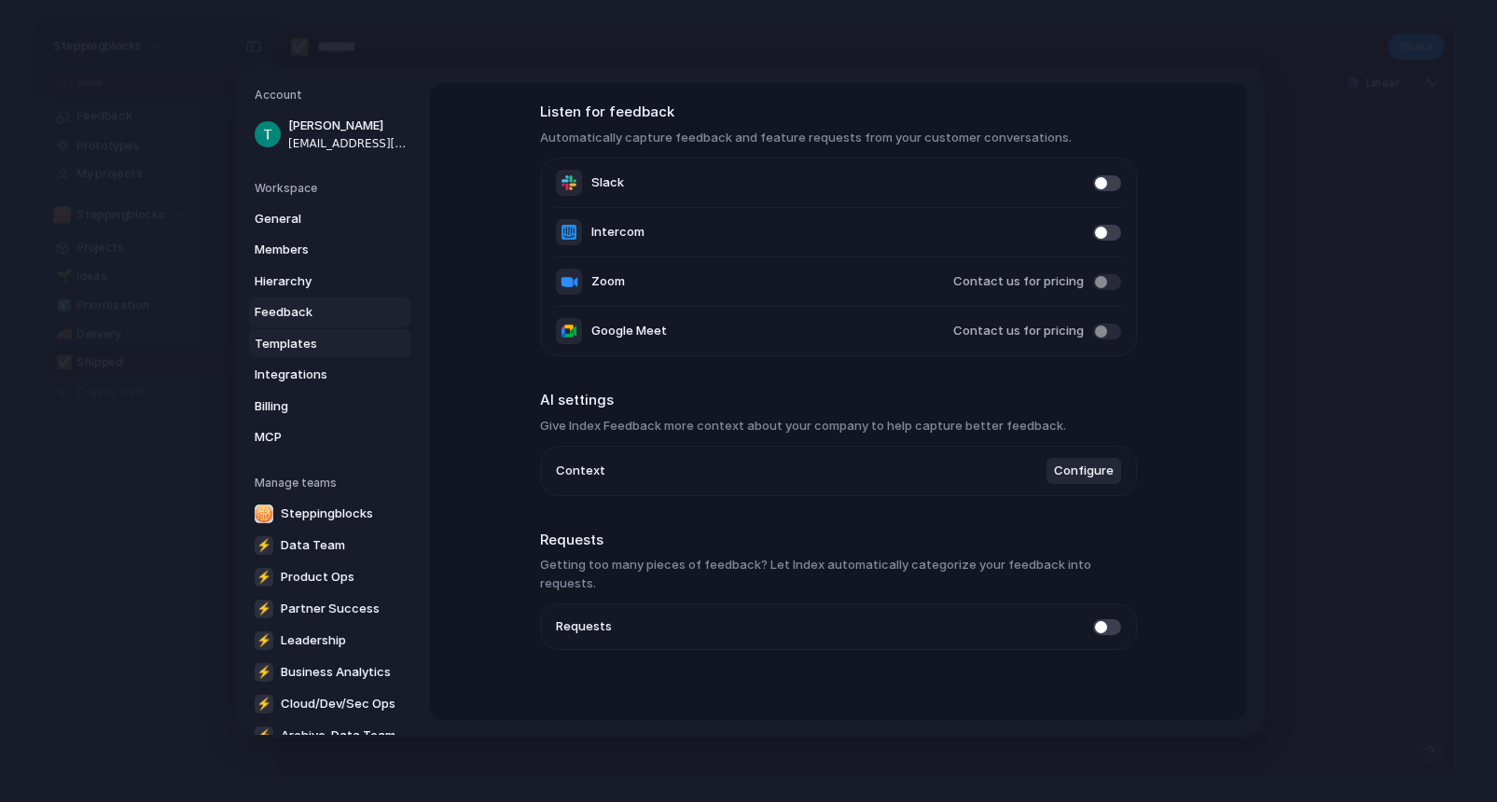
click at [311, 348] on span "Templates" at bounding box center [314, 343] width 119 height 19
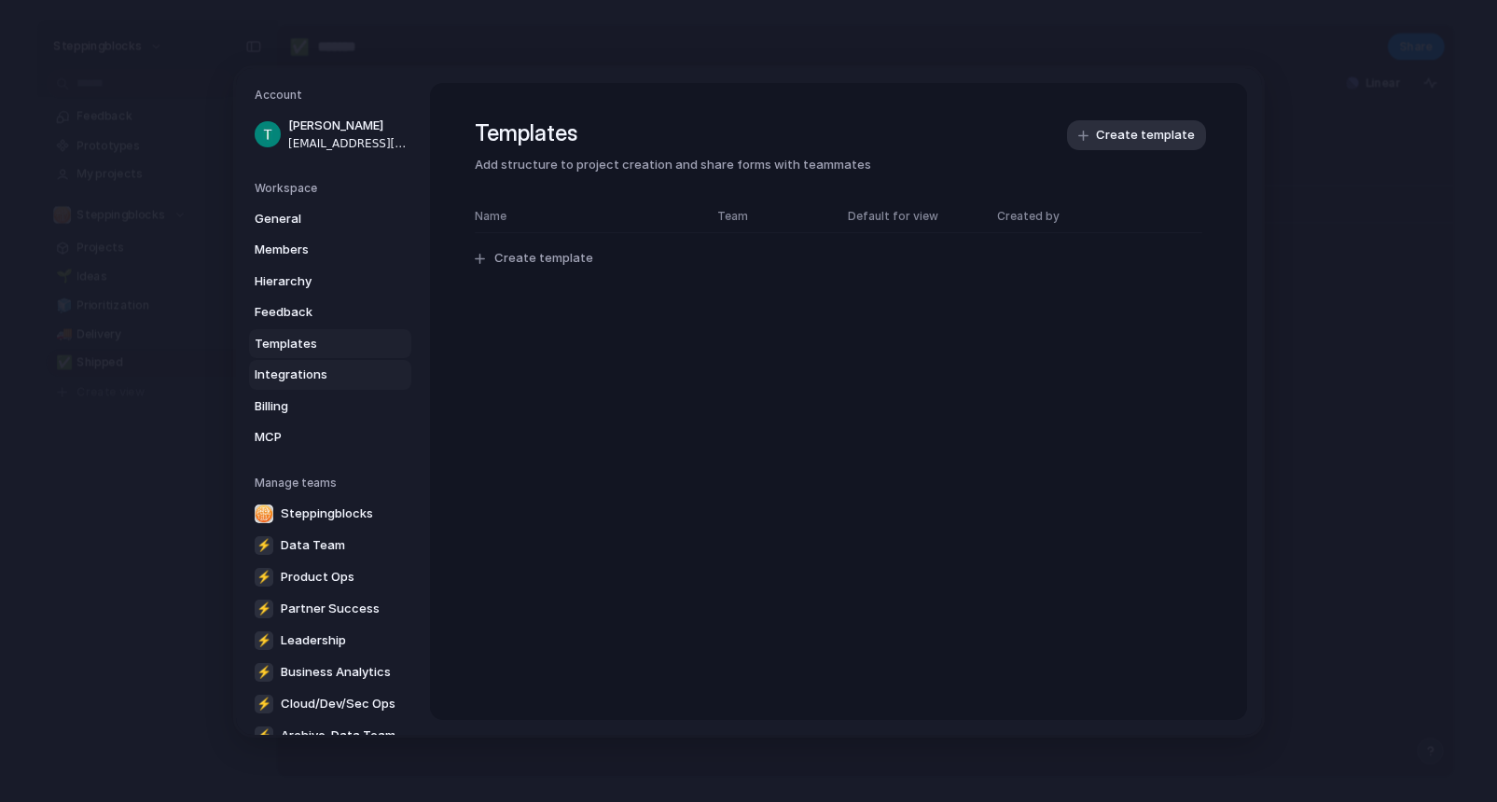
click at [309, 384] on link "Integrations" at bounding box center [330, 375] width 162 height 30
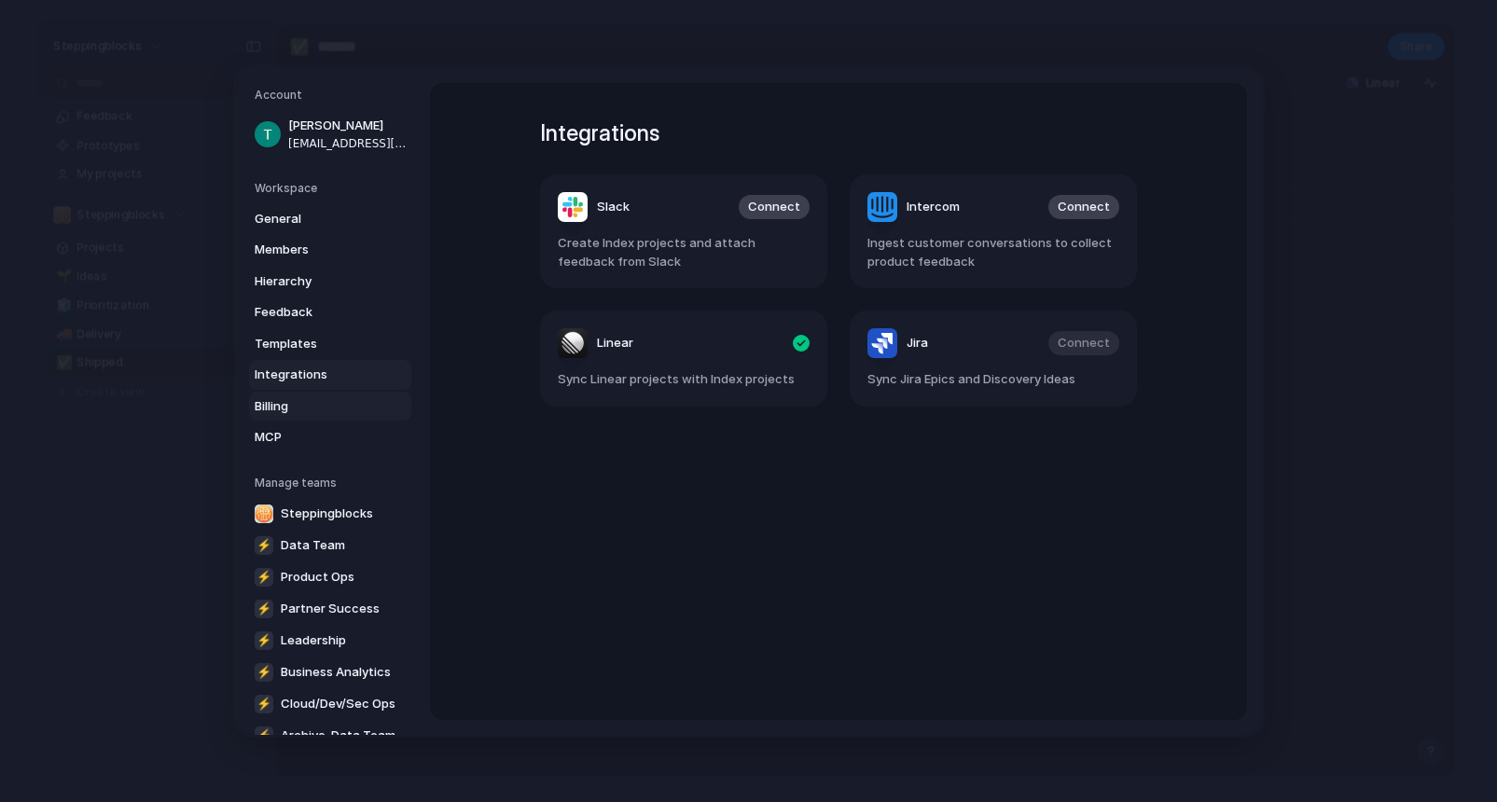
click at [294, 401] on span "Billing" at bounding box center [314, 405] width 119 height 19
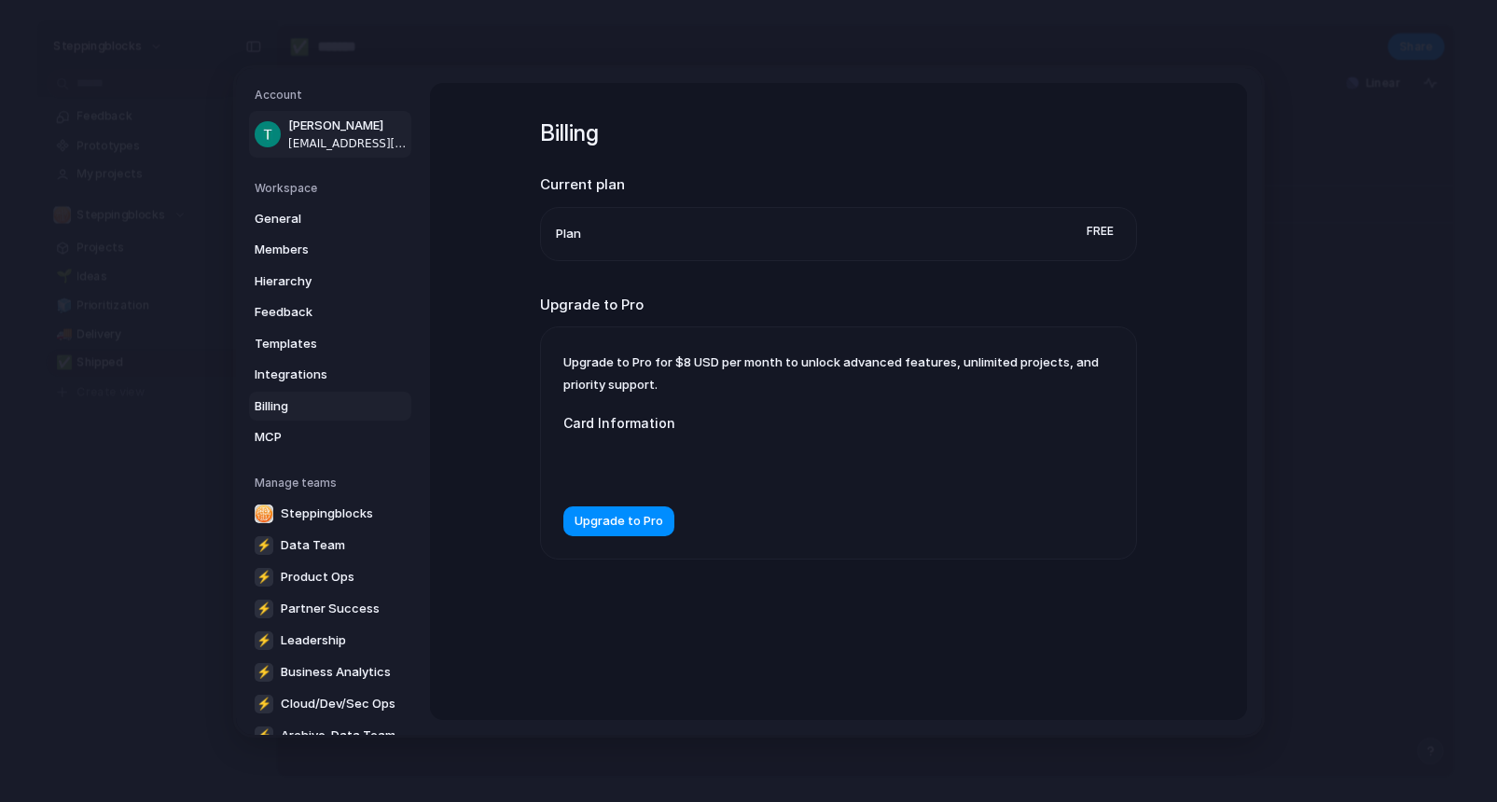
click at [337, 135] on span "[EMAIL_ADDRESS][DOMAIN_NAME]" at bounding box center [347, 142] width 119 height 17
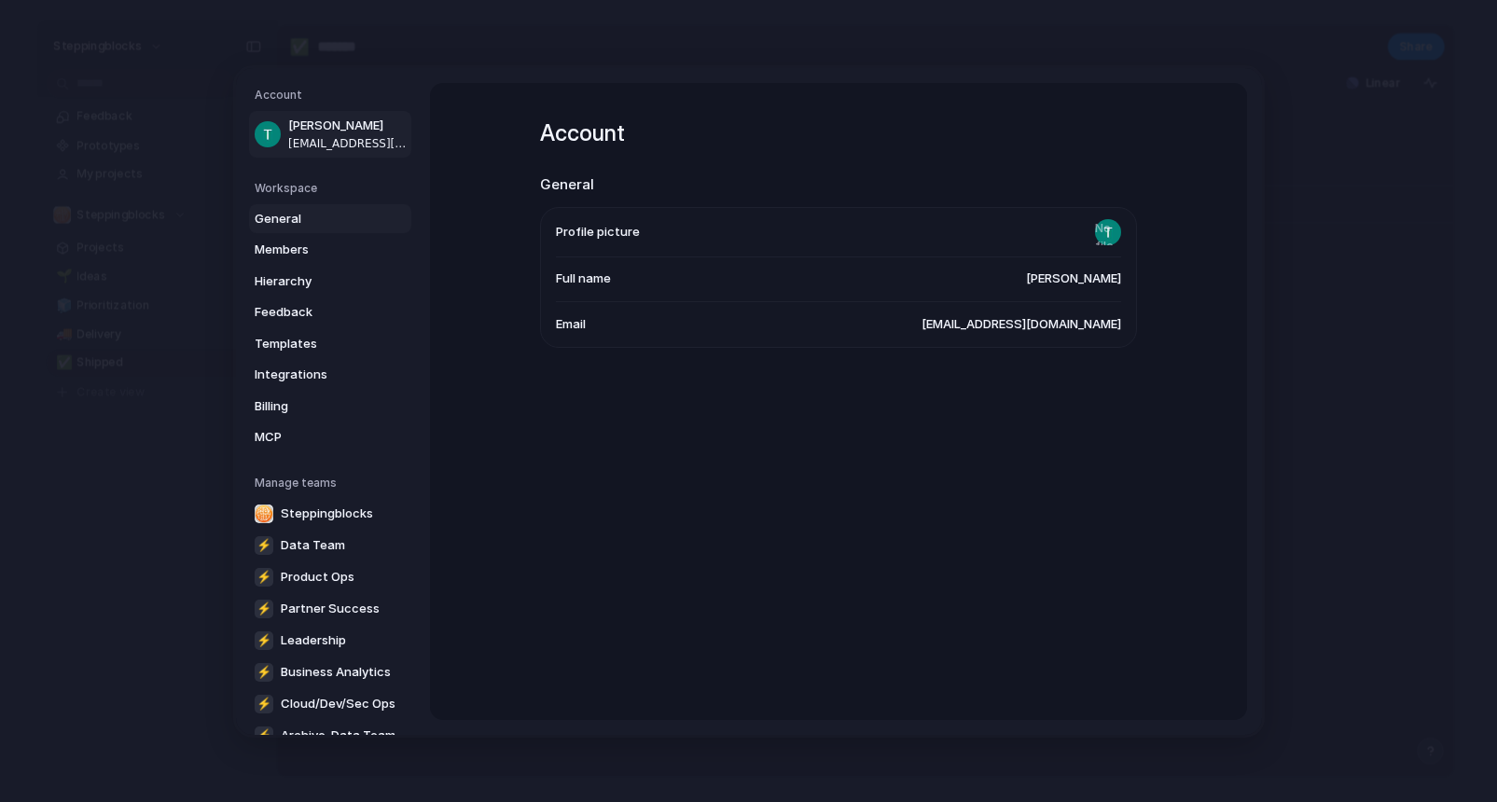
click at [302, 215] on span "General" at bounding box center [314, 218] width 119 height 19
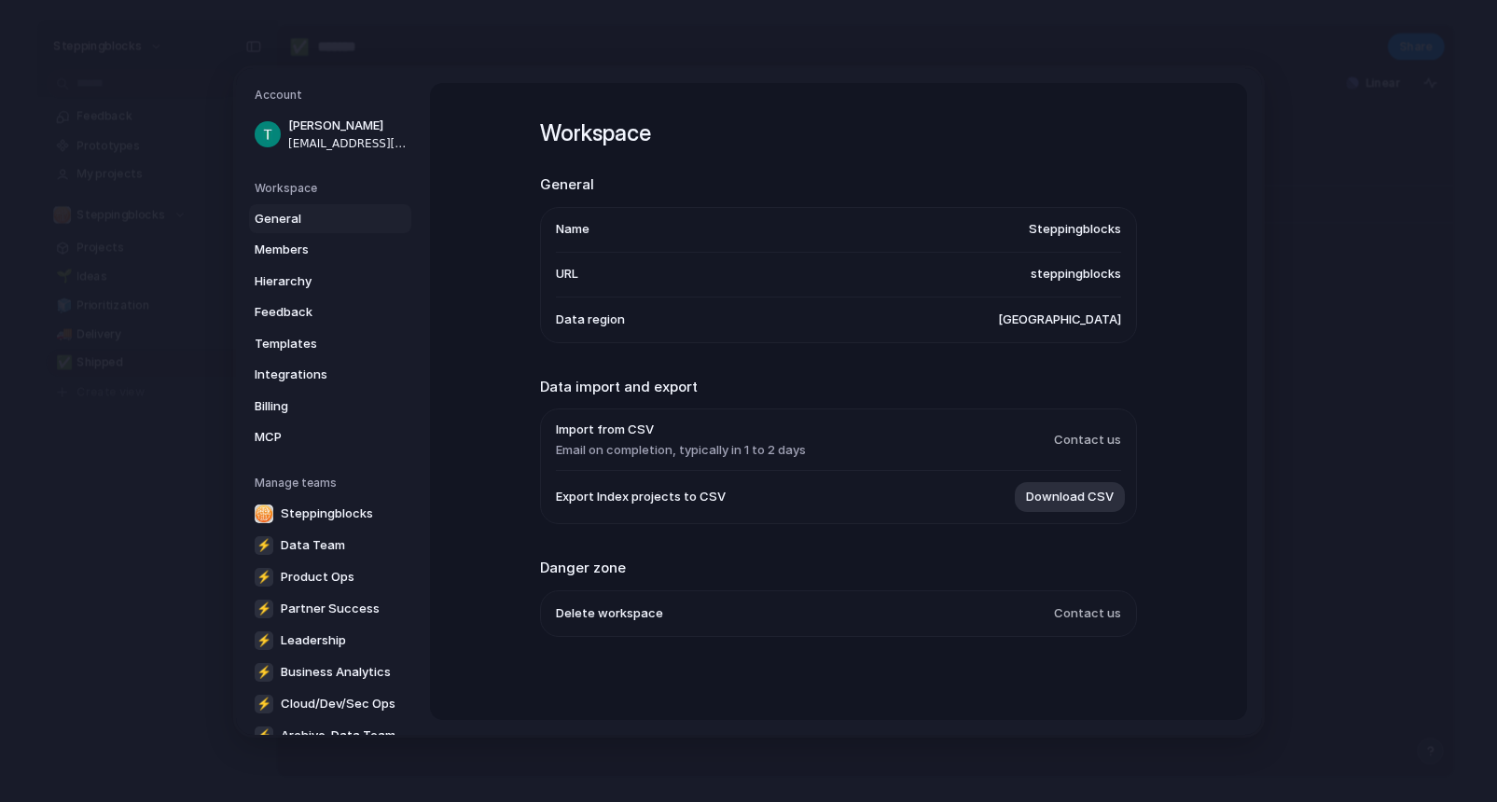
scroll to position [4, 0]
click at [1099, 613] on span "Contact us" at bounding box center [1087, 611] width 67 height 19
click at [608, 613] on span "Delete workspace" at bounding box center [609, 611] width 107 height 19
click at [1092, 617] on span "Contact us" at bounding box center [1087, 611] width 67 height 19
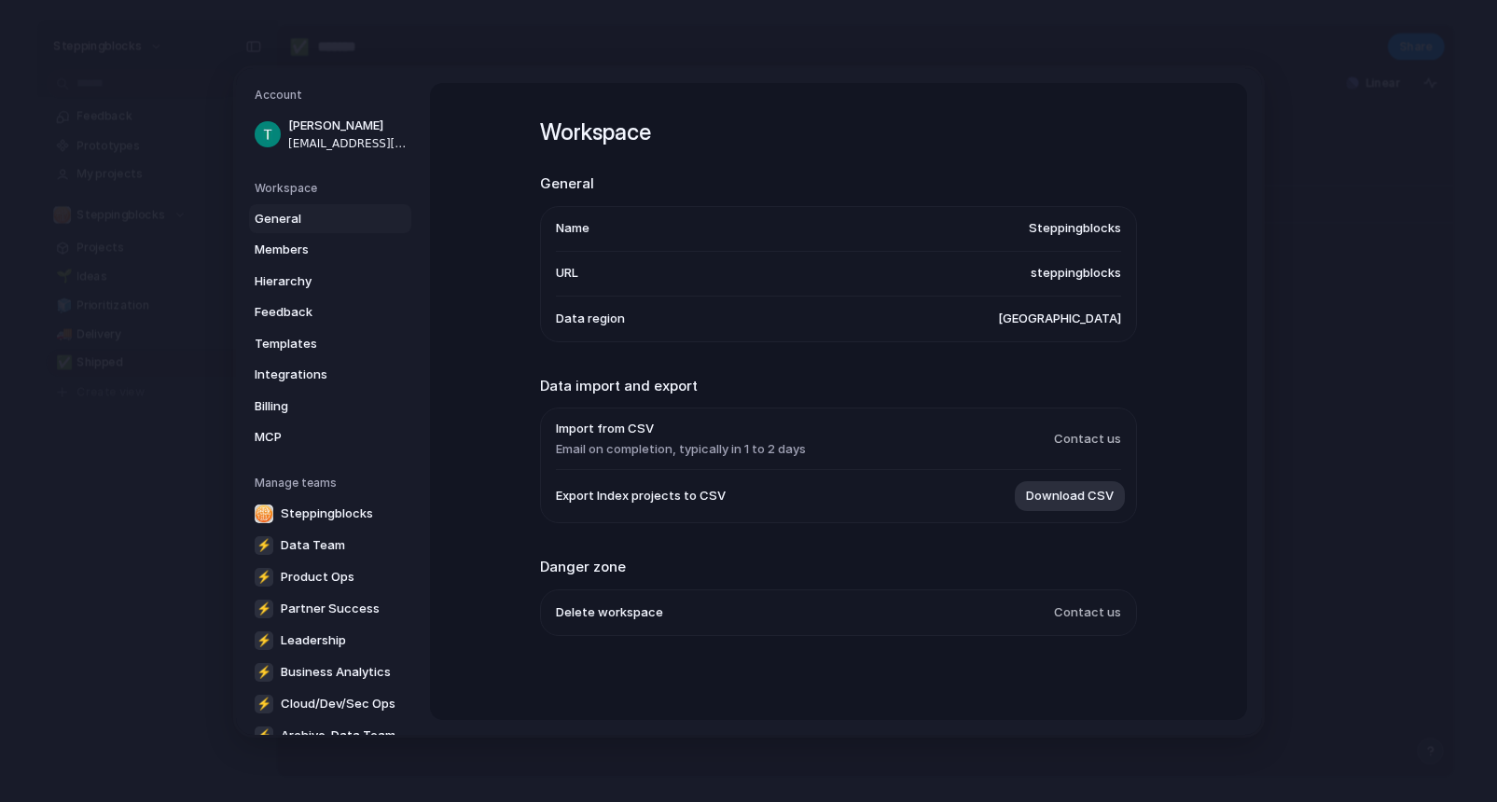
click at [1092, 617] on span "Contact us" at bounding box center [1087, 611] width 67 height 19
click at [1123, 616] on ul "Delete workspace Contact us" at bounding box center [838, 611] width 597 height 47
drag, startPoint x: 1123, startPoint y: 616, endPoint x: 1027, endPoint y: 612, distance: 96.2
click at [1027, 612] on ul "Delete workspace Contact us" at bounding box center [838, 611] width 597 height 47
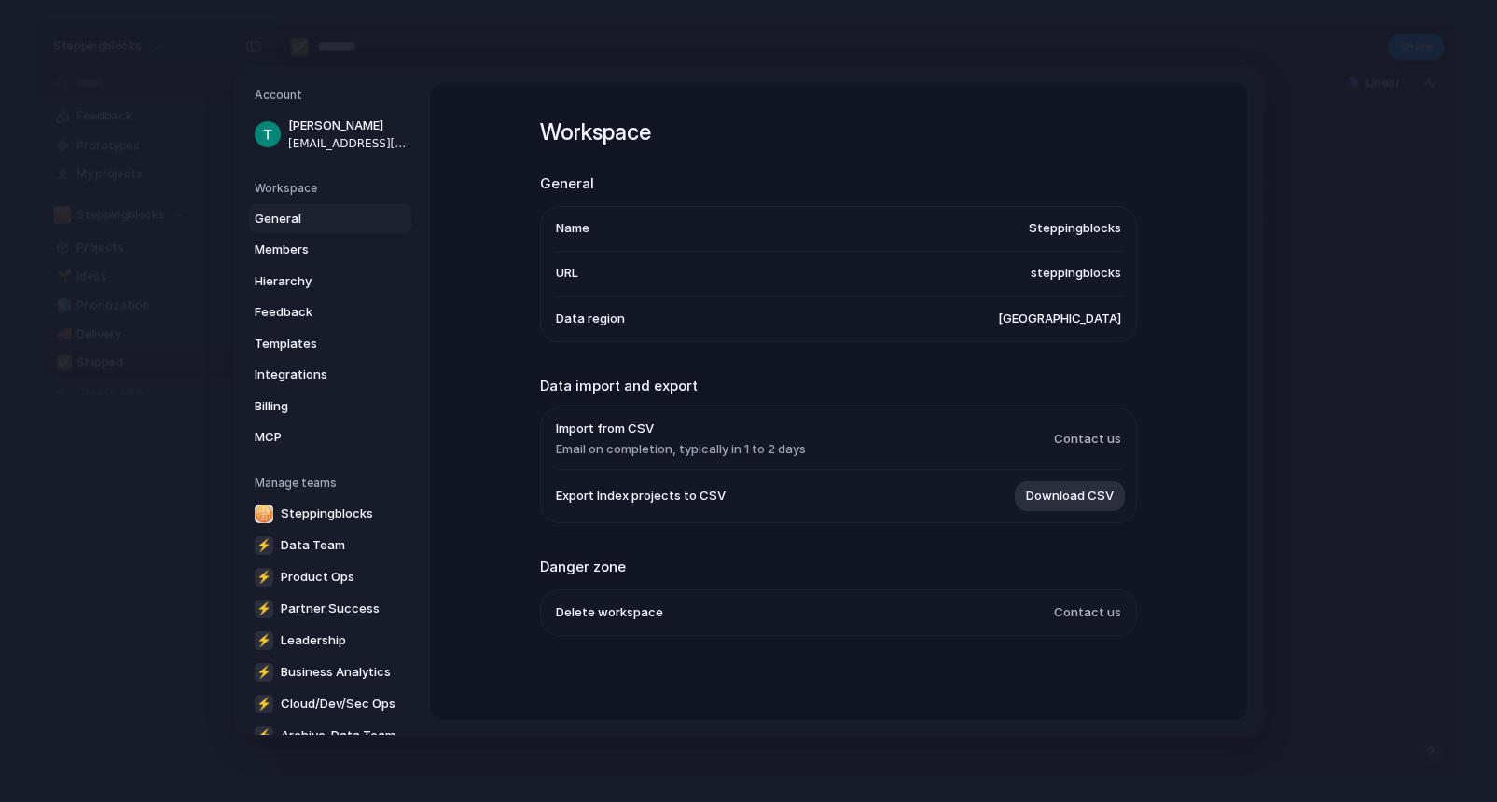
click at [1027, 612] on li "Delete workspace Contact us" at bounding box center [838, 611] width 565 height 45
click at [614, 613] on span "Delete workspace" at bounding box center [609, 611] width 107 height 19
click at [1104, 601] on li "Delete workspace Contact us" at bounding box center [838, 611] width 565 height 45
click at [624, 615] on span "Delete workspace" at bounding box center [609, 611] width 107 height 19
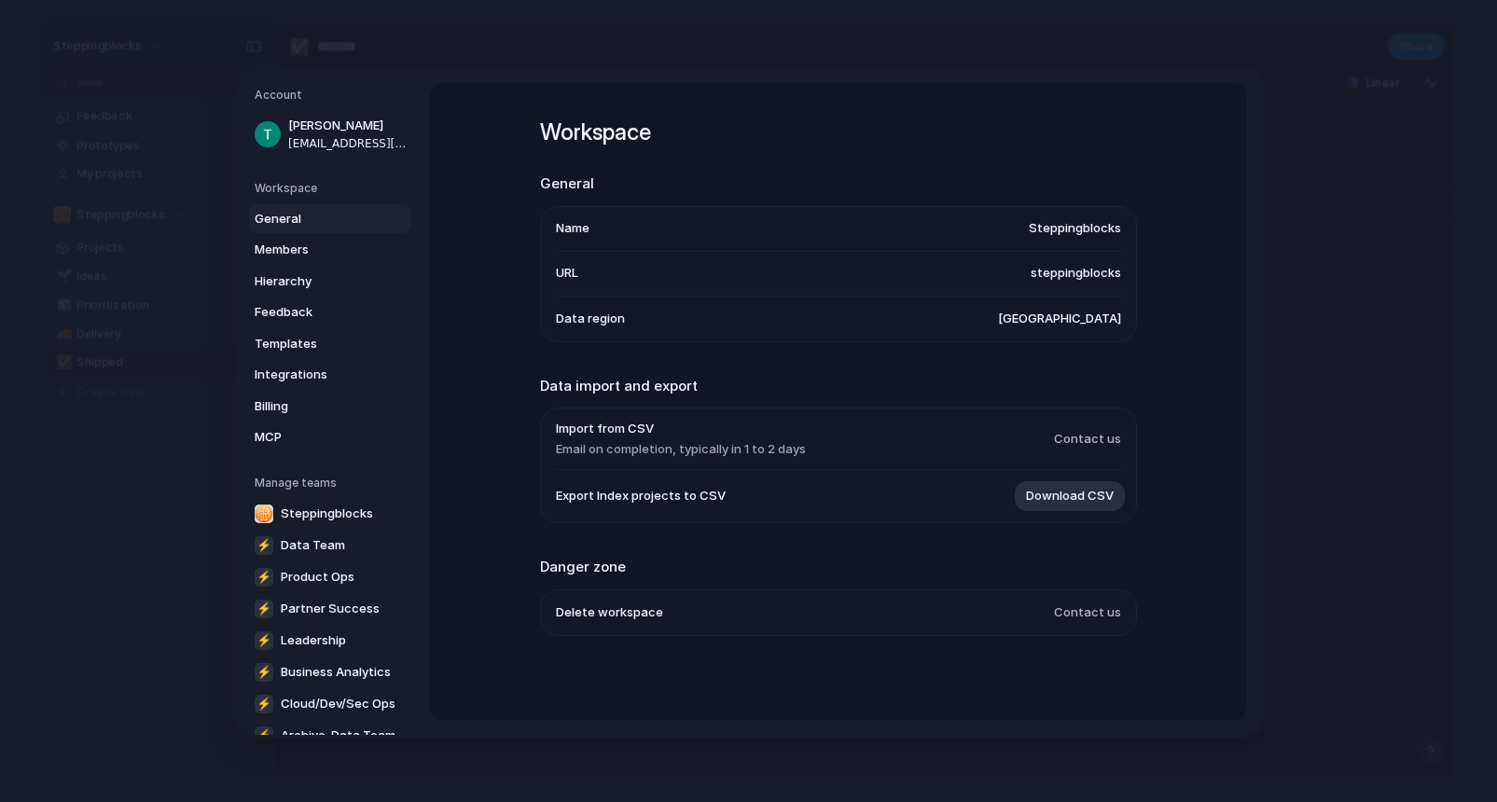
click at [624, 615] on span "Delete workspace" at bounding box center [609, 611] width 107 height 19
click at [1096, 615] on span "Contact us" at bounding box center [1087, 611] width 67 height 19
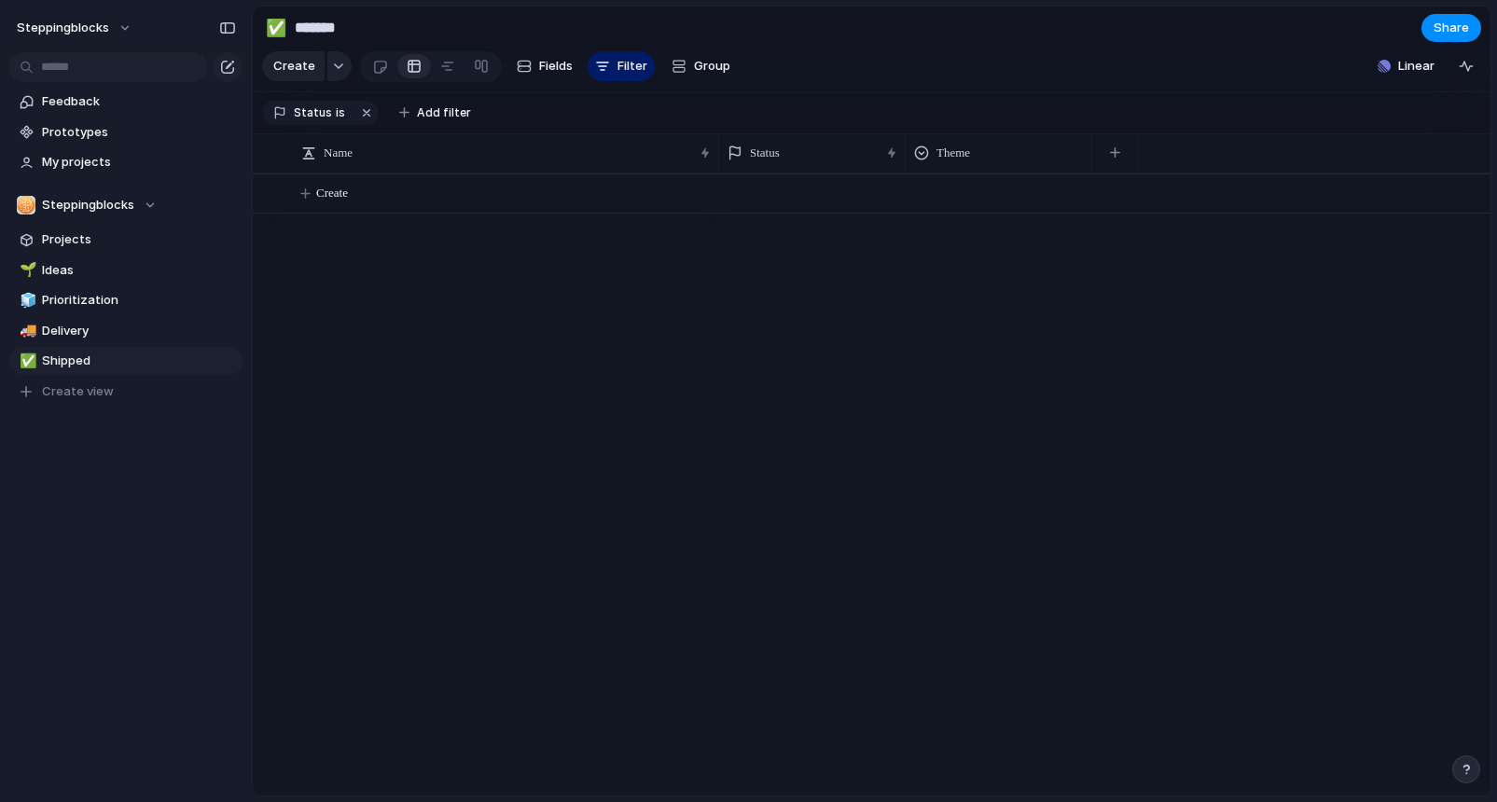
click at [1467, 767] on div "button" at bounding box center [1465, 769] width 13 height 13
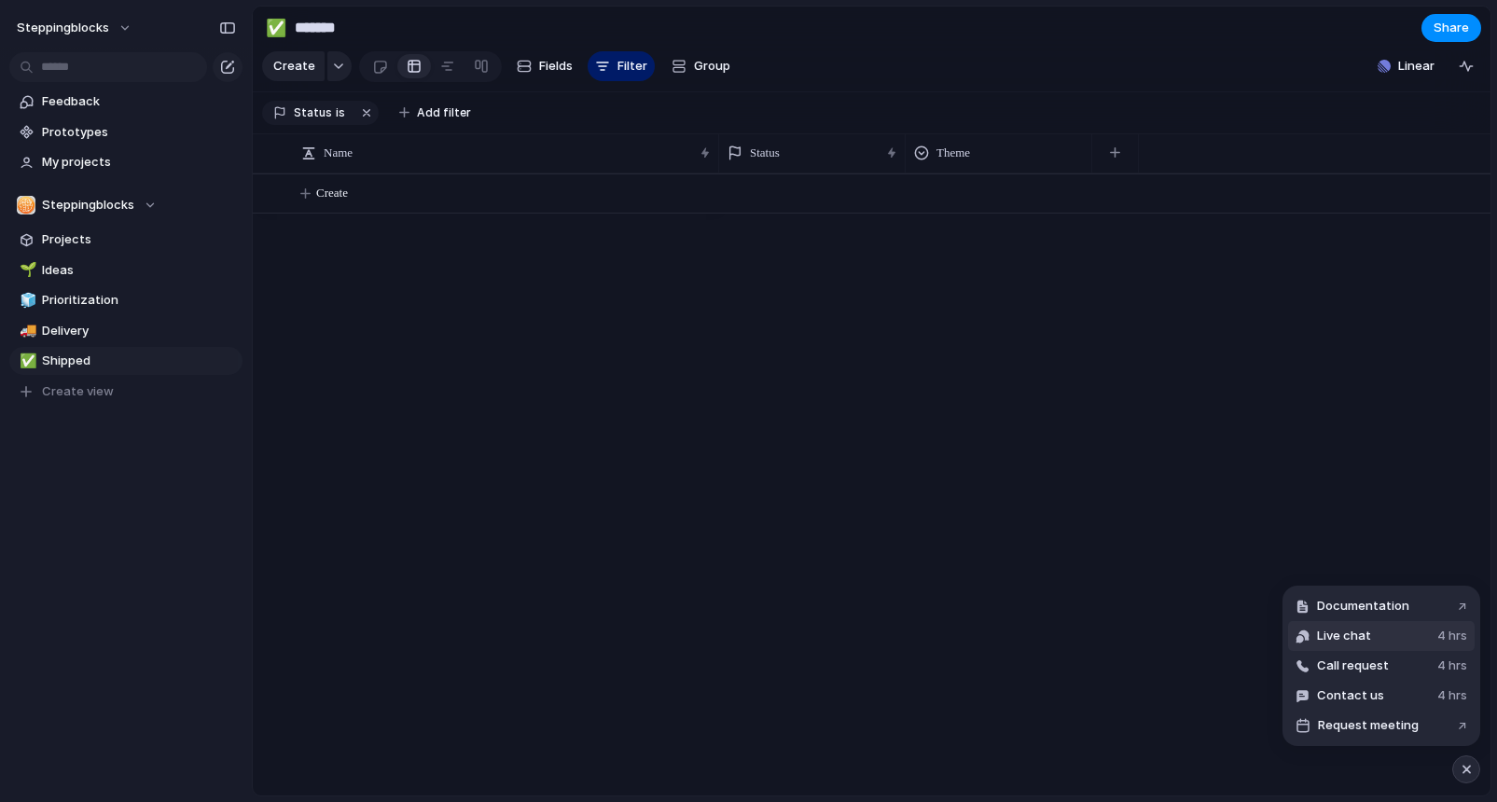
click at [1372, 639] on button "Live chat 4 hrs" at bounding box center [1381, 636] width 187 height 30
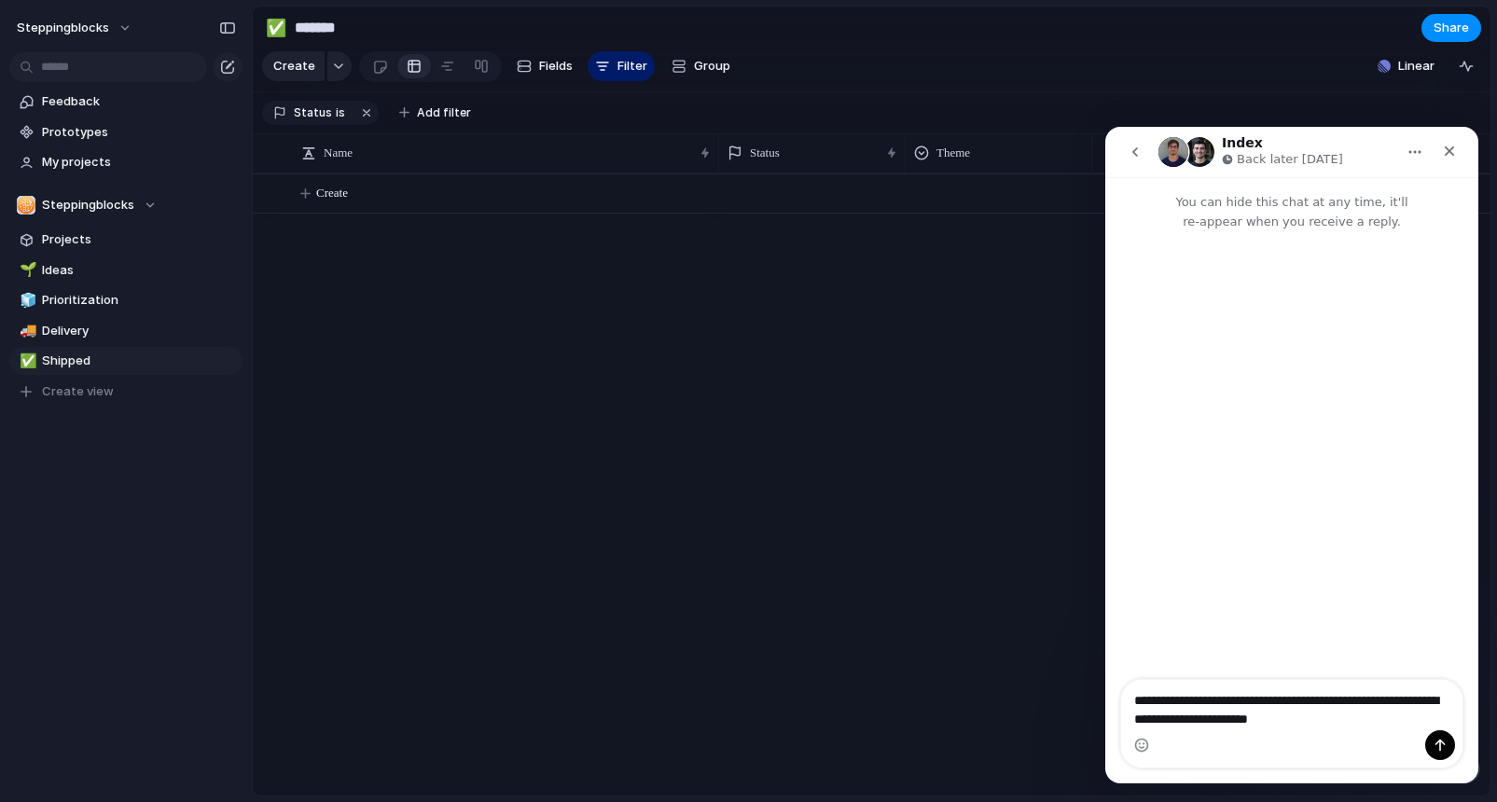
type textarea "**********"
